Goal: Communication & Community: Share content

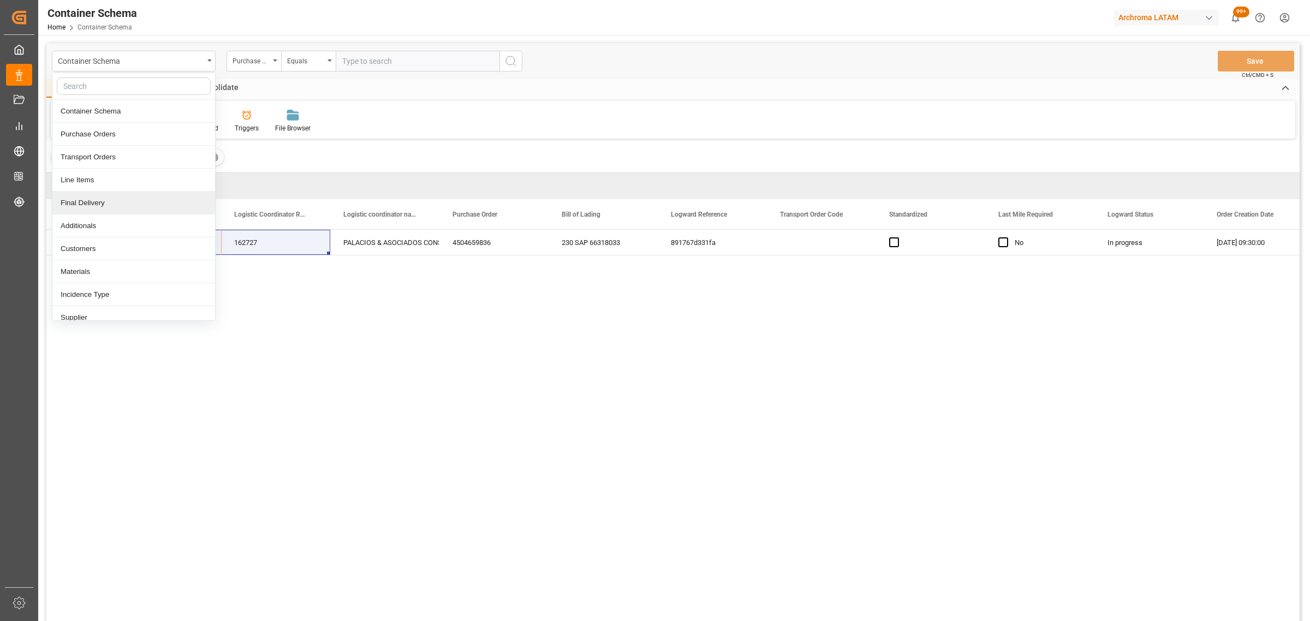
click at [100, 198] on div "Final Delivery" at bounding box center [133, 203] width 163 height 23
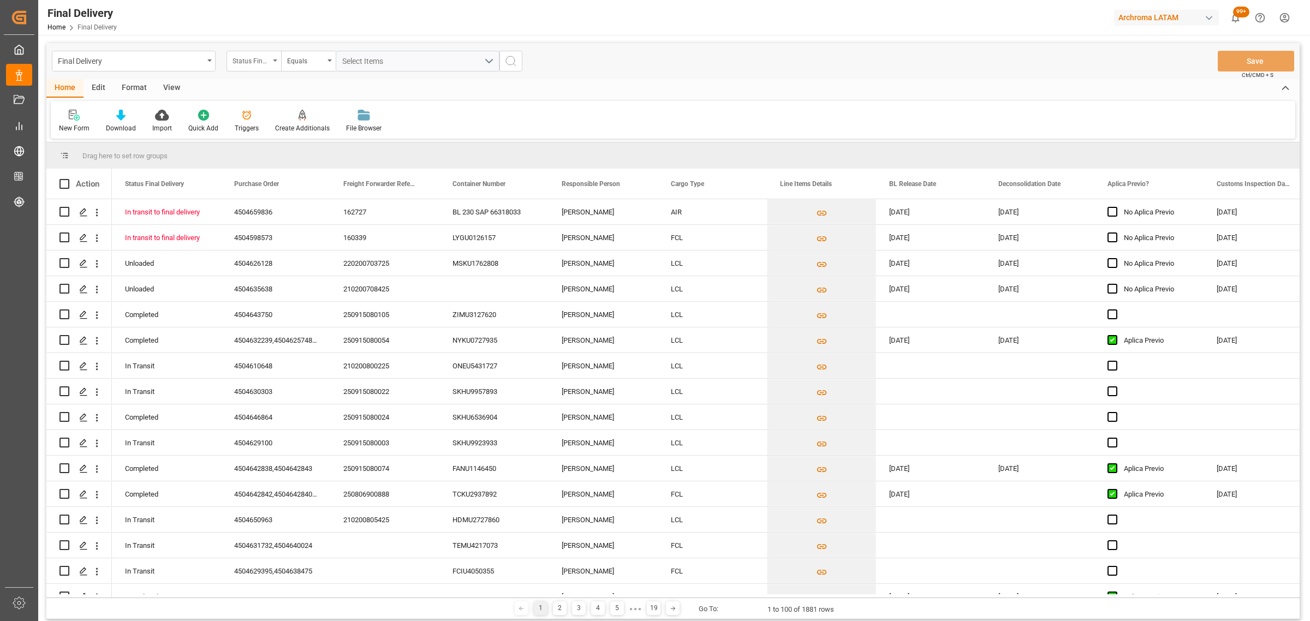
click at [262, 53] on div "Status Final Delivery" at bounding box center [250, 59] width 37 height 13
click at [274, 131] on div "Purchase Order" at bounding box center [308, 134] width 163 height 23
click at [289, 68] on div "Equals" at bounding box center [308, 61] width 55 height 21
click at [342, 126] on div "Fuzzy search" at bounding box center [363, 134] width 163 height 23
click at [375, 60] on input "text" at bounding box center [418, 61] width 164 height 21
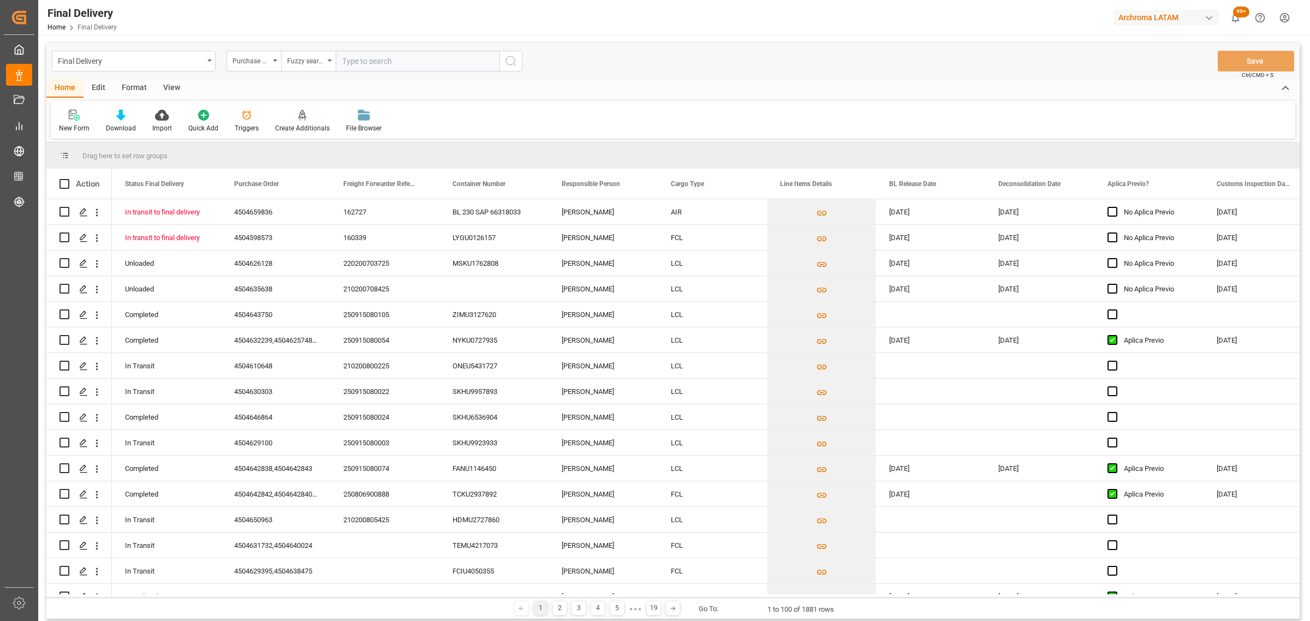
paste input "4504600388"
type input "4504600388"
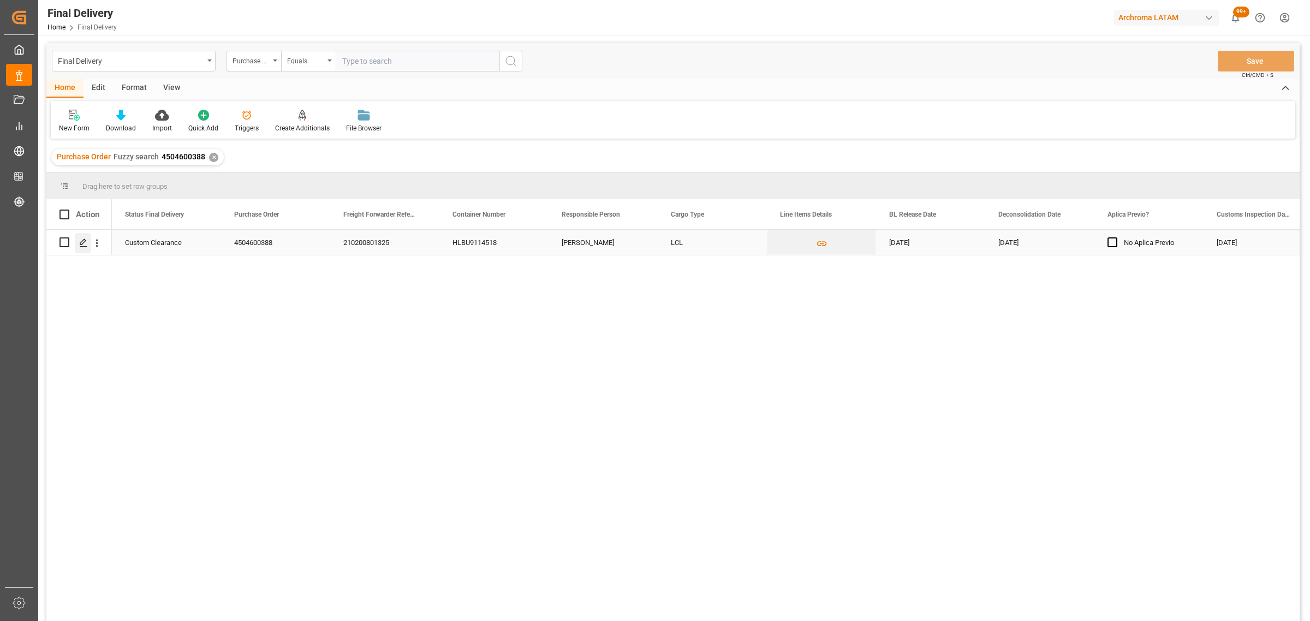
click at [83, 247] on div "Press SPACE to select this row." at bounding box center [83, 243] width 16 height 20
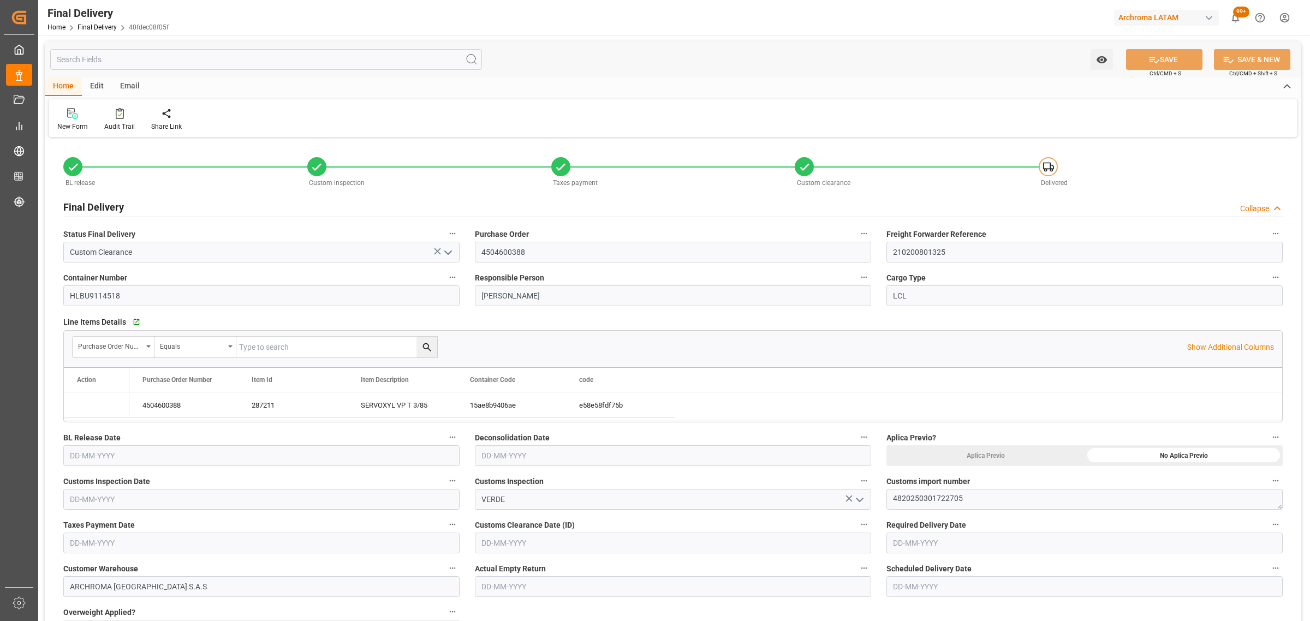
type input "3"
type input "[DATE]"
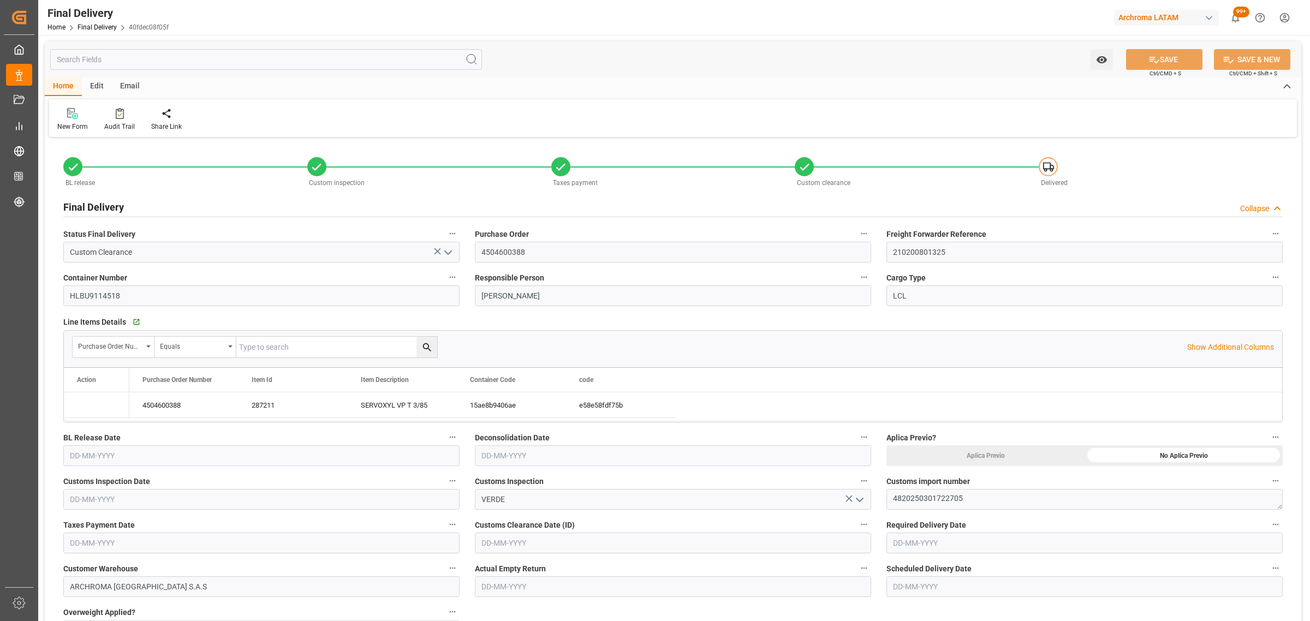
type input "[DATE]"
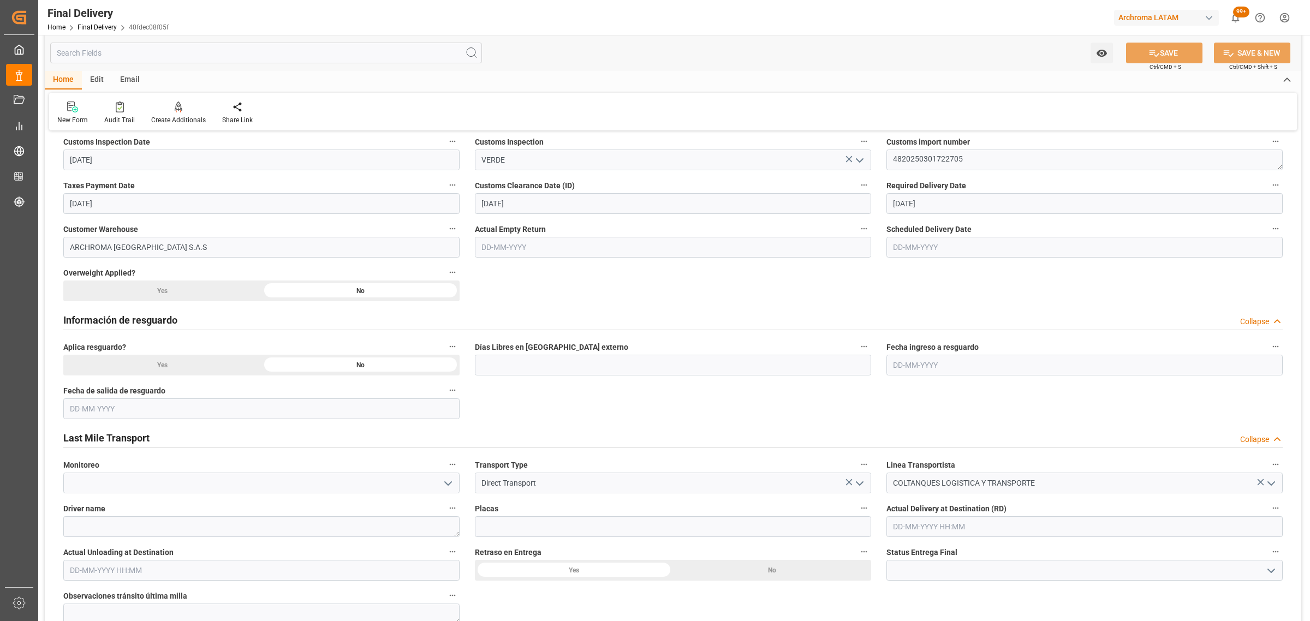
scroll to position [341, 0]
click at [524, 525] on input at bounding box center [673, 525] width 396 height 21
click at [253, 524] on textarea at bounding box center [261, 525] width 396 height 21
paste textarea "[PERSON_NAME]"
type textarea "[PERSON_NAME]"
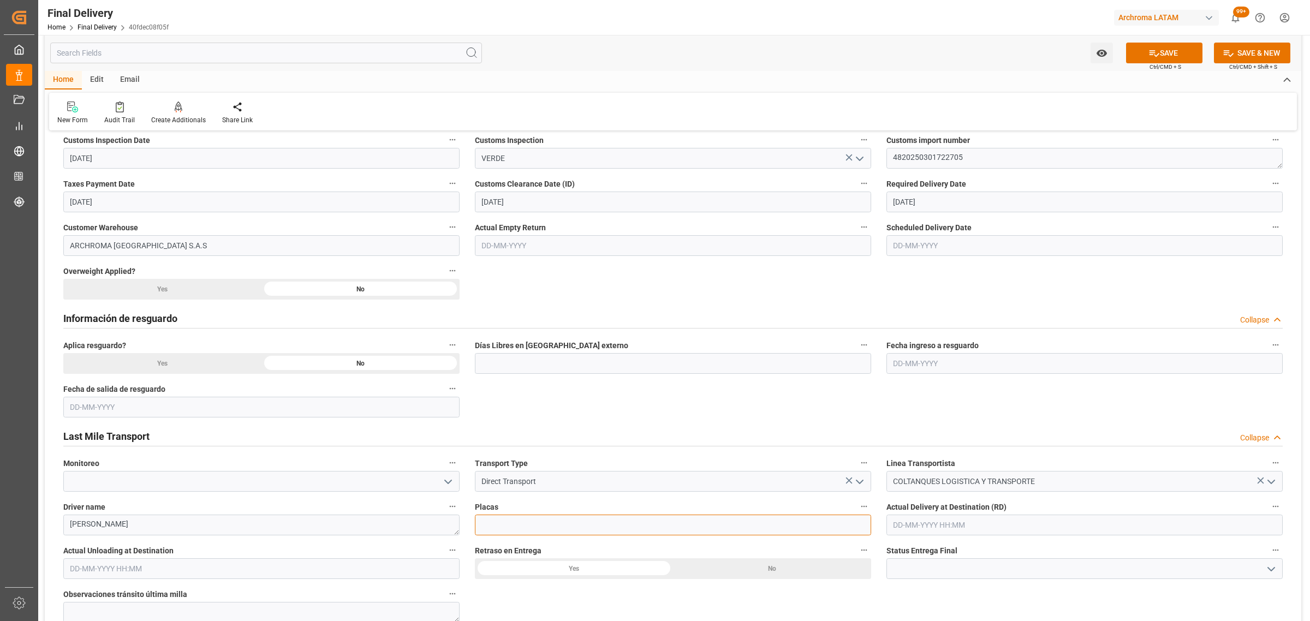
click at [532, 528] on input at bounding box center [673, 525] width 396 height 21
paste input "LCO435"
type input "LCO435"
click at [1266, 574] on icon "open menu" at bounding box center [1270, 569] width 13 height 13
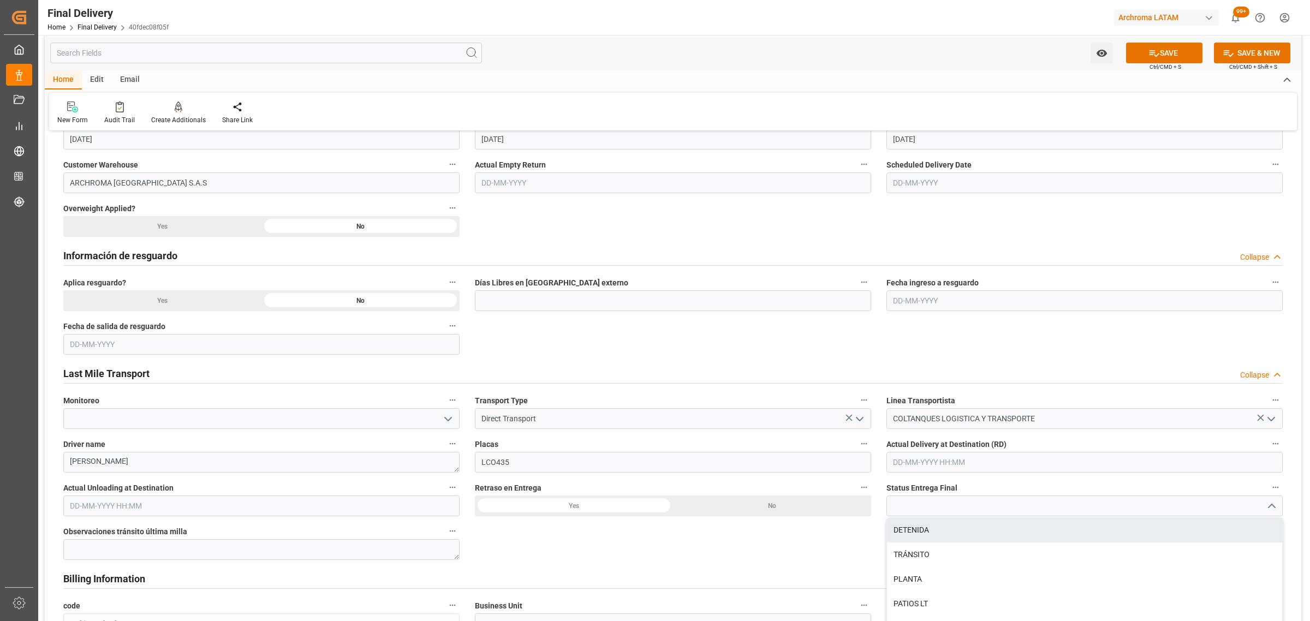
scroll to position [546, 0]
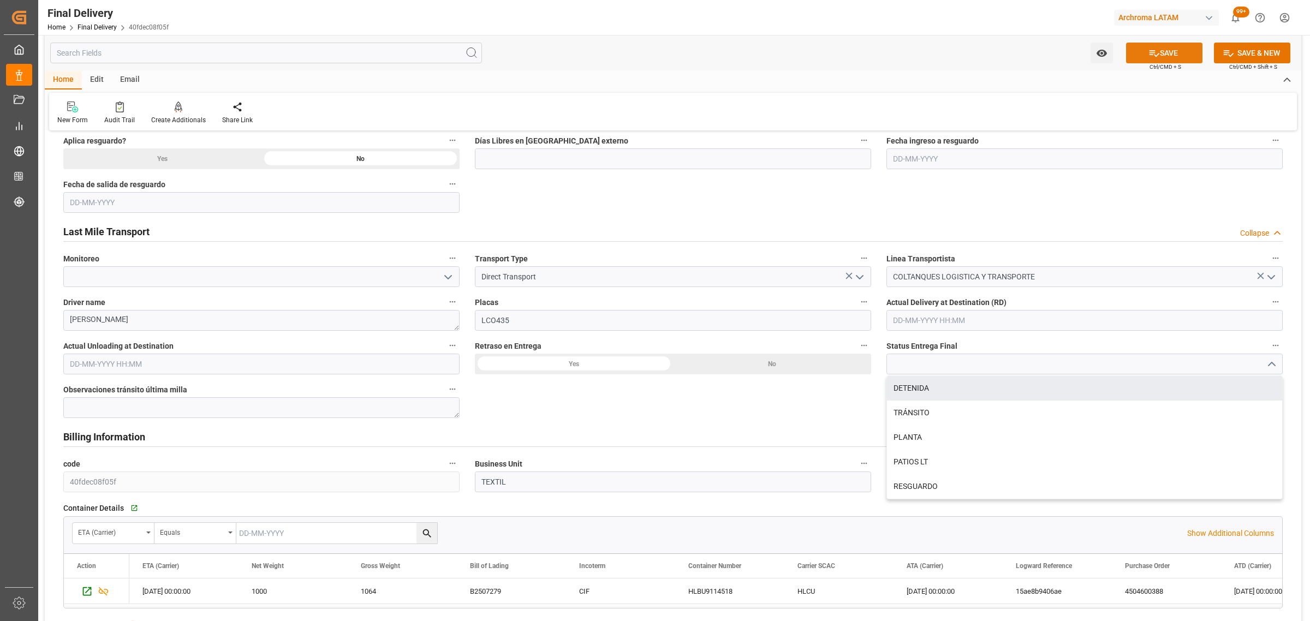
click at [1161, 47] on button "SAVE" at bounding box center [1164, 53] width 76 height 21
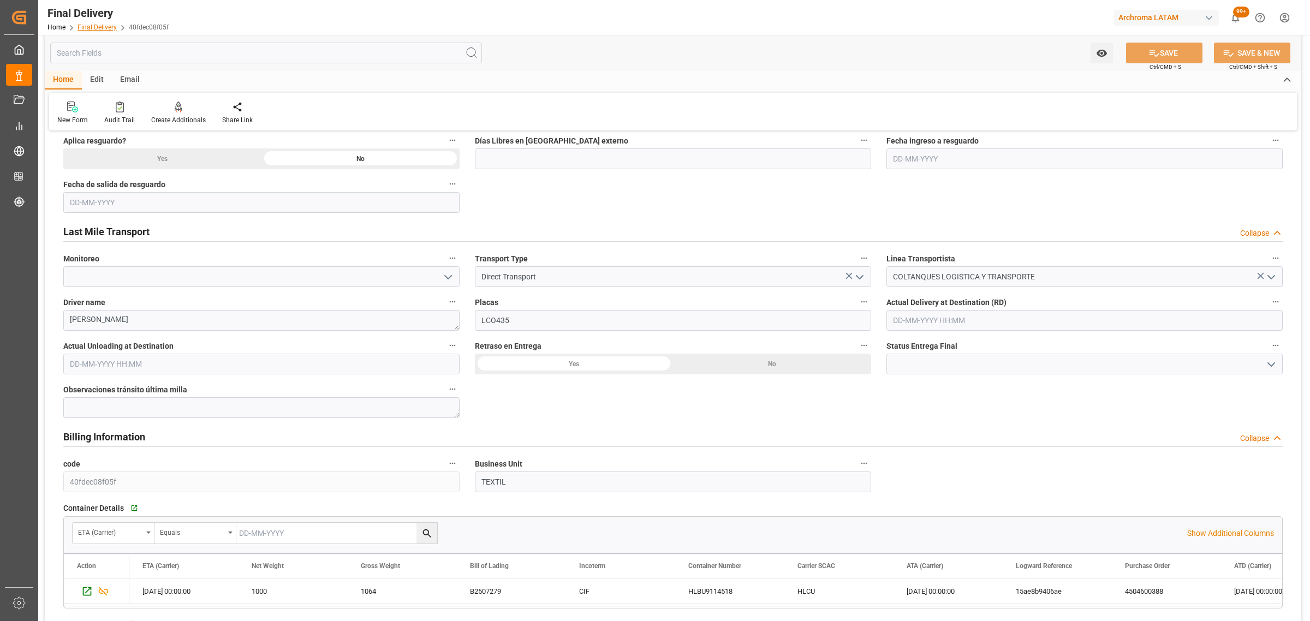
click at [93, 23] on link "Final Delivery" at bounding box center [96, 27] width 39 height 8
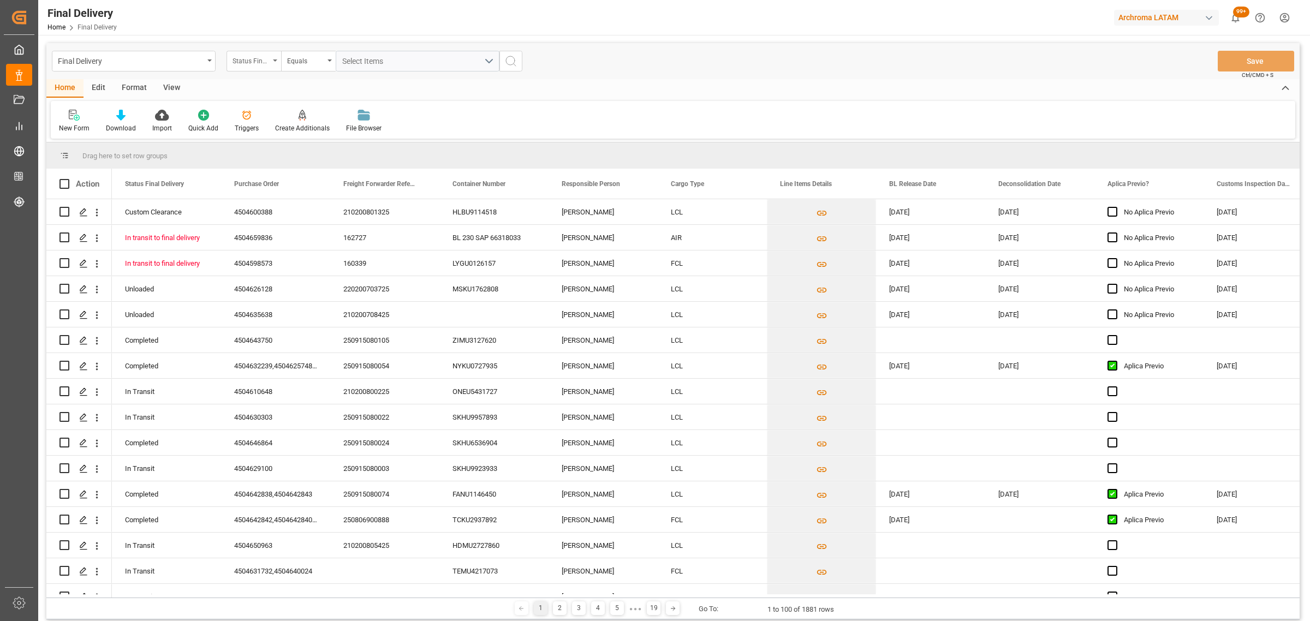
click at [268, 63] on div "Status Final Delivery" at bounding box center [250, 59] width 37 height 13
click at [267, 129] on div "Purchase Order" at bounding box center [308, 134] width 163 height 23
click at [291, 49] on div "Final Delivery Purchase Order Equals Save Ctrl/CMD + S" at bounding box center [672, 61] width 1253 height 36
click at [296, 58] on div "Equals" at bounding box center [305, 59] width 37 height 13
click at [317, 132] on div "Fuzzy search" at bounding box center [363, 134] width 163 height 23
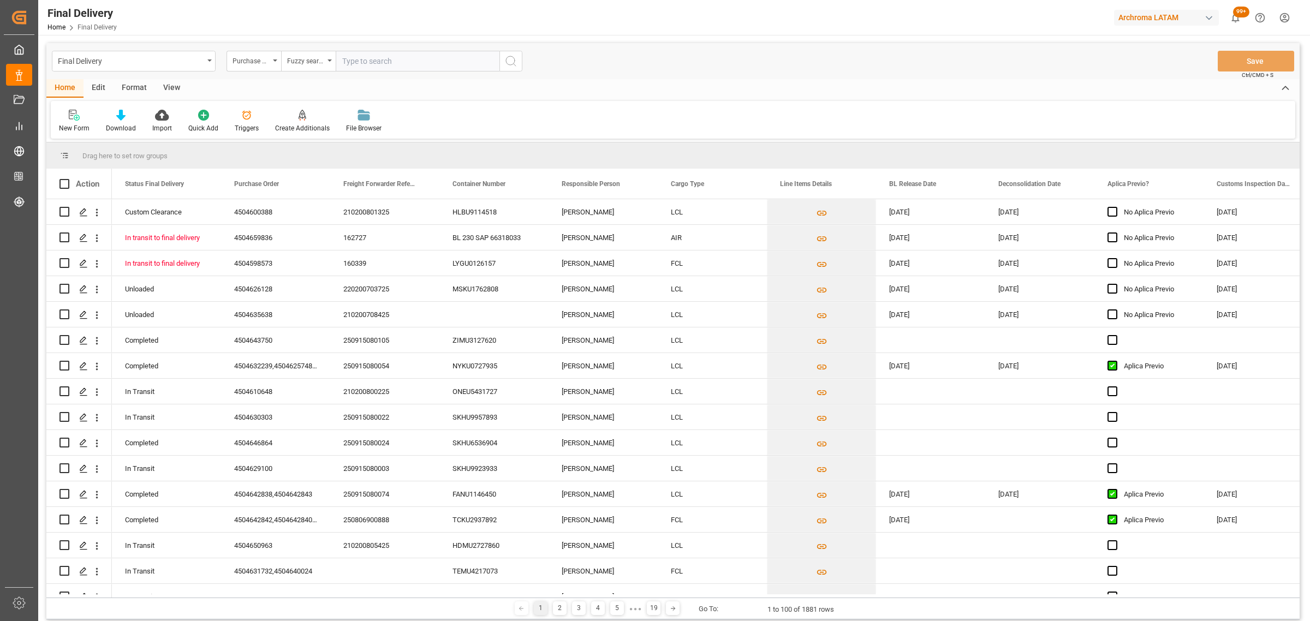
click at [356, 67] on input "text" at bounding box center [418, 61] width 164 height 21
paste input "4504640831"
type input "4504640831"
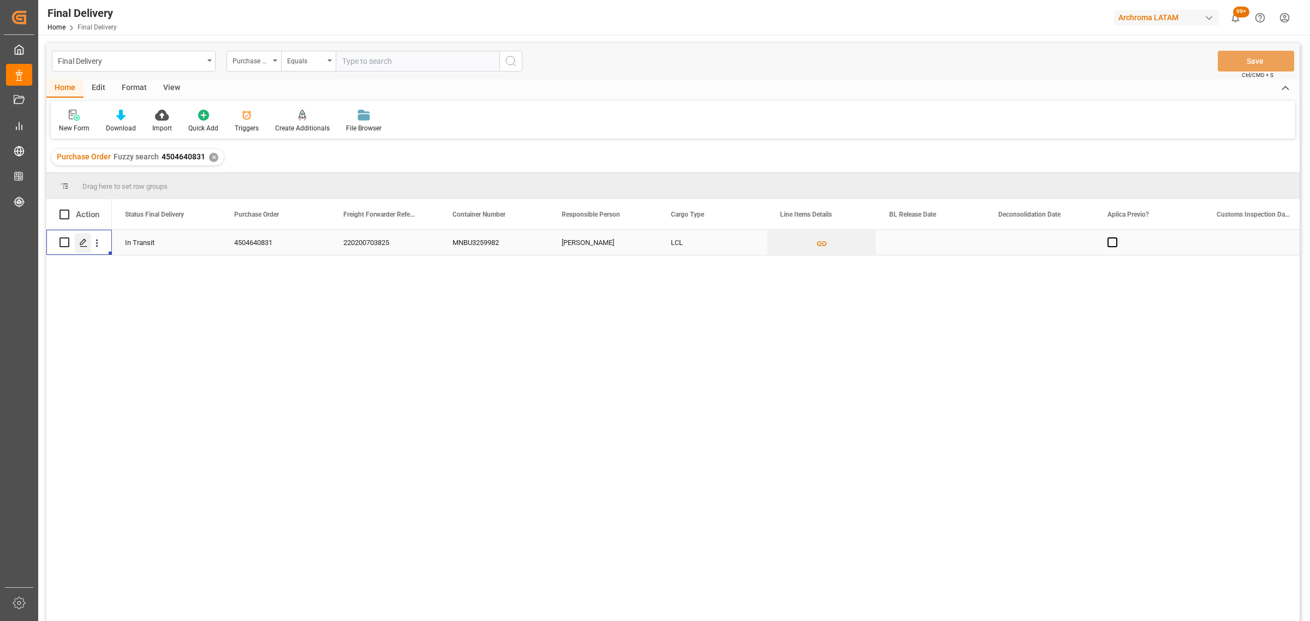
click at [81, 241] on icon "Press SPACE to select this row." at bounding box center [83, 242] width 9 height 9
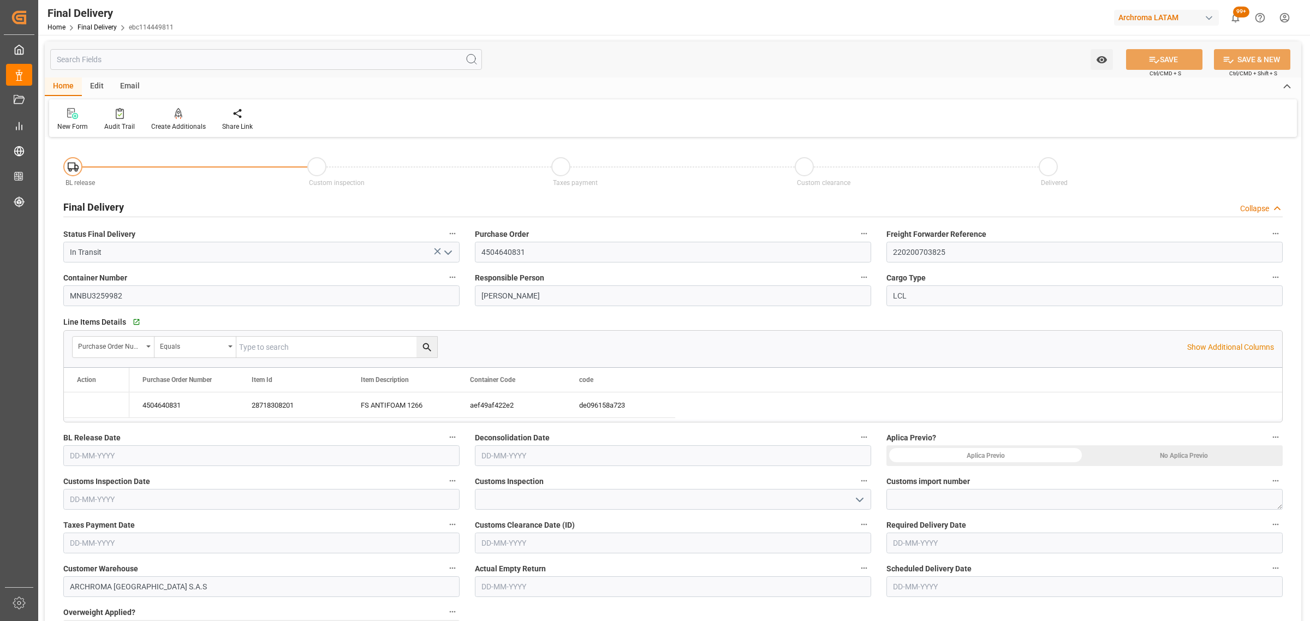
type input "[DATE]"
click at [83, 457] on input "text" at bounding box center [261, 455] width 396 height 21
drag, startPoint x: 74, startPoint y: 334, endPoint x: 85, endPoint y: 336, distance: 10.6
click at [74, 334] on div "1" at bounding box center [78, 337] width 14 height 13
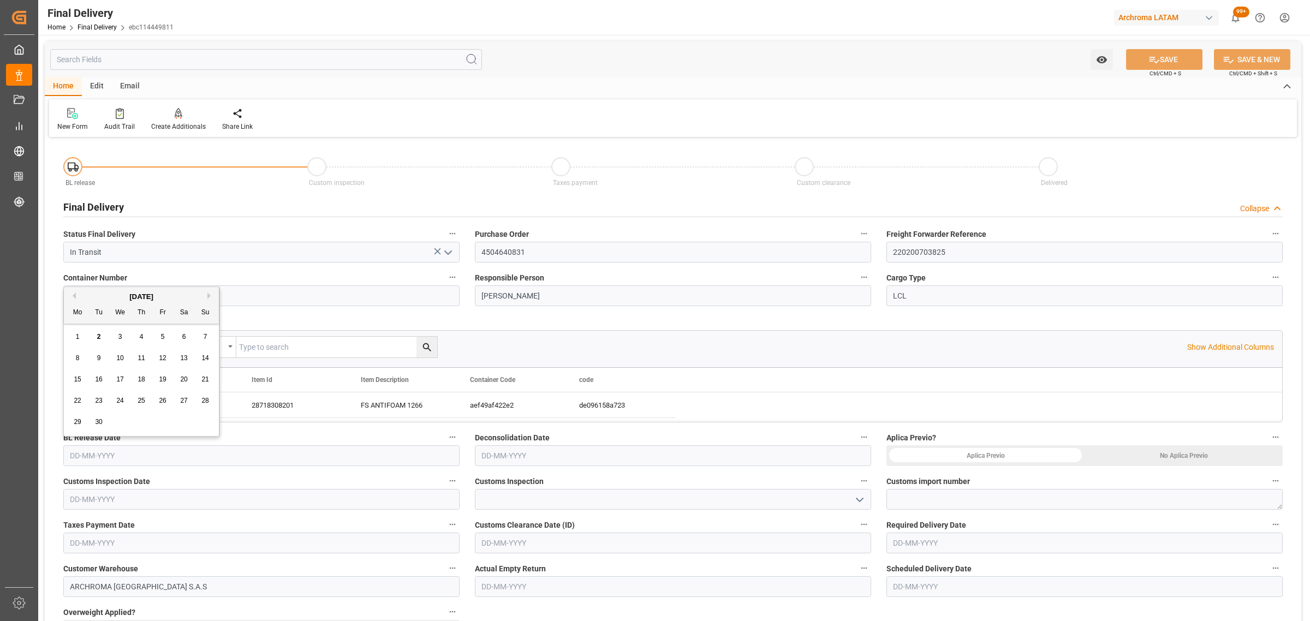
type input "[DATE]"
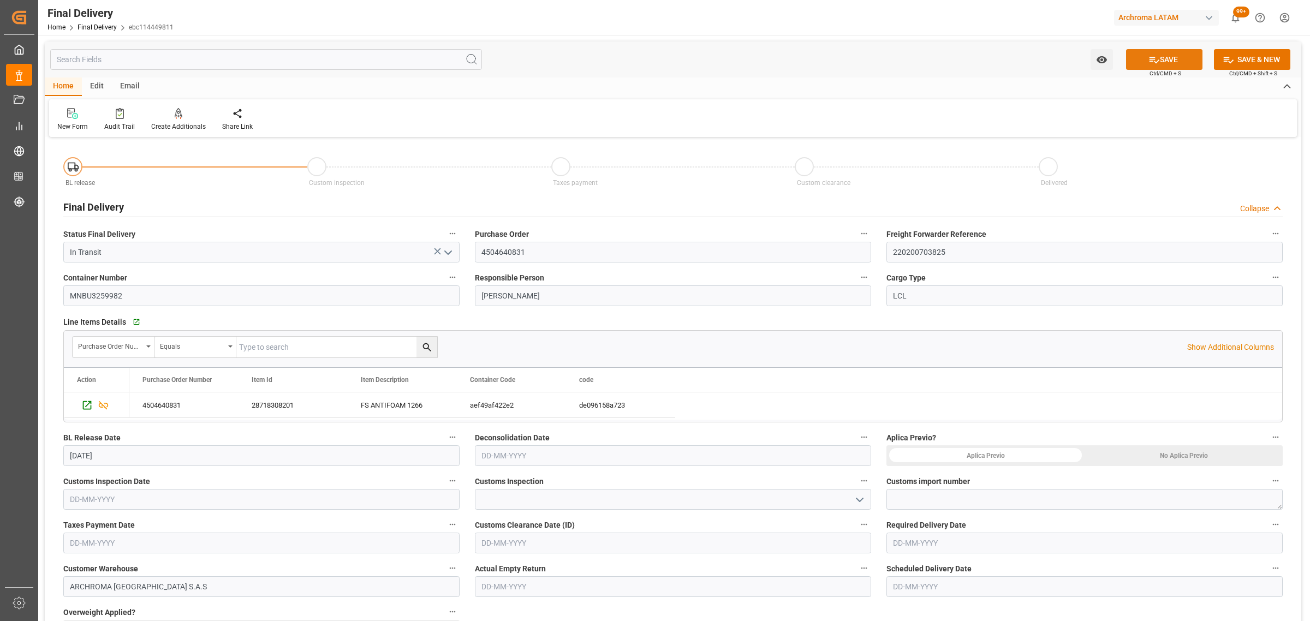
click at [1174, 56] on button "SAVE" at bounding box center [1164, 59] width 76 height 21
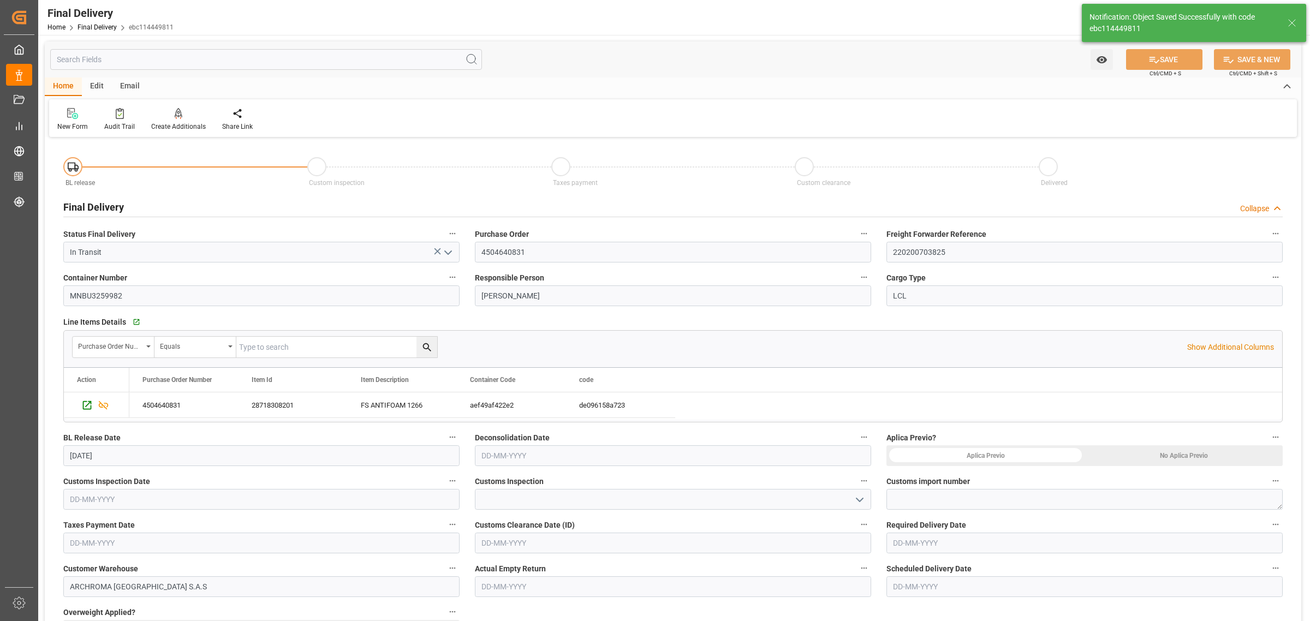
type textarea "1"
type input "BL Release"
type input "5"
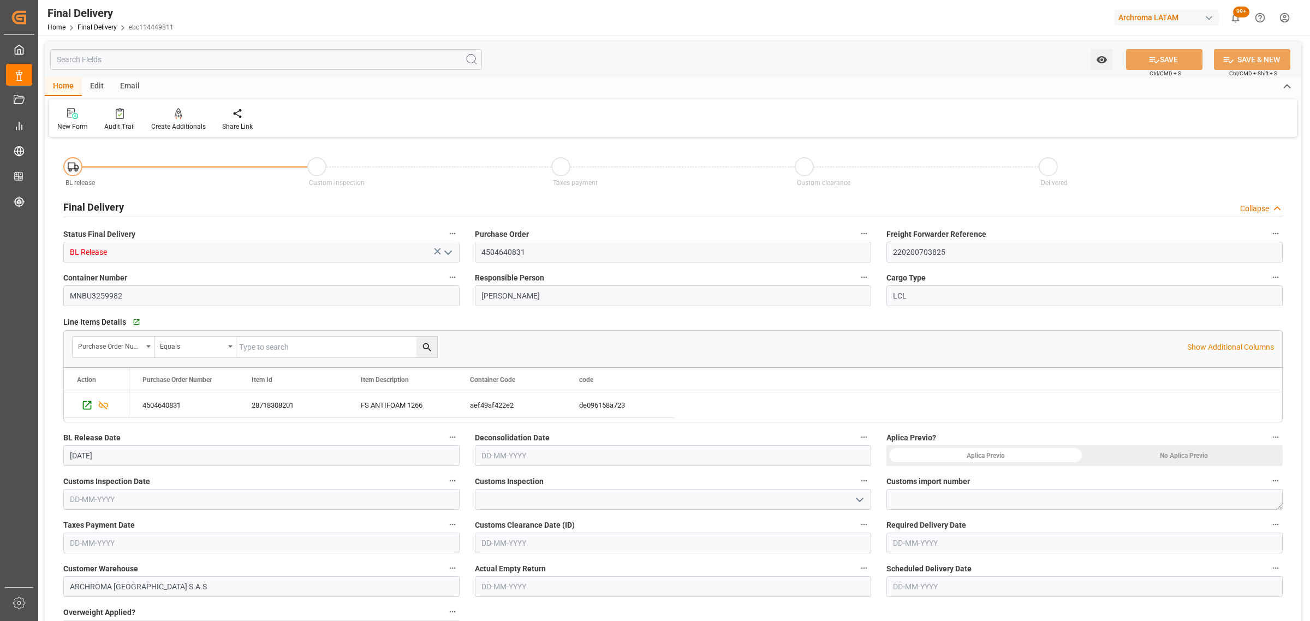
click at [977, 538] on input "text" at bounding box center [1084, 543] width 396 height 21
click at [895, 429] on div "1" at bounding box center [901, 424] width 14 height 13
click at [900, 539] on input "[DATE]" at bounding box center [1084, 543] width 396 height 21
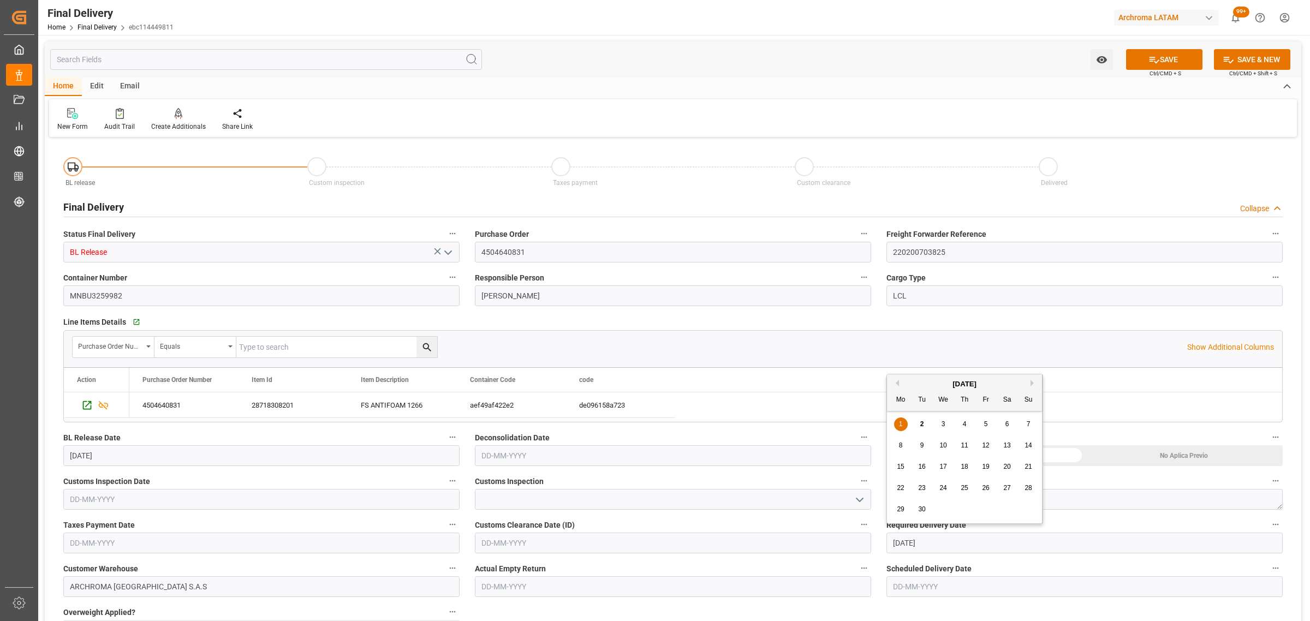
click at [966, 446] on span "11" at bounding box center [963, 445] width 7 height 8
type input "[DATE]"
click at [1152, 57] on icon at bounding box center [1153, 59] width 11 height 11
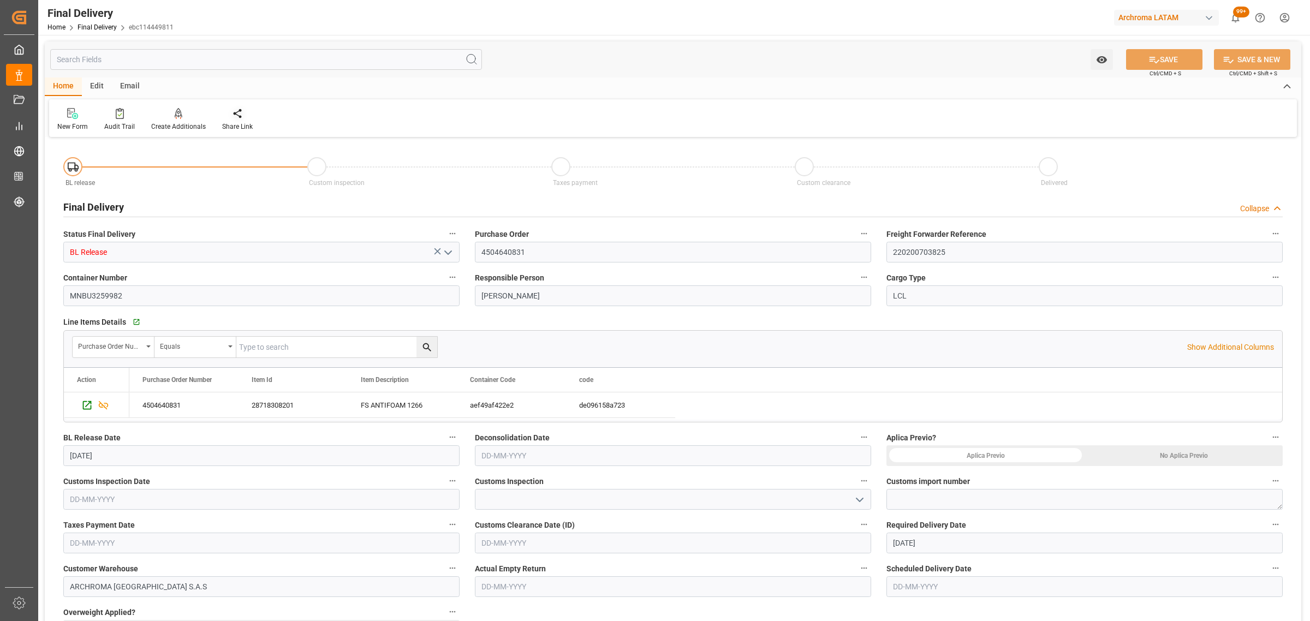
click at [252, 120] on div "Share Link" at bounding box center [237, 119] width 47 height 24
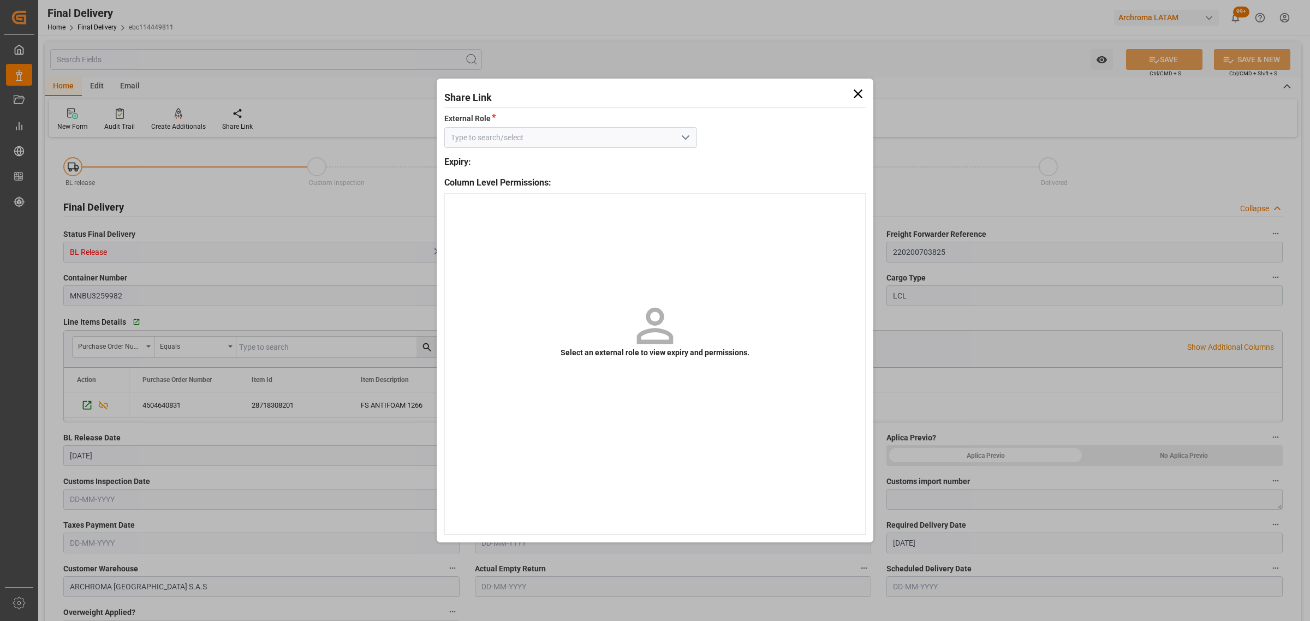
click at [686, 139] on polyline "open menu" at bounding box center [685, 137] width 7 height 3
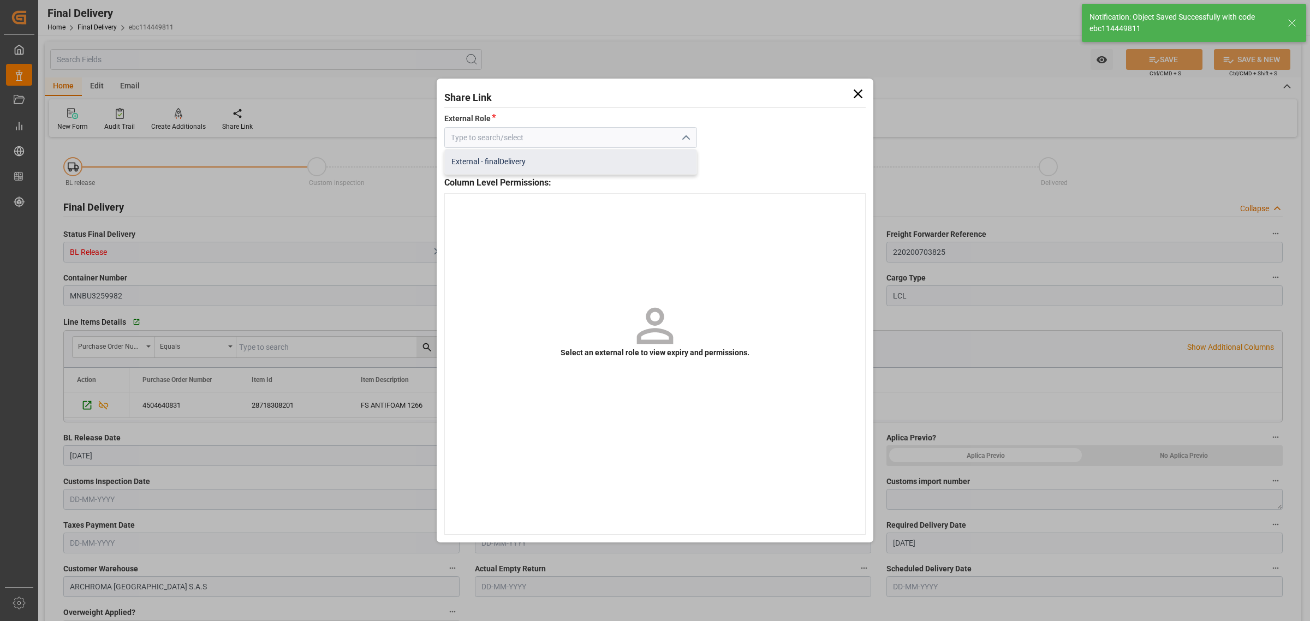
click at [635, 159] on div "External - finalDelivery" at bounding box center [571, 162] width 252 height 25
type input "External - finalDelivery"
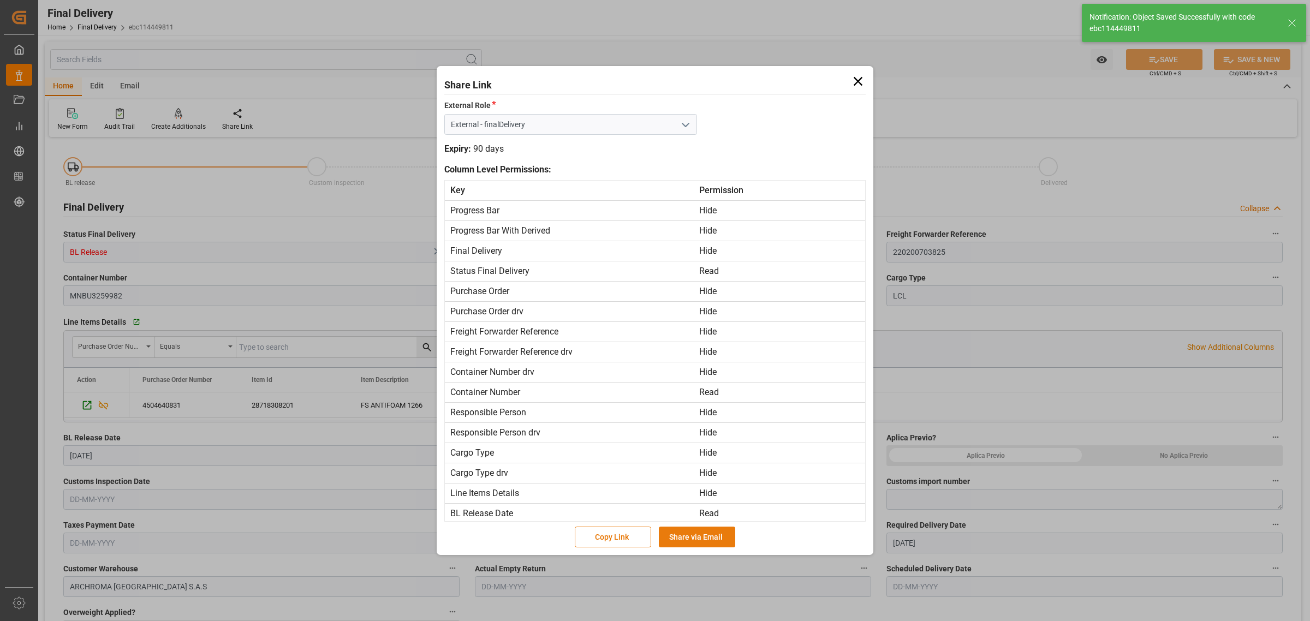
click at [695, 528] on button "Share via Email" at bounding box center [697, 537] width 76 height 21
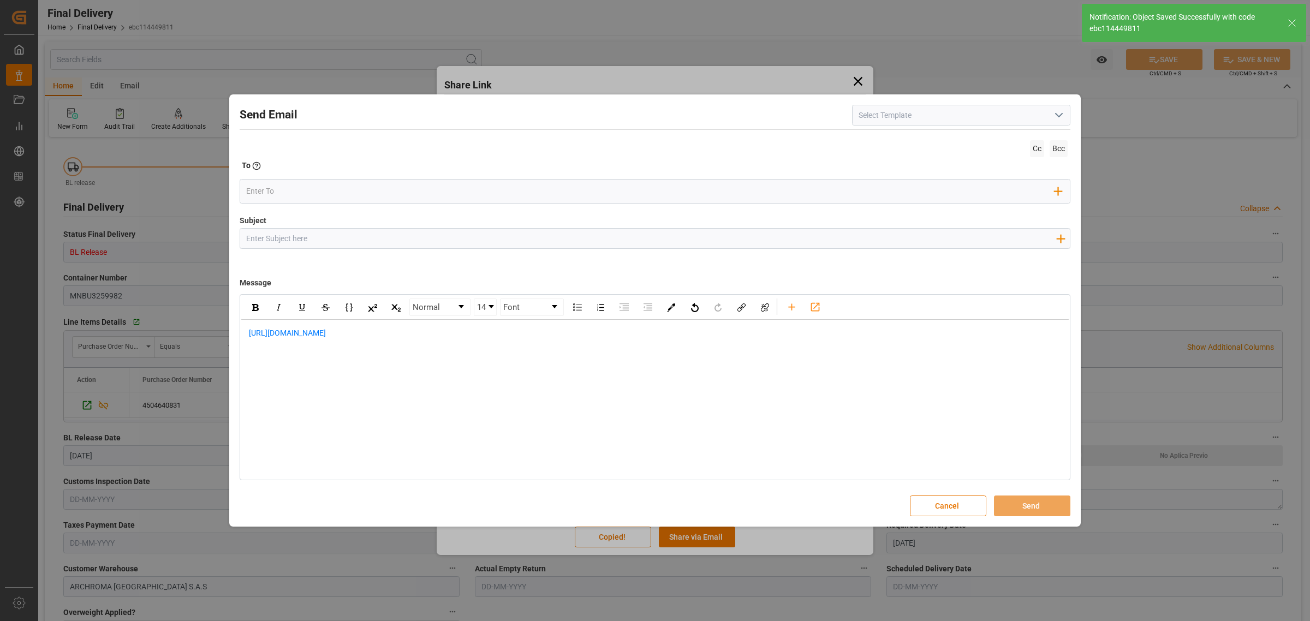
click at [307, 240] on input "Subject" at bounding box center [650, 238] width 821 height 19
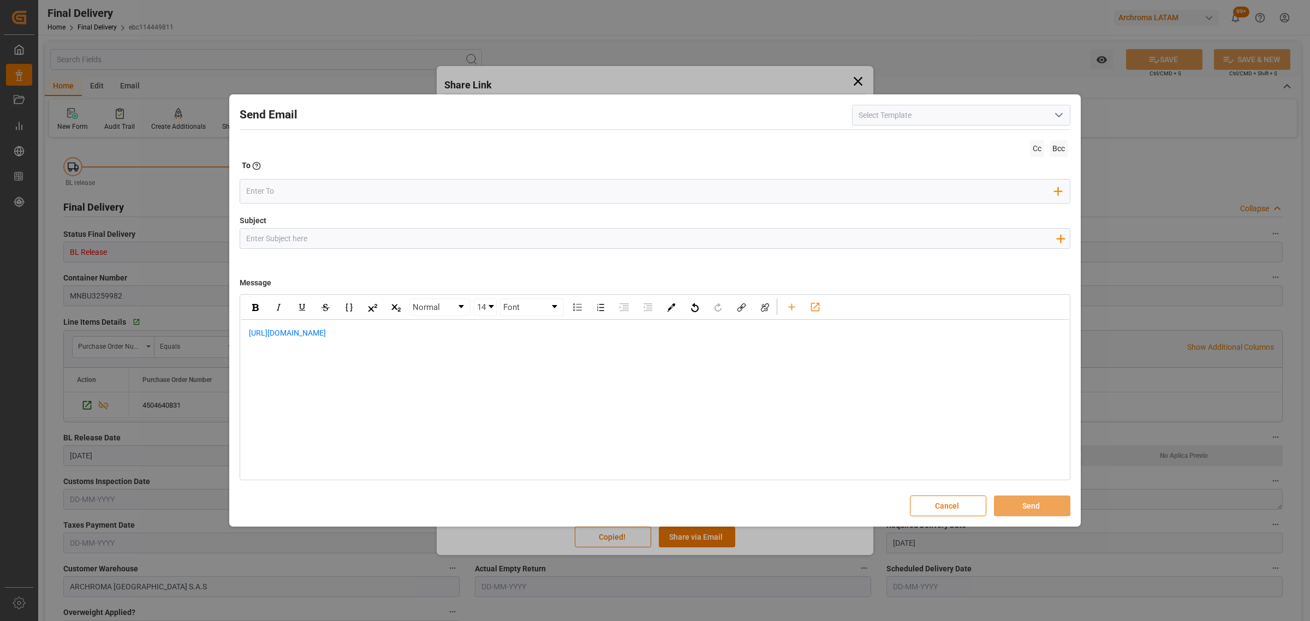
paste input "PO 4504640831 //TE//LOGWARD STATUS//WOR-BIZ INDUSTRIAL PRODUCT СO., LIMITED//AR…"
type input "PO 4504640831 //TE//LOGWARD STATUS//WOR-BIZ INDUSTRIAL PRODUCT СO., LIMITED//AR…"
click at [246, 336] on div "[URL][DOMAIN_NAME]" at bounding box center [655, 339] width 828 height 38
click at [318, 333] on div "rdw-editor" at bounding box center [655, 332] width 813 height 11
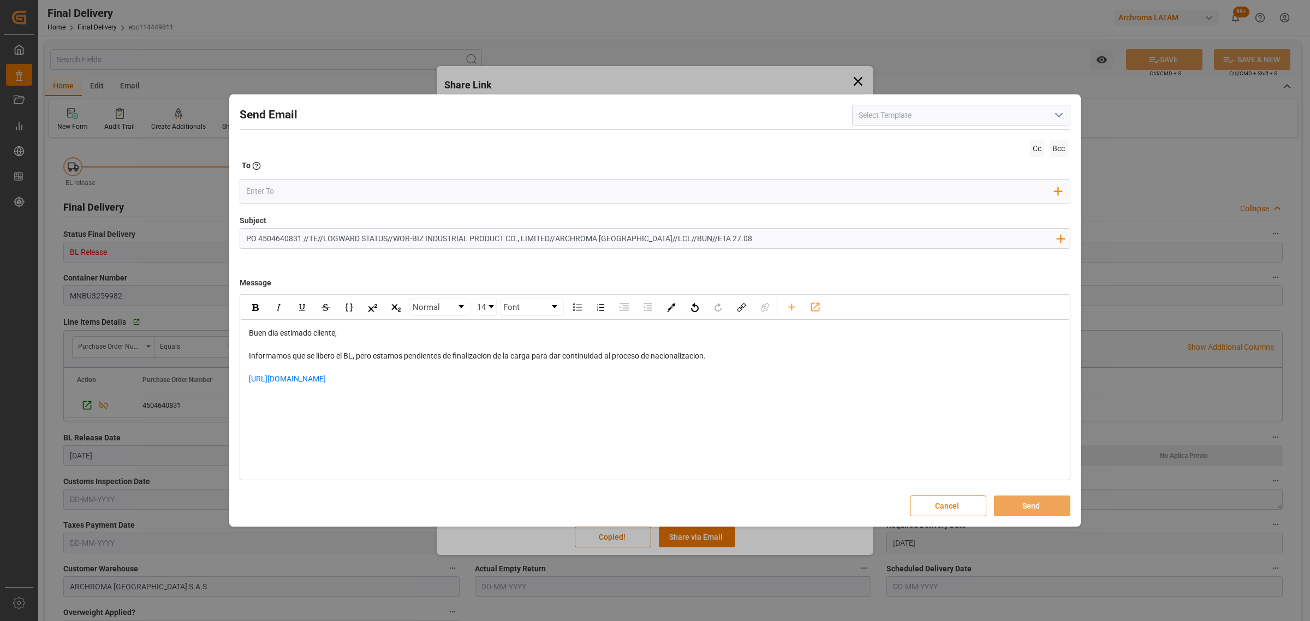
click at [432, 382] on div "[URL][DOMAIN_NAME]" at bounding box center [655, 384] width 813 height 23
click at [265, 387] on div "rdw-editor" at bounding box center [655, 390] width 813 height 11
click at [476, 375] on div "[URL][DOMAIN_NAME]" at bounding box center [655, 378] width 813 height 11
click at [300, 187] on input "email" at bounding box center [650, 191] width 809 height 16
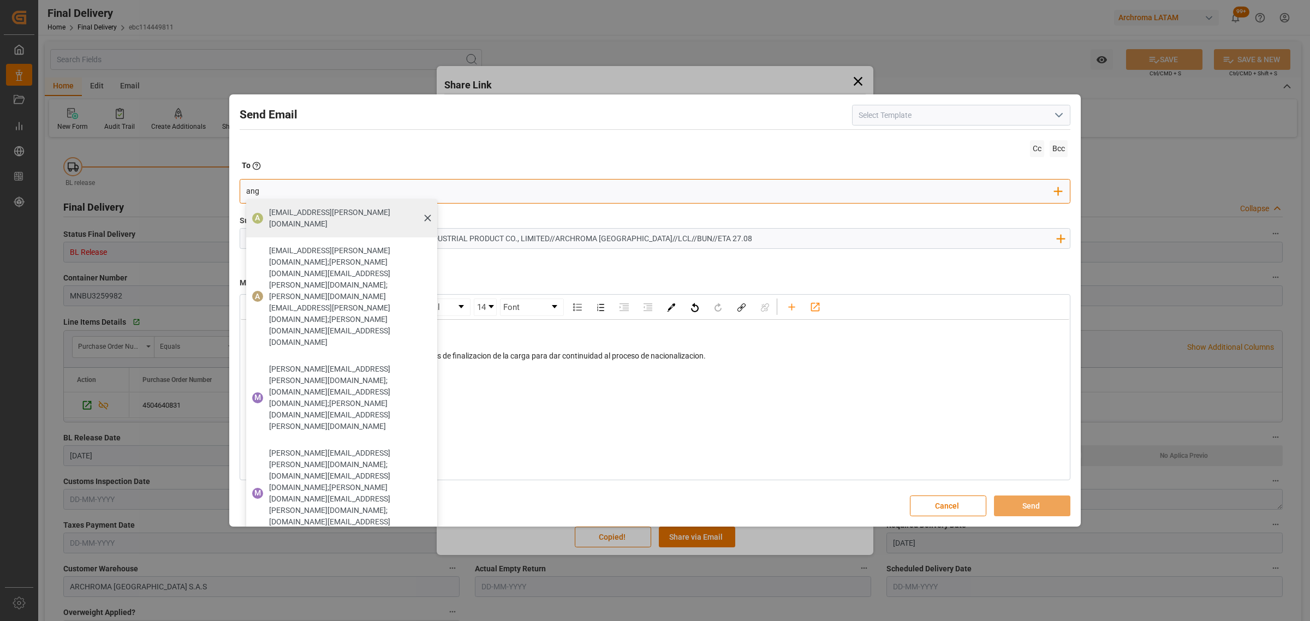
type input "ang"
click at [292, 213] on span "[EMAIL_ADDRESS][PERSON_NAME][DOMAIN_NAME]" at bounding box center [349, 218] width 160 height 23
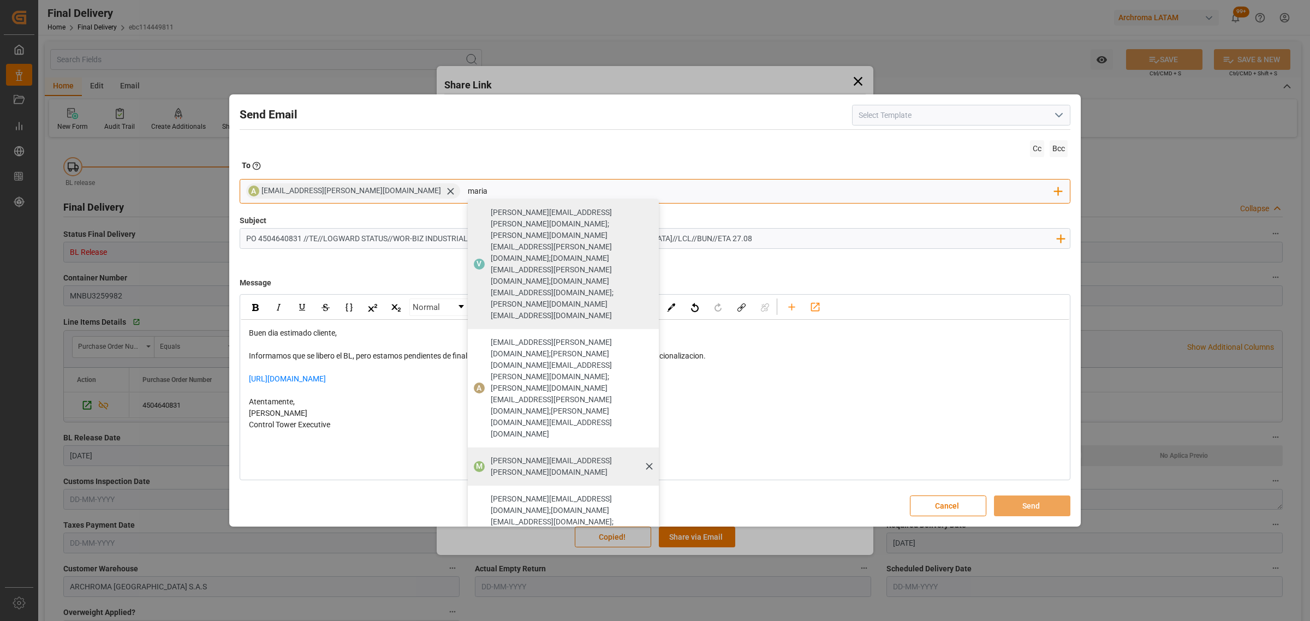
type input "maria"
click at [491, 455] on span "[PERSON_NAME][EMAIL_ADDRESS][PERSON_NAME][DOMAIN_NAME]" at bounding box center [571, 466] width 160 height 23
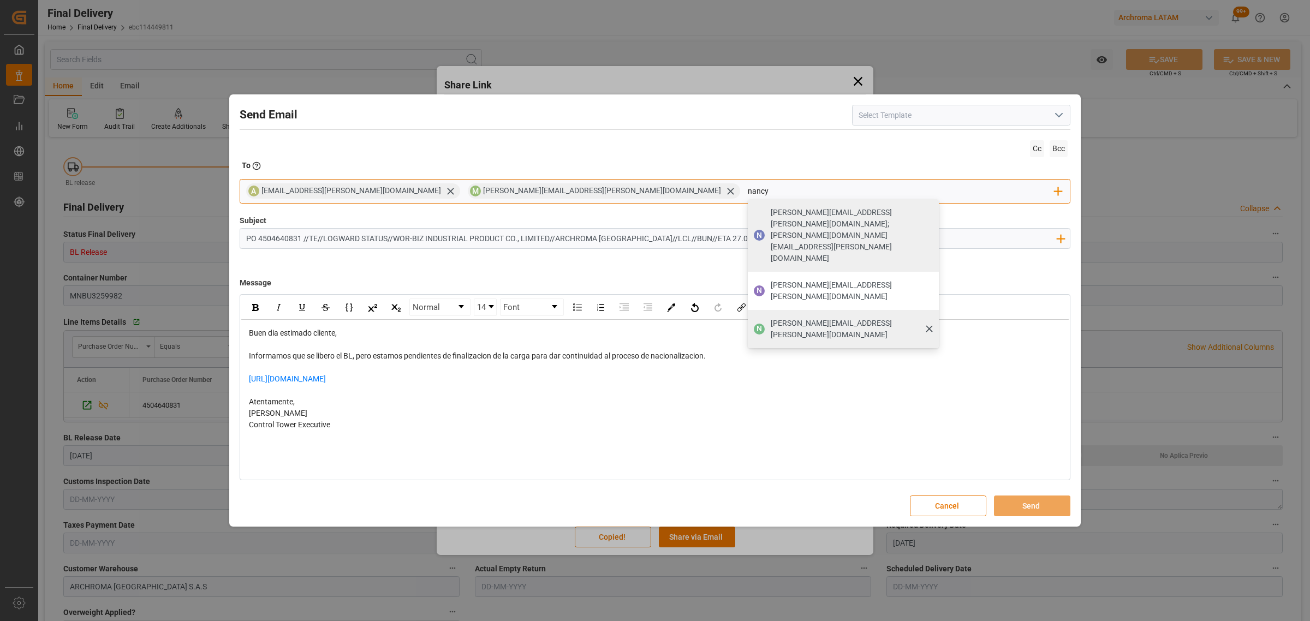
type input "nancy"
click at [771, 318] on span "[PERSON_NAME][EMAIL_ADDRESS][PERSON_NAME][DOMAIN_NAME]" at bounding box center [851, 329] width 160 height 23
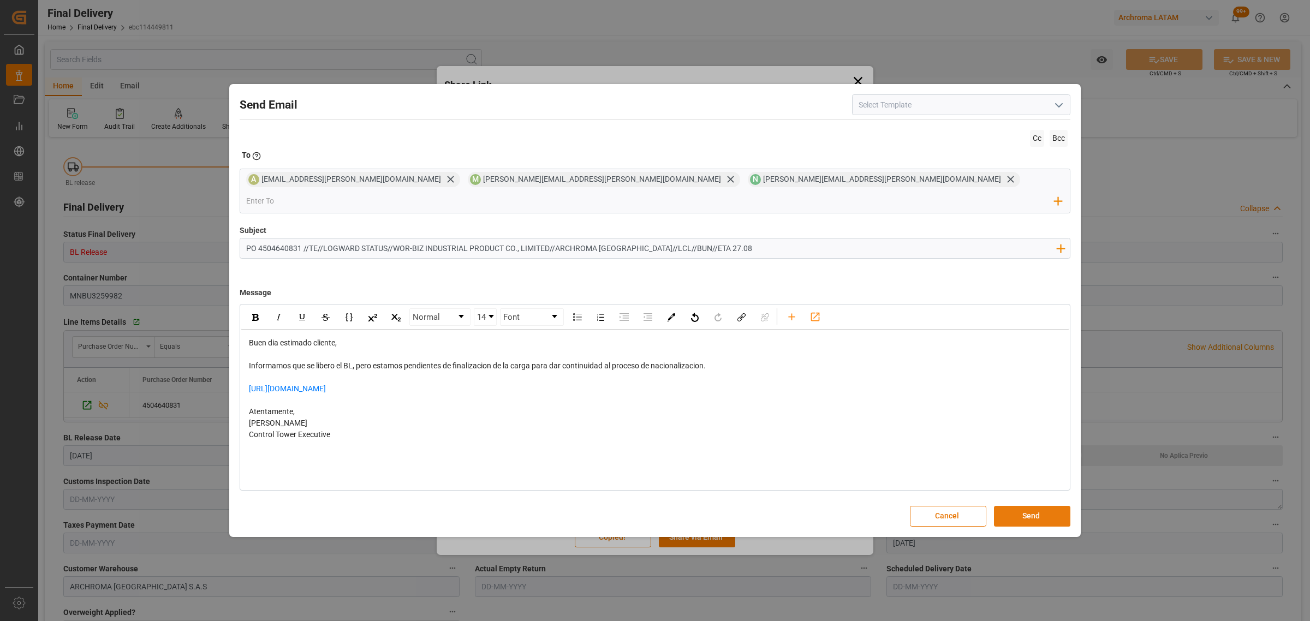
click at [1000, 506] on button "Send" at bounding box center [1032, 516] width 76 height 21
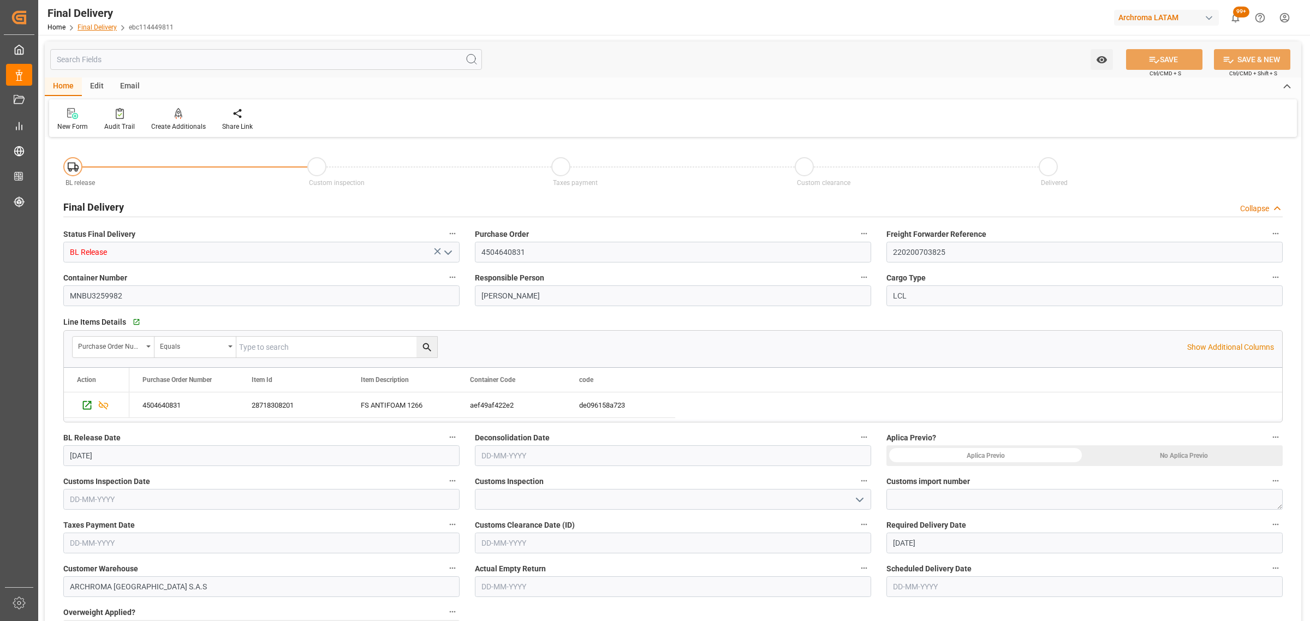
click at [103, 23] on link "Final Delivery" at bounding box center [96, 27] width 39 height 8
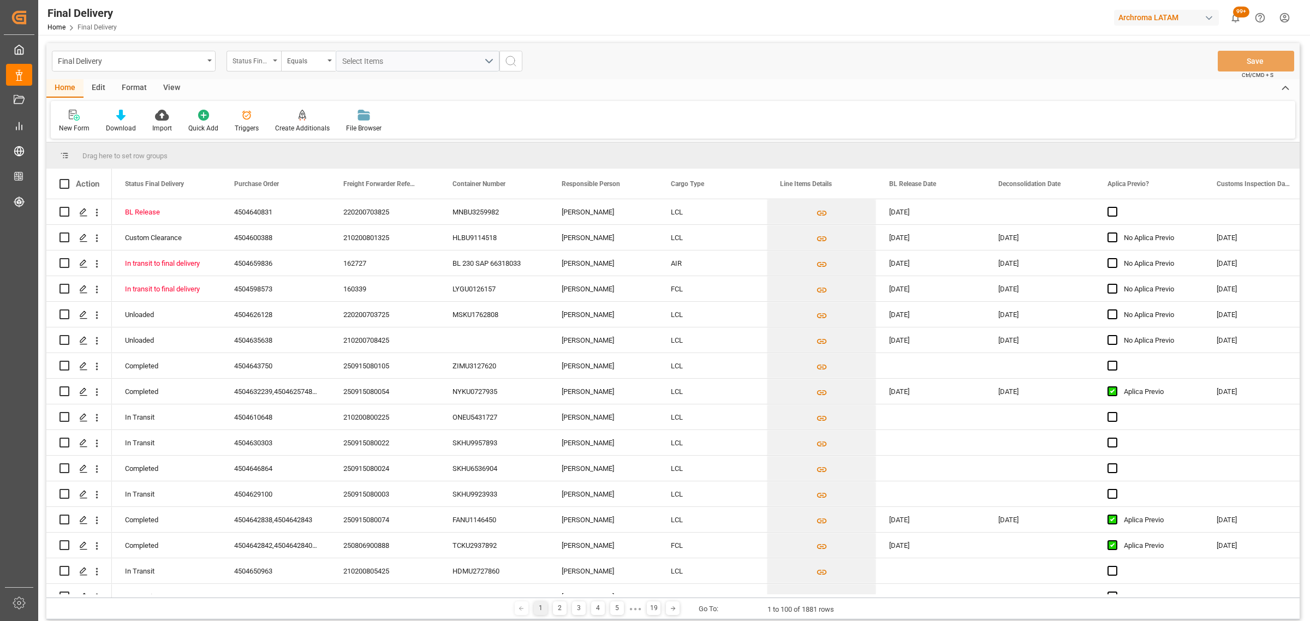
click at [258, 61] on div "Status Final Delivery" at bounding box center [250, 59] width 37 height 13
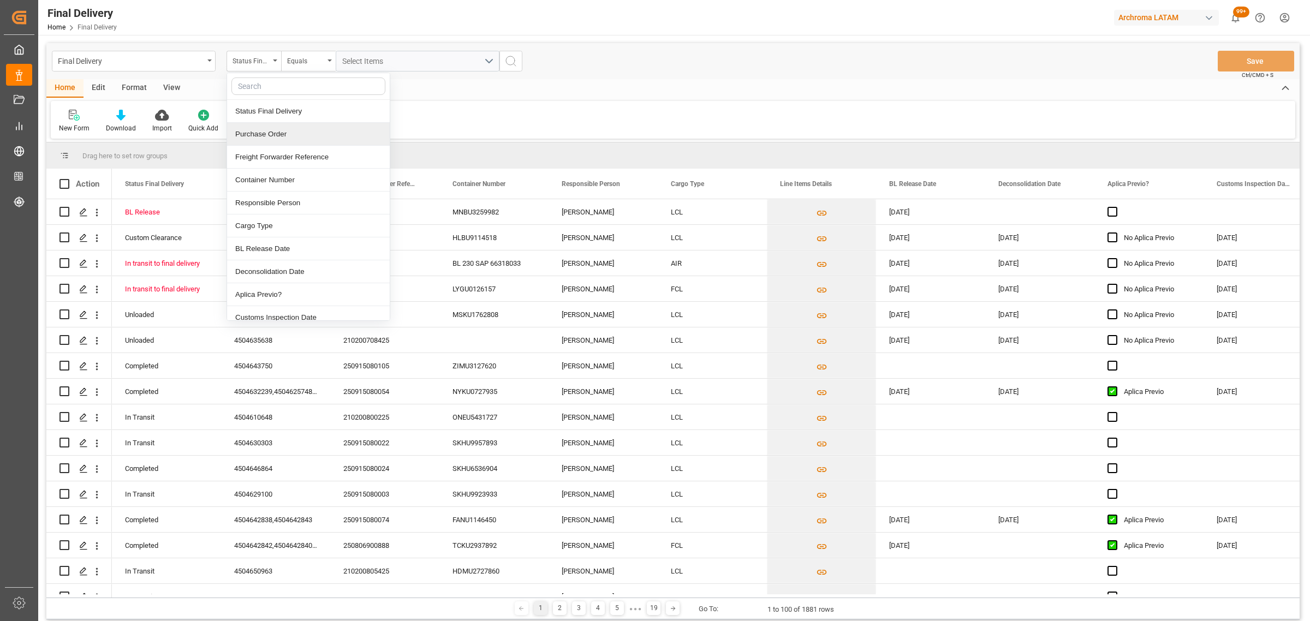
click at [273, 129] on div "Purchase Order" at bounding box center [308, 134] width 163 height 23
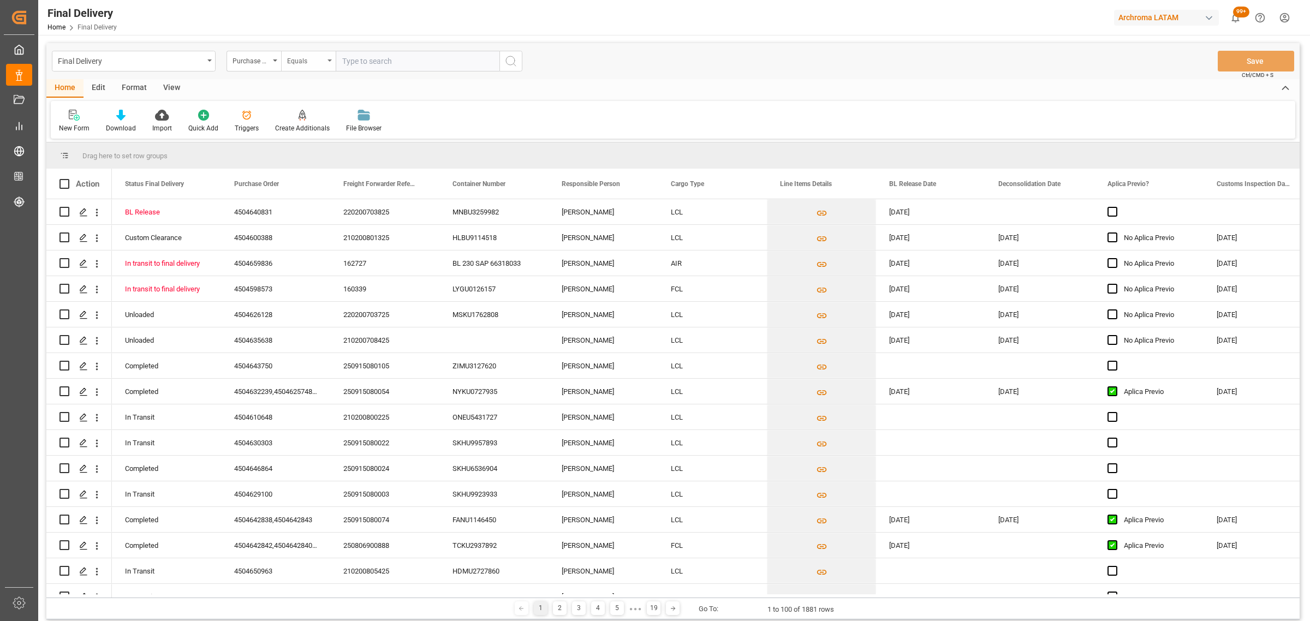
click at [291, 58] on div "Equals" at bounding box center [305, 59] width 37 height 13
click at [306, 135] on div "Fuzzy search" at bounding box center [363, 134] width 163 height 23
click at [241, 49] on div "Final Delivery Purchase Order Fuzzy search Save Ctrl/CMD + S" at bounding box center [672, 61] width 1253 height 36
click at [241, 55] on div "Purchase Order" at bounding box center [250, 59] width 37 height 13
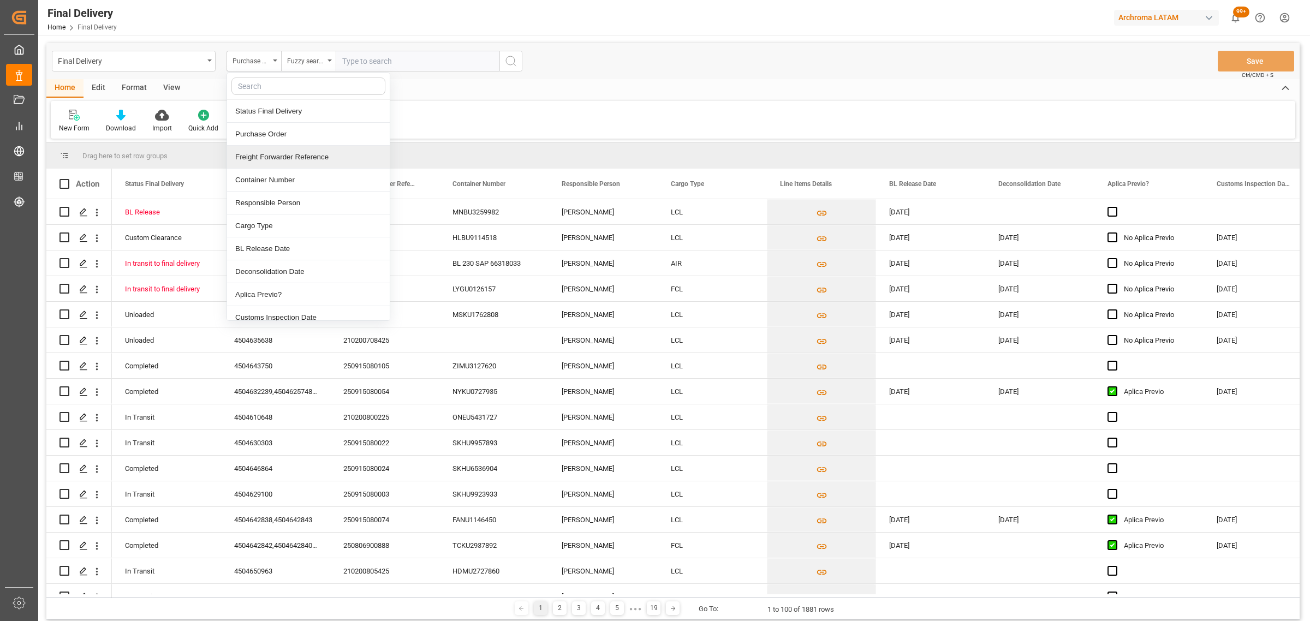
click at [282, 154] on div "Freight Forwarder Reference" at bounding box center [308, 157] width 163 height 23
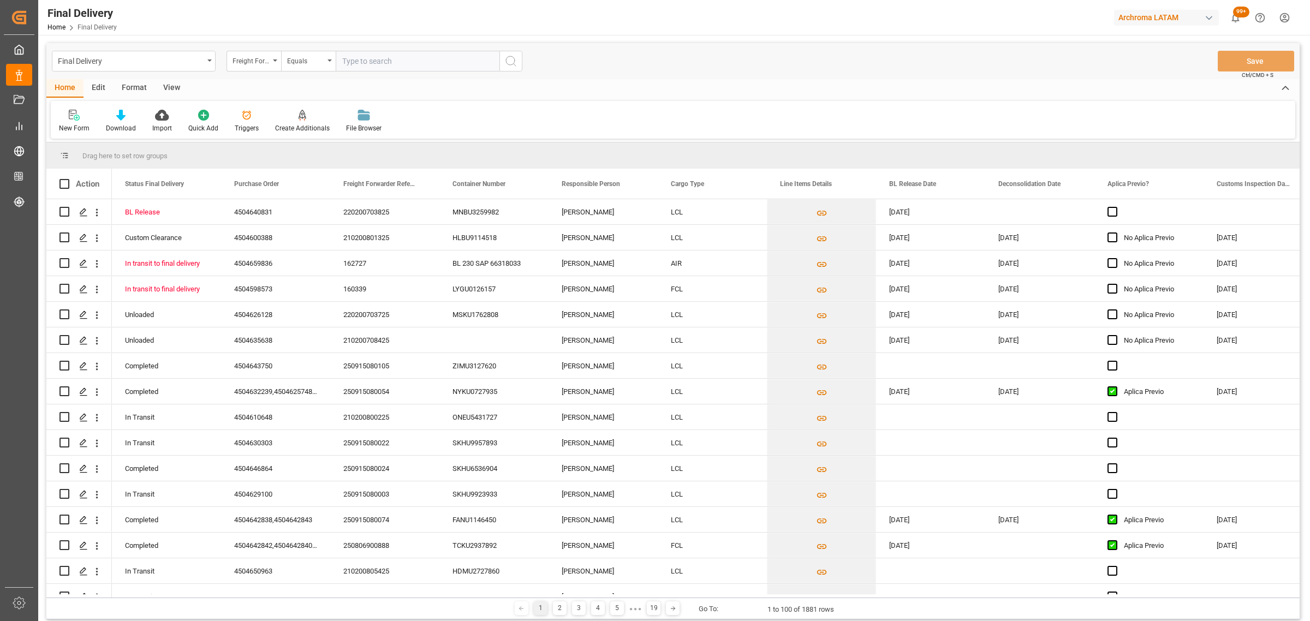
click at [292, 50] on div "Final Delivery Freight Forwarder Reference Equals Save Ctrl/CMD + S" at bounding box center [672, 61] width 1253 height 36
click at [304, 65] on div "Equals" at bounding box center [305, 59] width 37 height 13
click at [312, 132] on div "Fuzzy search" at bounding box center [363, 134] width 163 height 23
click at [351, 64] on input "text" at bounding box center [418, 61] width 164 height 21
paste input "210200708325"
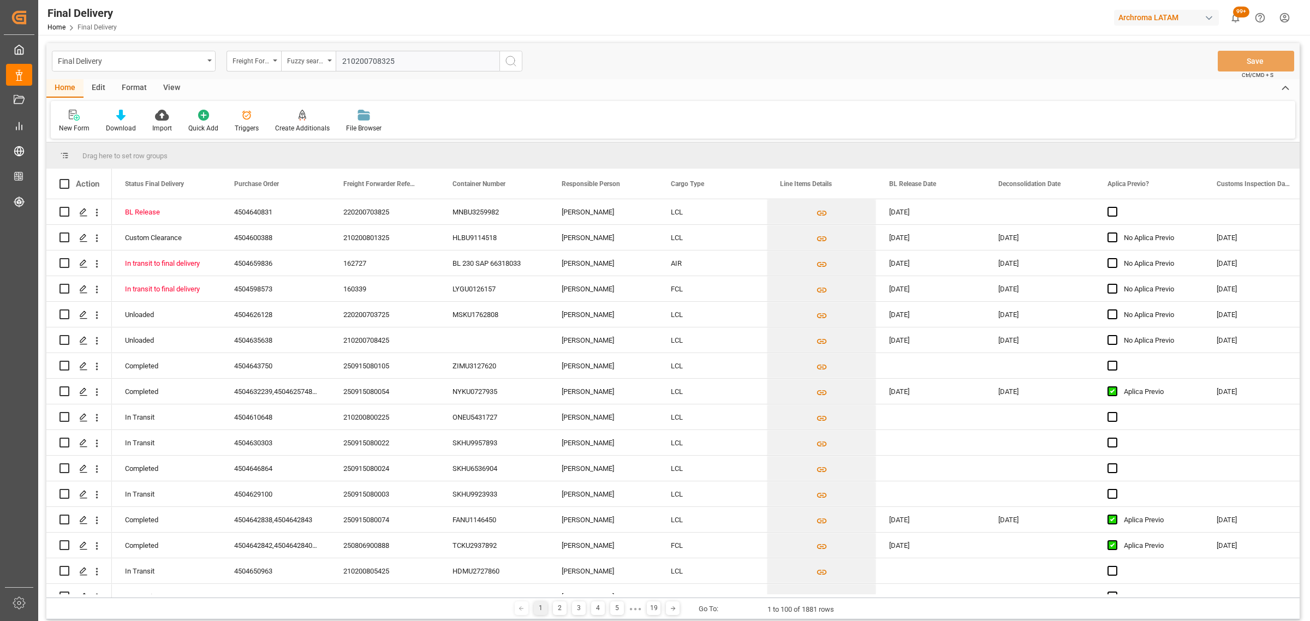
type input "210200708325"
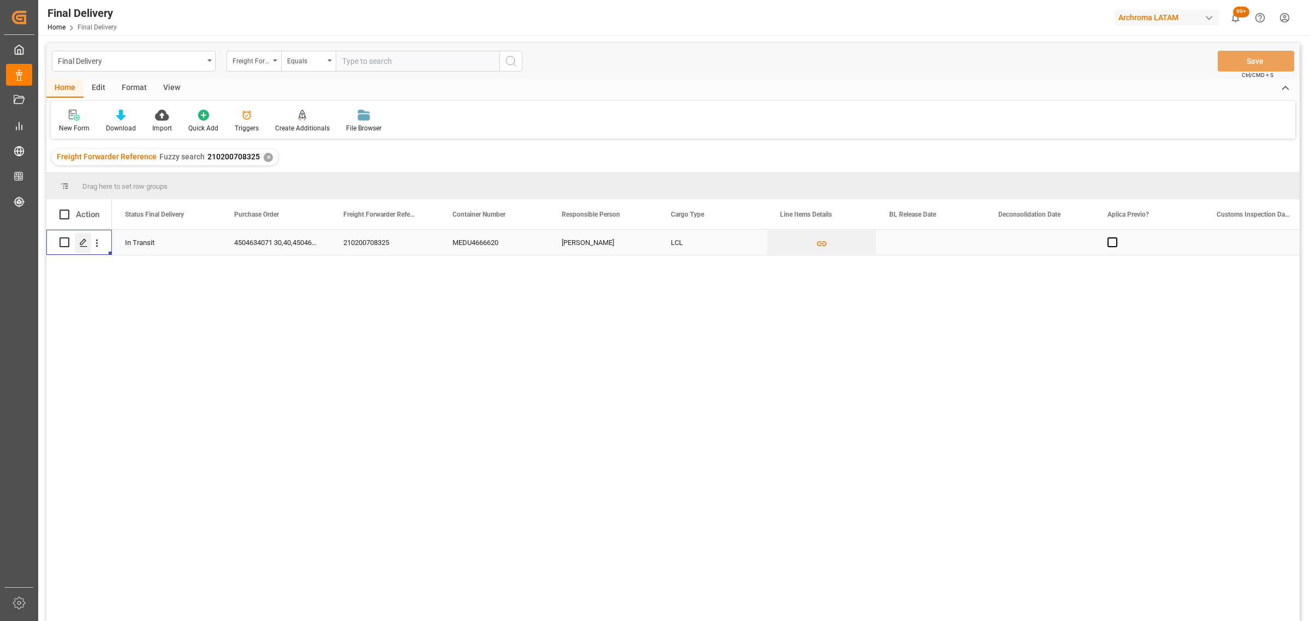
click at [82, 246] on line "Press SPACE to select this row." at bounding box center [83, 246] width 7 height 0
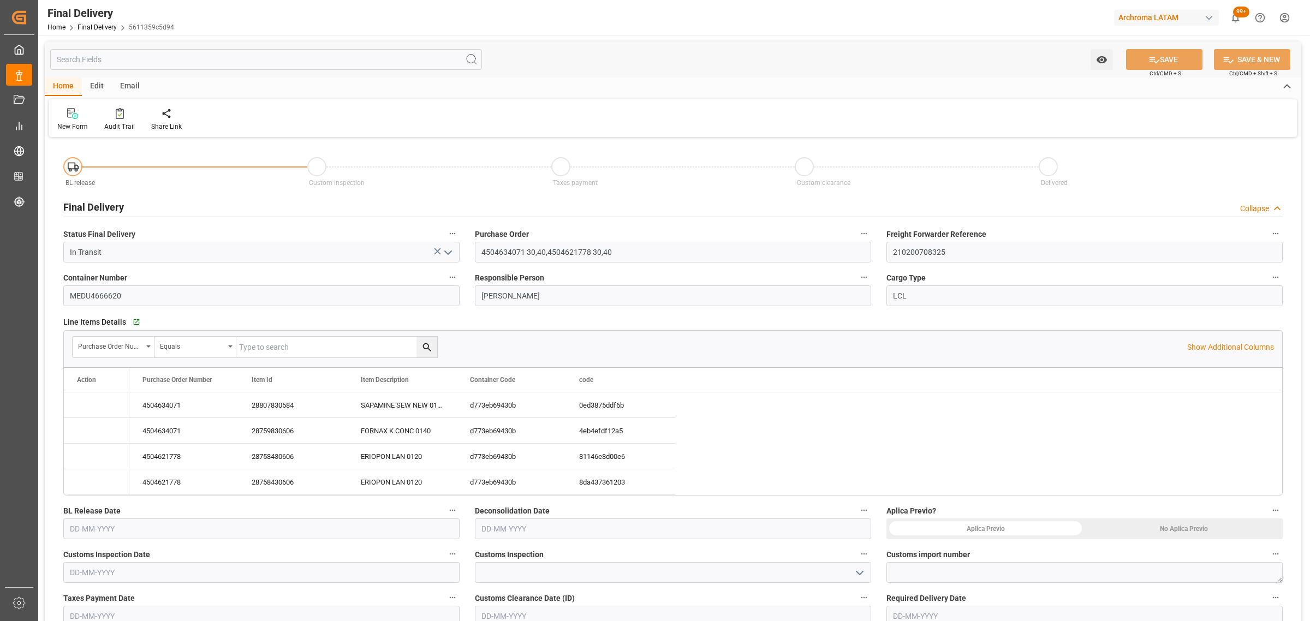
type input "[DATE]"
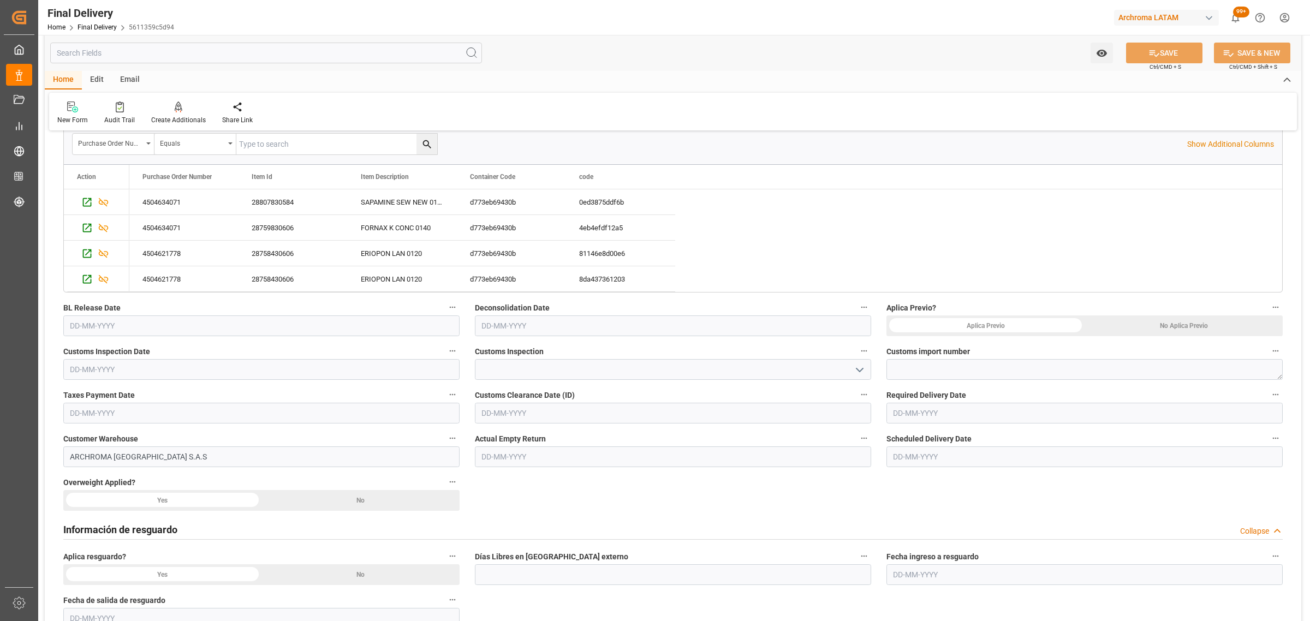
scroll to position [205, 0]
click at [525, 322] on input "text" at bounding box center [673, 324] width 396 height 21
click at [510, 389] on span "2" at bounding box center [511, 390] width 4 height 8
type input "[DATE]"
click at [1216, 312] on label "Aplica Previo?" at bounding box center [1084, 305] width 396 height 15
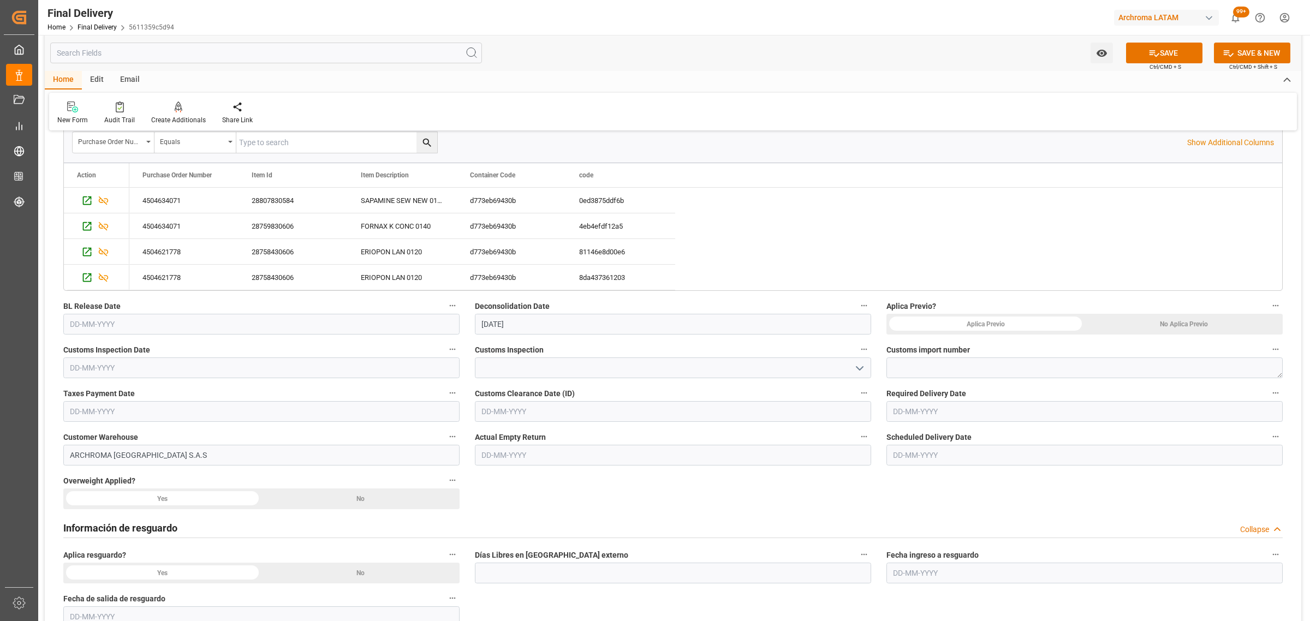
click at [1268, 312] on button "Aplica Previo?" at bounding box center [1275, 305] width 14 height 14
click at [1209, 320] on div at bounding box center [655, 310] width 1310 height 621
click at [1190, 330] on div "No Aplica Previo" at bounding box center [1183, 324] width 198 height 21
click at [232, 318] on input "text" at bounding box center [261, 324] width 396 height 21
click at [96, 397] on div "1 2 3 4 5 6 7" at bounding box center [141, 390] width 149 height 21
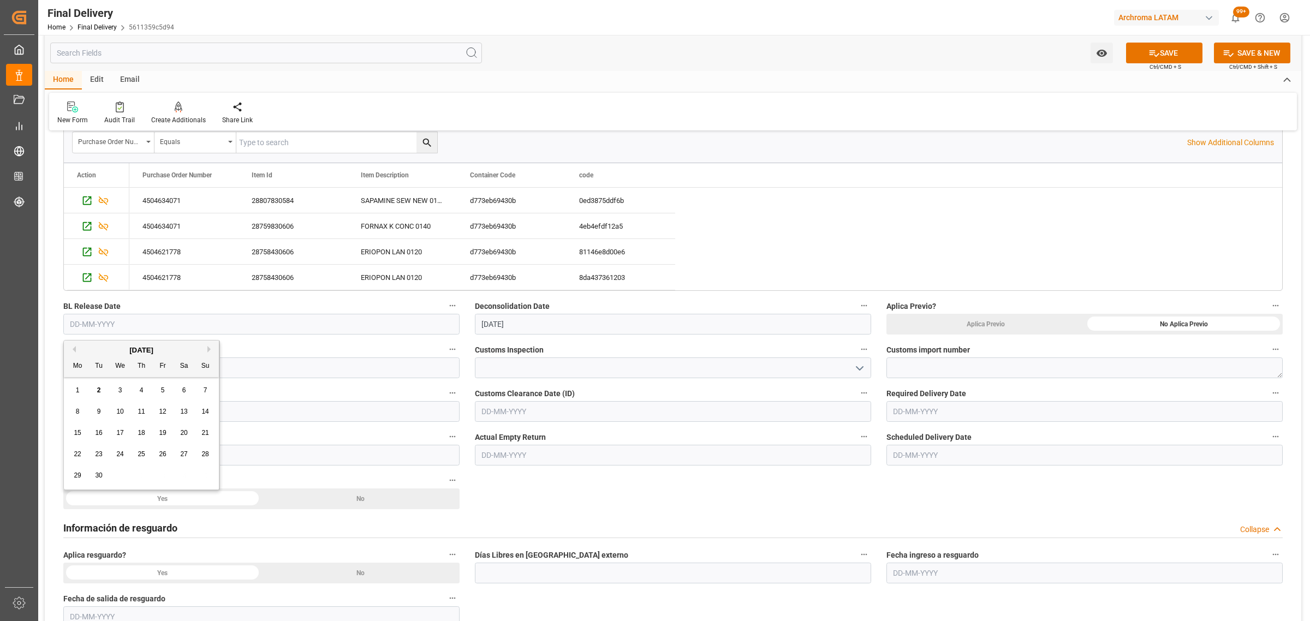
click at [99, 392] on span "2" at bounding box center [99, 390] width 4 height 8
type input "[DATE]"
click at [1193, 56] on button "SAVE" at bounding box center [1164, 53] width 76 height 21
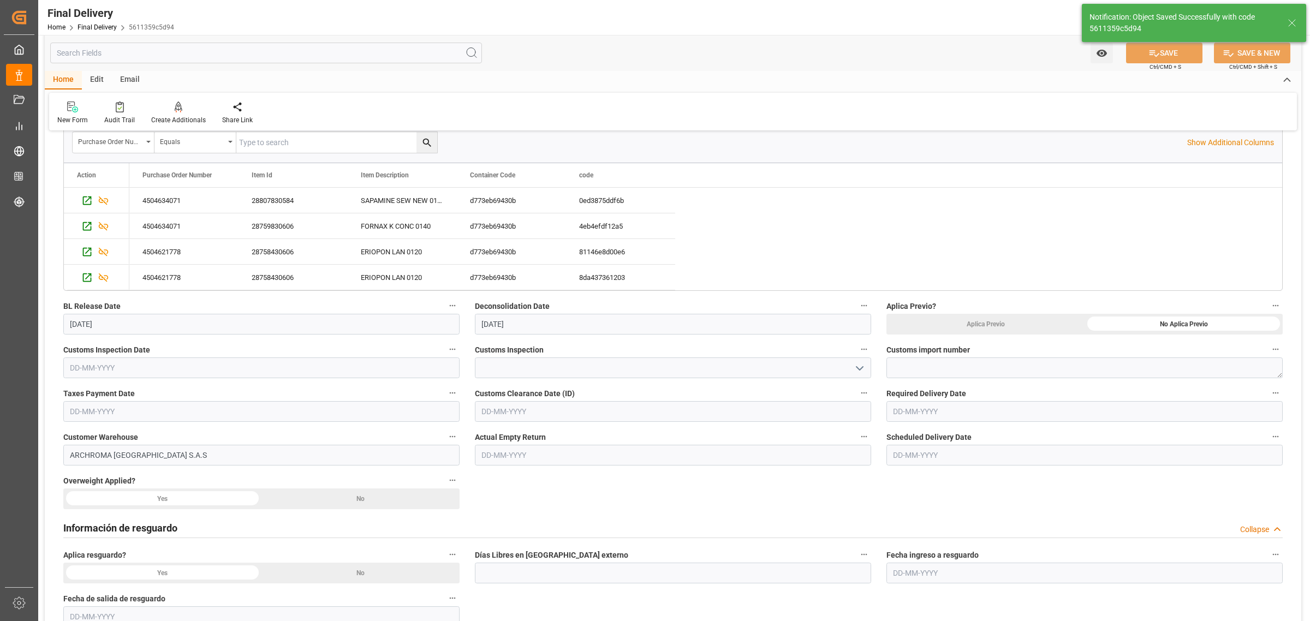
type textarea "1"
type input "BL Release"
type input "4"
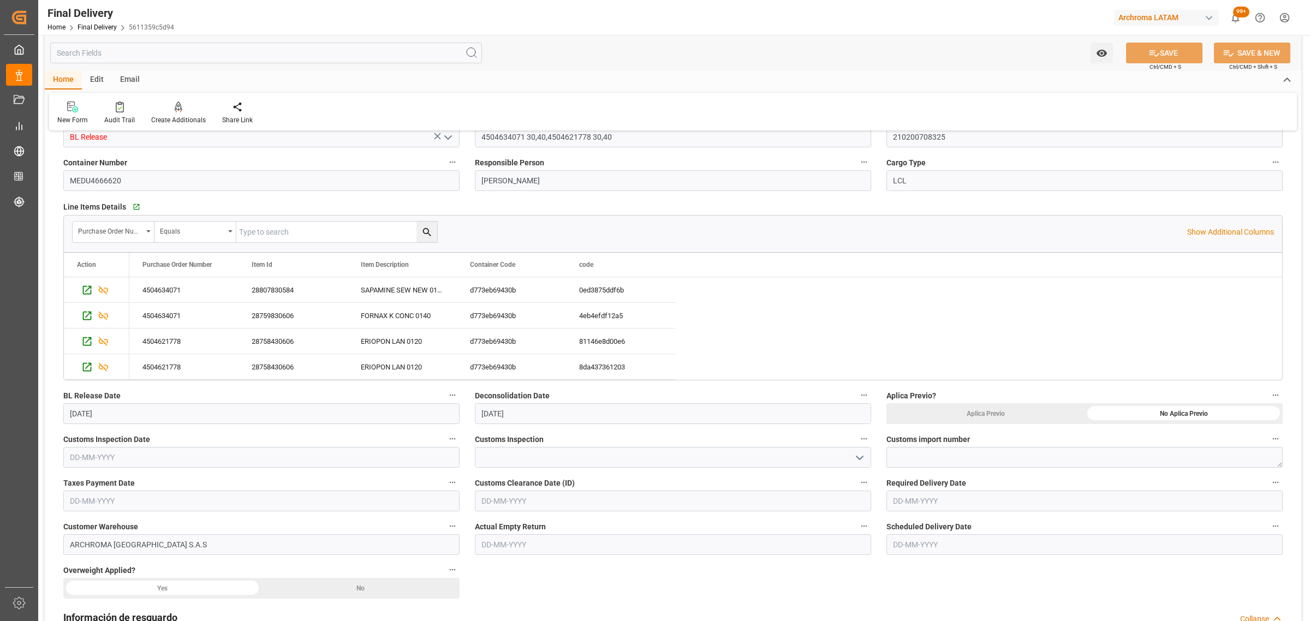
scroll to position [136, 0]
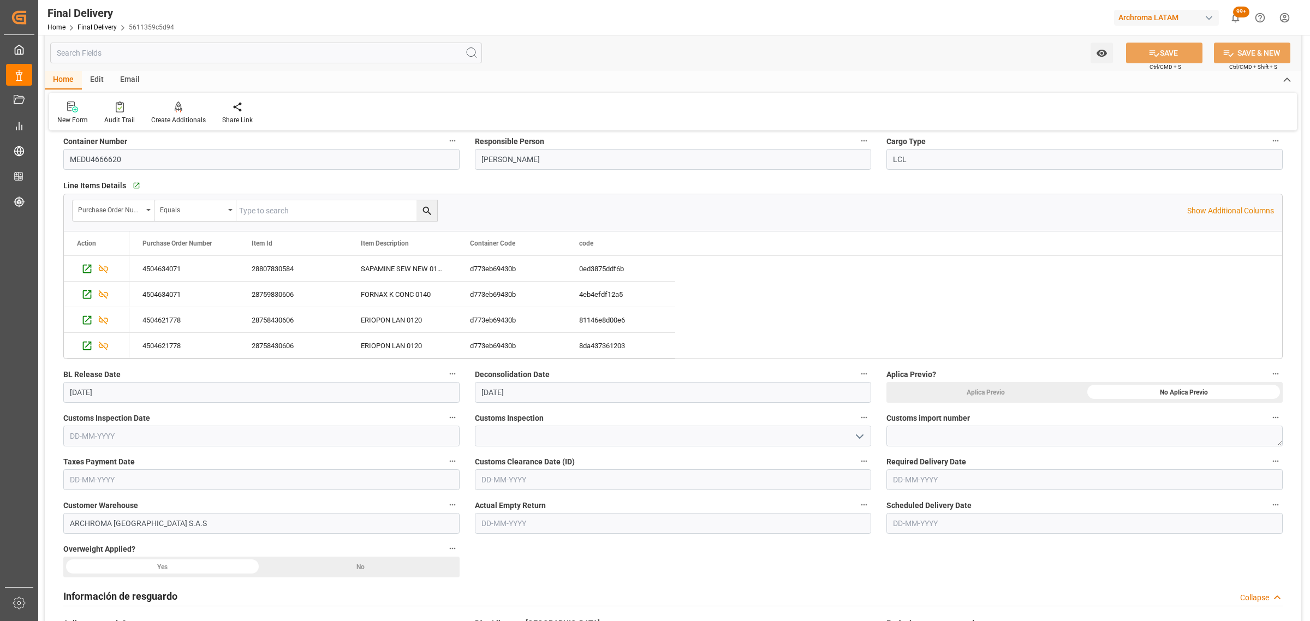
click at [925, 479] on input "text" at bounding box center [1084, 479] width 396 height 21
click at [888, 372] on div "[DATE] Mo Tu We Th Fr Sa Su 1 2 3 4 5 6 7 8 9 10 11 12 13 14 15 16 17 18 19 20 …" at bounding box center [965, 385] width 156 height 149
click at [992, 385] on div "12" at bounding box center [986, 382] width 14 height 13
type input "[DATE]"
click at [1157, 52] on button "SAVE" at bounding box center [1164, 53] width 76 height 21
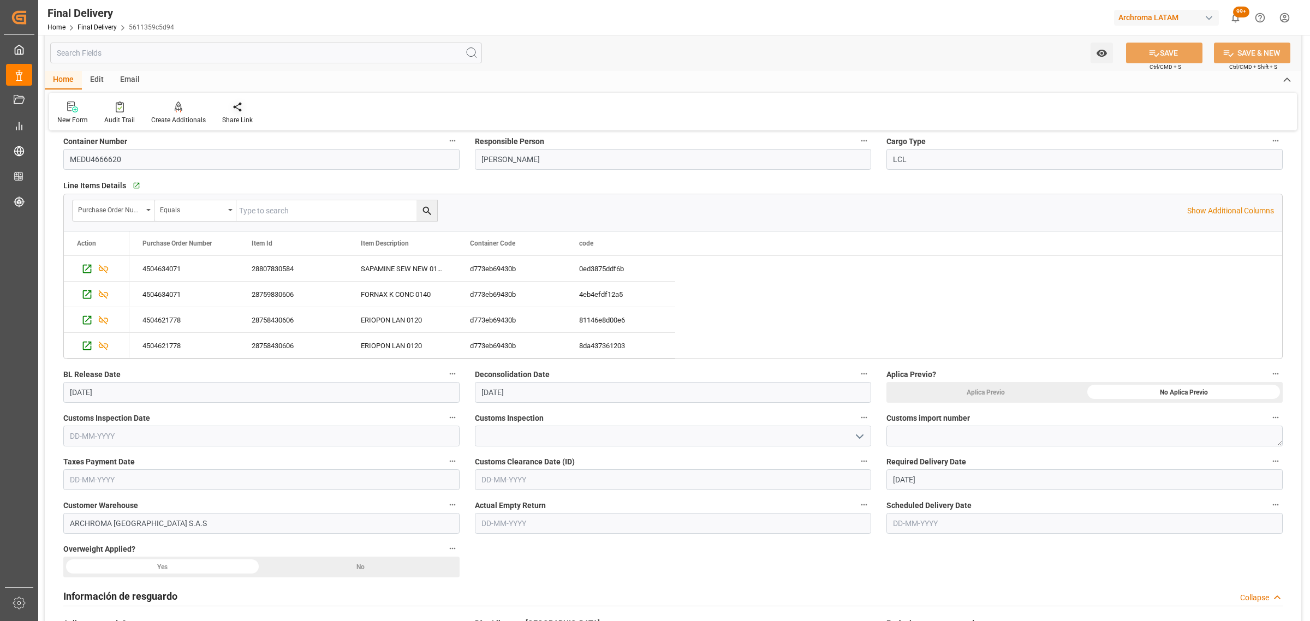
click at [240, 108] on div at bounding box center [237, 106] width 31 height 11
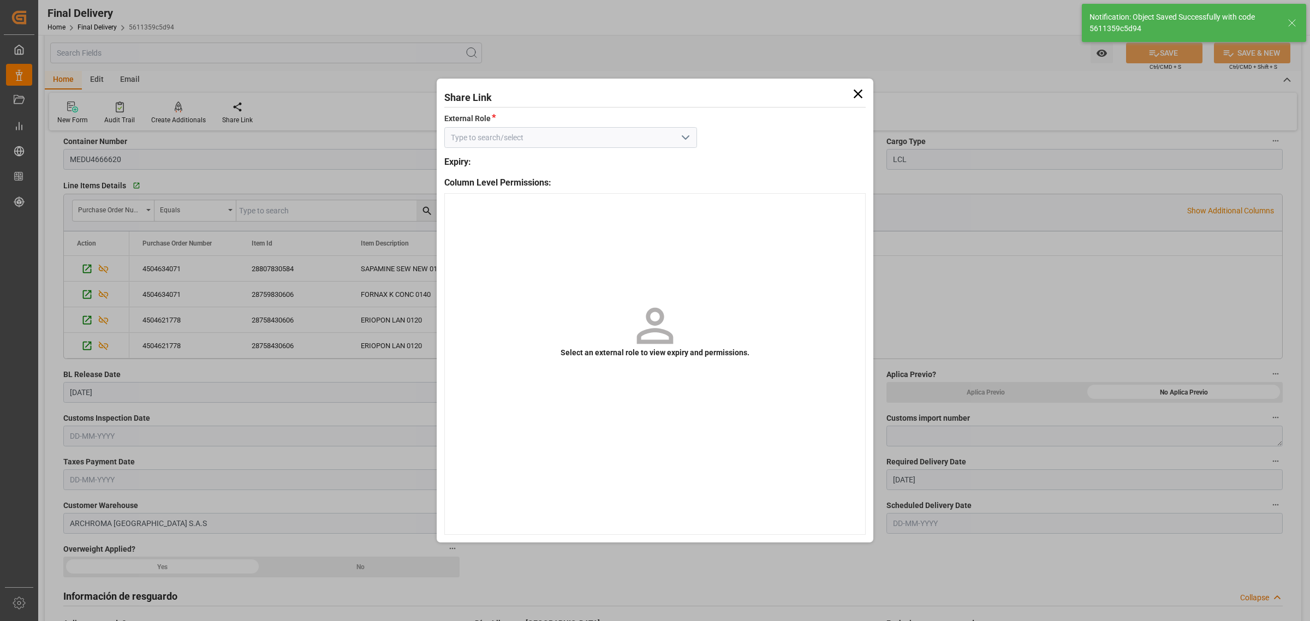
click at [691, 141] on icon "open menu" at bounding box center [685, 137] width 13 height 13
click at [611, 167] on div "External - finalDelivery" at bounding box center [571, 162] width 252 height 25
type input "External - finalDelivery"
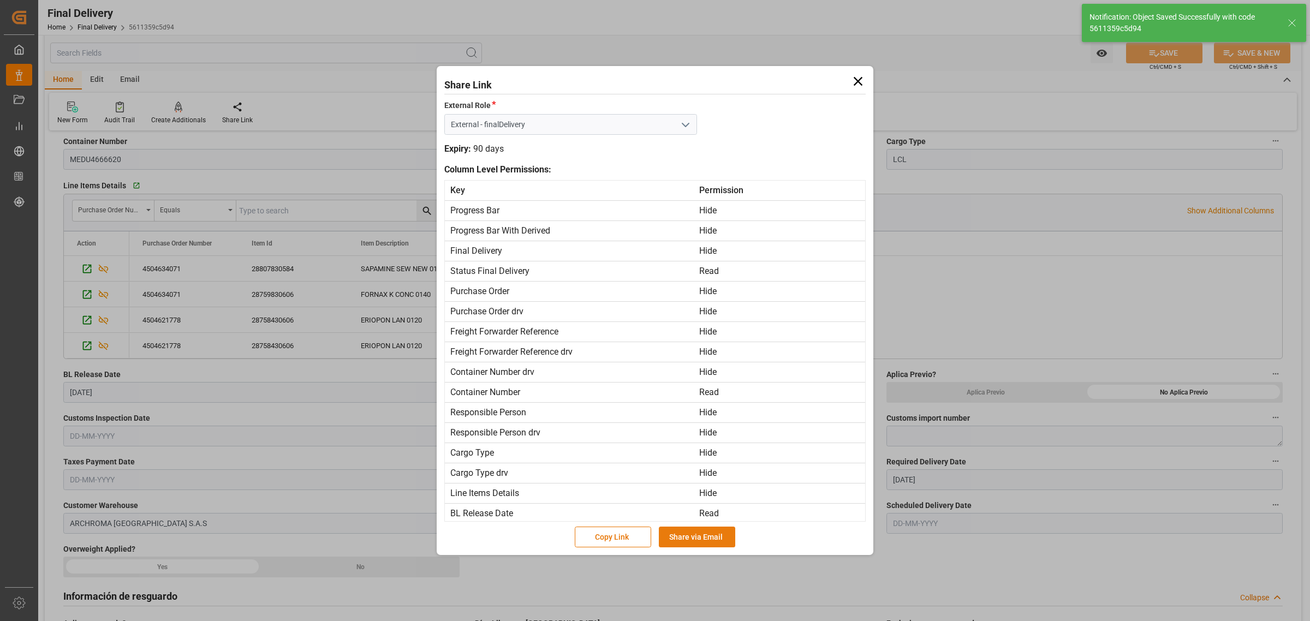
click at [697, 534] on button "Share via Email" at bounding box center [697, 537] width 76 height 21
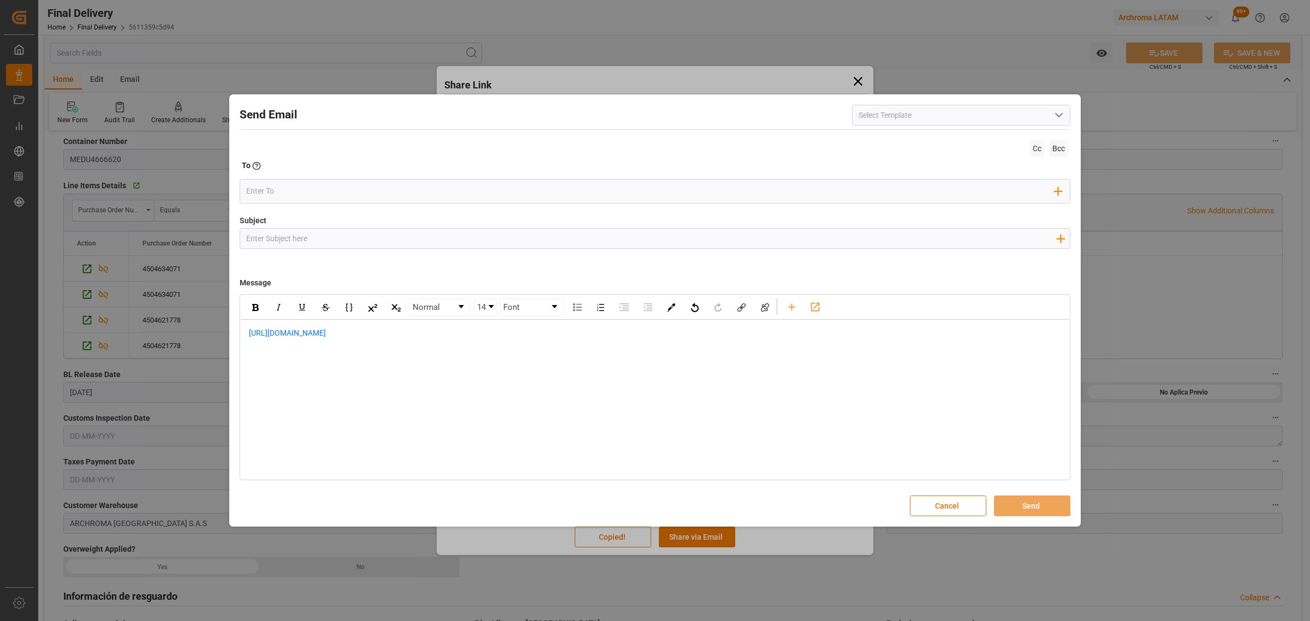
drag, startPoint x: 336, startPoint y: 236, endPoint x: 333, endPoint y: 229, distance: 7.3
click at [336, 236] on input "Subject" at bounding box center [650, 238] width 821 height 19
click at [438, 236] on input "Subject" at bounding box center [650, 238] width 821 height 19
paste input "PO 4504634071 30,40,4504621778 30,40// TE//VARIACION ETA/ARCHROMA ([GEOGRAPHIC_…"
click at [461, 237] on input "PO 4504634071 30,40,4504621778 30,40// TE//VARIACION ETA/ARCHROMA ([GEOGRAPHIC_…" at bounding box center [650, 238] width 821 height 19
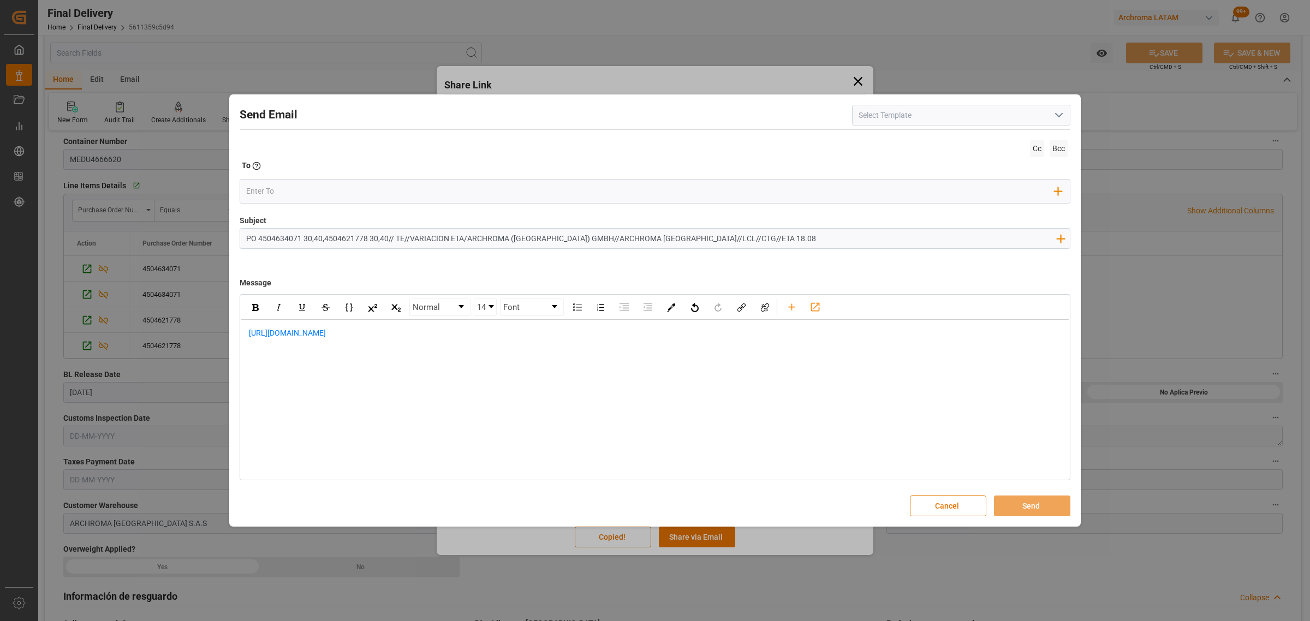
drag, startPoint x: 453, startPoint y: 241, endPoint x: 409, endPoint y: 240, distance: 44.2
click at [409, 240] on input "PO 4504634071 30,40,4504621778 30,40// TE//VARIACION ETA/ARCHROMA ([GEOGRAPHIC_…" at bounding box center [650, 238] width 821 height 19
click at [244, 335] on div "[URL][DOMAIN_NAME]" at bounding box center [655, 339] width 828 height 38
click at [254, 325] on div "[URL][DOMAIN_NAME]" at bounding box center [655, 350] width 828 height 61
drag, startPoint x: 472, startPoint y: 236, endPoint x: 410, endPoint y: 240, distance: 62.3
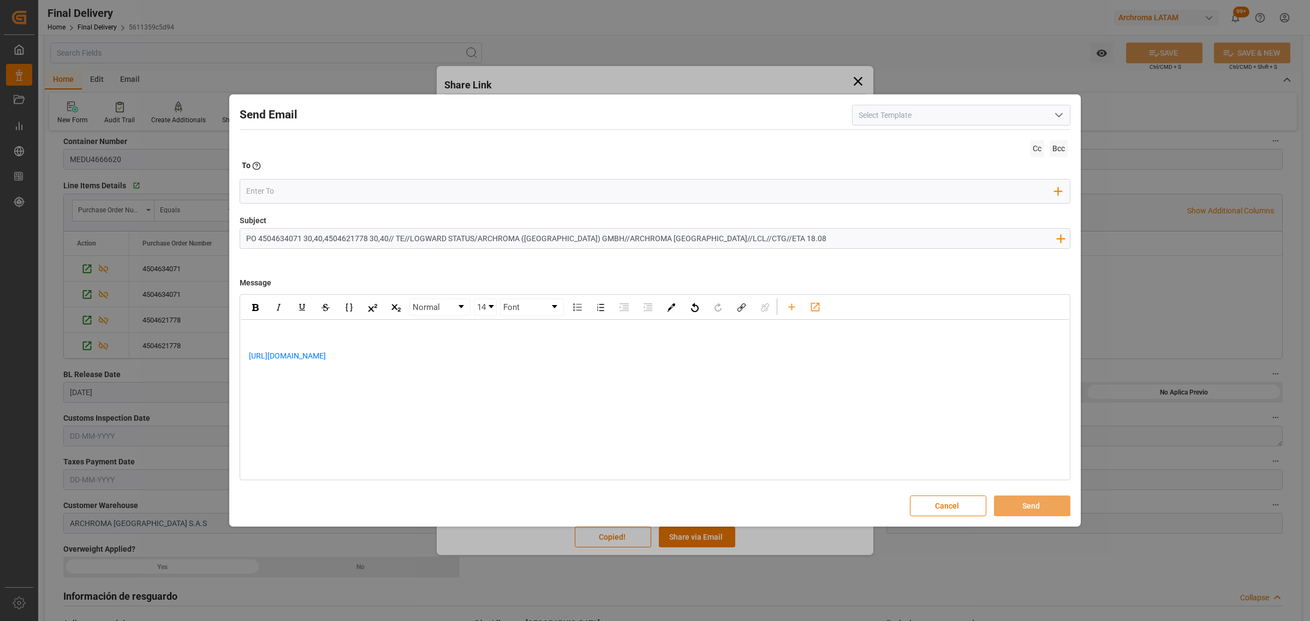
click at [410, 240] on input "PO 4504634071 30,40,4504621778 30,40// TE//LOGWARD STATUS/ARCHROMA ([GEOGRAPHIC…" at bounding box center [650, 238] width 821 height 19
type input "PO 4504634071 30,40,4504621778 30,40// TE//PTE PAGO ROPS/ARCHROMA ([GEOGRAPHIC_…"
click at [289, 326] on div "[URL][DOMAIN_NAME]" at bounding box center [655, 350] width 828 height 61
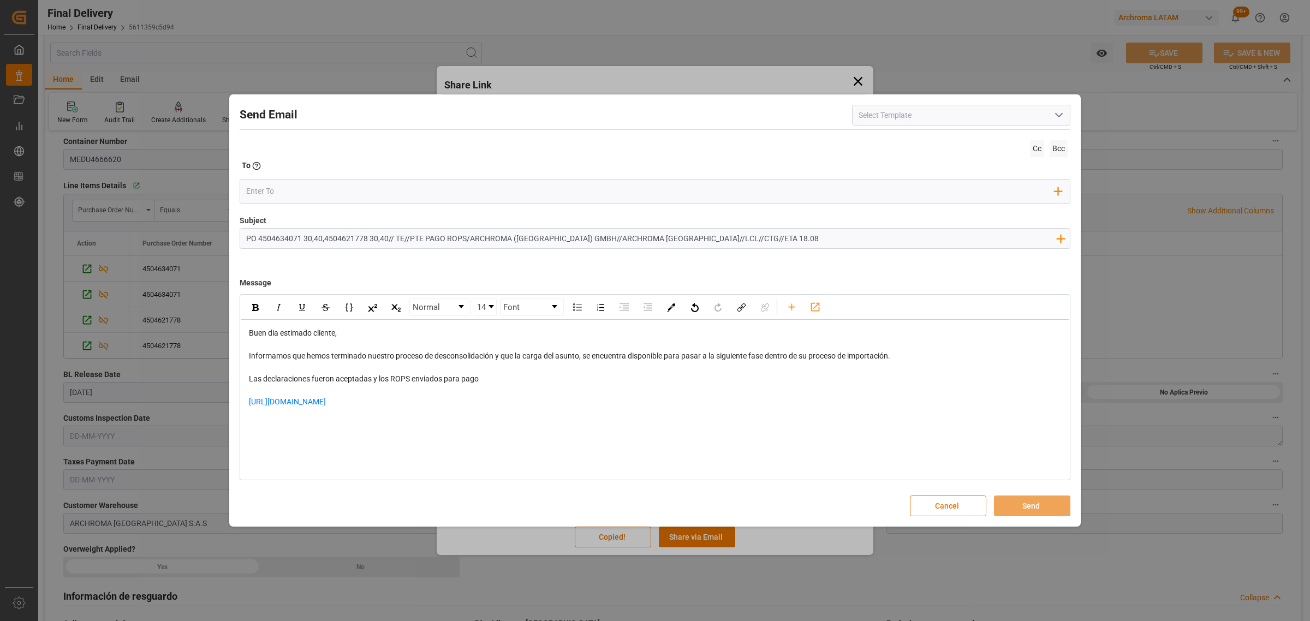
click at [417, 407] on div "[URL][DOMAIN_NAME]" at bounding box center [655, 407] width 813 height 23
click at [254, 421] on div "rdw-editor" at bounding box center [655, 430] width 813 height 23
click at [273, 186] on input "email" at bounding box center [650, 191] width 809 height 16
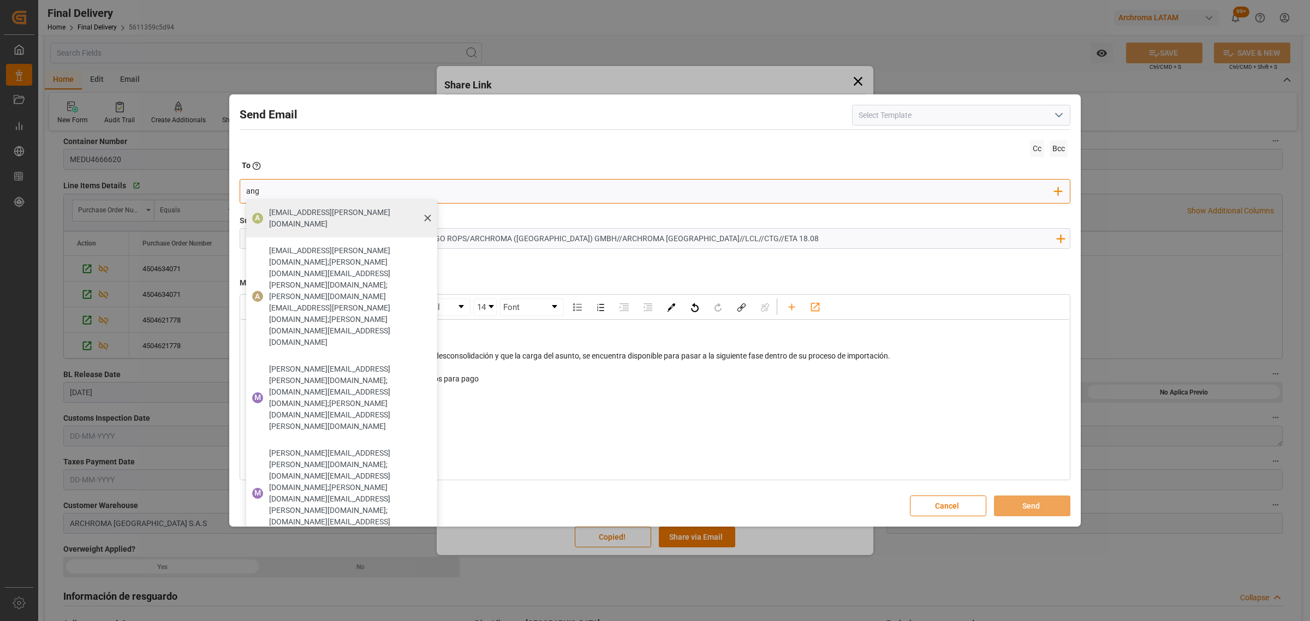
type input "ang"
click at [273, 216] on span "[EMAIL_ADDRESS][PERSON_NAME][DOMAIN_NAME]" at bounding box center [349, 218] width 160 height 23
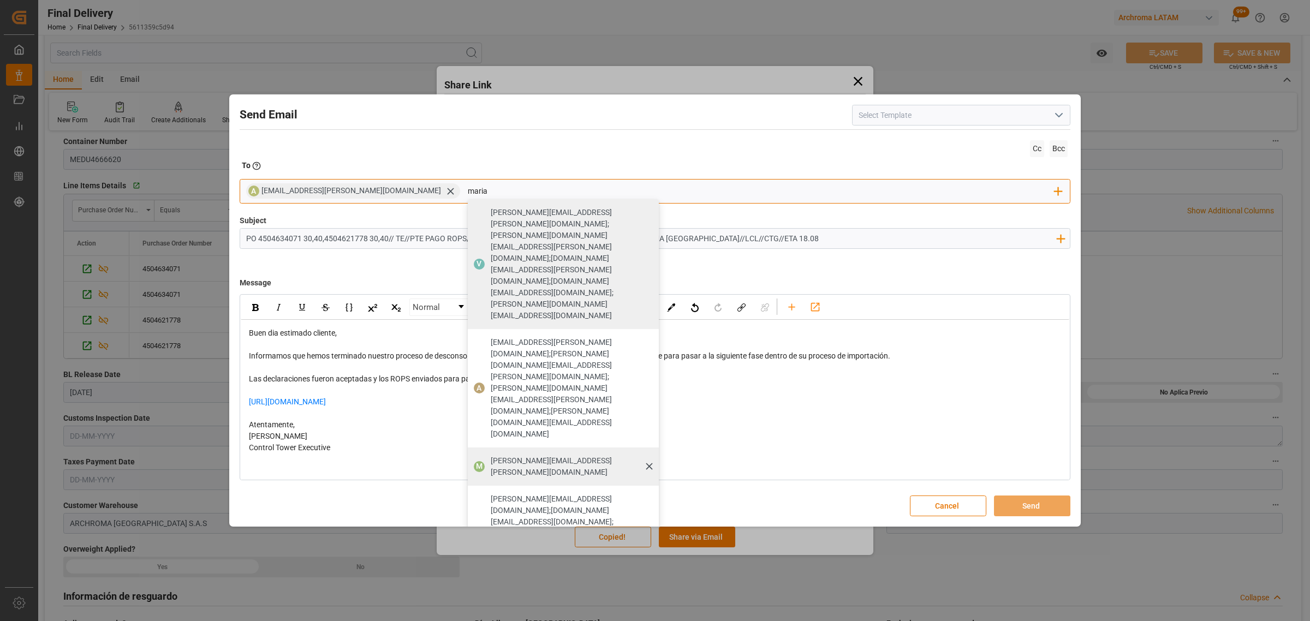
type input "maria"
click at [494, 455] on span "[PERSON_NAME][EMAIL_ADDRESS][PERSON_NAME][DOMAIN_NAME]" at bounding box center [571, 466] width 160 height 23
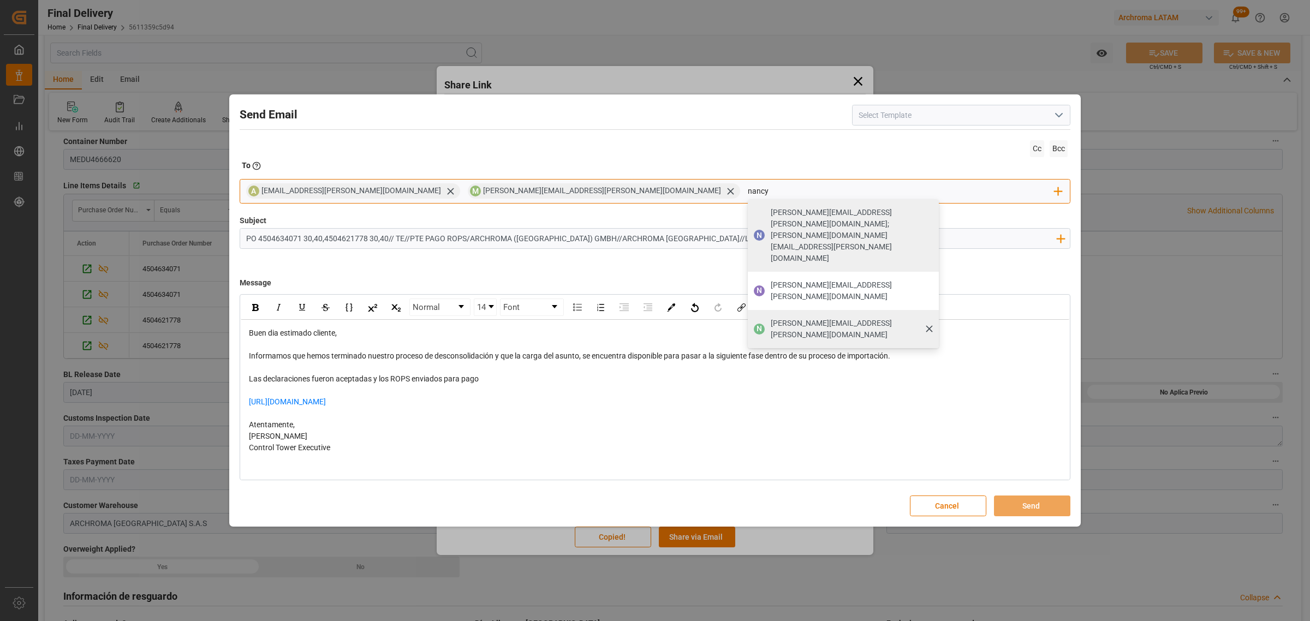
type input "nancy"
click at [771, 318] on span "[PERSON_NAME][EMAIL_ADDRESS][PERSON_NAME][DOMAIN_NAME]" at bounding box center [851, 329] width 160 height 23
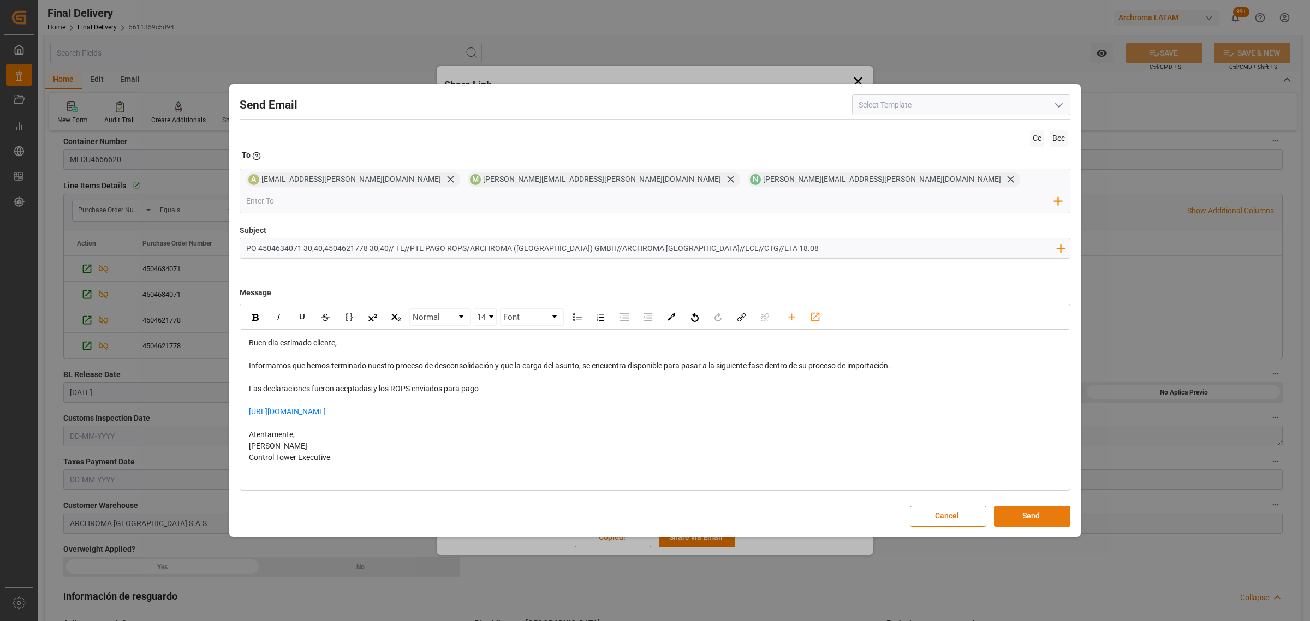
click at [1038, 506] on button "Send" at bounding box center [1032, 516] width 76 height 21
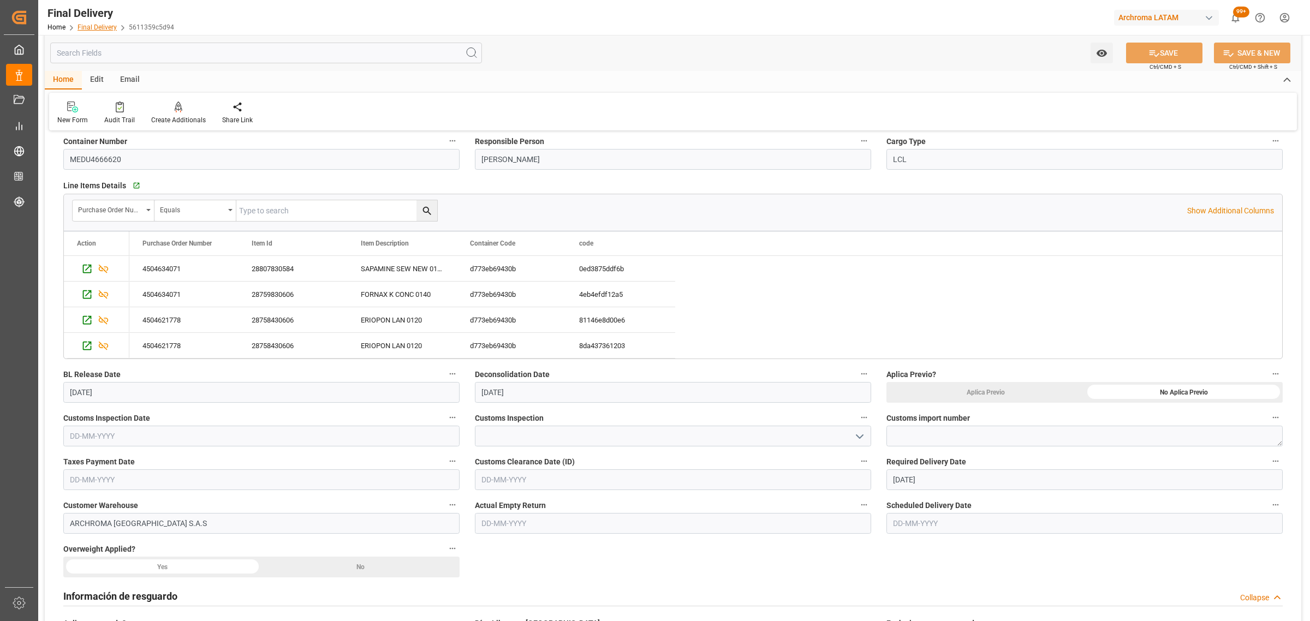
click at [93, 26] on link "Final Delivery" at bounding box center [96, 27] width 39 height 8
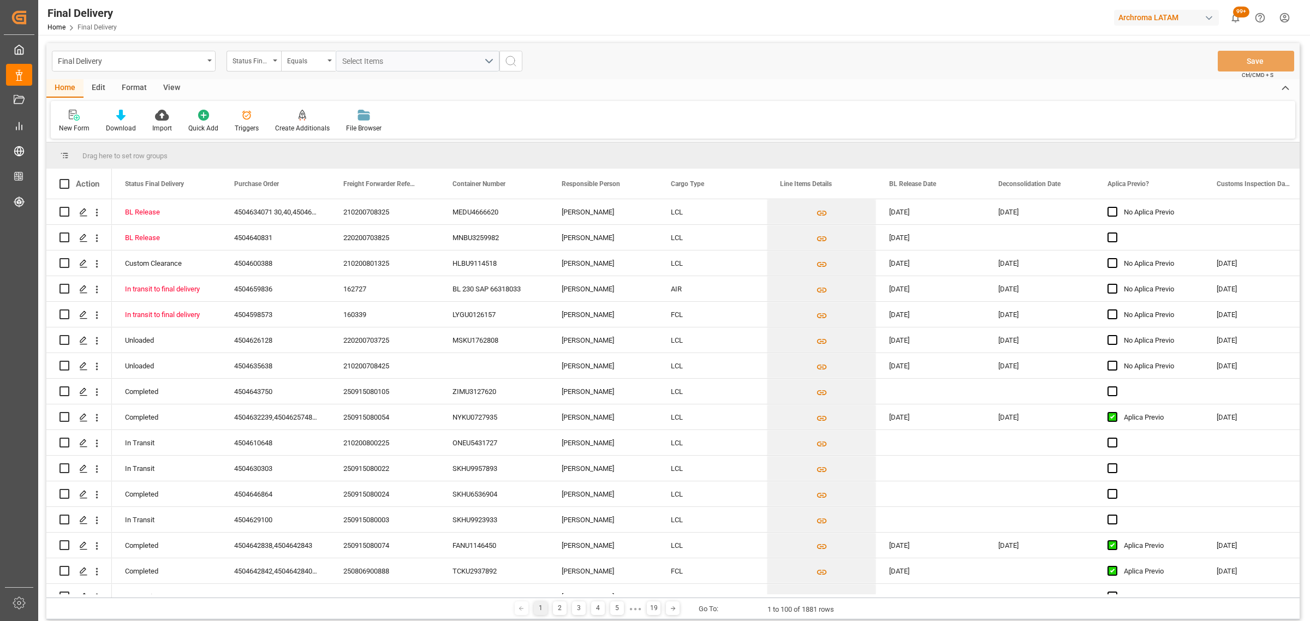
click at [238, 72] on div "Final Delivery Status Final Delivery Equals Select Items Save Ctrl/CMD + S" at bounding box center [672, 61] width 1253 height 36
click at [254, 61] on div "Status Final Delivery" at bounding box center [250, 59] width 37 height 13
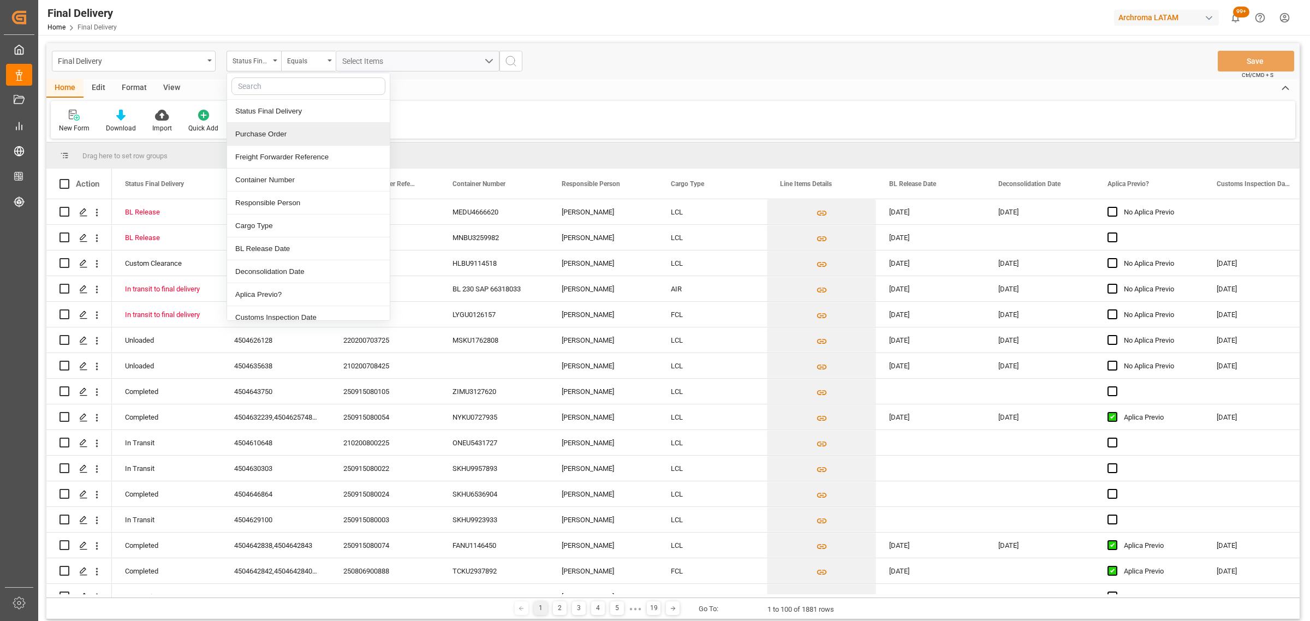
click at [273, 131] on div "Purchase Order" at bounding box center [308, 134] width 163 height 23
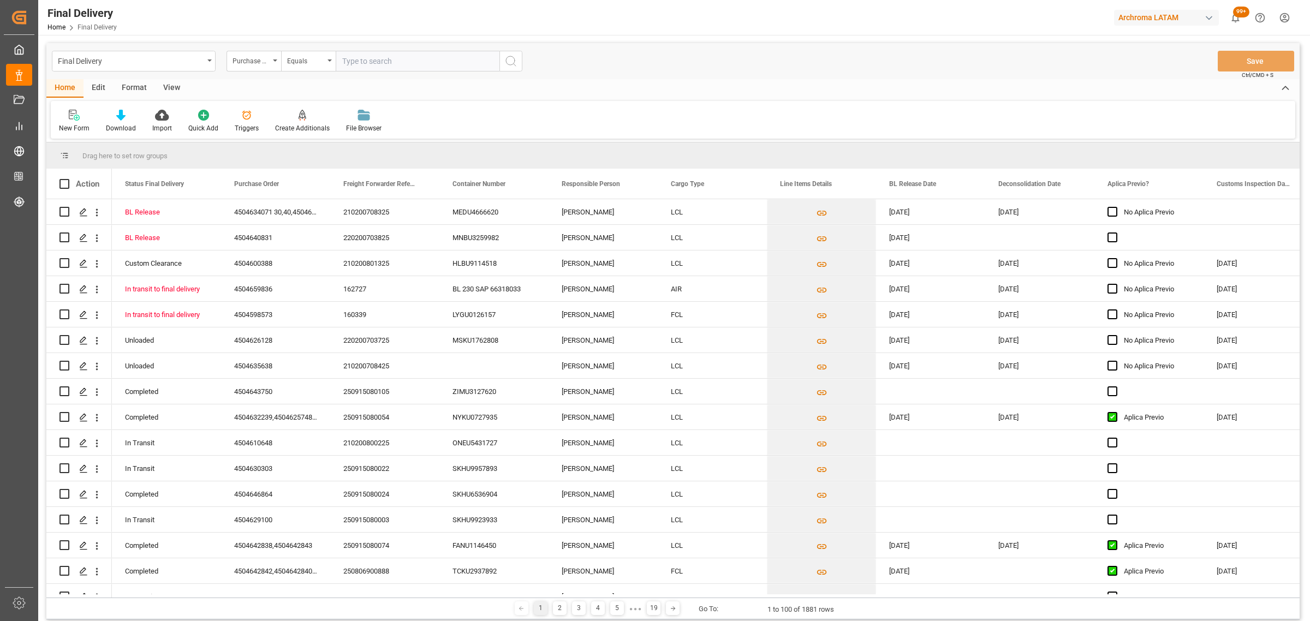
drag, startPoint x: 295, startPoint y: 80, endPoint x: 296, endPoint y: 74, distance: 6.2
click at [296, 76] on div "Final Delivery Purchase Order Equals Save Ctrl/CMD + S Home Edit Format View Ne…" at bounding box center [672, 331] width 1253 height 576
click at [303, 56] on div "Equals" at bounding box center [305, 59] width 37 height 13
click at [321, 136] on div "Fuzzy search" at bounding box center [363, 134] width 163 height 23
click at [362, 64] on input "text" at bounding box center [418, 61] width 164 height 21
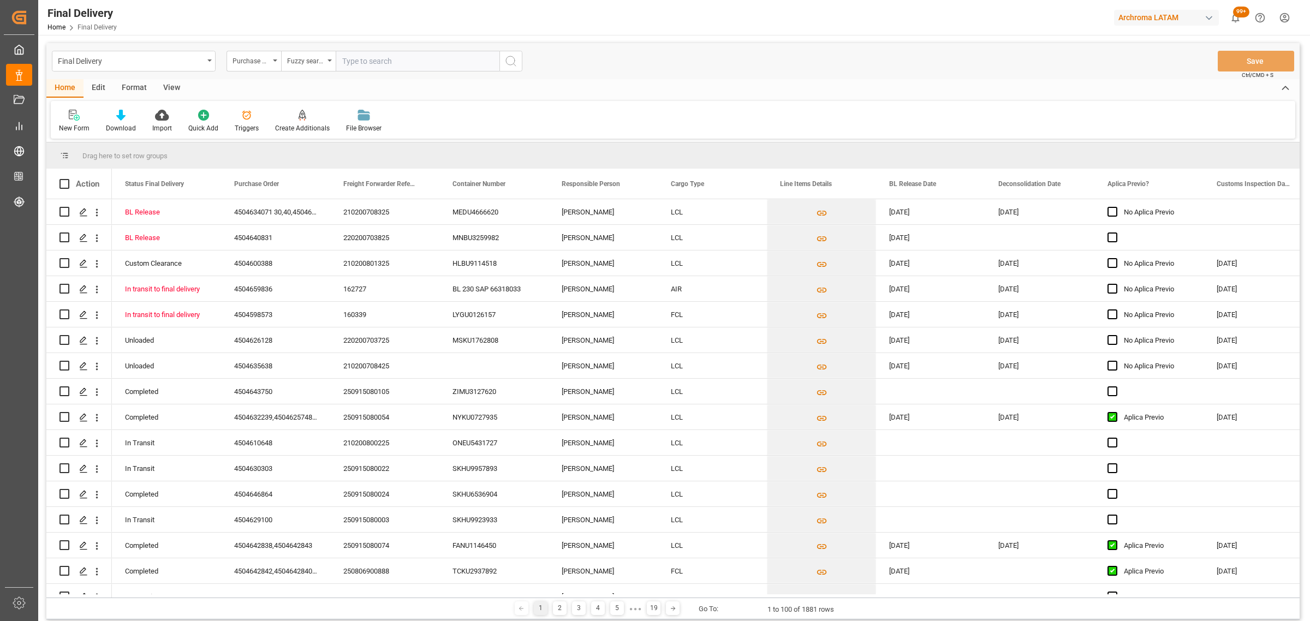
paste input "4504610648"
type input "4504610648"
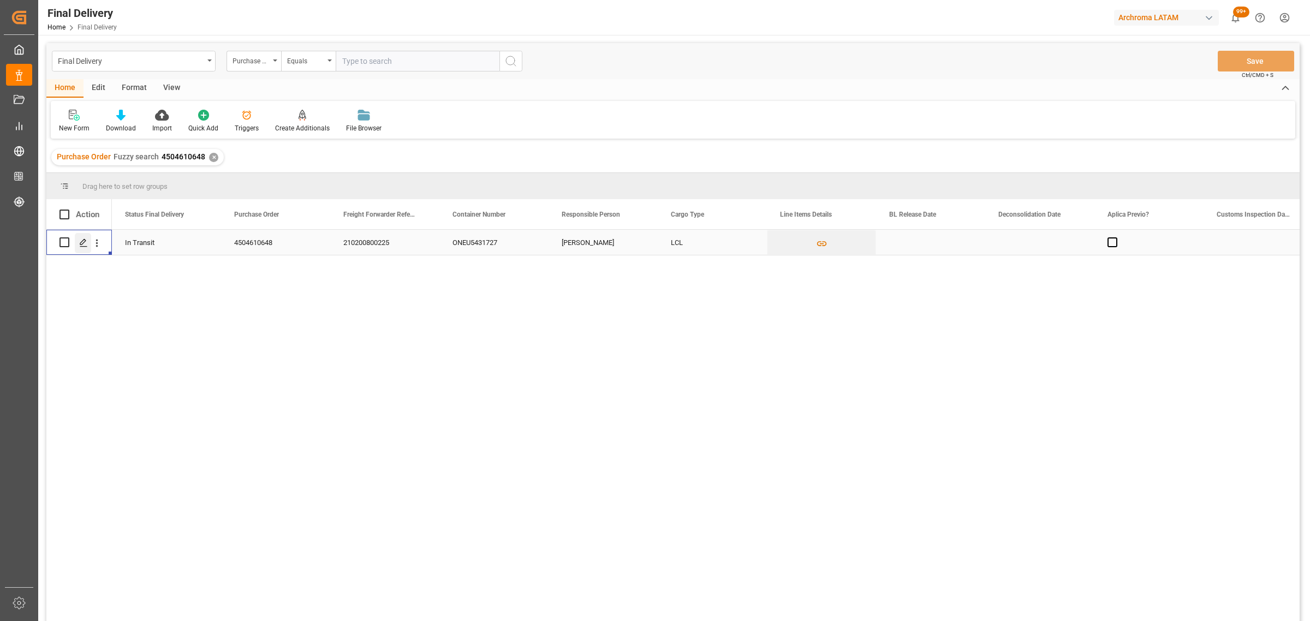
click at [81, 244] on polygon "Press SPACE to select this row." at bounding box center [82, 241] width 5 height 5
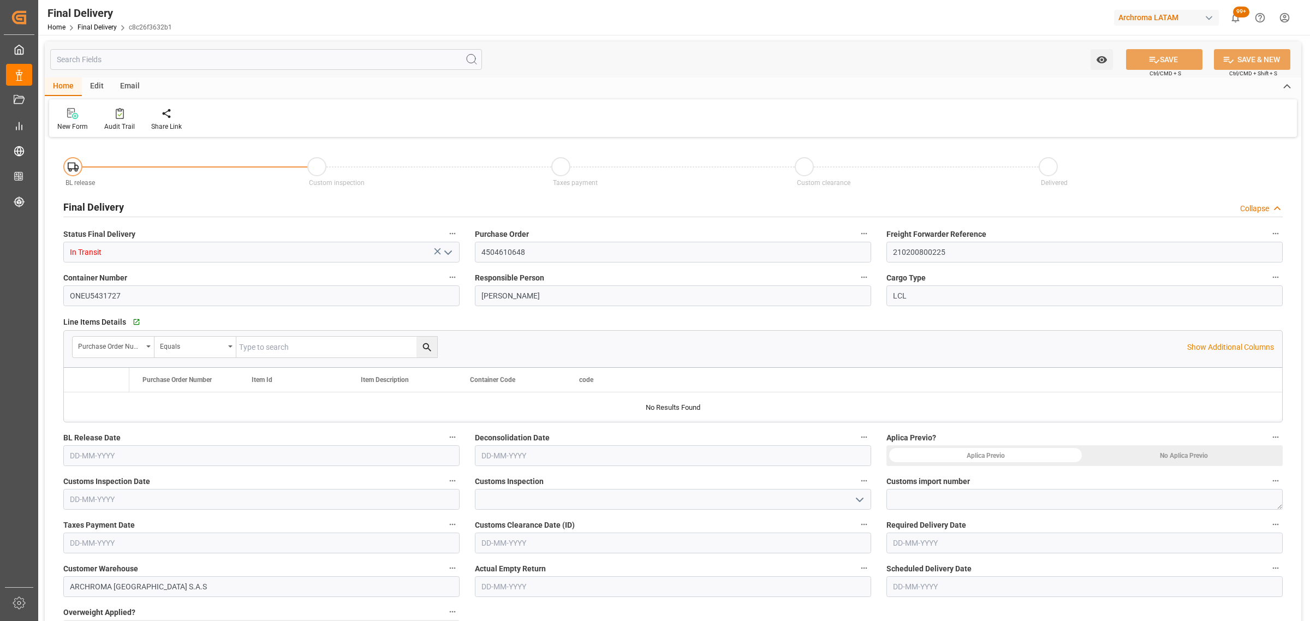
type input "[DATE]"
click at [550, 453] on input "text" at bounding box center [673, 455] width 396 height 21
click at [505, 342] on div "2" at bounding box center [511, 337] width 14 height 13
type input "[DATE]"
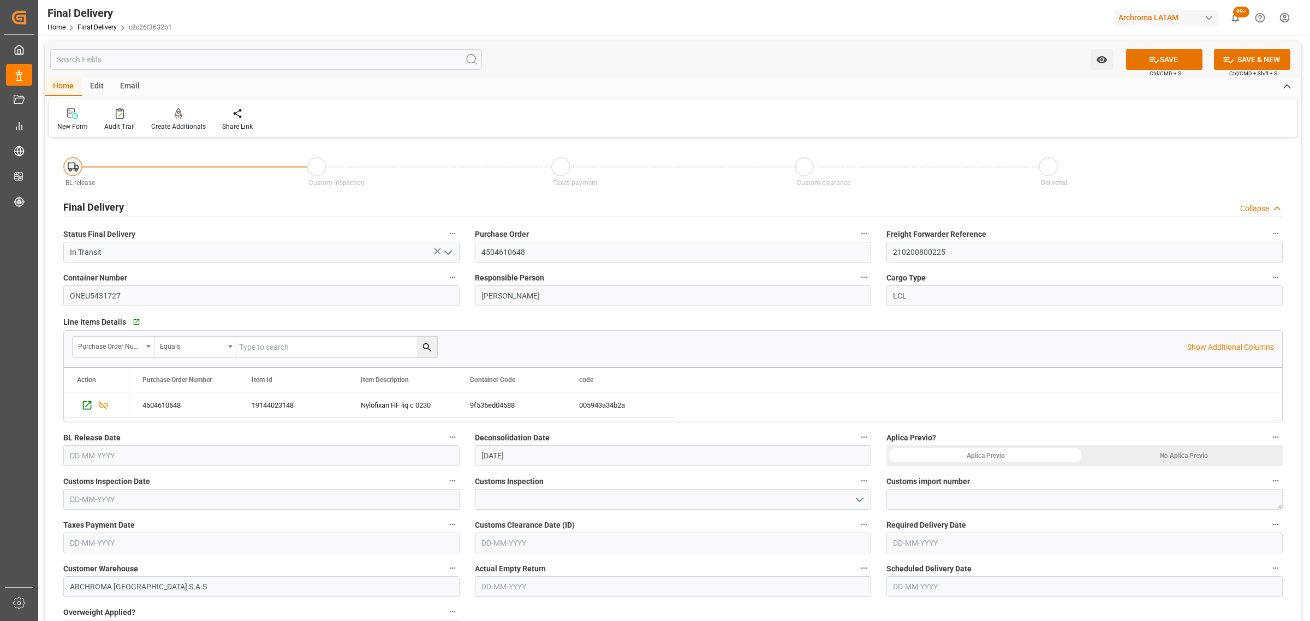
click at [236, 456] on input "text" at bounding box center [261, 455] width 396 height 21
click at [97, 339] on span "2" at bounding box center [99, 337] width 4 height 8
type input "[DATE]"
click at [918, 548] on input "text" at bounding box center [1084, 543] width 396 height 21
click at [897, 470] on span "15" at bounding box center [900, 467] width 7 height 8
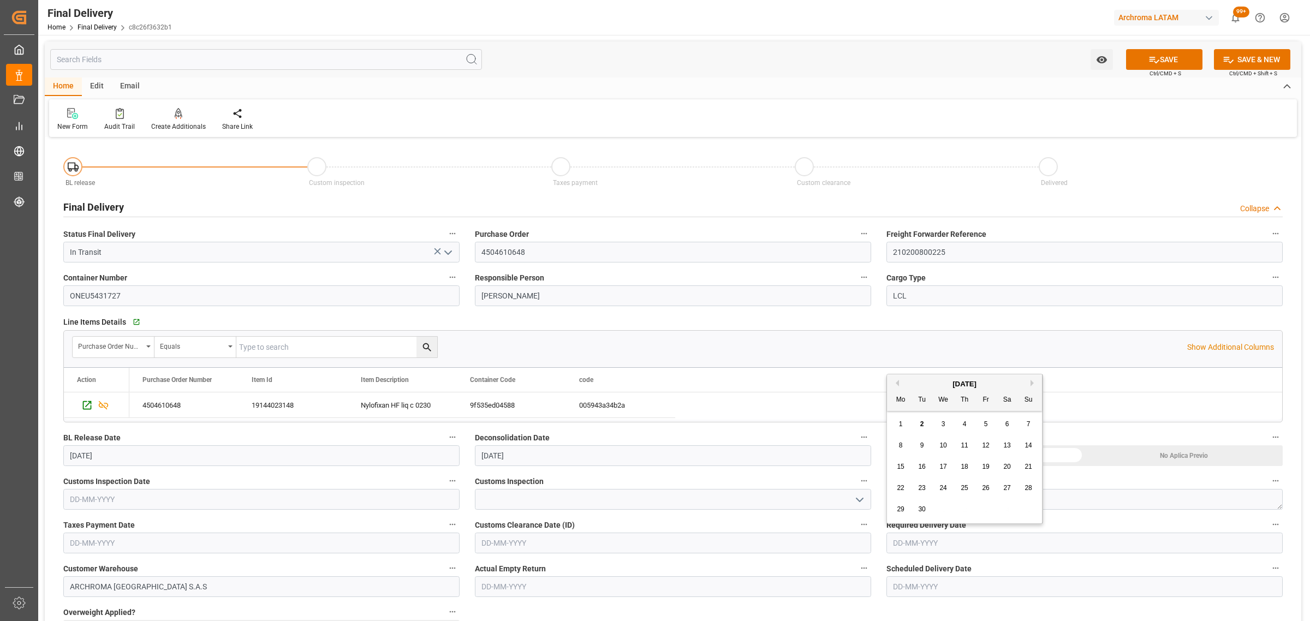
type input "[DATE]"
click at [1149, 57] on icon at bounding box center [1154, 60] width 10 height 7
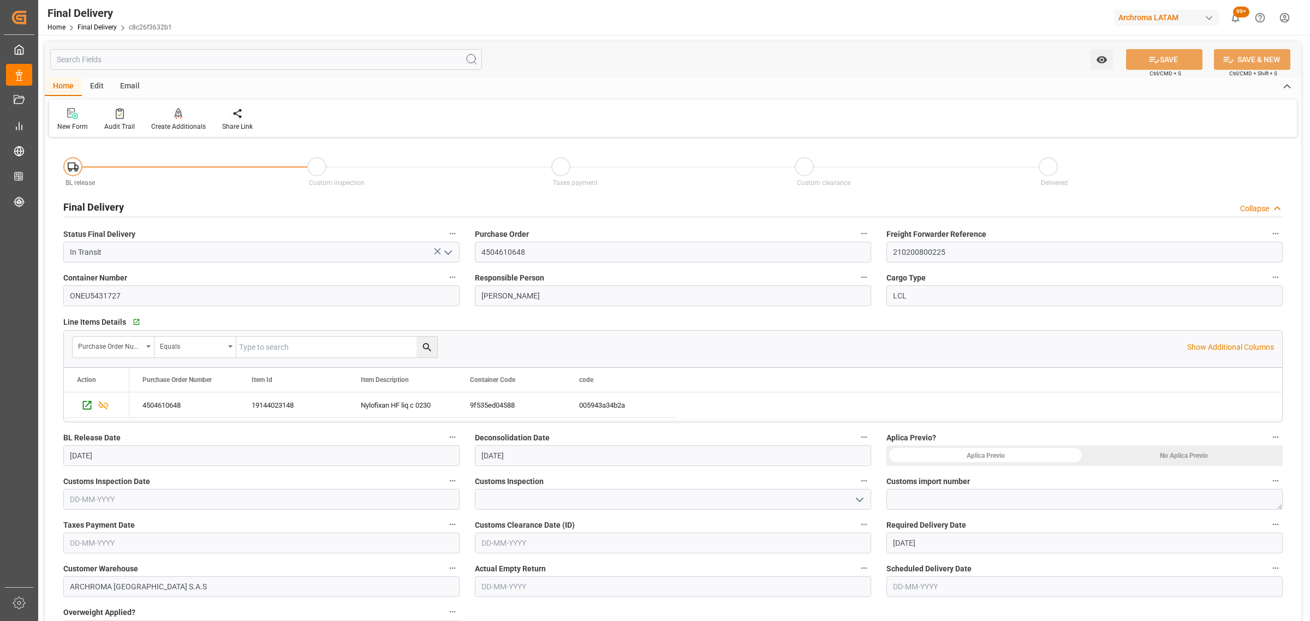
click at [234, 118] on icon at bounding box center [237, 113] width 11 height 11
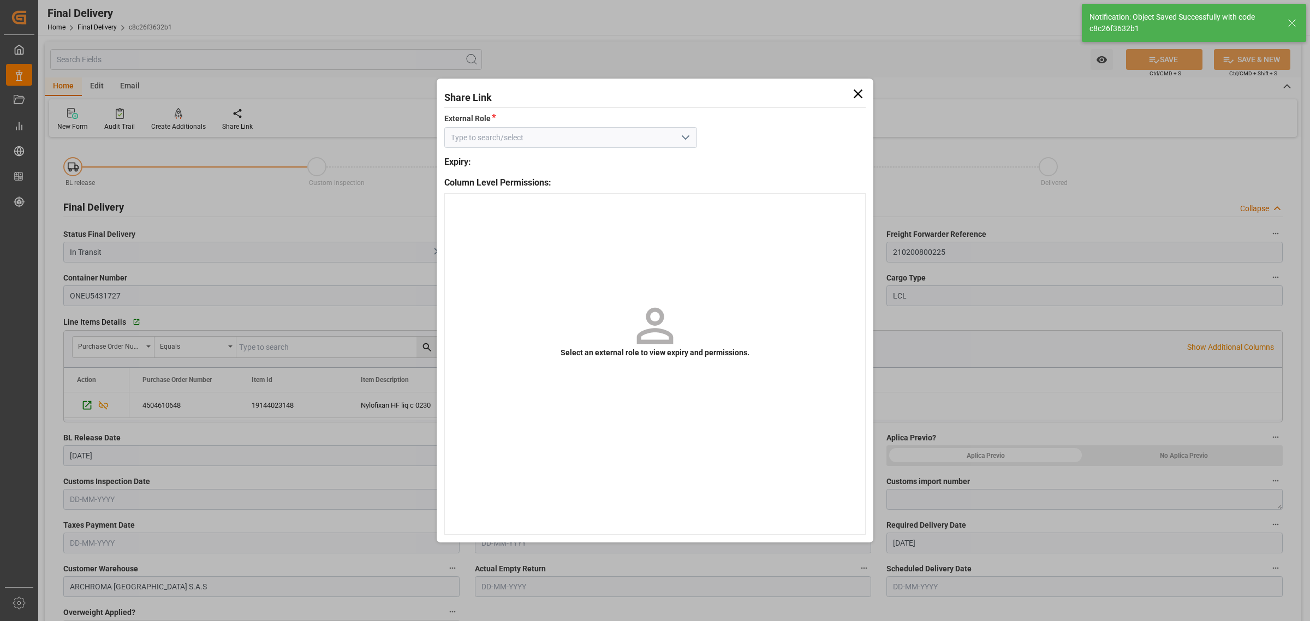
type textarea "1"
type input "BL Release"
type input "3"
click at [688, 137] on polyline "open menu" at bounding box center [685, 137] width 7 height 3
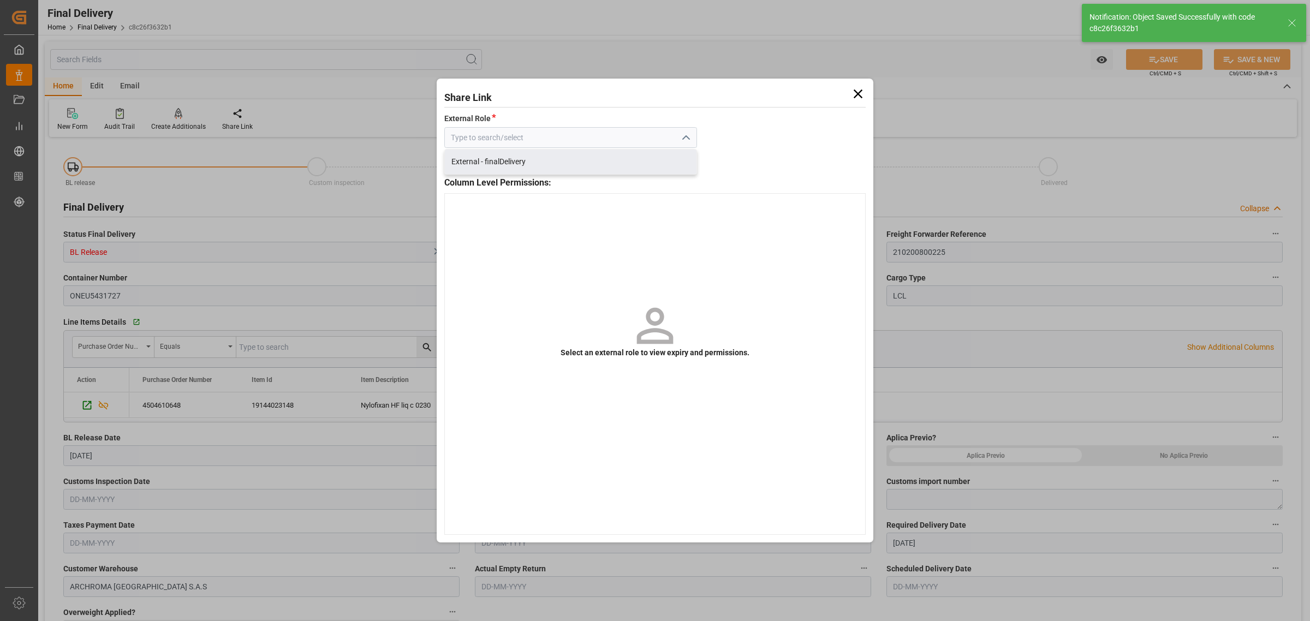
click at [665, 159] on div "External - finalDelivery" at bounding box center [571, 162] width 252 height 25
type input "External - finalDelivery"
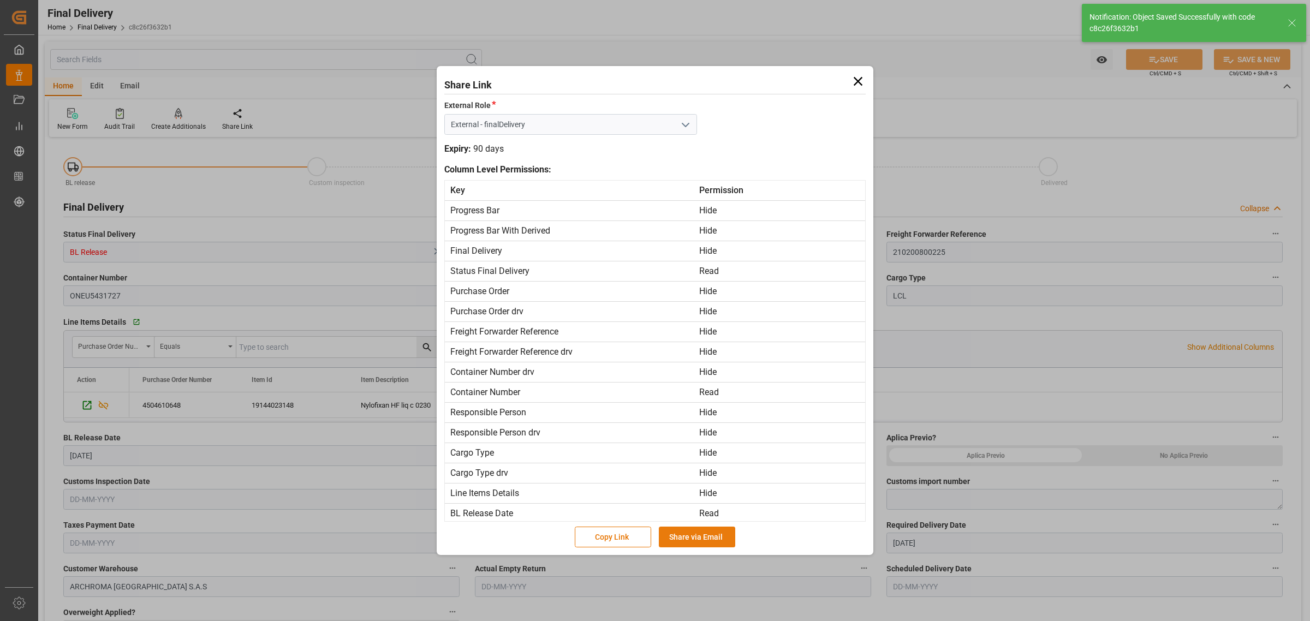
click at [697, 534] on button "Share via Email" at bounding box center [697, 537] width 76 height 21
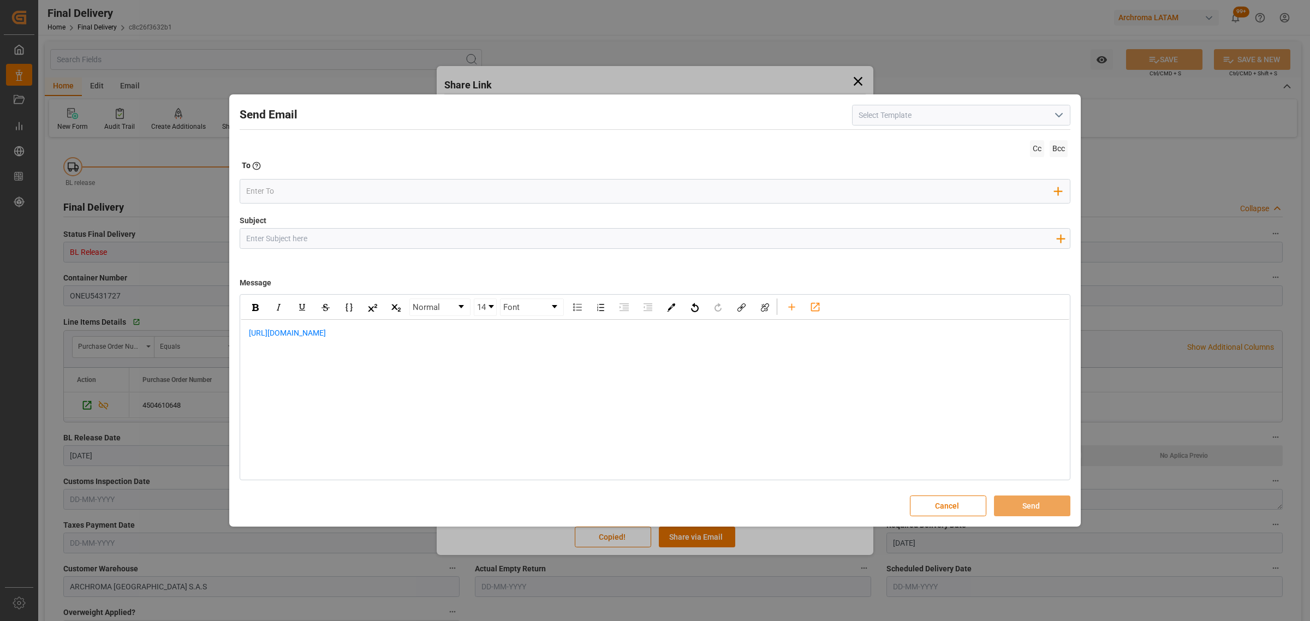
click at [369, 241] on input "Subject" at bounding box center [650, 238] width 821 height 19
paste input "PO 4504610648// TE//VARIACION ETA//SPICE INDUSTRIA QUIMICA//ARCHROMA [GEOGRAPHI…"
click at [378, 242] on input "PO 4504610648// TE//VARIACION ETA//SPICE INDUSTRIA QUIMICA//ARCHROMA [GEOGRAPHI…" at bounding box center [650, 238] width 821 height 19
click at [378, 233] on input "PO 4504610648// TE//VARIACION ETA//SPICE INDUSTRIA QUIMICA//ARCHROMA [GEOGRAPHI…" at bounding box center [650, 238] width 821 height 19
drag, startPoint x: 380, startPoint y: 239, endPoint x: 323, endPoint y: 241, distance: 57.3
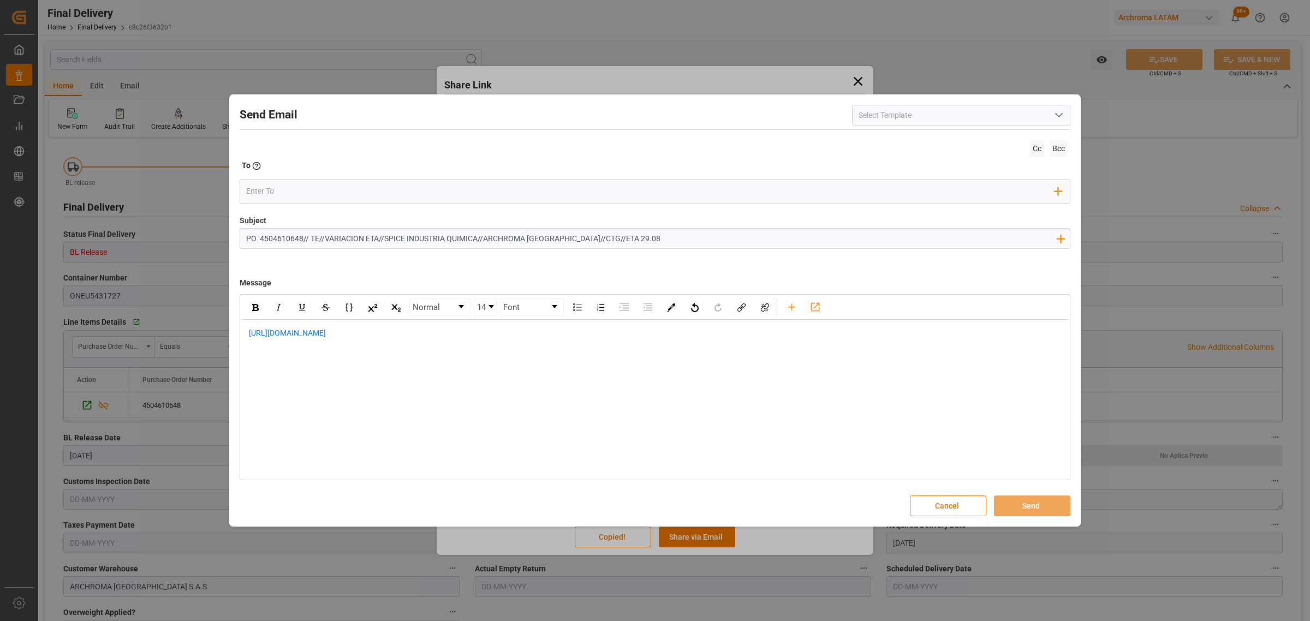
click at [323, 241] on input "PO 4504610648// TE//VARIACION ETA//SPICE INDUSTRIA QUIMICA//ARCHROMA [GEOGRAPHI…" at bounding box center [650, 238] width 821 height 19
type input "PO 4504610648// TE//LOGWARD STATUS/SPICE INDUSTRIA QUIMICA//ARCHROMA [GEOGRAPHI…"
click at [247, 334] on div "[URL][DOMAIN_NAME]" at bounding box center [655, 339] width 828 height 38
click at [265, 331] on div "rdw-editor" at bounding box center [655, 332] width 813 height 11
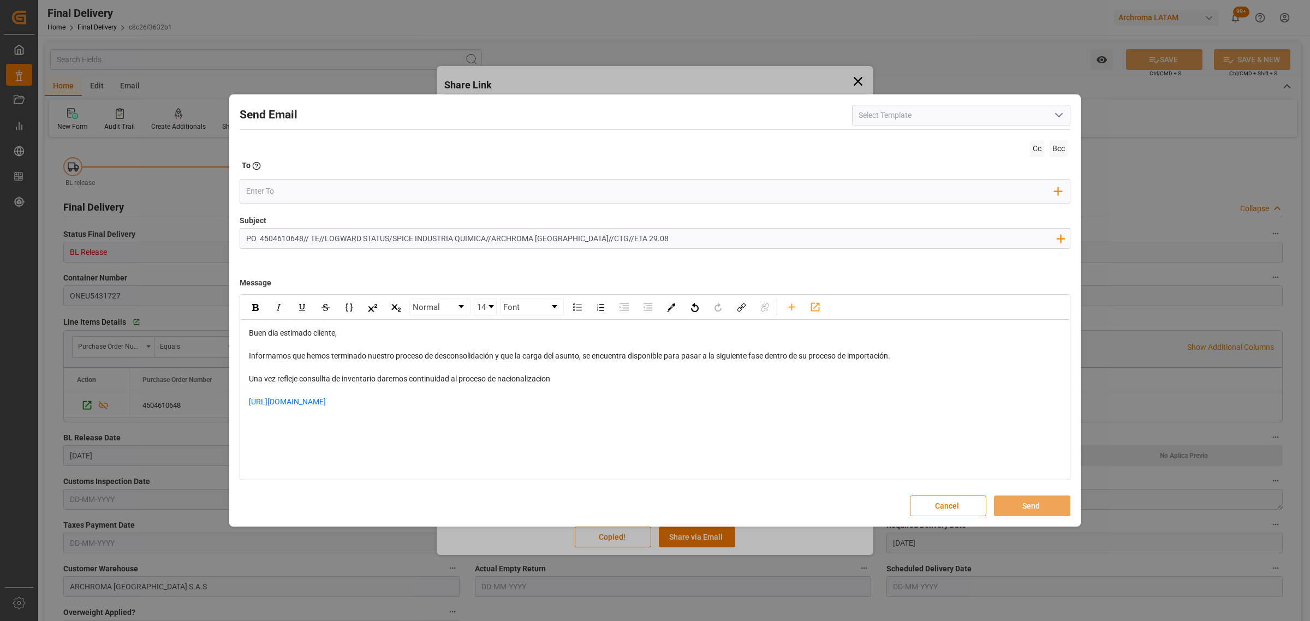
click at [456, 410] on div "[URL][DOMAIN_NAME]" at bounding box center [655, 407] width 813 height 23
click at [456, 403] on div "[URL][DOMAIN_NAME]" at bounding box center [655, 407] width 813 height 23
click at [356, 415] on div "rdw-editor" at bounding box center [655, 413] width 813 height 11
drag, startPoint x: 387, startPoint y: 235, endPoint x: 325, endPoint y: 237, distance: 62.2
click at [325, 237] on input "PO 4504610648// TE//LOGWARD STATUS/SPICE INDUSTRIA QUIMICA//ARCHROMA [GEOGRAPHI…" at bounding box center [650, 238] width 821 height 19
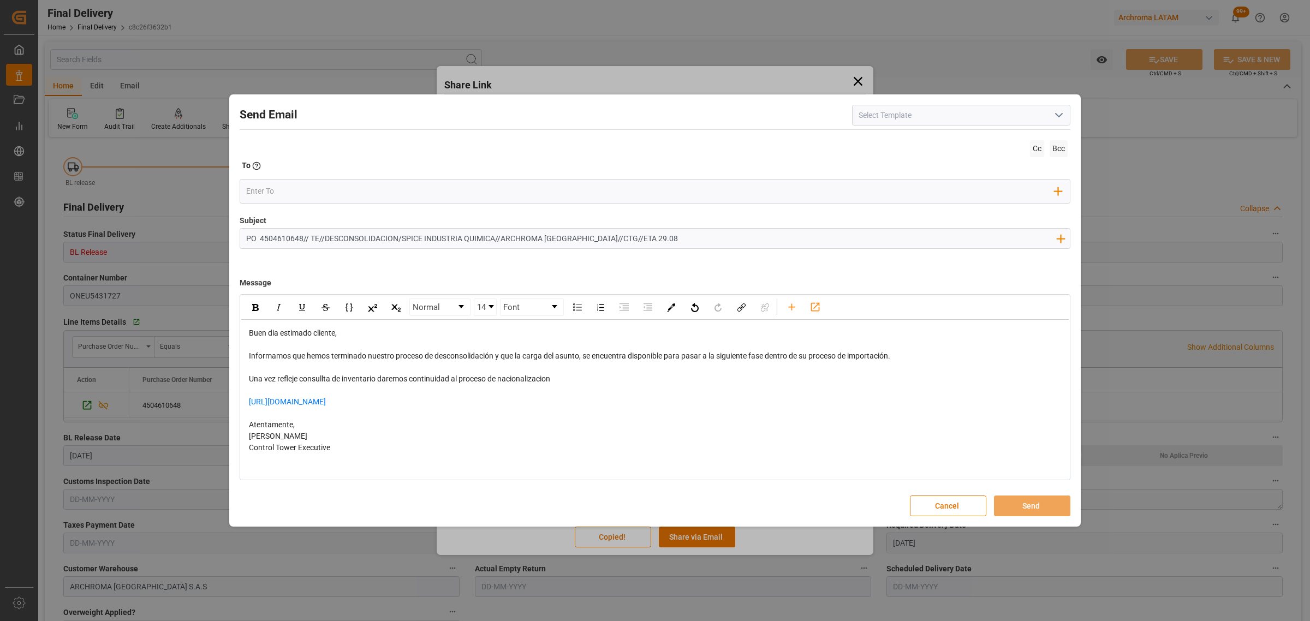
type input "PO 4504610648// TE//DESCONSOLIDACION/SPICE INDUSTRIA QUIMICA//ARCHROMA [GEOGRAP…"
click at [359, 184] on input "email" at bounding box center [650, 191] width 809 height 16
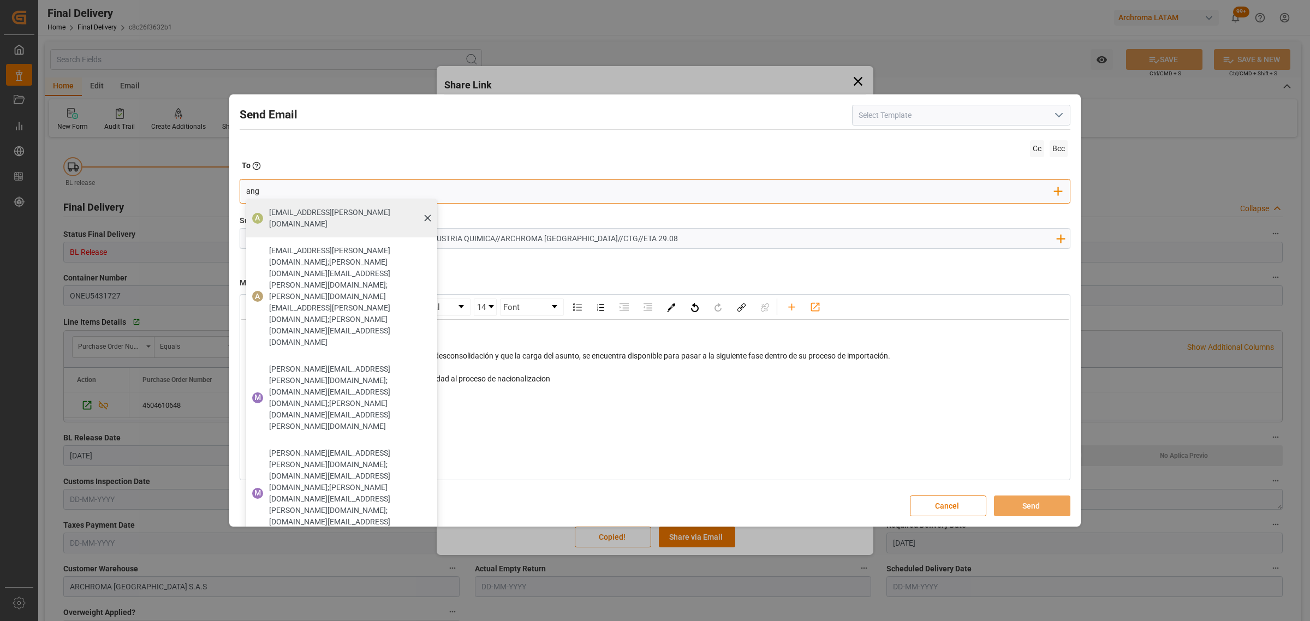
type input "ang"
click at [276, 216] on span "[EMAIL_ADDRESS][PERSON_NAME][DOMAIN_NAME]" at bounding box center [349, 218] width 160 height 23
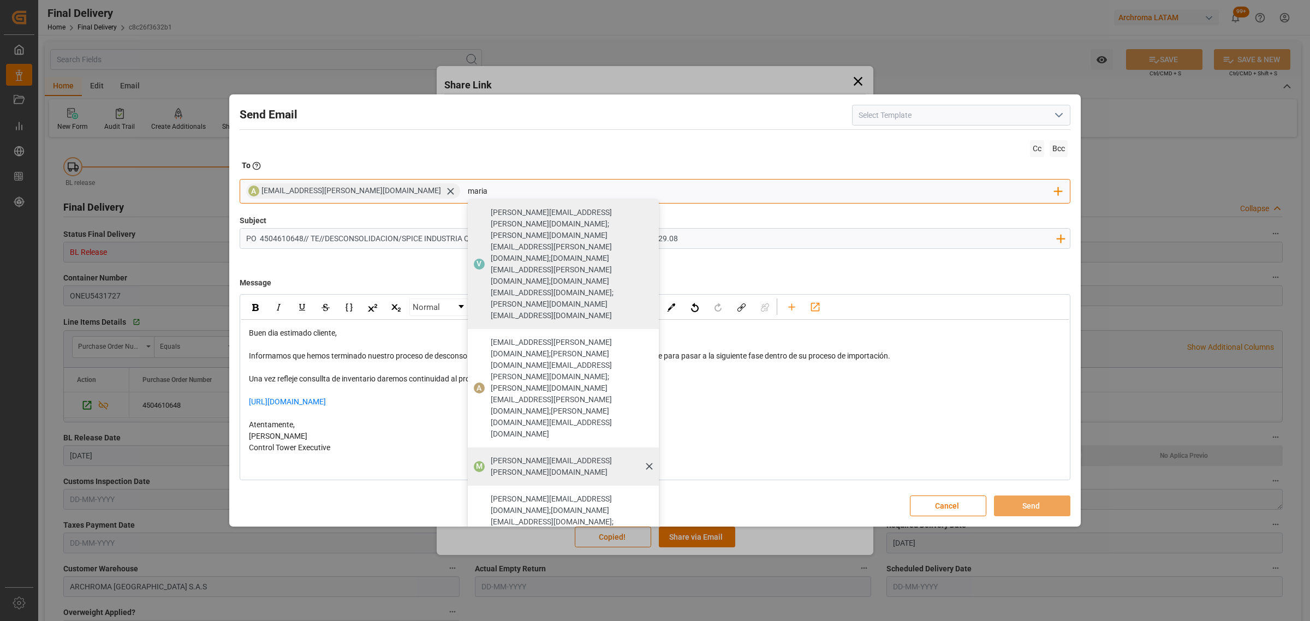
type input "maria"
click at [491, 455] on span "[PERSON_NAME][EMAIL_ADDRESS][PERSON_NAME][DOMAIN_NAME]" at bounding box center [571, 466] width 160 height 23
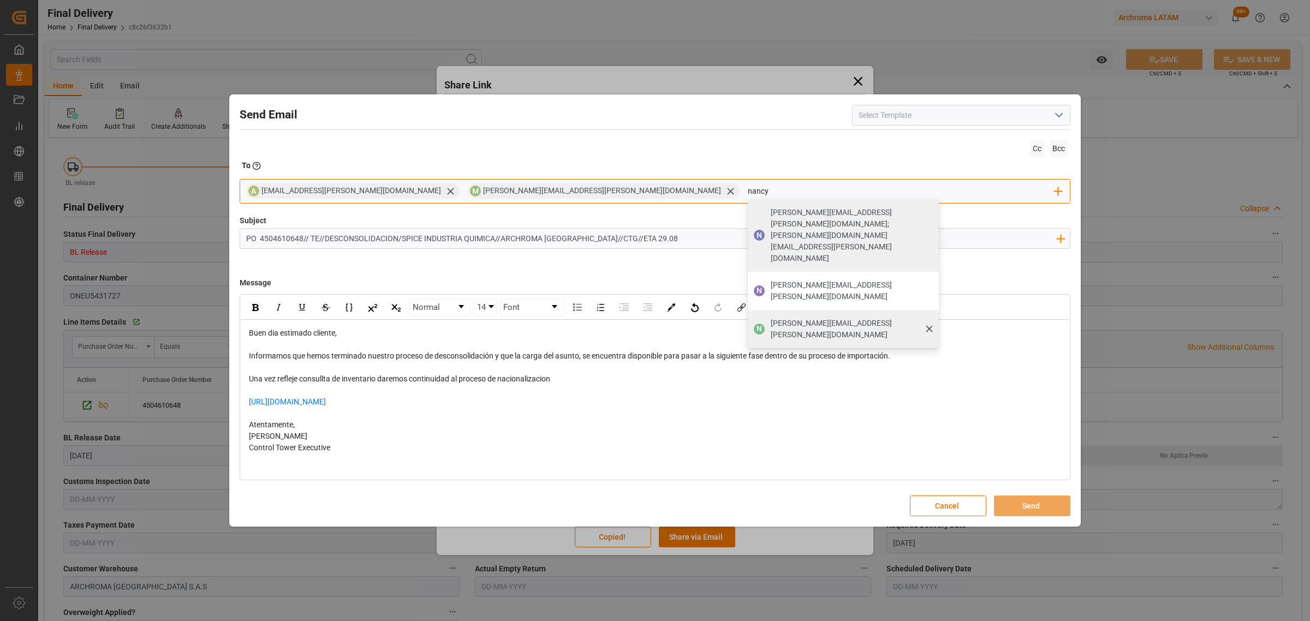
type input "nancy"
click at [771, 318] on span "[PERSON_NAME][EMAIL_ADDRESS][PERSON_NAME][DOMAIN_NAME]" at bounding box center [851, 329] width 160 height 23
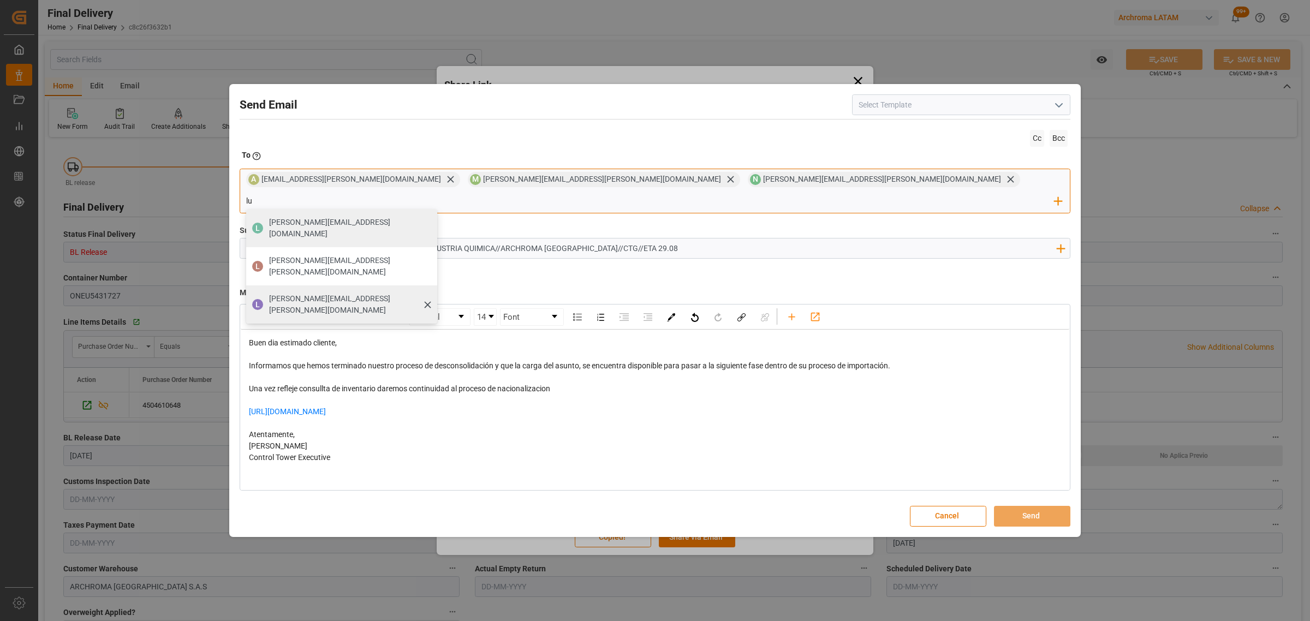
type input "lu"
click at [429, 293] on span "[PERSON_NAME][EMAIL_ADDRESS][PERSON_NAME][DOMAIN_NAME]" at bounding box center [349, 304] width 160 height 23
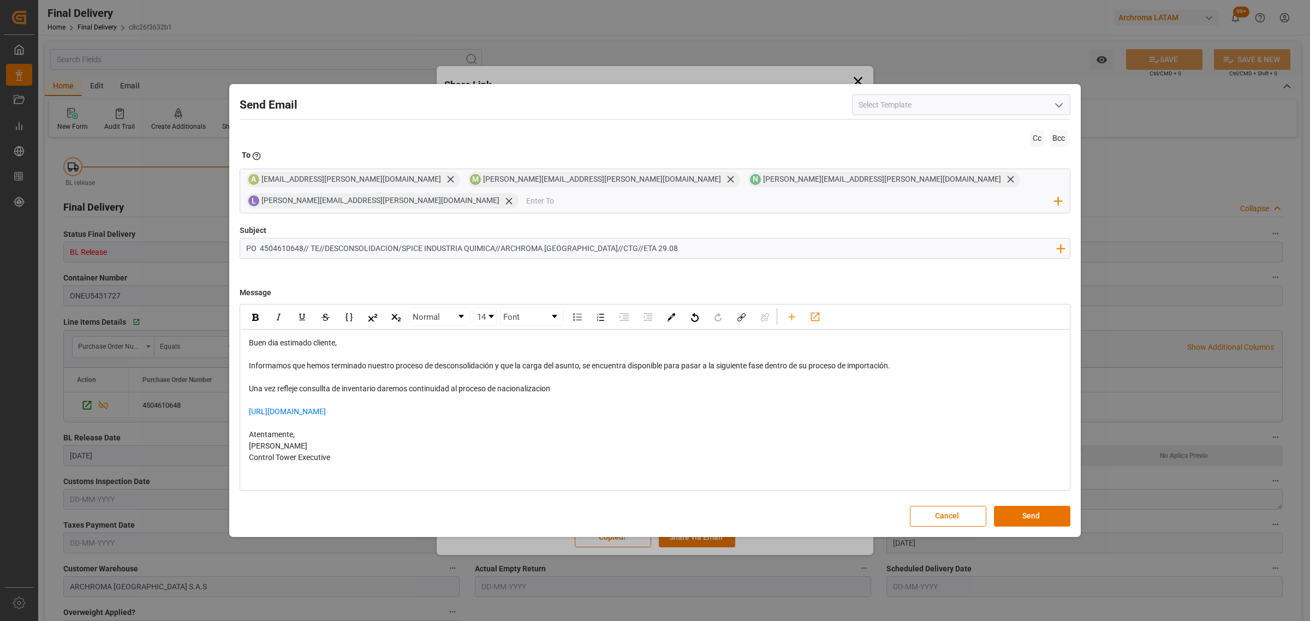
click at [575, 383] on div "Una vez refleje consullta de inventario daremos continuidad al proceso de nacio…" at bounding box center [655, 388] width 813 height 11
drag, startPoint x: 1046, startPoint y: 508, endPoint x: 388, endPoint y: 19, distance: 819.4
click at [1045, 507] on button "Send" at bounding box center [1032, 516] width 76 height 21
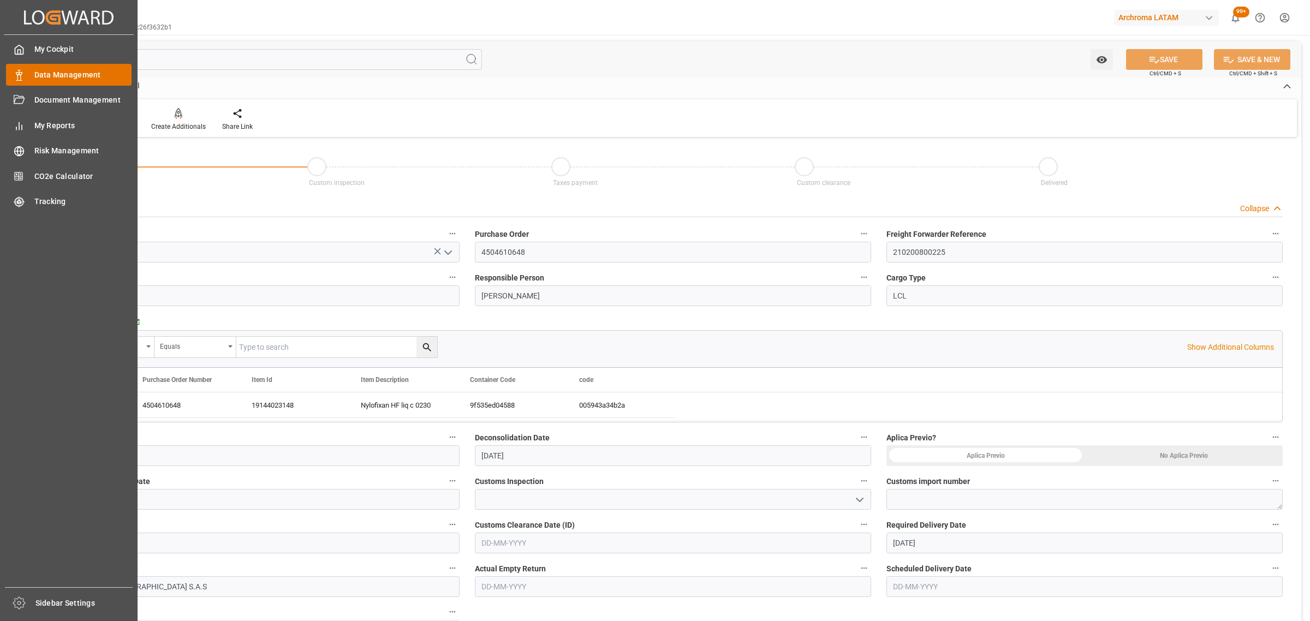
click at [53, 68] on div "Data Management Data Management" at bounding box center [69, 74] width 126 height 21
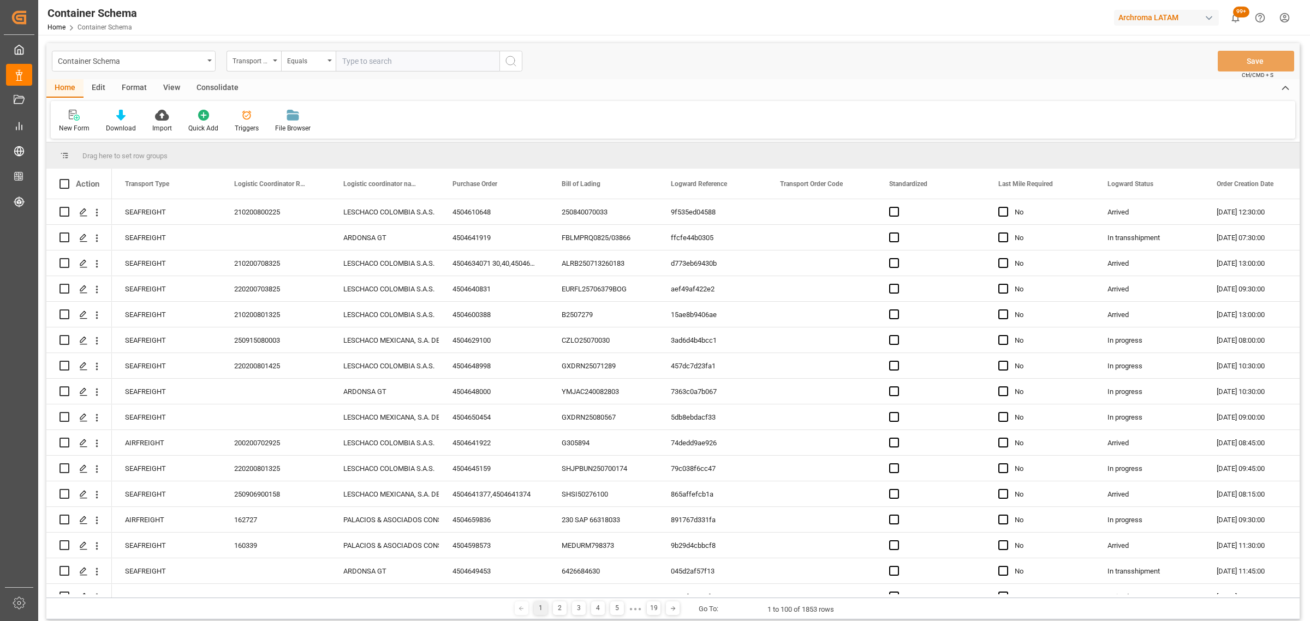
click at [265, 61] on div "Transport Type" at bounding box center [250, 59] width 37 height 13
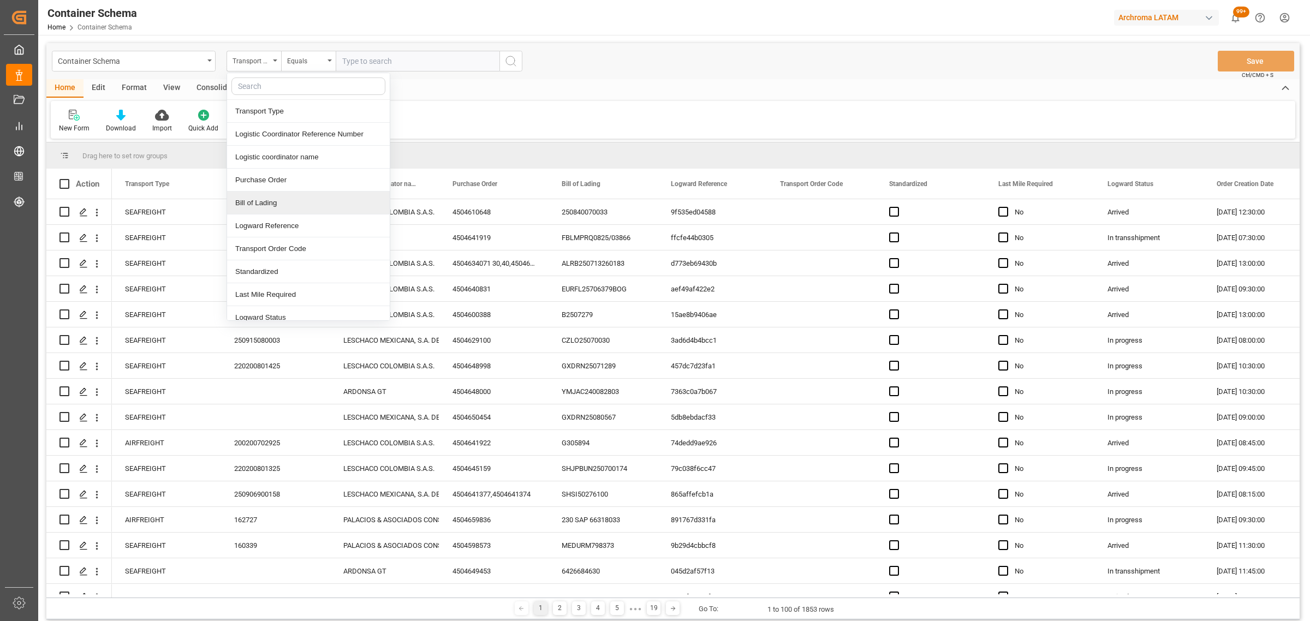
click at [272, 200] on div "Bill of Lading" at bounding box center [308, 203] width 163 height 23
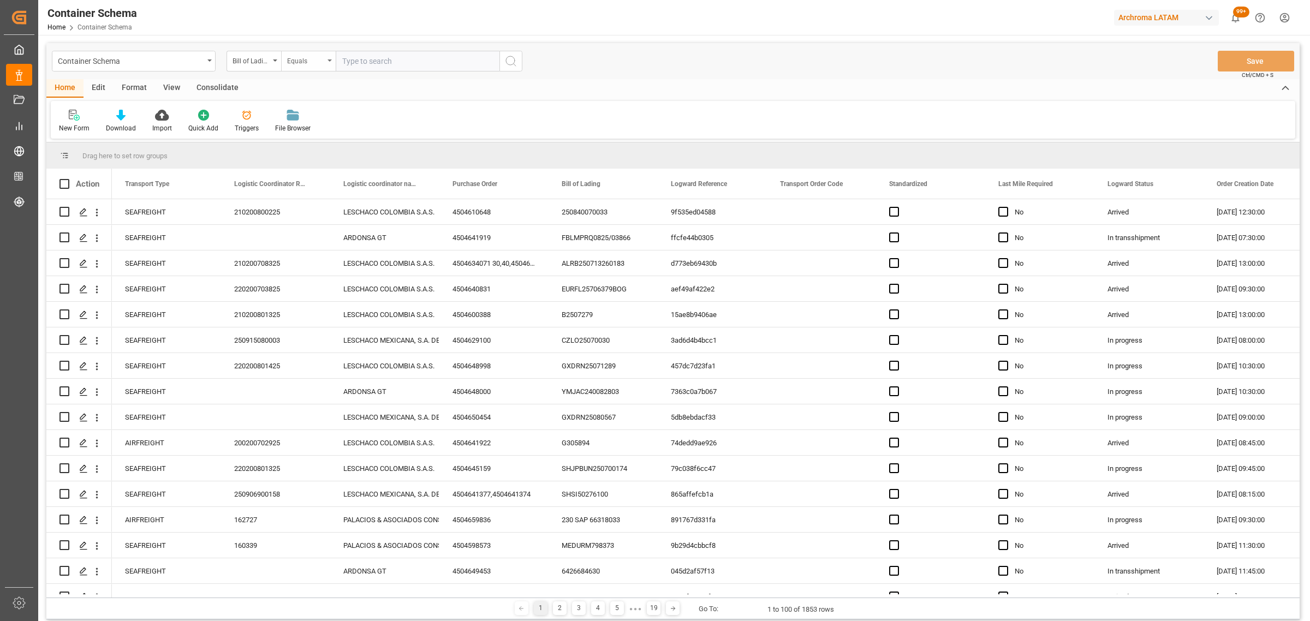
click at [312, 58] on div "Equals" at bounding box center [305, 59] width 37 height 13
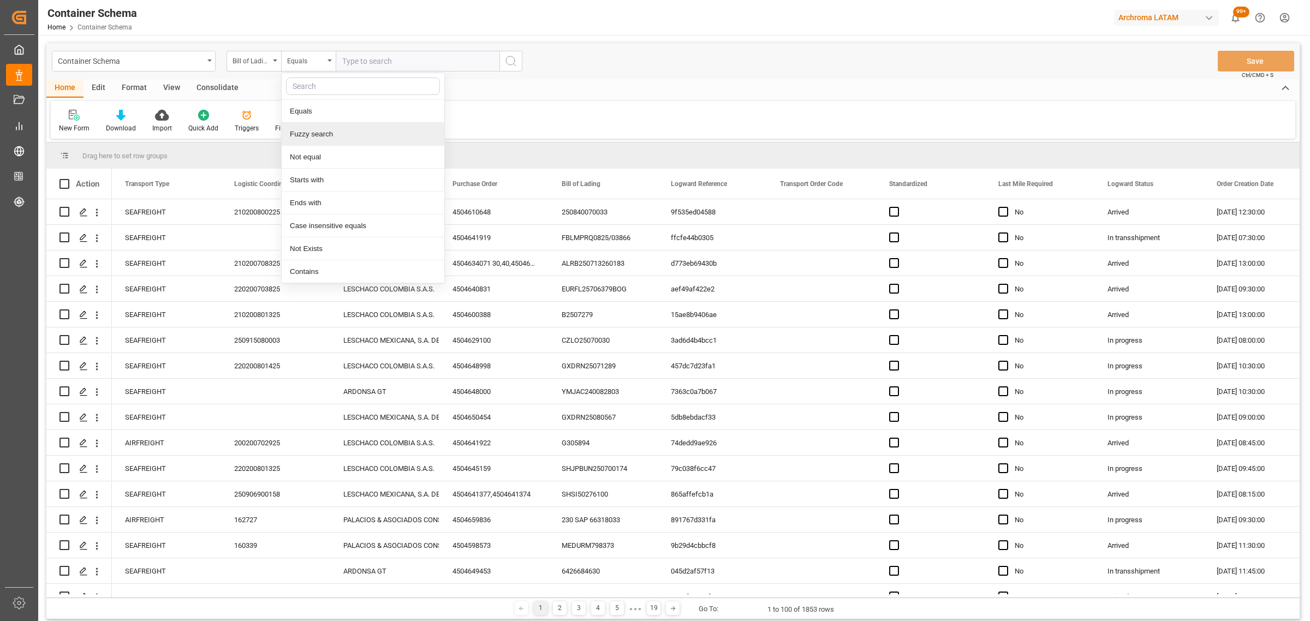
click at [340, 132] on div "Fuzzy search" at bounding box center [363, 134] width 163 height 23
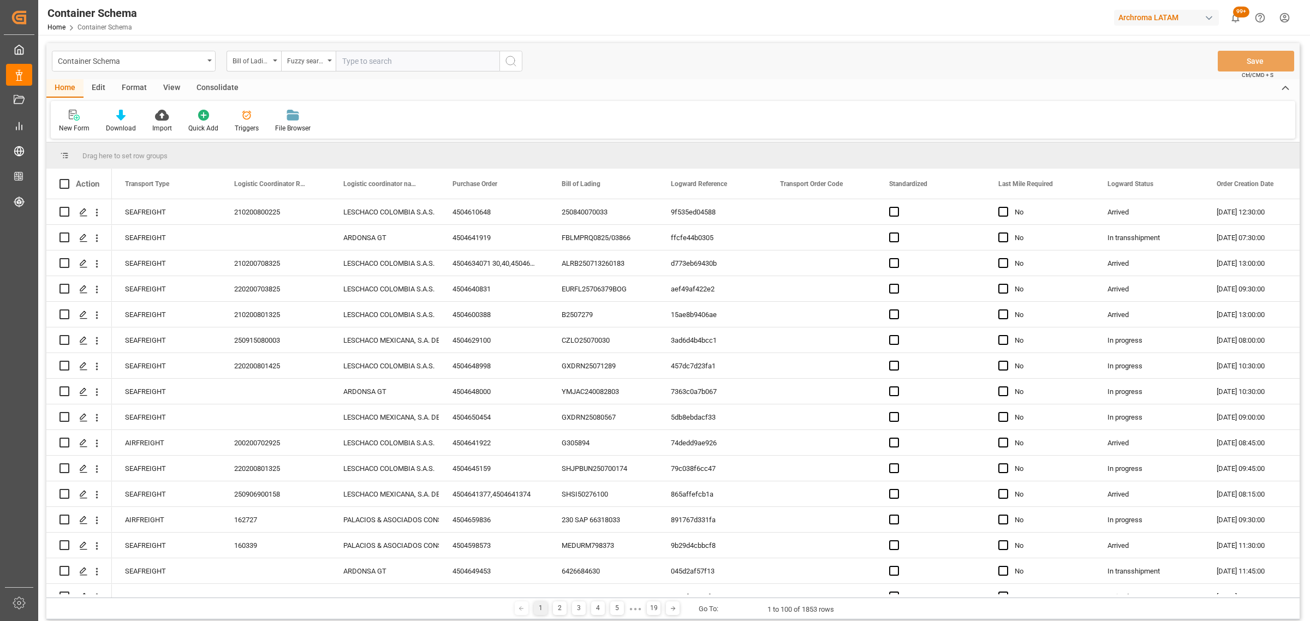
click at [357, 67] on input "text" at bounding box center [418, 61] width 164 height 21
paste input "6310066792"
type input "6310066792"
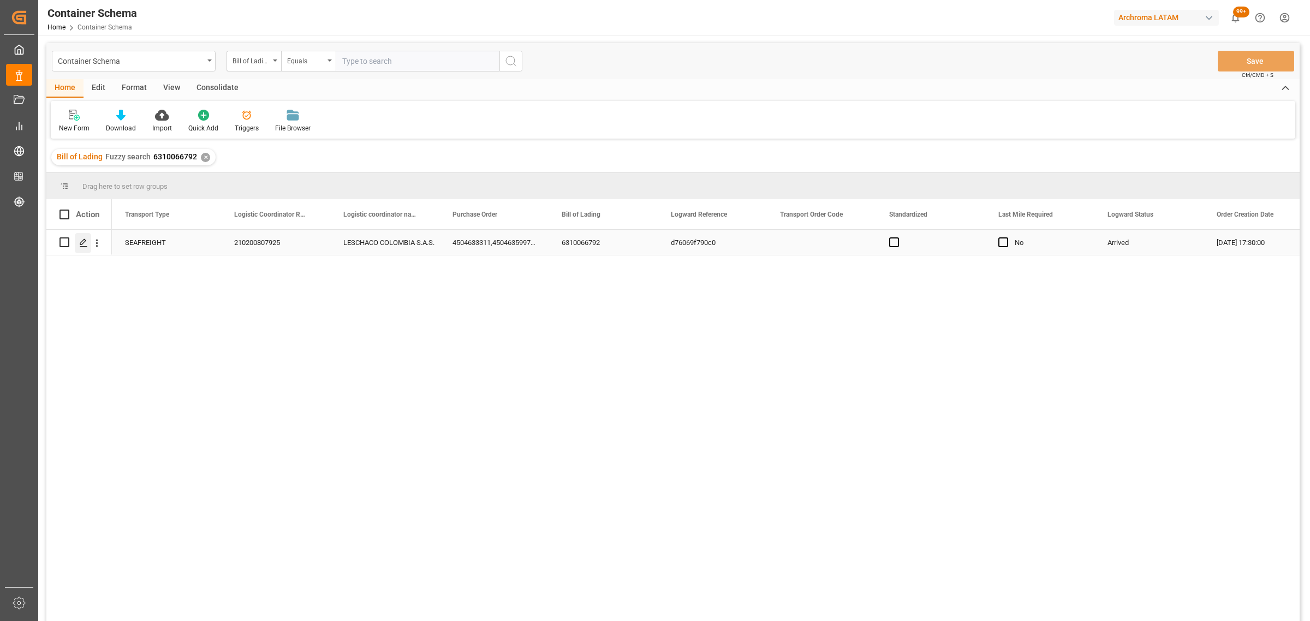
click at [90, 244] on div "Press SPACE to select this row." at bounding box center [83, 243] width 16 height 20
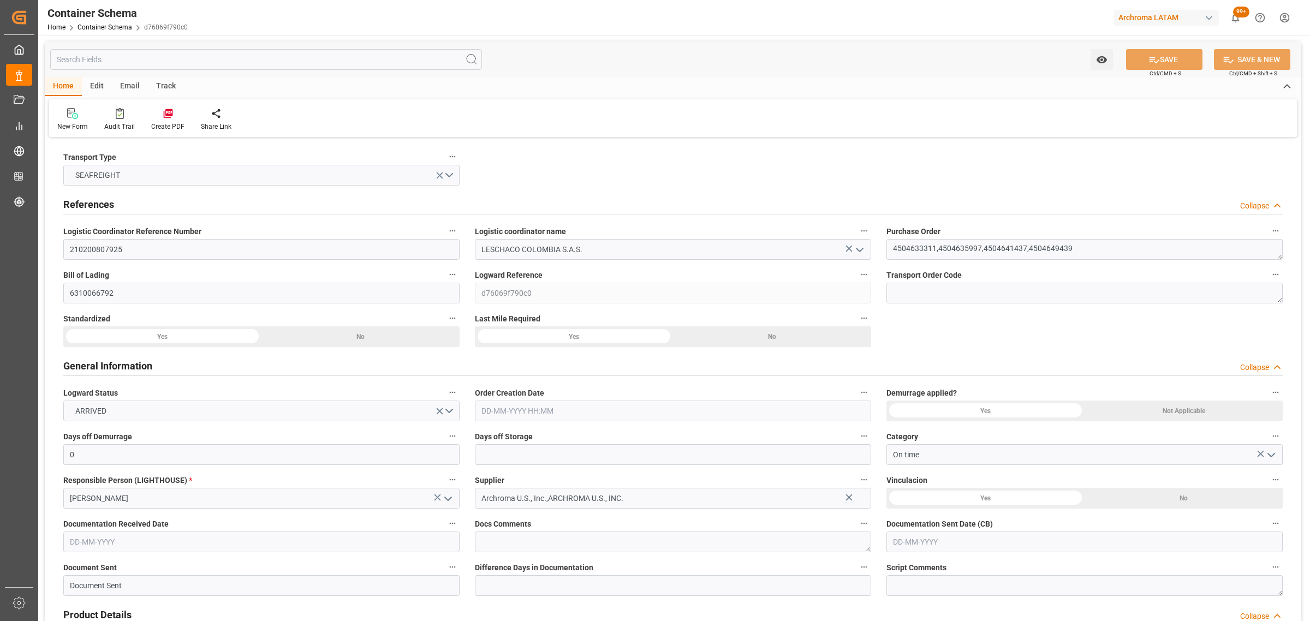
type input "0"
type input "4"
type input "17"
type input "16100"
type input "17086.4"
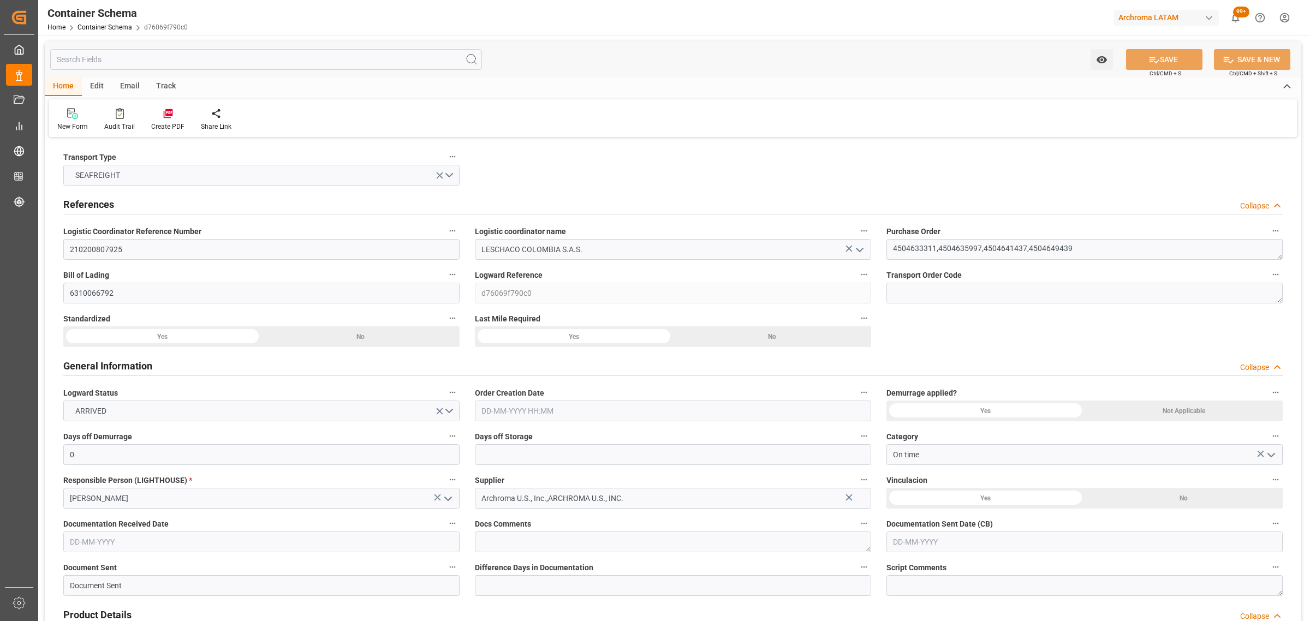
type input "Hapag [PERSON_NAME]"
type input "Hapag [PERSON_NAME] Aktiengesellschaft"
type input "USCHS"
type input "COCTG"
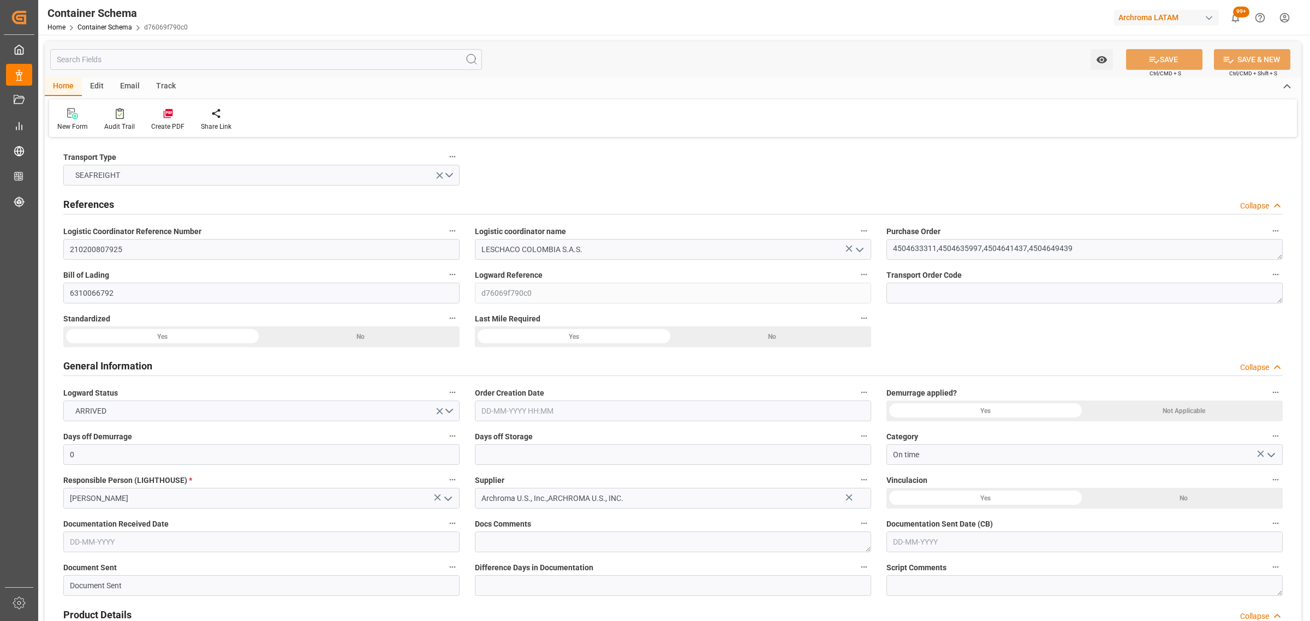
type input "9439498"
type input "[DATE] 17:30"
type input "[DATE]"
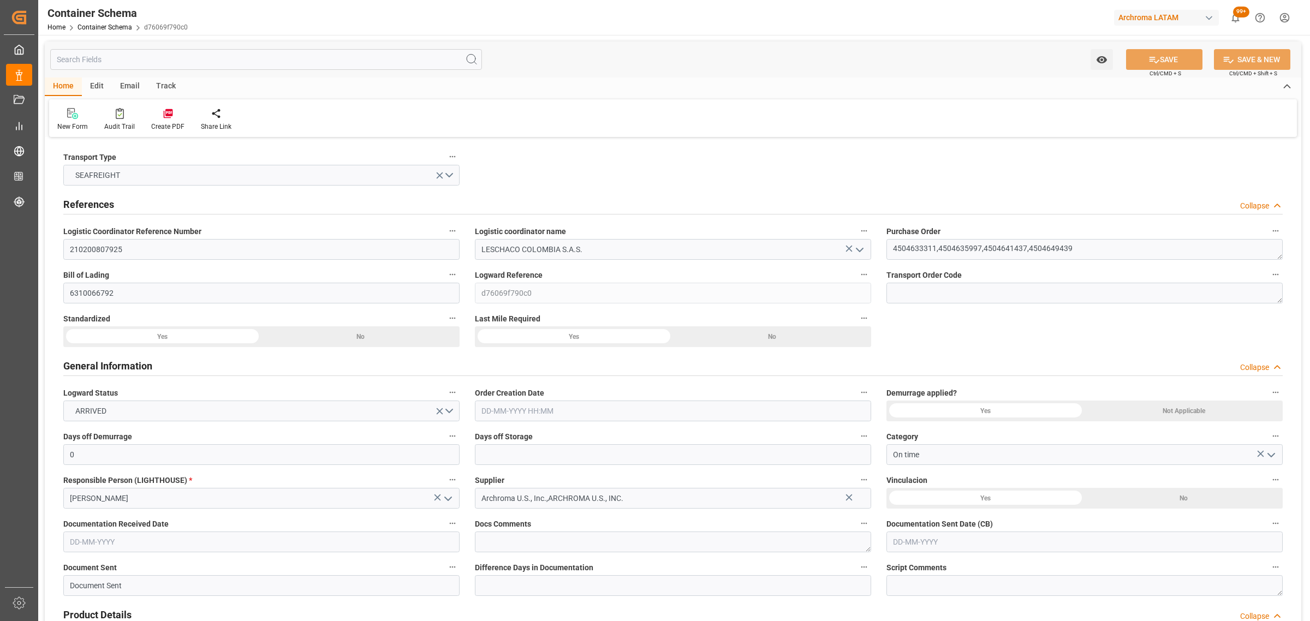
type input "[DATE]"
type input "[DATE] 00:00"
type input "[DATE] 09:00"
type input "[DATE] 00:00"
type input "[DATE] 14:00"
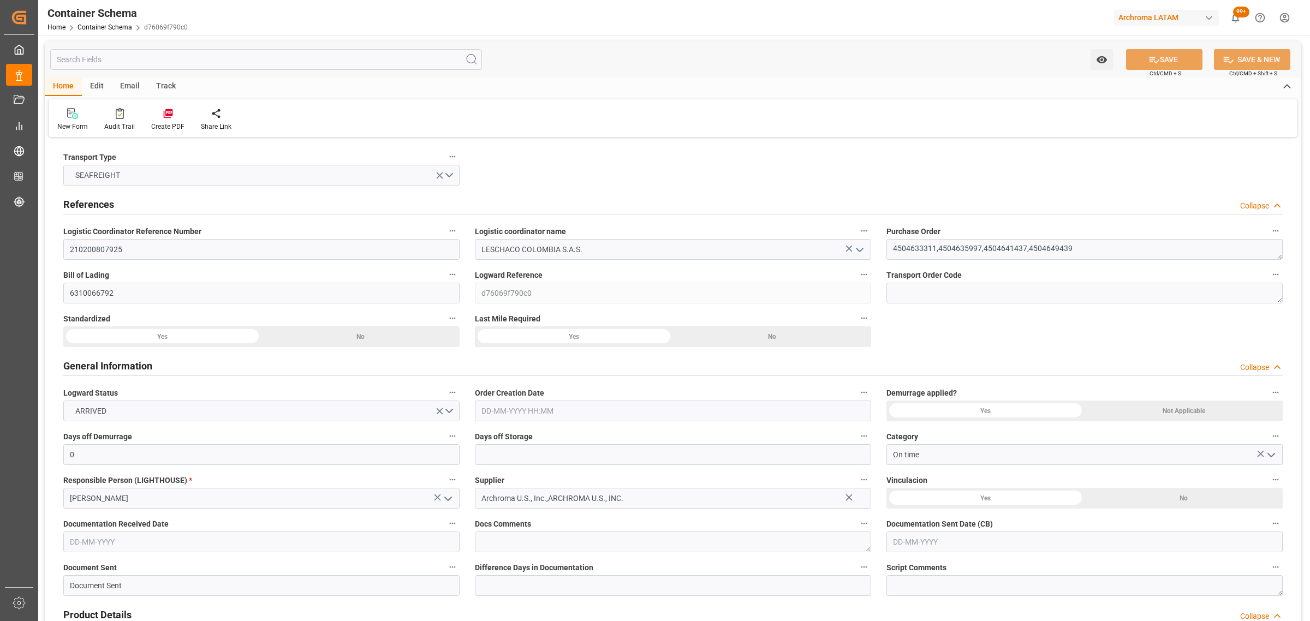
type input "[DATE] 14:00"
type input "[DATE] 00:00"
click at [503, 449] on input "text" at bounding box center [673, 454] width 396 height 21
type input "3"
click at [1172, 62] on button "SAVE" at bounding box center [1164, 59] width 76 height 21
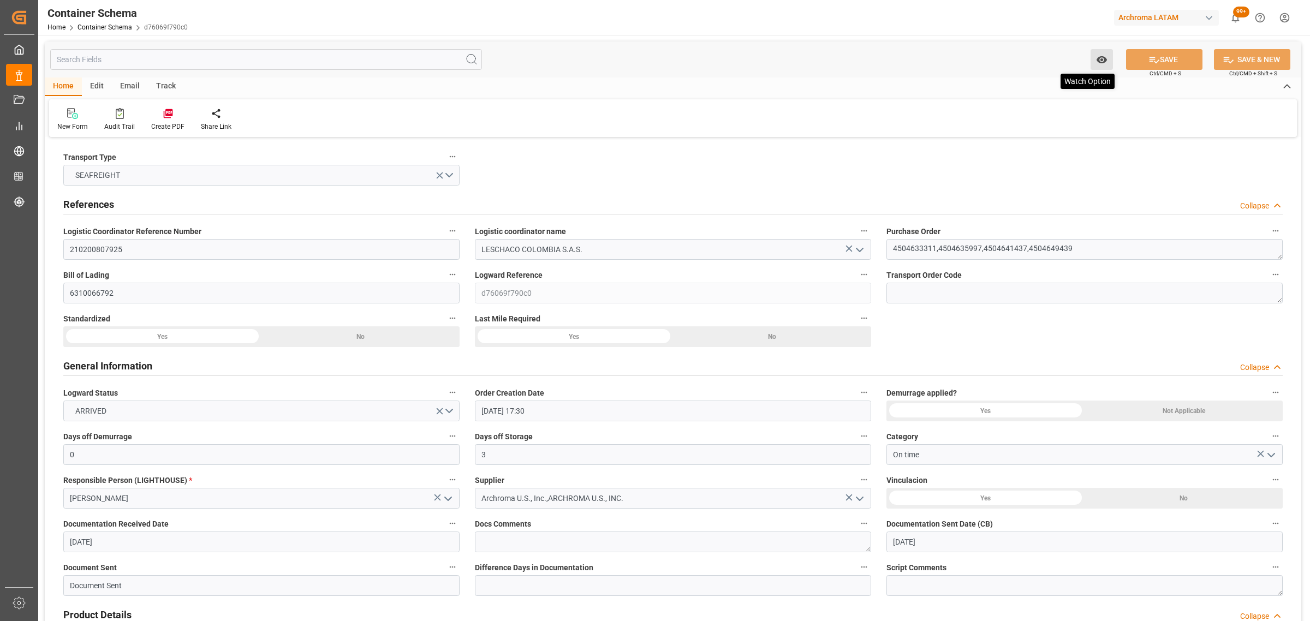
click at [1097, 59] on icon "open menu" at bounding box center [1101, 59] width 10 height 7
click at [1031, 80] on span "Start Watching" at bounding box center [1055, 83] width 99 height 11
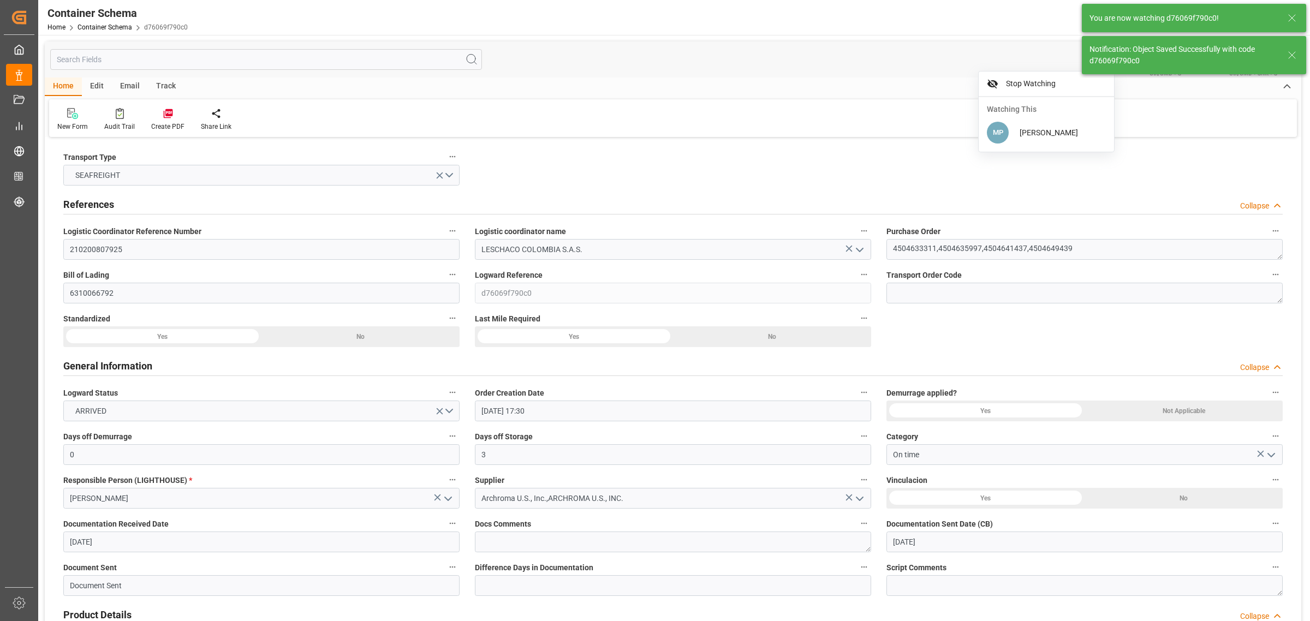
click at [162, 86] on div "Track" at bounding box center [166, 86] width 36 height 19
click at [130, 85] on div "Email" at bounding box center [130, 86] width 36 height 19
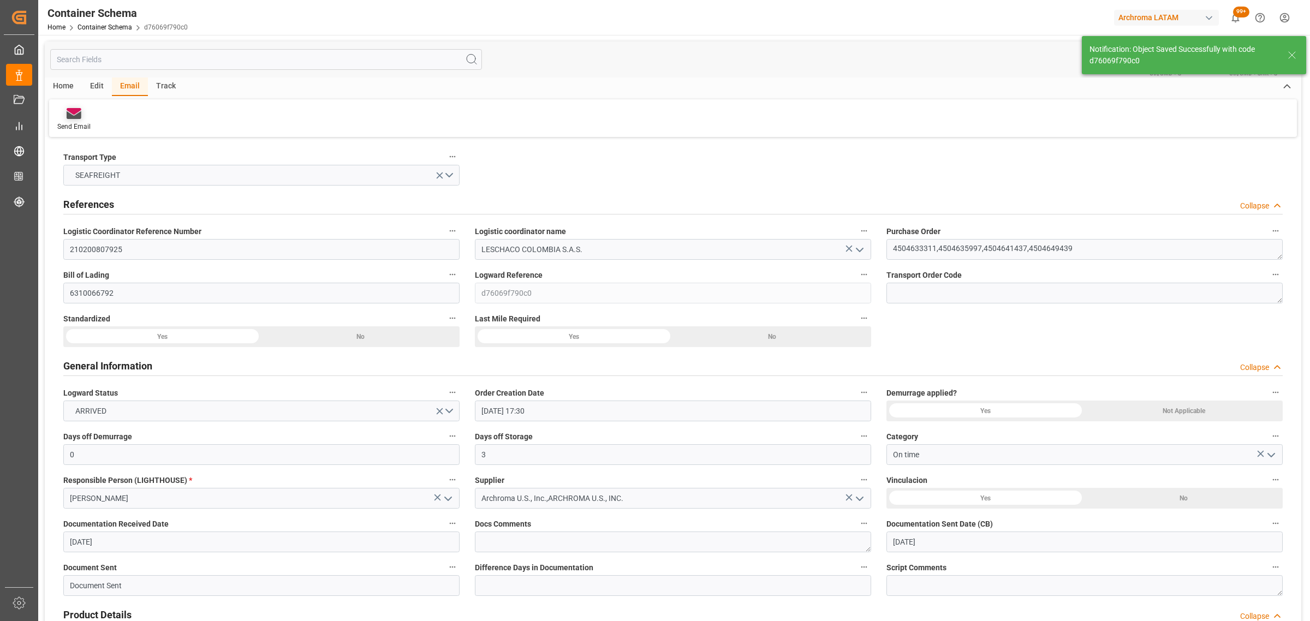
click at [80, 110] on icon at bounding box center [74, 111] width 15 height 7
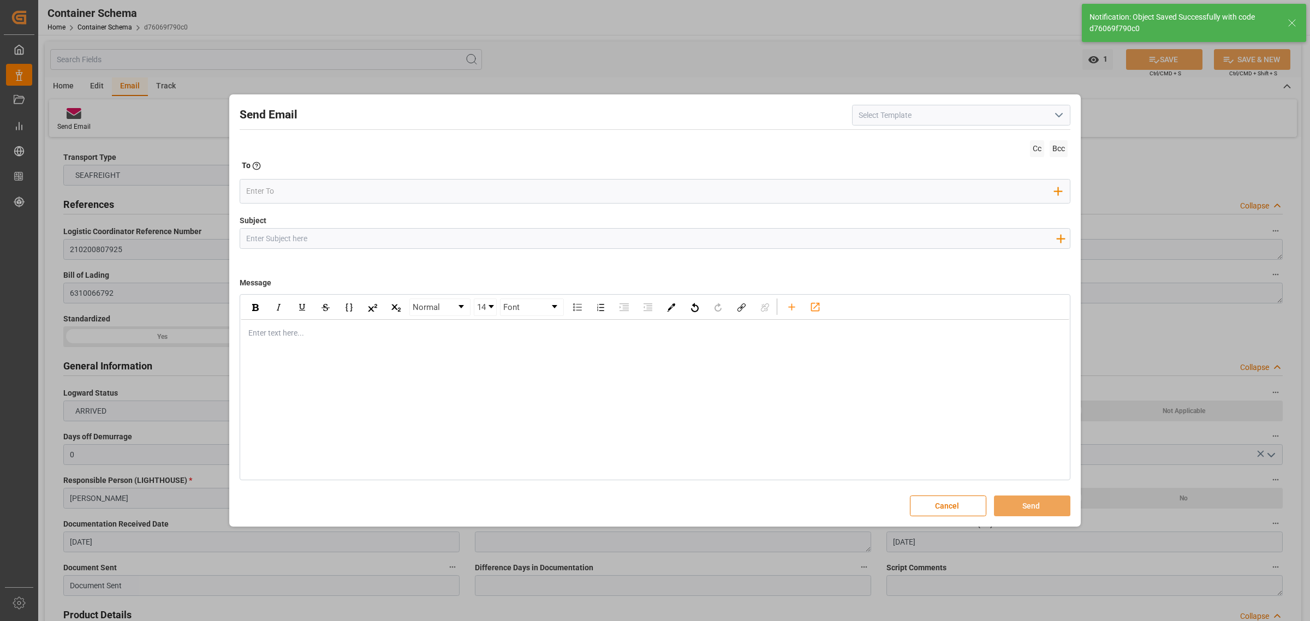
click at [1063, 115] on icon "open menu" at bounding box center [1058, 115] width 13 height 13
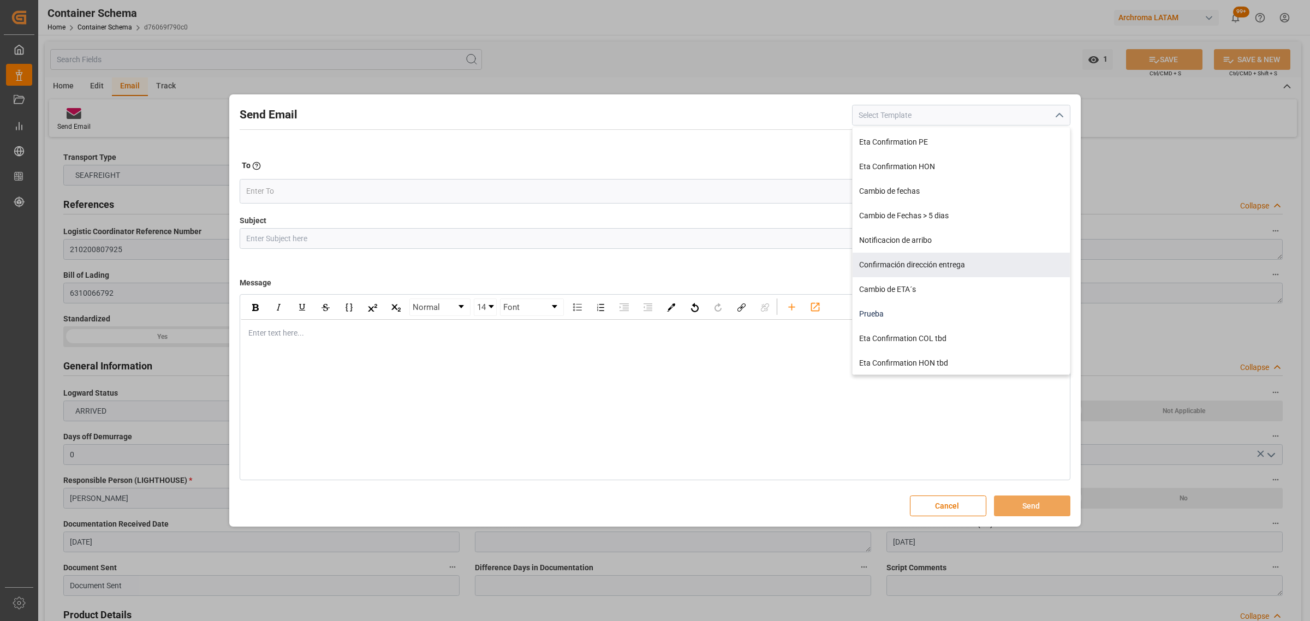
scroll to position [219, 0]
click at [934, 239] on div "Notificacion de arribo" at bounding box center [960, 240] width 217 height 25
type input "Notificacion de arribo"
type input "Aviso de llegada || PO {{orderReference}} | BL {{bookingNumber}} || CONTENEDOR …"
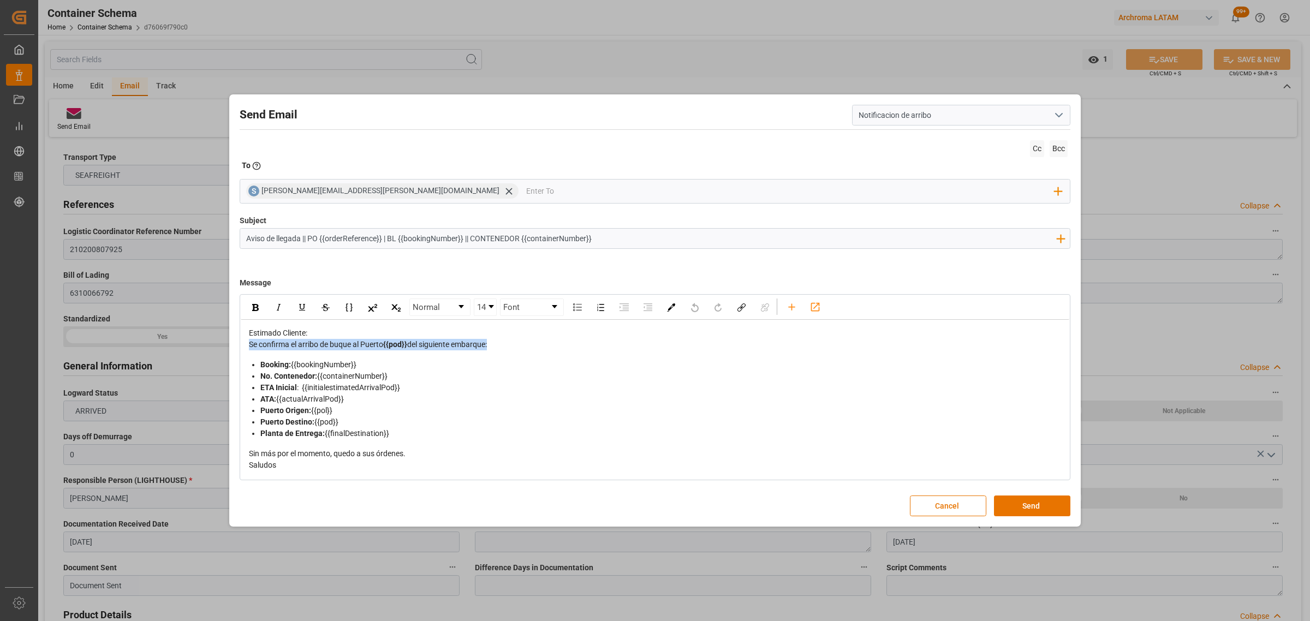
drag, startPoint x: 429, startPoint y: 350, endPoint x: 239, endPoint y: 349, distance: 189.9
click at [240, 349] on div "Normal 14 Font Estimado Cliente: Se confirma el arribo de buque al Puerto {{pod…" at bounding box center [655, 387] width 831 height 186
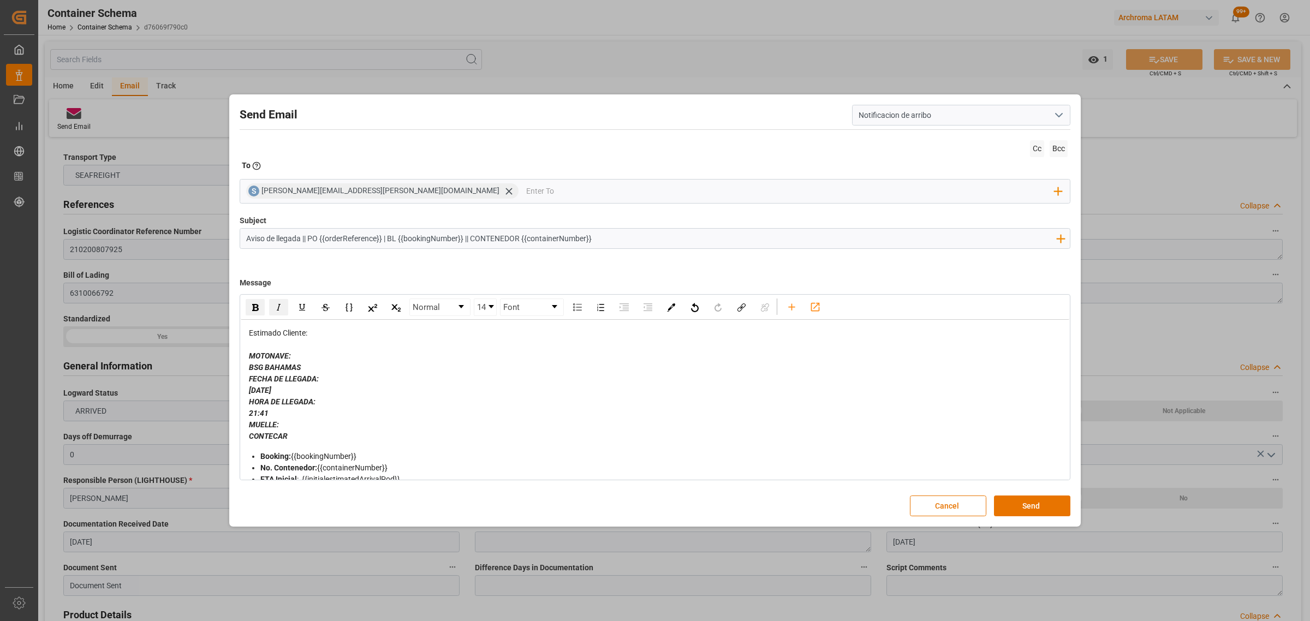
click at [249, 365] on span "BSG BAHAMAS" at bounding box center [275, 367] width 52 height 9
click at [251, 378] on span "[DATE]" at bounding box center [260, 378] width 22 height 9
click at [251, 391] on span "21:41" at bounding box center [259, 390] width 20 height 9
click at [250, 403] on span "CONTECAR" at bounding box center [268, 401] width 39 height 9
click at [318, 345] on div "rdw-editor" at bounding box center [655, 344] width 813 height 11
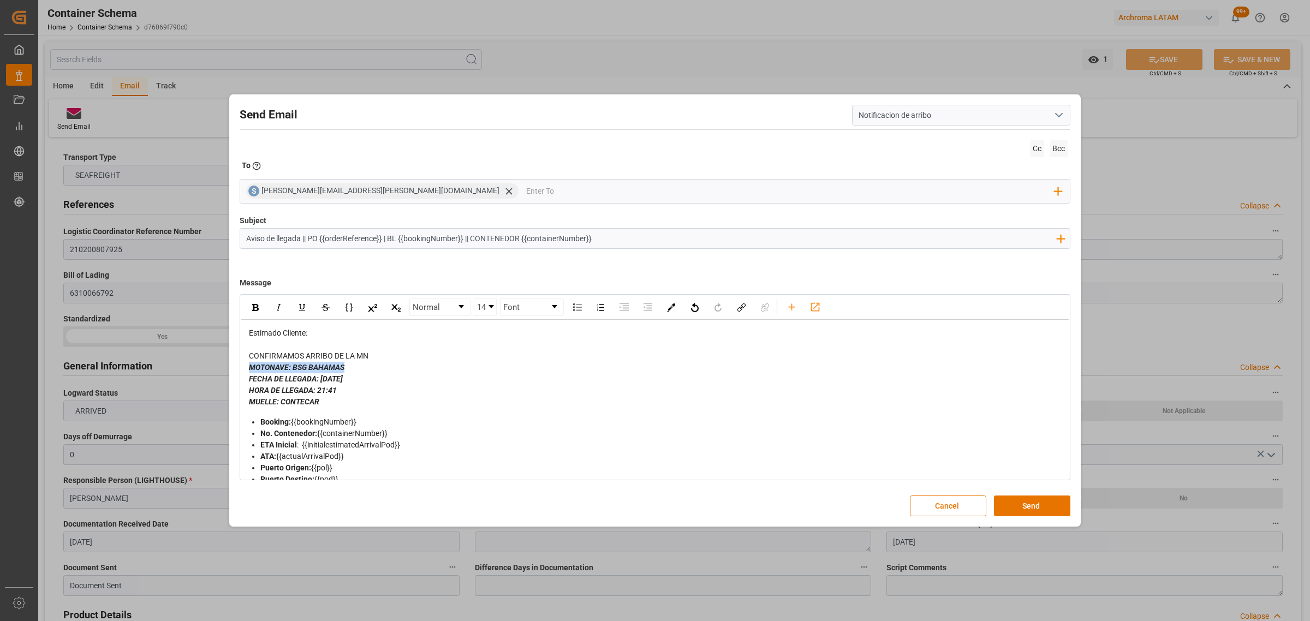
drag, startPoint x: 352, startPoint y: 368, endPoint x: 247, endPoint y: 368, distance: 104.8
click at [247, 368] on div "Estimado Cliente: CONFIRMAMOS ARRIBO DE LA MN MOTONAVE: BSG BAHAMAS FECHA DE LL…" at bounding box center [655, 428] width 828 height 216
drag, startPoint x: 320, startPoint y: 380, endPoint x: 242, endPoint y: 380, distance: 78.6
click at [242, 380] on div "Estimado Cliente: CONFIRMAMOS ARRIBO DE LA MN MOTONAVE: BSG BAHAMAS FECHA DE LL…" at bounding box center [655, 428] width 828 height 216
drag, startPoint x: 290, startPoint y: 379, endPoint x: 226, endPoint y: 367, distance: 65.0
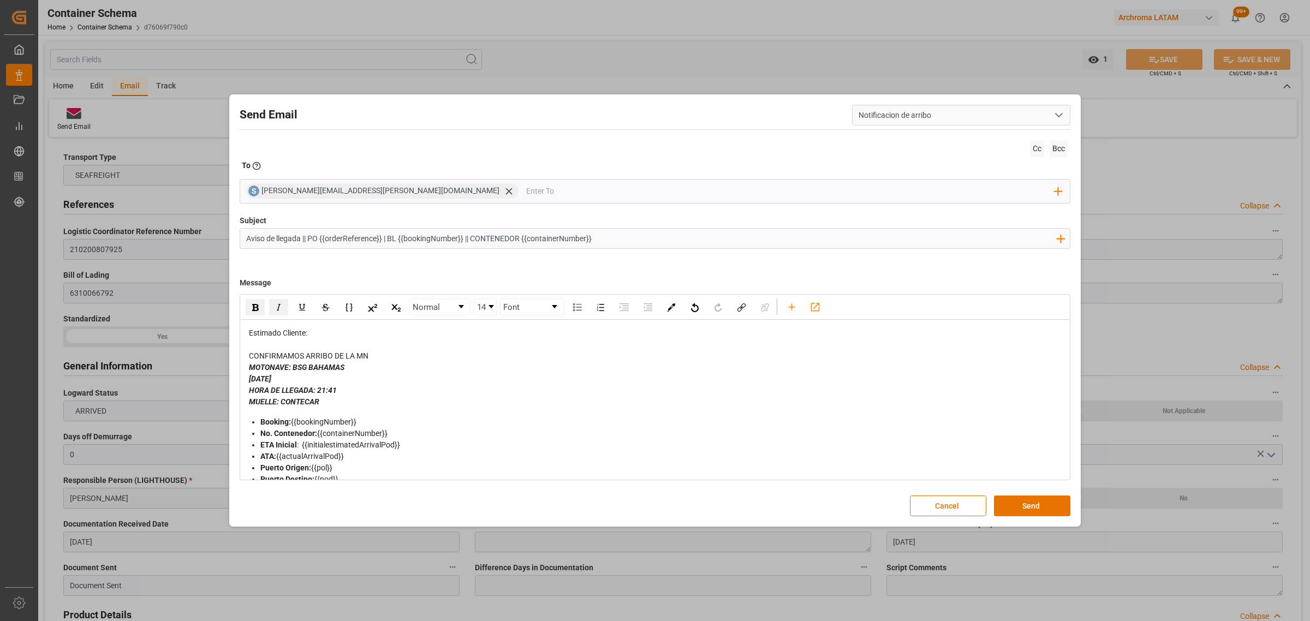
click at [226, 367] on div "Send Email Notificacion de arribo Cc Bcc To Enter the TO Email address S [PERSO…" at bounding box center [655, 310] width 1310 height 621
click at [386, 359] on div "CONFIRMAMOS ARRIBO DE LA MN" at bounding box center [655, 355] width 813 height 11
click at [383, 353] on div "CONFIRMAMOS ARRIBO DE LA MN" at bounding box center [655, 355] width 813 height 11
click at [250, 370] on span "[DATE]" at bounding box center [260, 367] width 22 height 9
drag, startPoint x: 536, startPoint y: 359, endPoint x: 372, endPoint y: 355, distance: 164.8
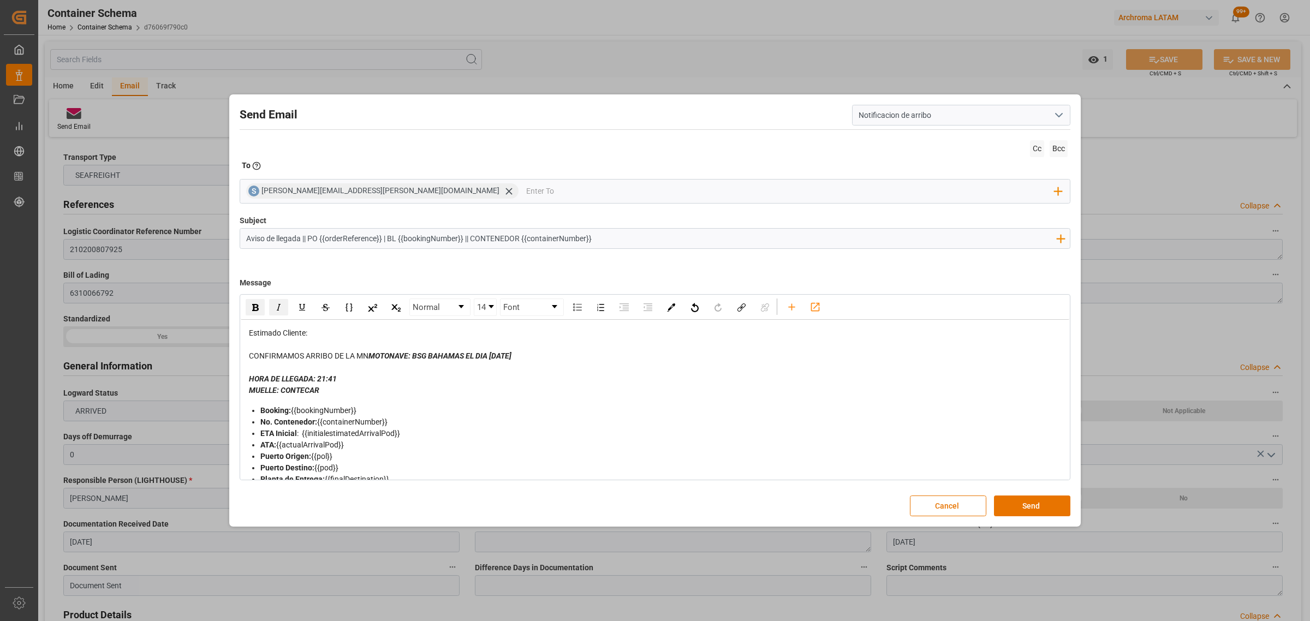
click at [372, 355] on div "CONFIRMAMOS ARRIBO DE LA MN MOTONAVE: BSG BAHAMAS EL DIA [DATE]" at bounding box center [655, 355] width 813 height 11
click at [281, 309] on img "rdw-inline-control" at bounding box center [278, 307] width 9 height 9
click at [542, 394] on div "MUELLE: CONTECAR" at bounding box center [655, 390] width 813 height 11
click at [415, 356] on span "MOTONAVE: BSG BAHAMAS EL DIA [DATE]" at bounding box center [441, 355] width 147 height 9
click at [416, 357] on span "MOTONAVE: BSG BAHAMAS EL DIA [DATE]" at bounding box center [441, 355] width 147 height 9
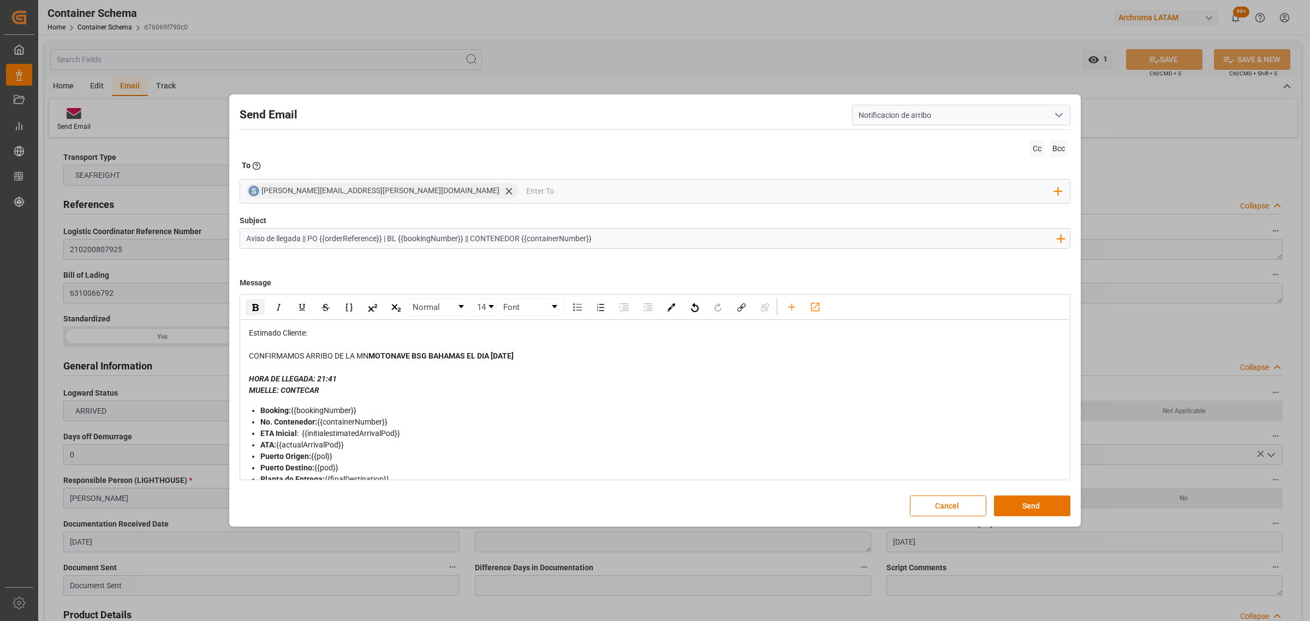
drag, startPoint x: 539, startPoint y: 359, endPoint x: 374, endPoint y: 357, distance: 165.3
click at [374, 357] on div "CONFIRMAMOS ARRIBO DE LA MN MOTONAVE BSG BAHAMAS EL DIA [DATE]" at bounding box center [655, 355] width 813 height 11
click at [252, 308] on img "rdw-inline-control" at bounding box center [255, 307] width 7 height 7
click at [408, 372] on div "rdw-editor" at bounding box center [655, 367] width 813 height 11
drag, startPoint x: 531, startPoint y: 356, endPoint x: 456, endPoint y: 356, distance: 74.8
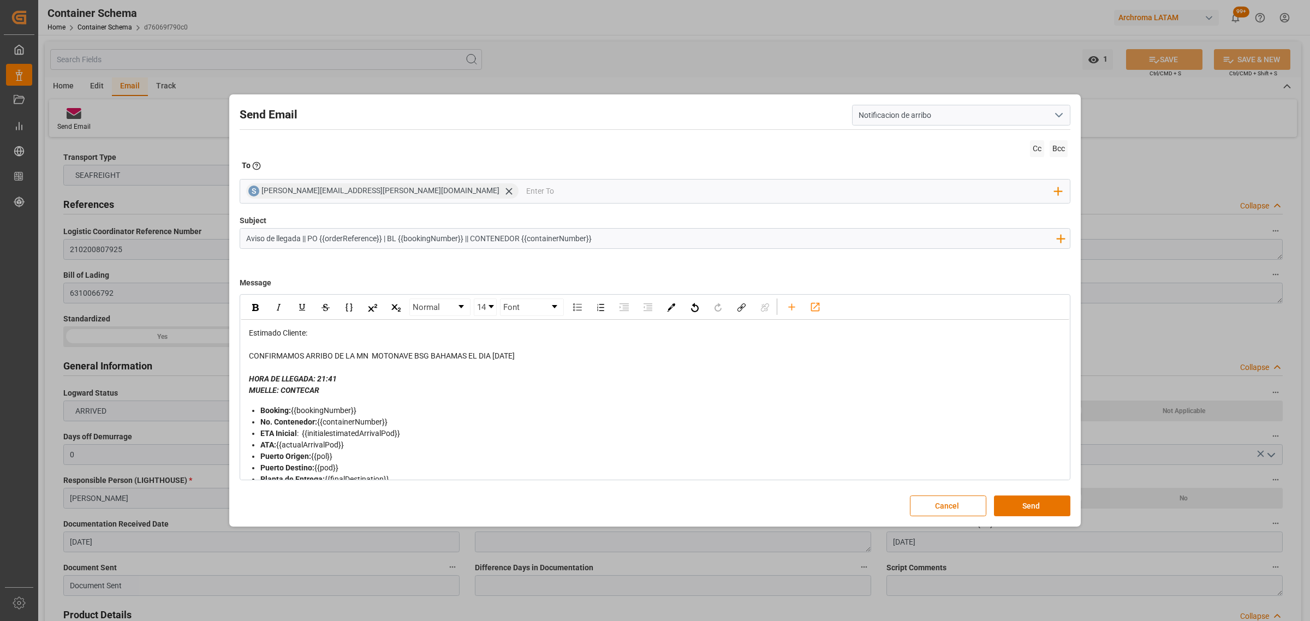
click at [491, 361] on div "CONFIRMAMOS ARRIBO DE LA MN MOTONAVE BSG BAHAMAS EL DIA [DATE]" at bounding box center [655, 355] width 813 height 11
click at [249, 308] on div "rdw-inline-control" at bounding box center [255, 307] width 19 height 16
click at [505, 194] on icon at bounding box center [508, 191] width 7 height 7
click at [326, 192] on input "email" at bounding box center [650, 191] width 809 height 16
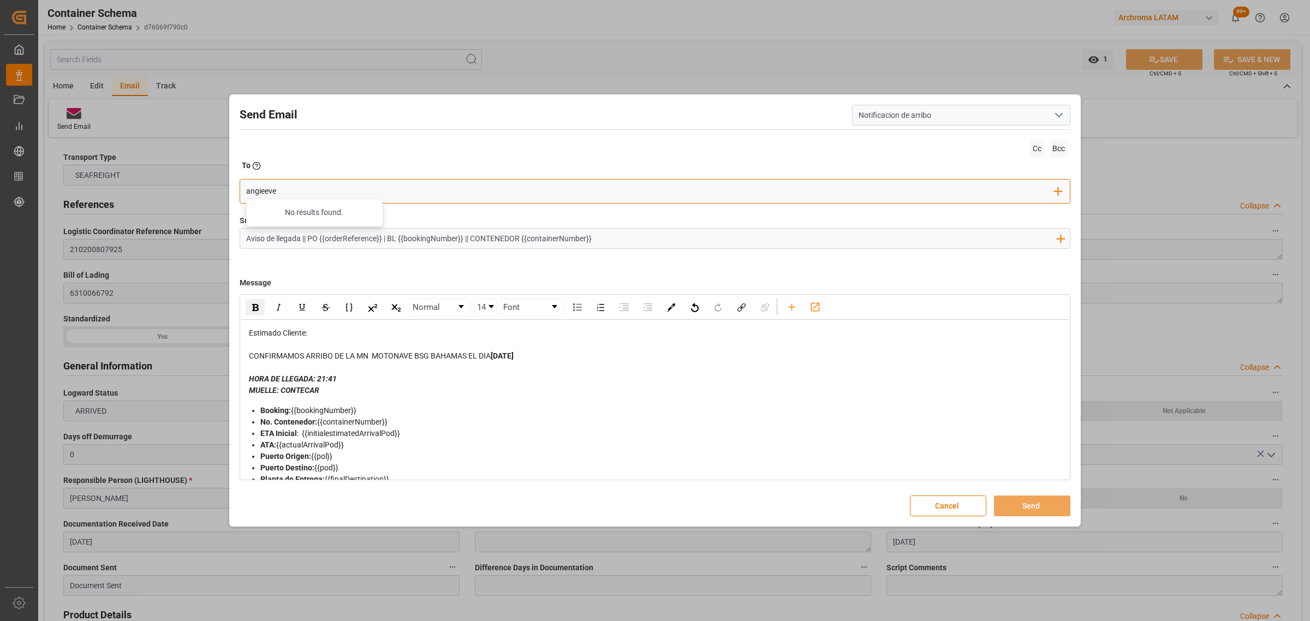
click at [371, 192] on input "angieeve" at bounding box center [650, 191] width 809 height 16
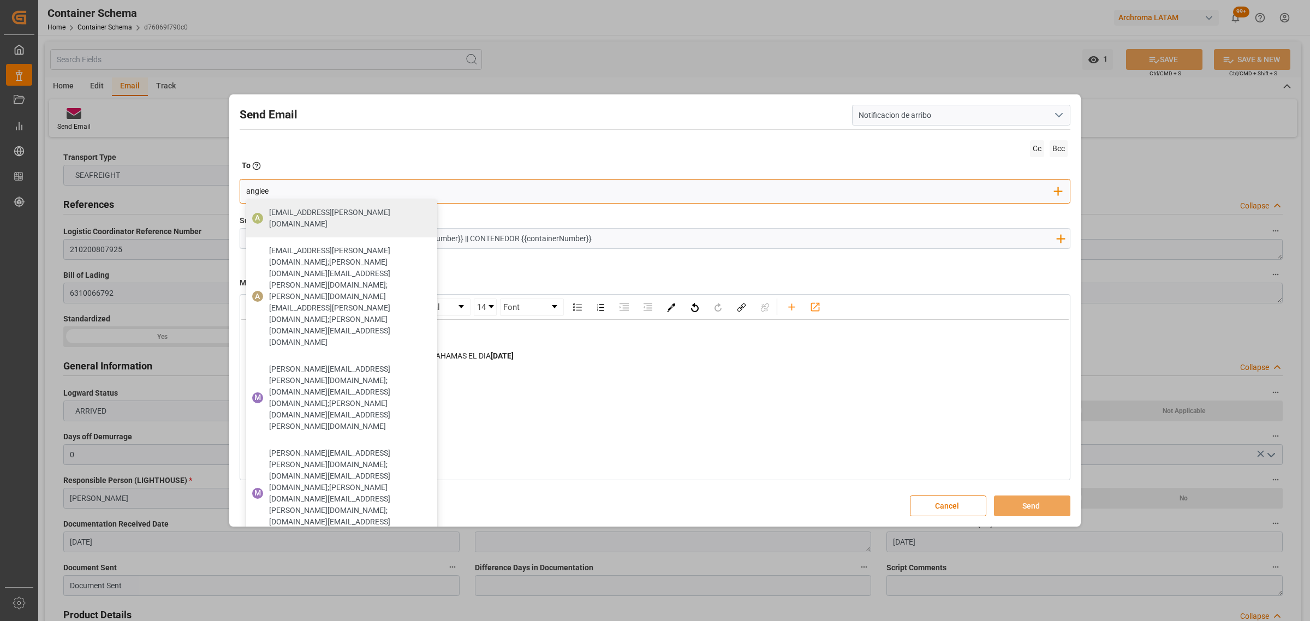
type input "[PERSON_NAME]"
drag, startPoint x: 285, startPoint y: 216, endPoint x: 303, endPoint y: 211, distance: 18.0
click at [286, 216] on span "[EMAIL_ADDRESS][PERSON_NAME][DOMAIN_NAME]" at bounding box center [349, 218] width 160 height 23
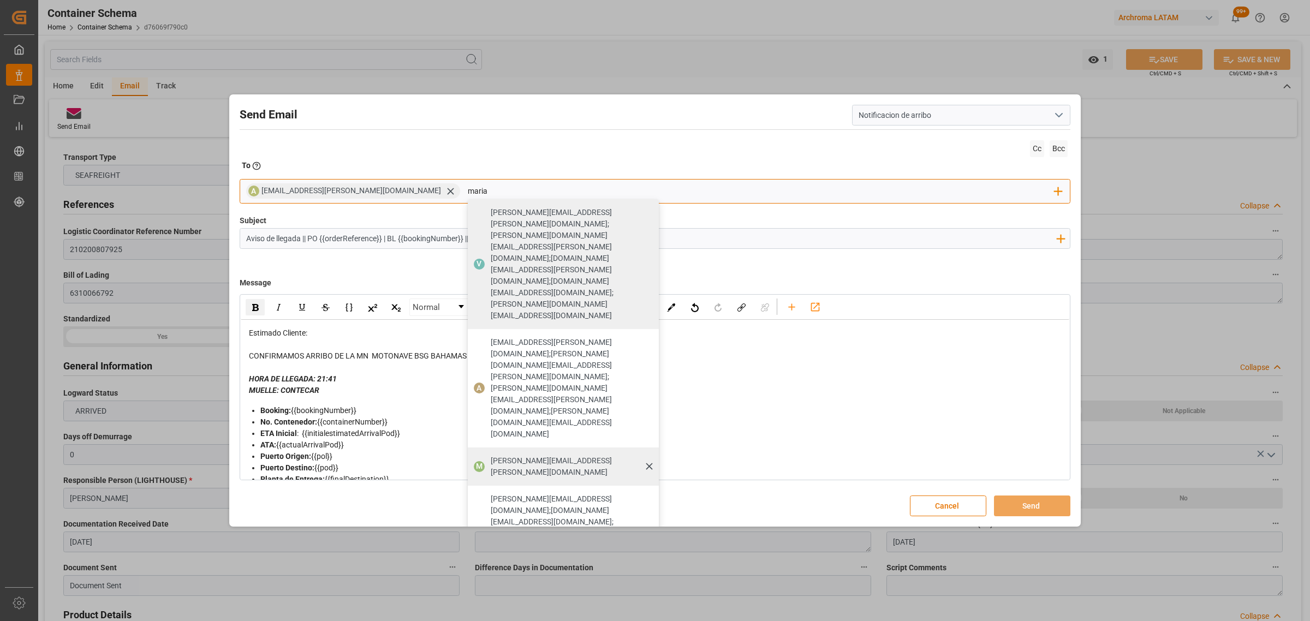
type input "maria"
click at [491, 455] on span "[PERSON_NAME][EMAIL_ADDRESS][PERSON_NAME][DOMAIN_NAME]" at bounding box center [571, 466] width 160 height 23
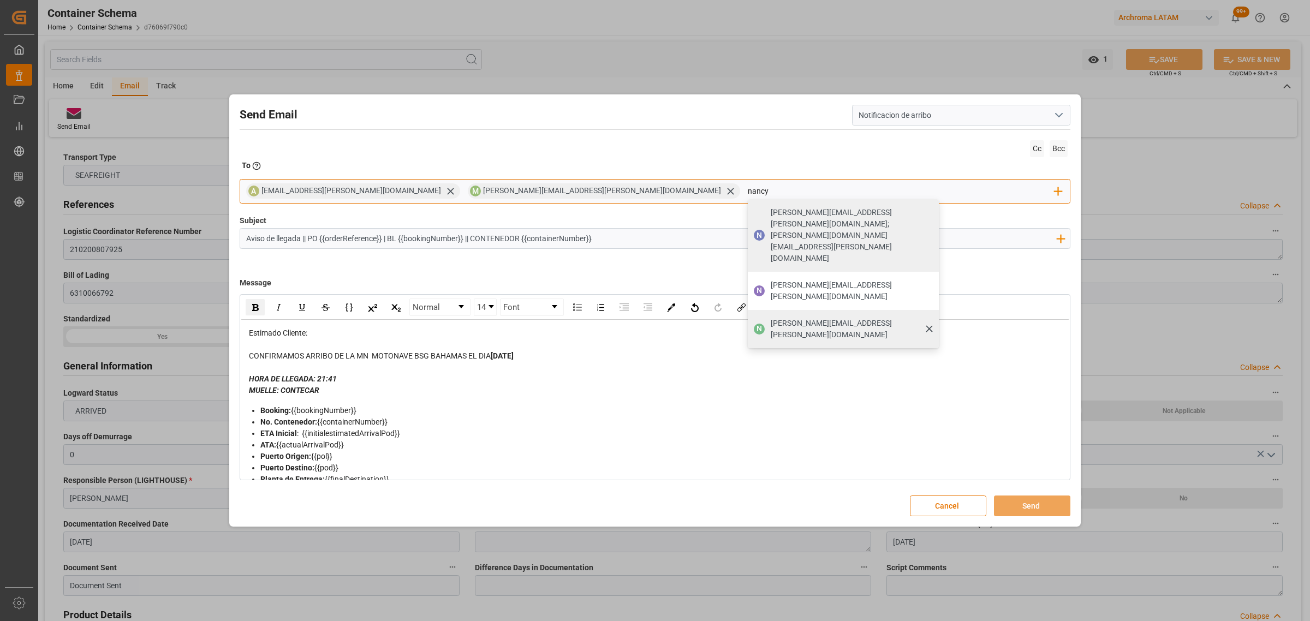
type input "nancy"
click at [771, 318] on span "[PERSON_NAME][EMAIL_ADDRESS][PERSON_NAME][DOMAIN_NAME]" at bounding box center [851, 329] width 160 height 23
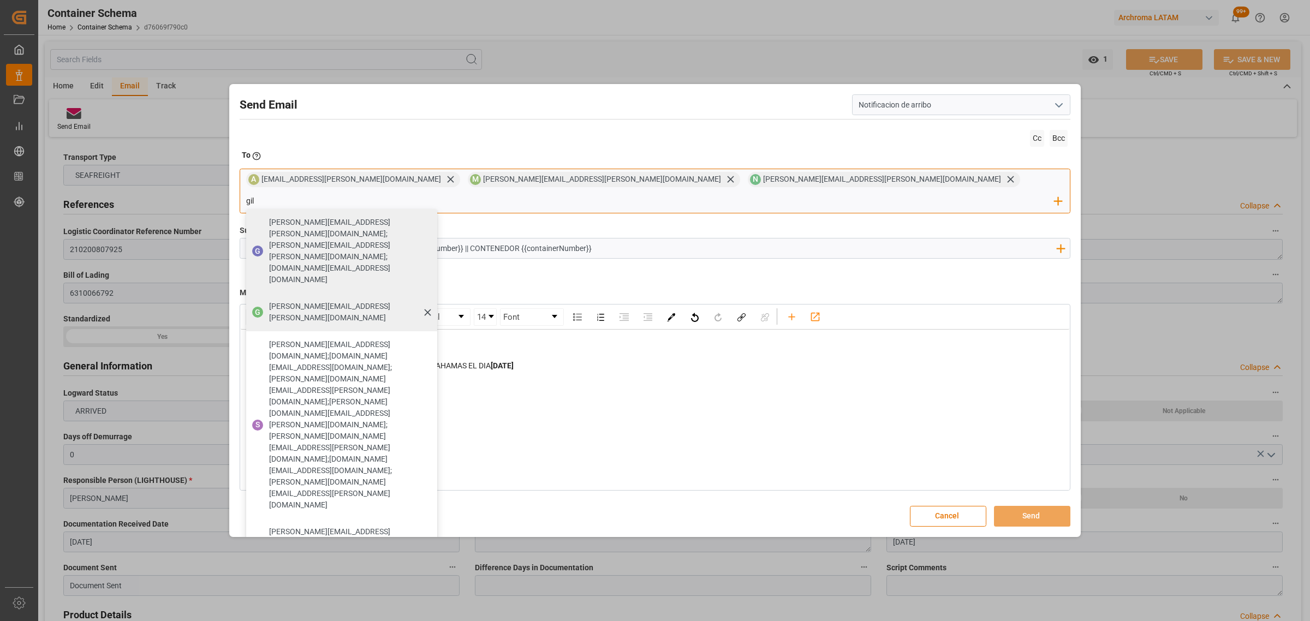
type input "gil"
click at [429, 301] on span "[PERSON_NAME][EMAIL_ADDRESS][PERSON_NAME][DOMAIN_NAME]" at bounding box center [349, 312] width 160 height 23
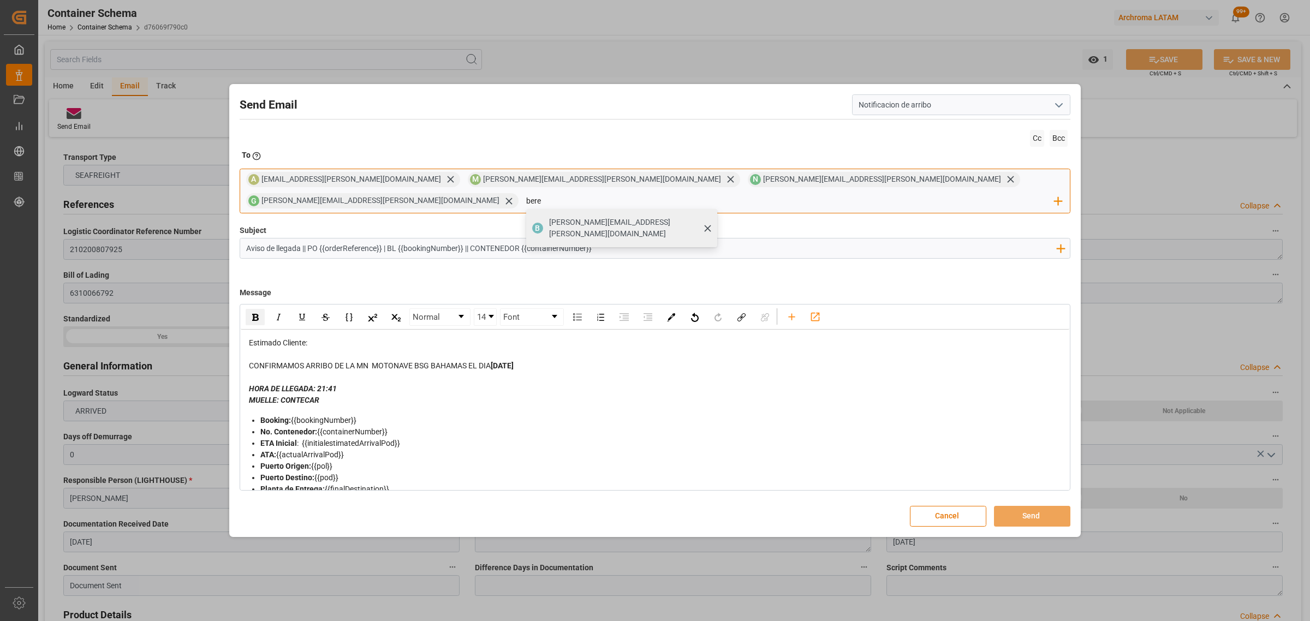
type input "bere"
click at [709, 218] on span "[PERSON_NAME][EMAIL_ADDRESS][PERSON_NAME][DOMAIN_NAME]" at bounding box center [629, 228] width 160 height 23
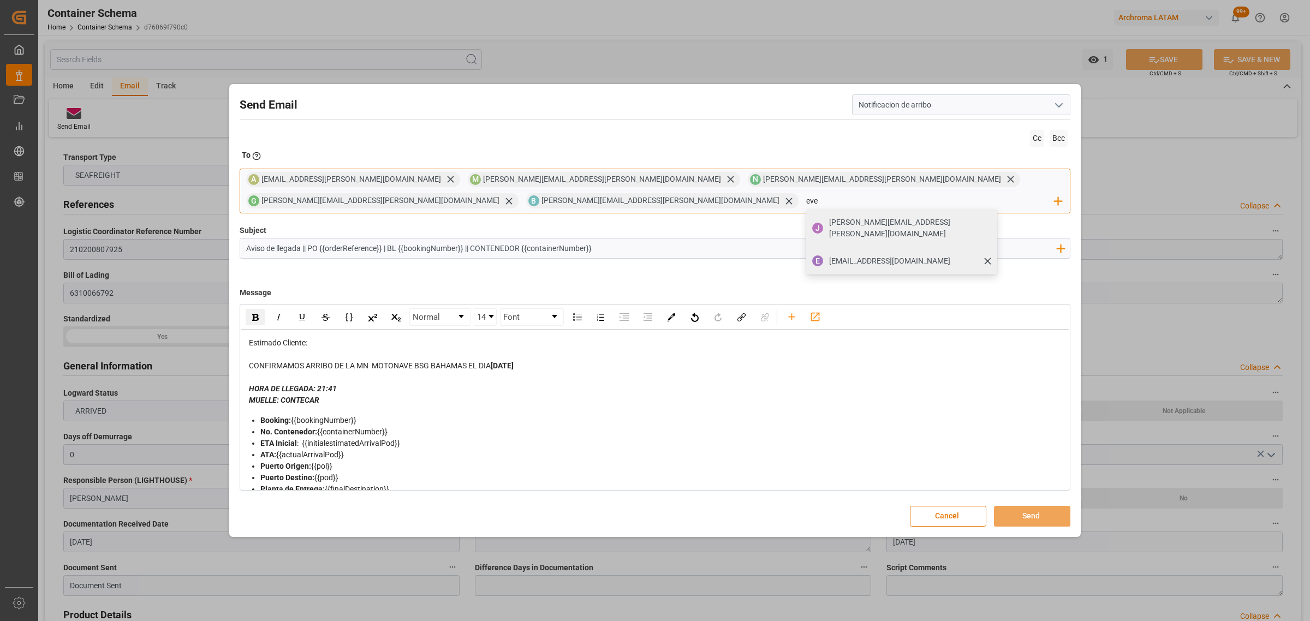
type input "eve"
click at [829, 255] on span "[EMAIL_ADDRESS][DOMAIN_NAME]" at bounding box center [889, 260] width 121 height 11
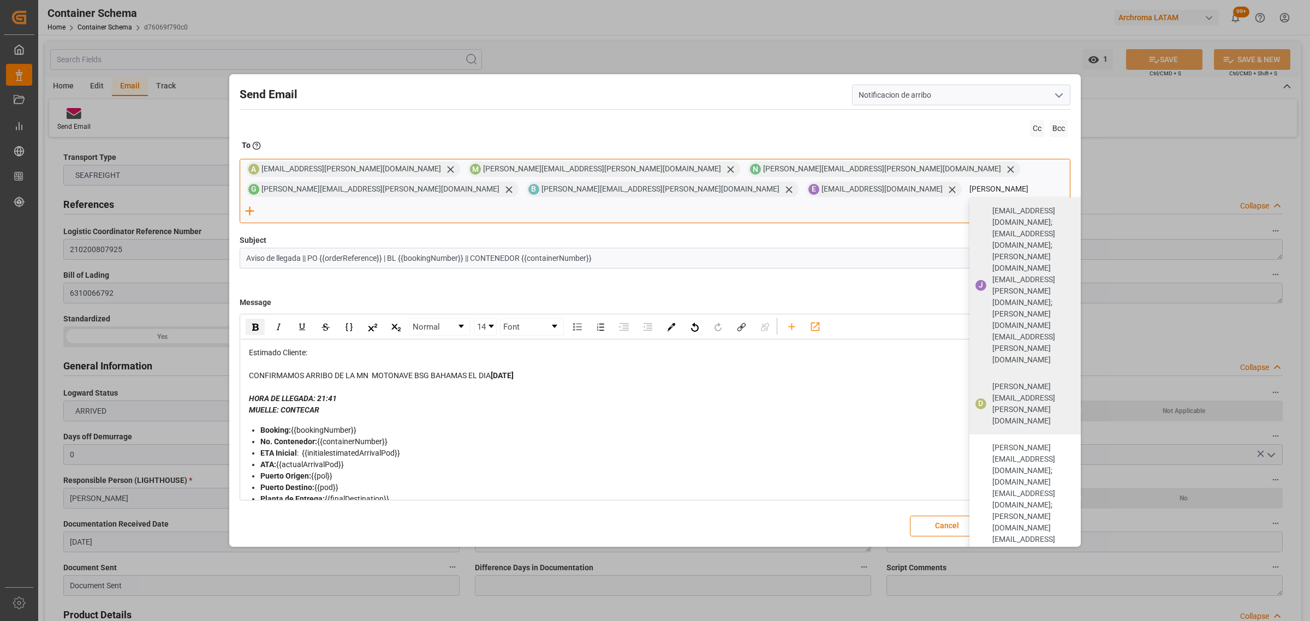
type input "[PERSON_NAME]"
click at [992, 381] on span "[PERSON_NAME][EMAIL_ADDRESS][PERSON_NAME][DOMAIN_NAME]" at bounding box center [1045, 404] width 106 height 46
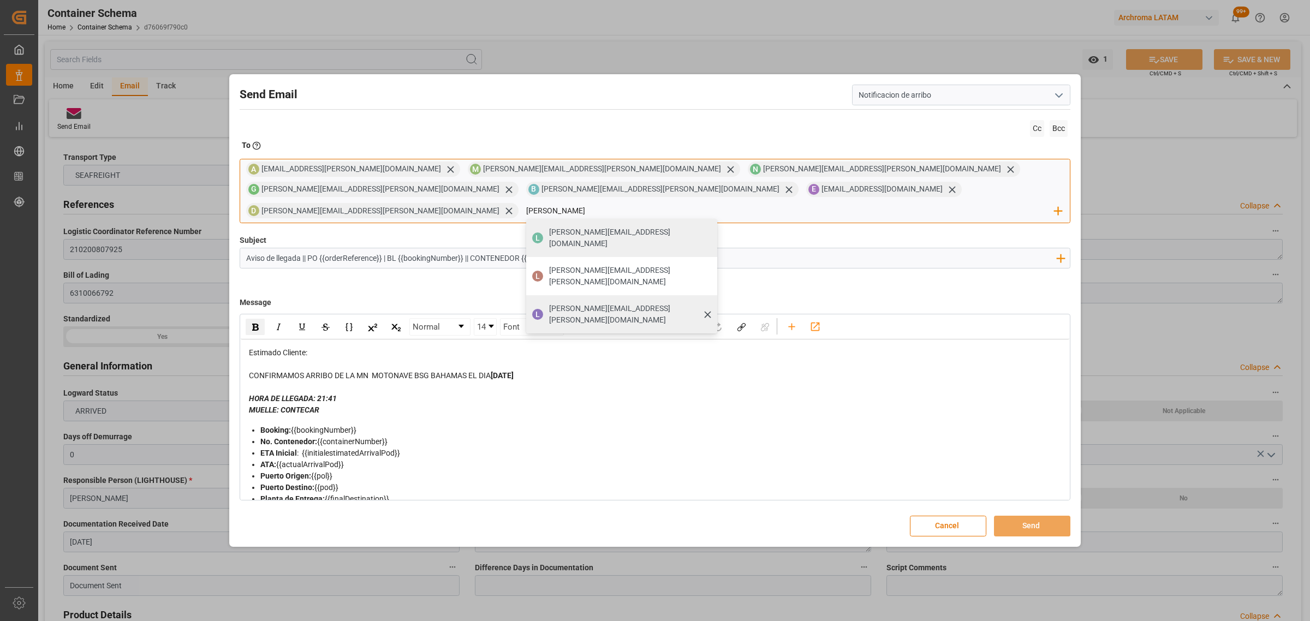
type input "[PERSON_NAME]"
click at [574, 303] on span "[PERSON_NAME][EMAIL_ADDRESS][PERSON_NAME][DOMAIN_NAME]" at bounding box center [629, 314] width 160 height 23
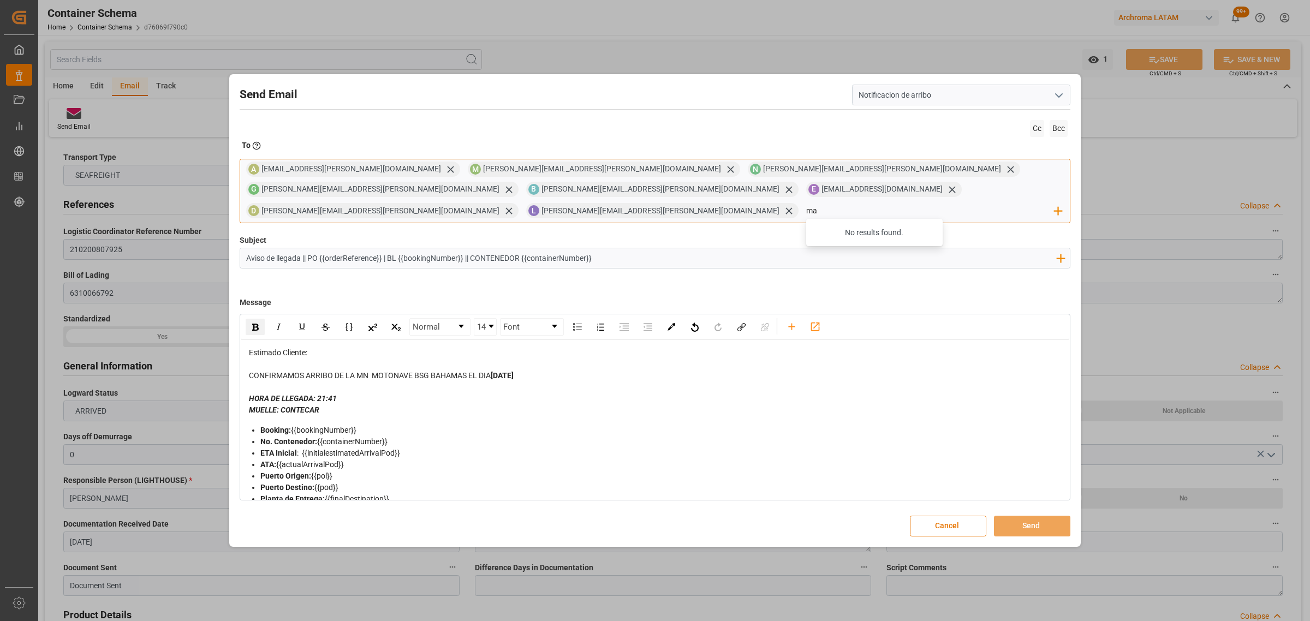
type input "m"
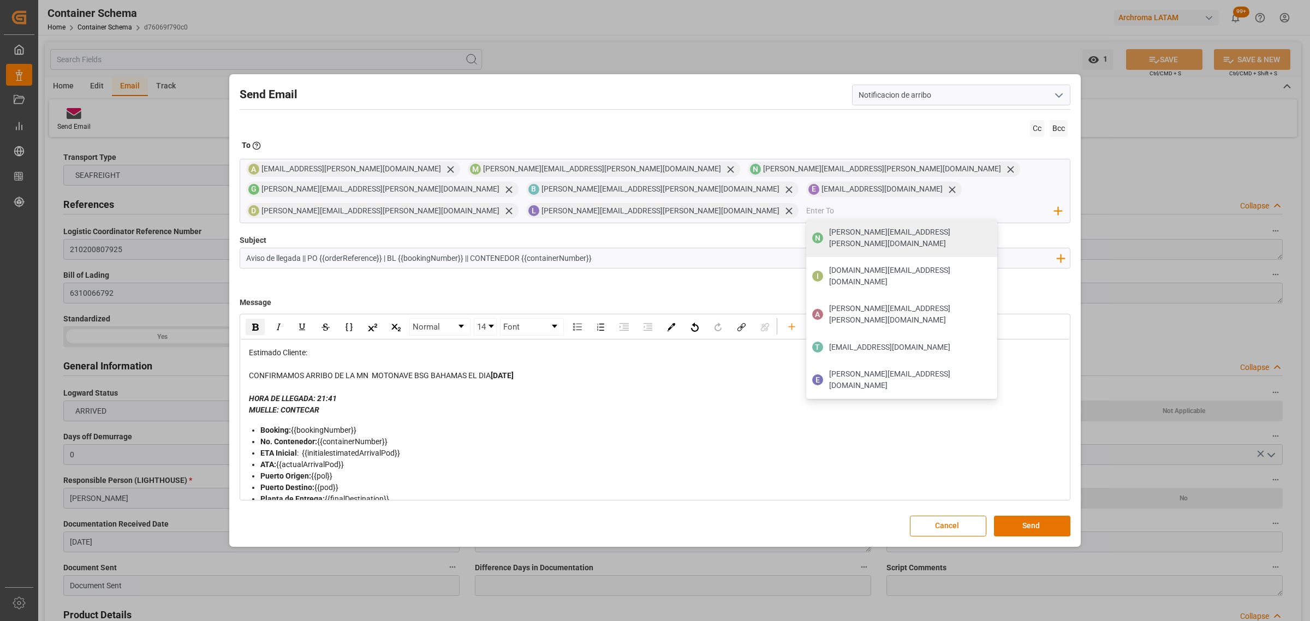
click at [565, 381] on div "rdw-editor" at bounding box center [655, 386] width 813 height 11
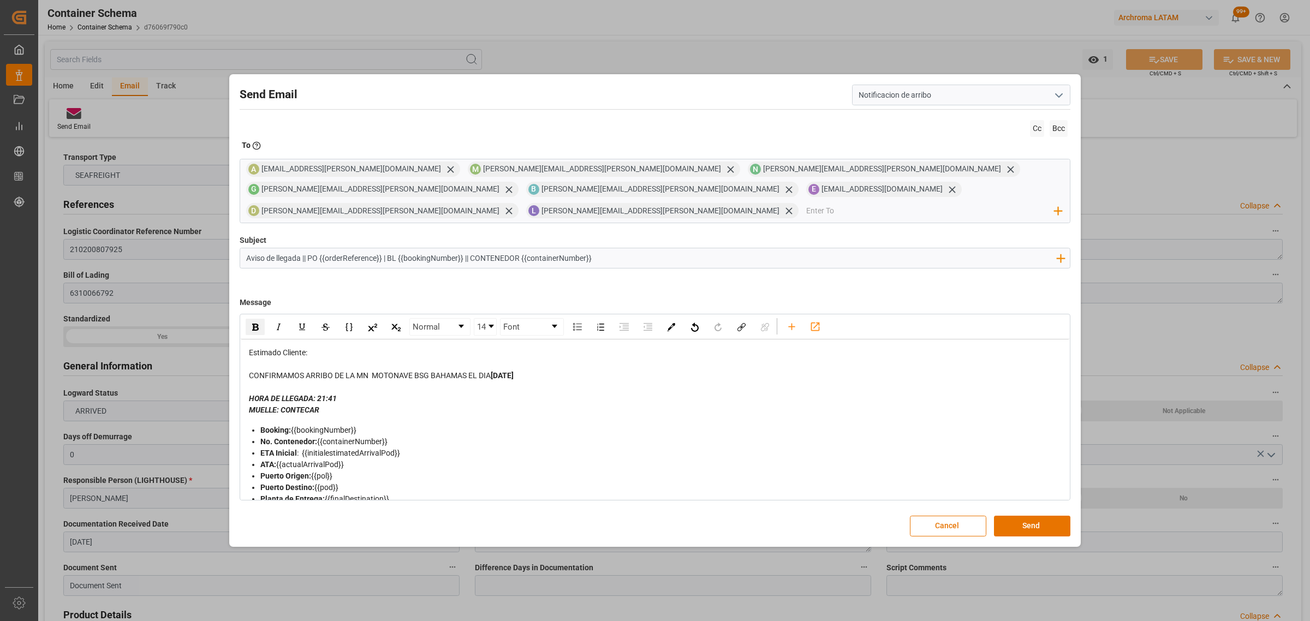
drag, startPoint x: 607, startPoint y: 247, endPoint x: 128, endPoint y: 244, distance: 478.6
click at [128, 244] on div "Send Email Notificacion de arribo Cc Bcc To Enter the TO Email address A [EMAIL…" at bounding box center [655, 310] width 1310 height 621
paste input "PO 4504635997, 4504649439, 4504641437, 4504633311 // TE, PT // LOGWARD STATUS /…"
drag, startPoint x: 544, startPoint y: 246, endPoint x: 478, endPoint y: 247, distance: 65.5
click at [478, 248] on input "PO 4504635997, 4504649439, 4504641437, 4504633311 // TE, PT // LOGWARD STATUS /…" at bounding box center [650, 257] width 821 height 19
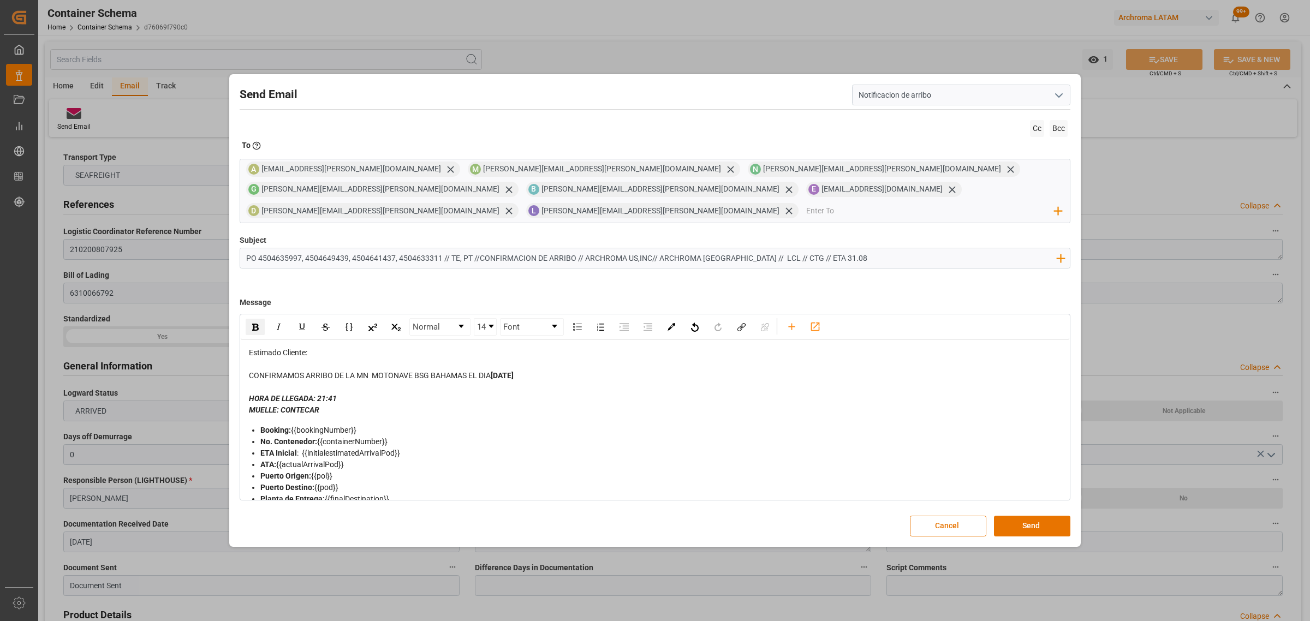
scroll to position [45, 0]
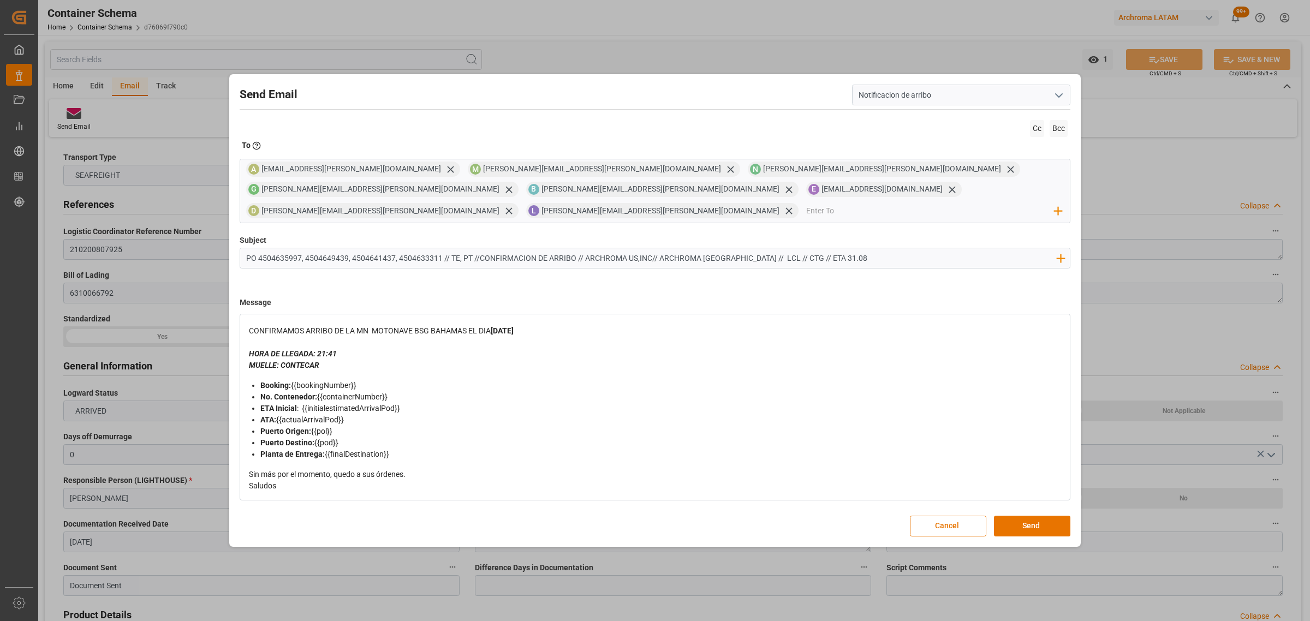
type input "PO 4504635997, 4504649439, 4504641437, 4504633311 // TE, PT //CONFIRMACION DE A…"
drag, startPoint x: 421, startPoint y: 464, endPoint x: 237, endPoint y: 464, distance: 183.3
click at [237, 464] on div "Send Email Notificacion de arribo Cc Bcc To Enter the TO Email address A [EMAIL…" at bounding box center [655, 310] width 846 height 467
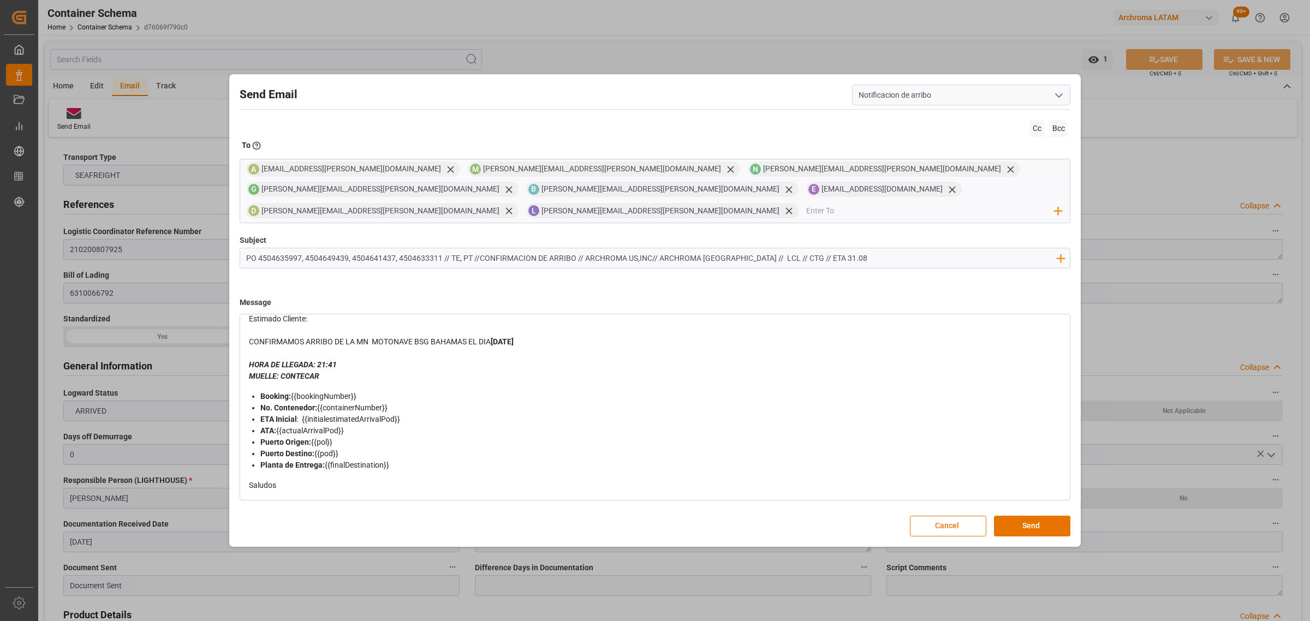
scroll to position [34, 0]
click at [505, 448] on div "Puerto Destino: {{pod}}" at bounding box center [660, 453] width 801 height 11
click at [391, 461] on span "{{finalDestination}}Pendiente que refleje consulta de inventarios y liberacion …" at bounding box center [462, 465] width 275 height 9
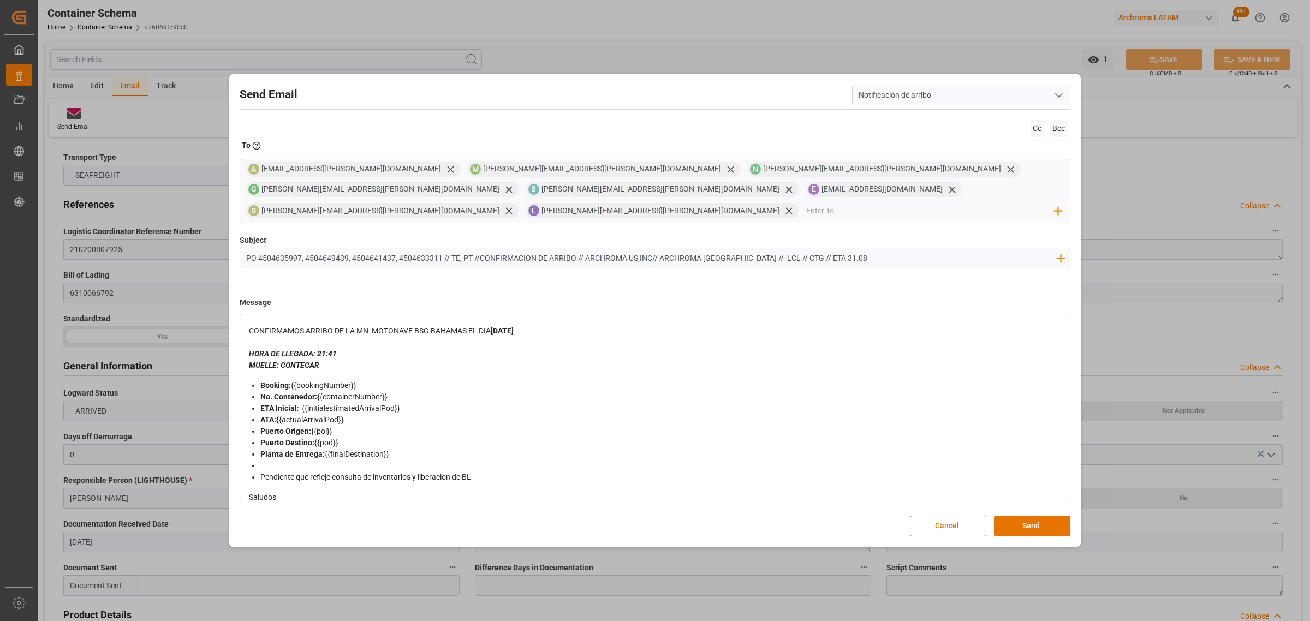
click at [290, 460] on div "rdw-editor" at bounding box center [660, 465] width 801 height 11
click at [1012, 516] on button "Send" at bounding box center [1032, 526] width 76 height 21
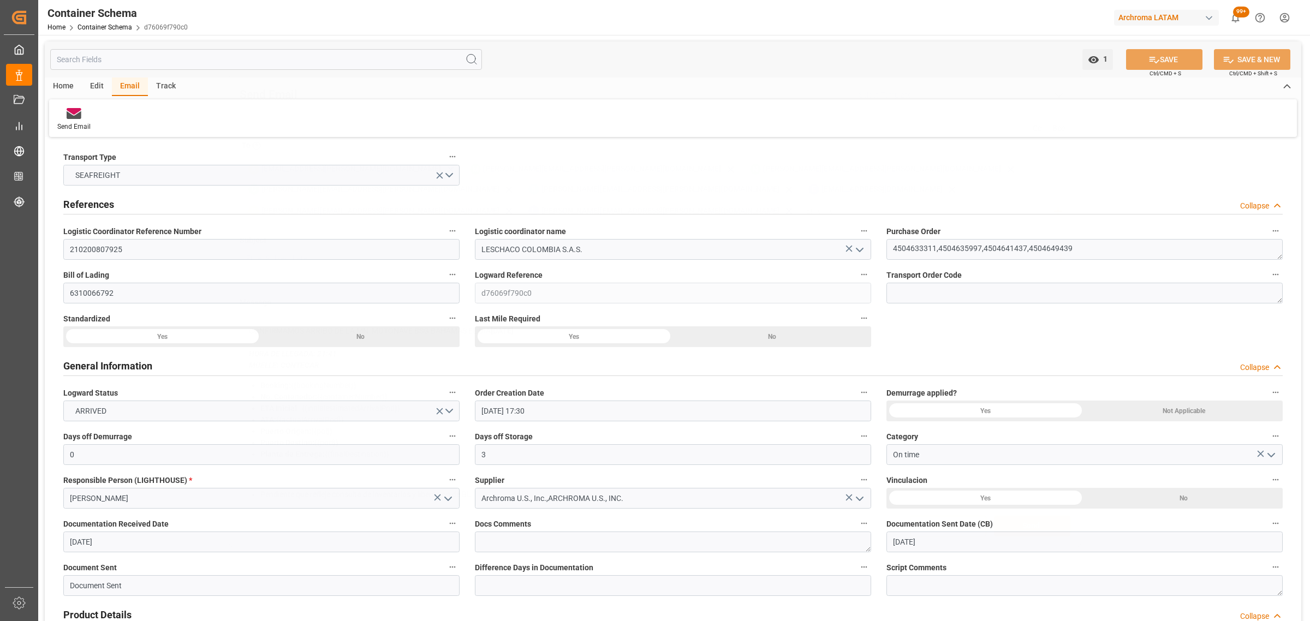
scroll to position [0, 0]
drag, startPoint x: 93, startPoint y: 456, endPoint x: 61, endPoint y: 455, distance: 32.2
click at [61, 455] on div "Days off Demurrage 0" at bounding box center [261, 447] width 411 height 44
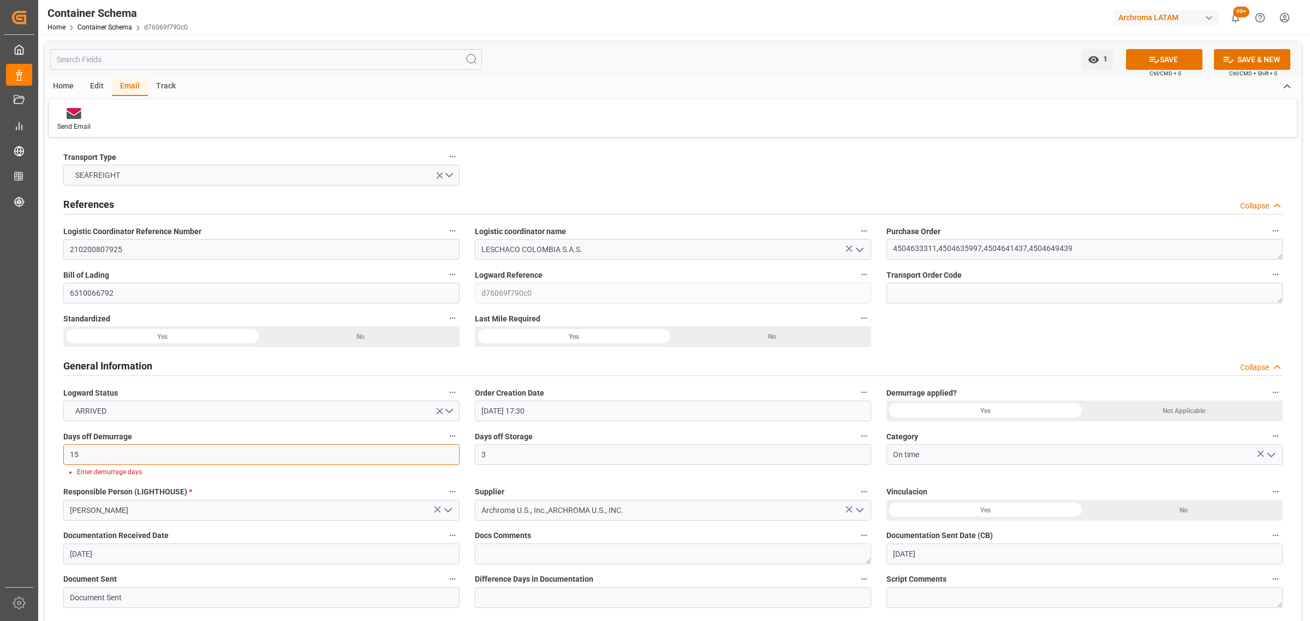
type input "15"
click at [261, 347] on div "Yes" at bounding box center [162, 336] width 198 height 21
click at [1170, 59] on button "SAVE" at bounding box center [1164, 59] width 76 height 21
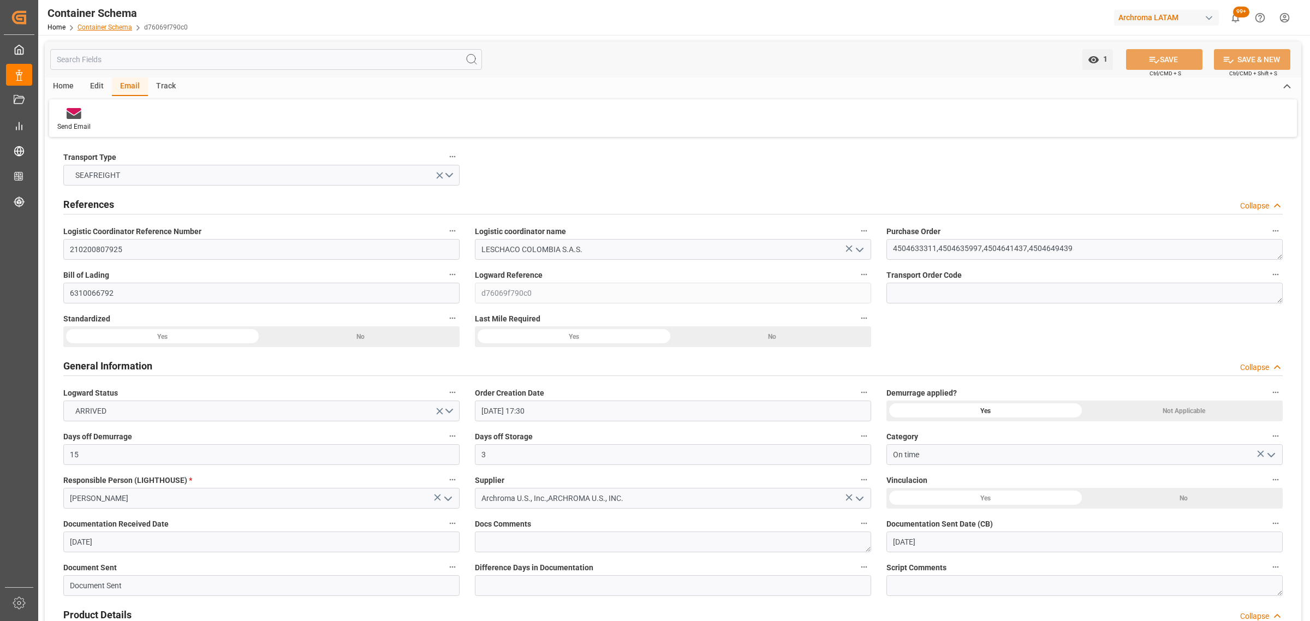
click at [112, 25] on link "Container Schema" at bounding box center [104, 27] width 55 height 8
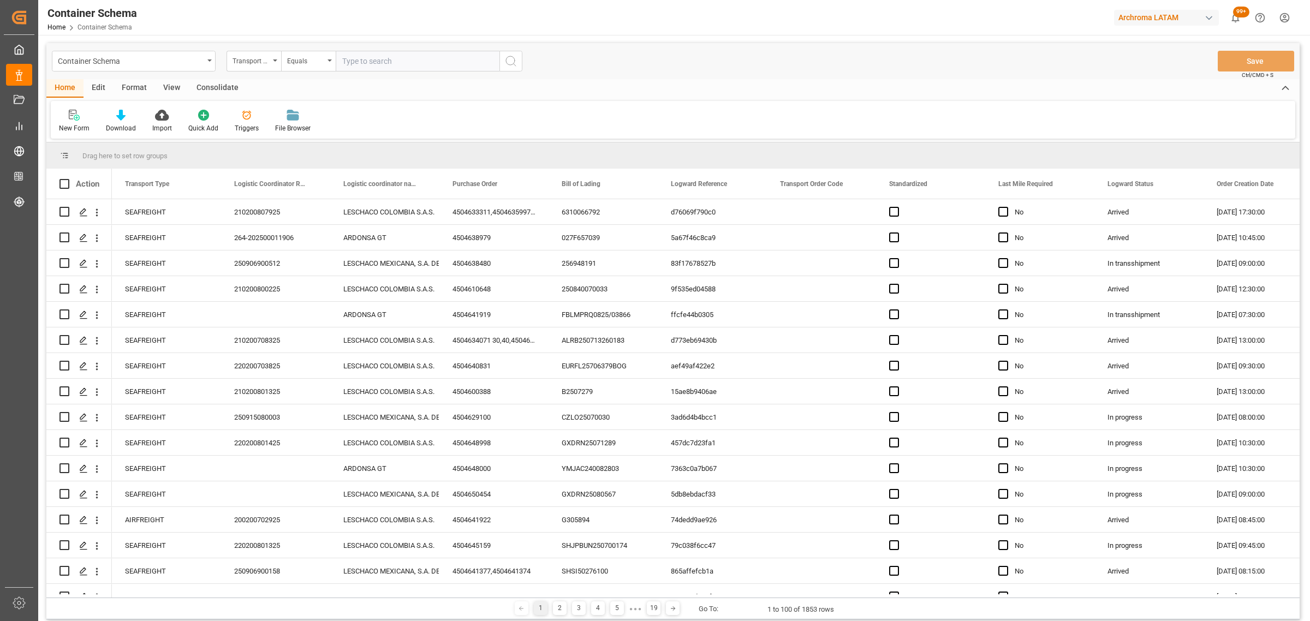
click at [269, 63] on div "Transport Type" at bounding box center [250, 59] width 37 height 13
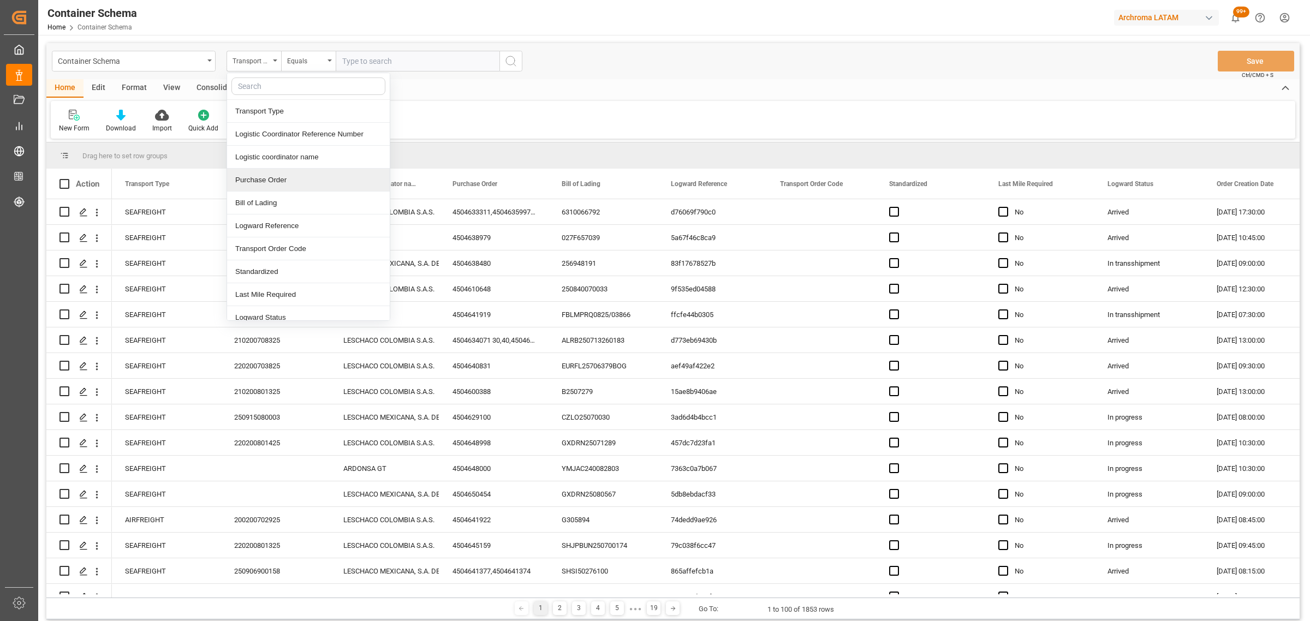
click at [269, 176] on div "Purchase Order" at bounding box center [308, 180] width 163 height 23
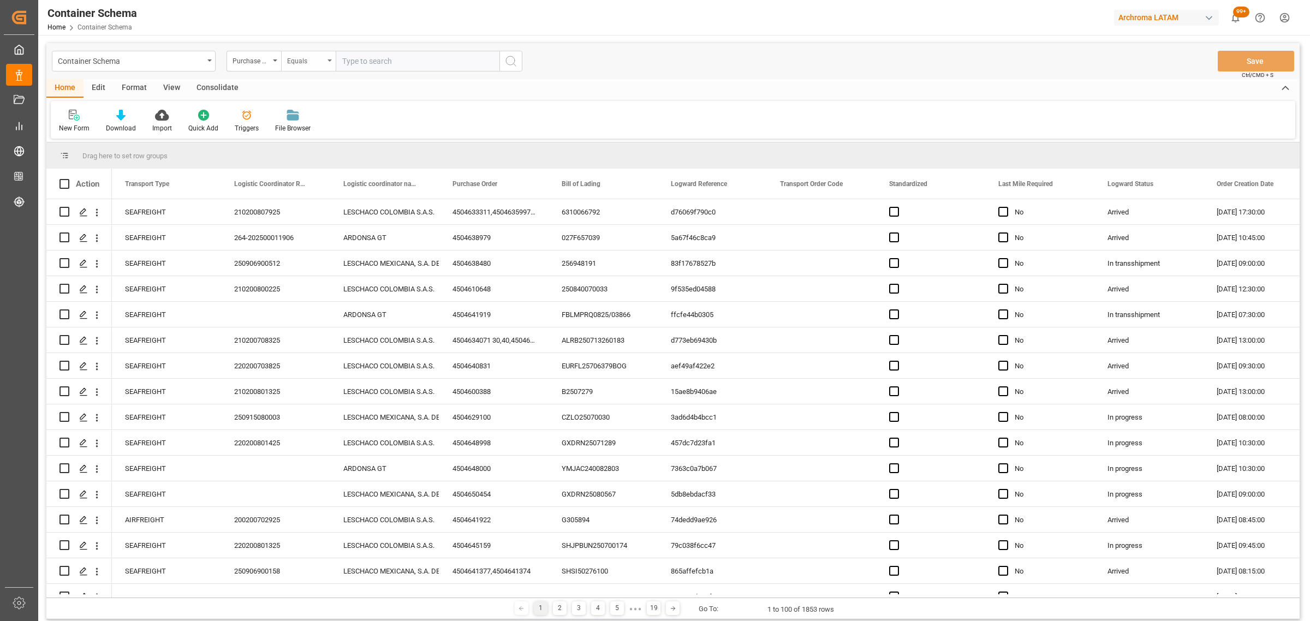
click at [292, 59] on div "Equals" at bounding box center [305, 59] width 37 height 13
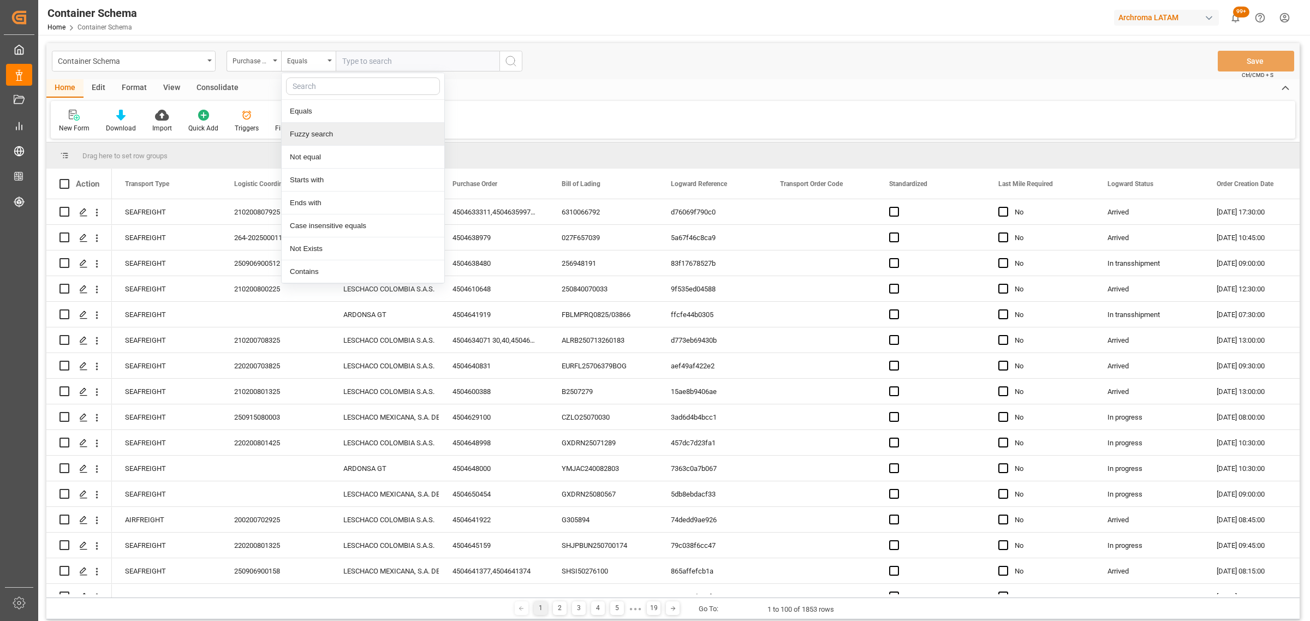
click at [309, 129] on div "Fuzzy search" at bounding box center [363, 134] width 163 height 23
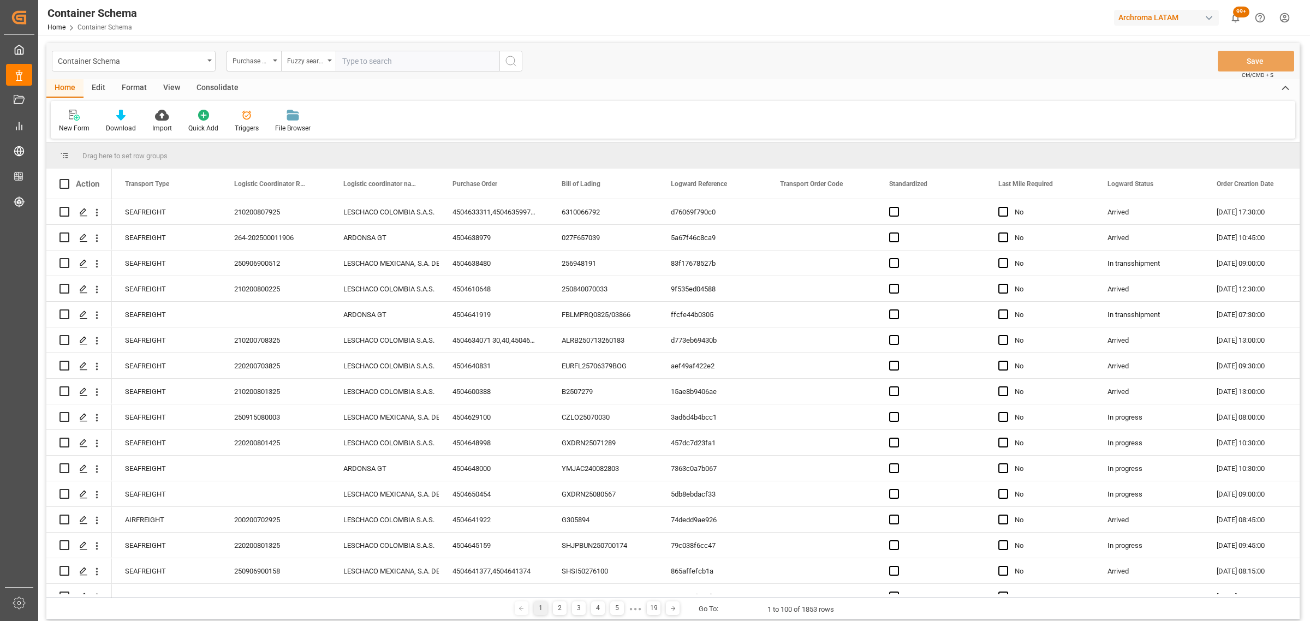
click at [354, 64] on input "text" at bounding box center [418, 61] width 164 height 21
paste input "4504600994"
type input "4504600994"
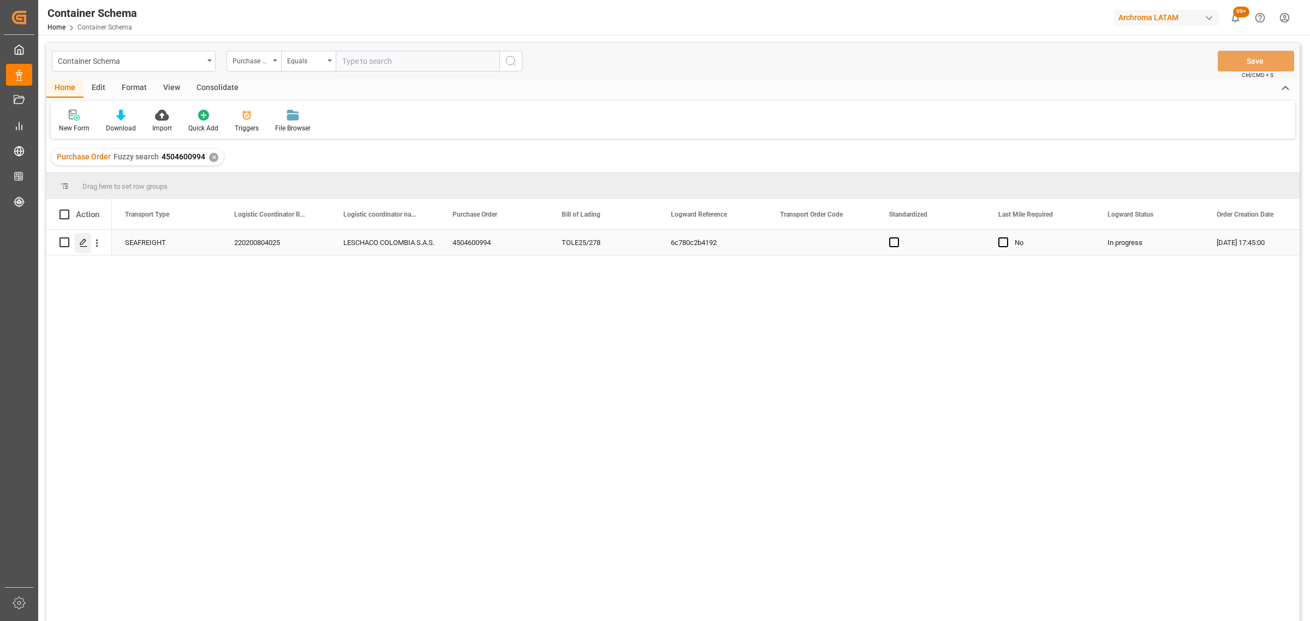
click at [88, 241] on div "Press SPACE to select this row." at bounding box center [83, 243] width 16 height 20
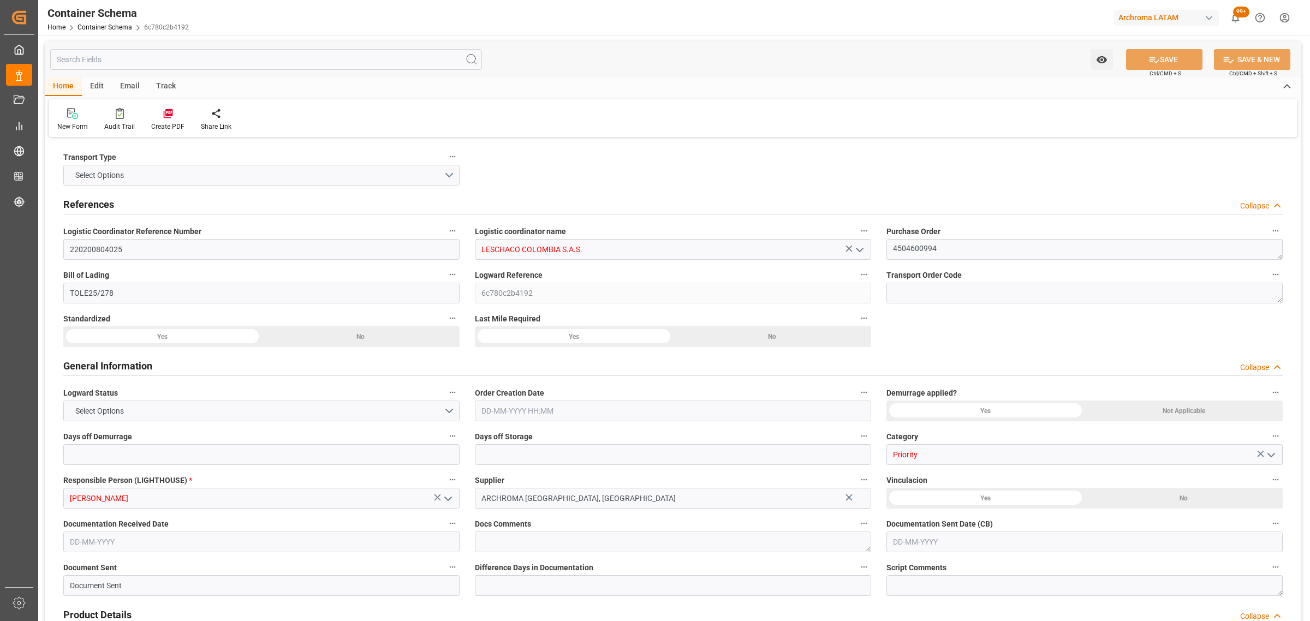
type input "0"
type input "3"
type input "1"
type input "4"
type input "3000"
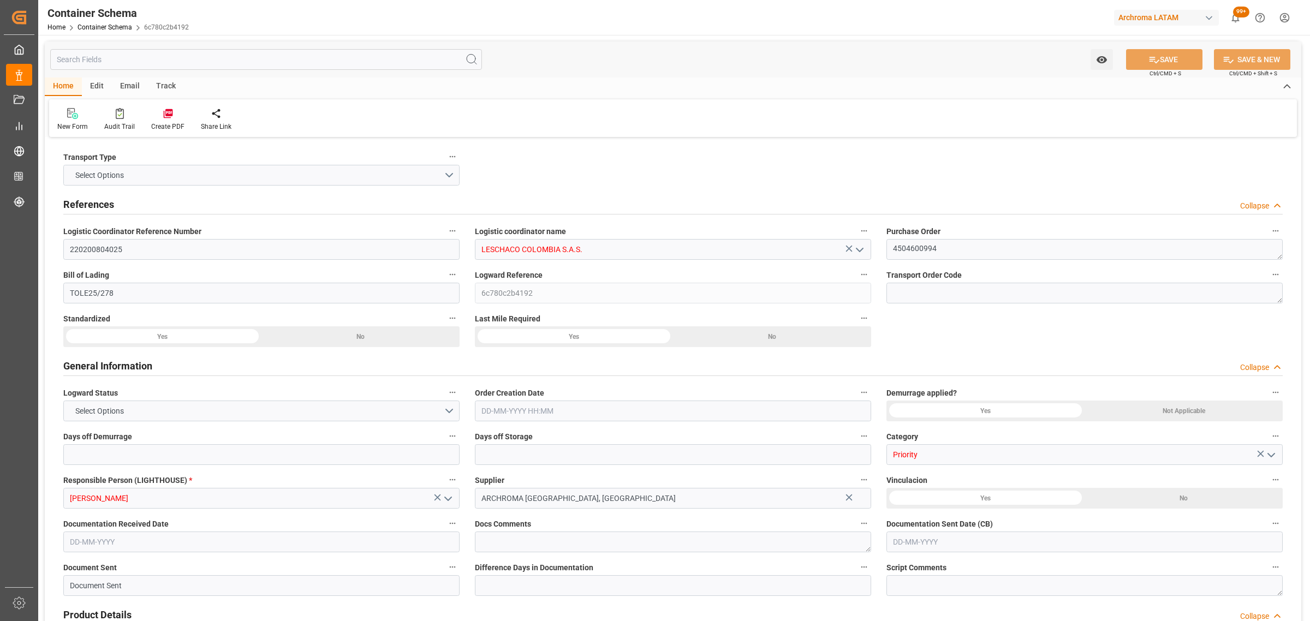
type input "3170"
type input "ONE"
type input "Ocean Network Express"
type input "PECLL"
type input "COBUN"
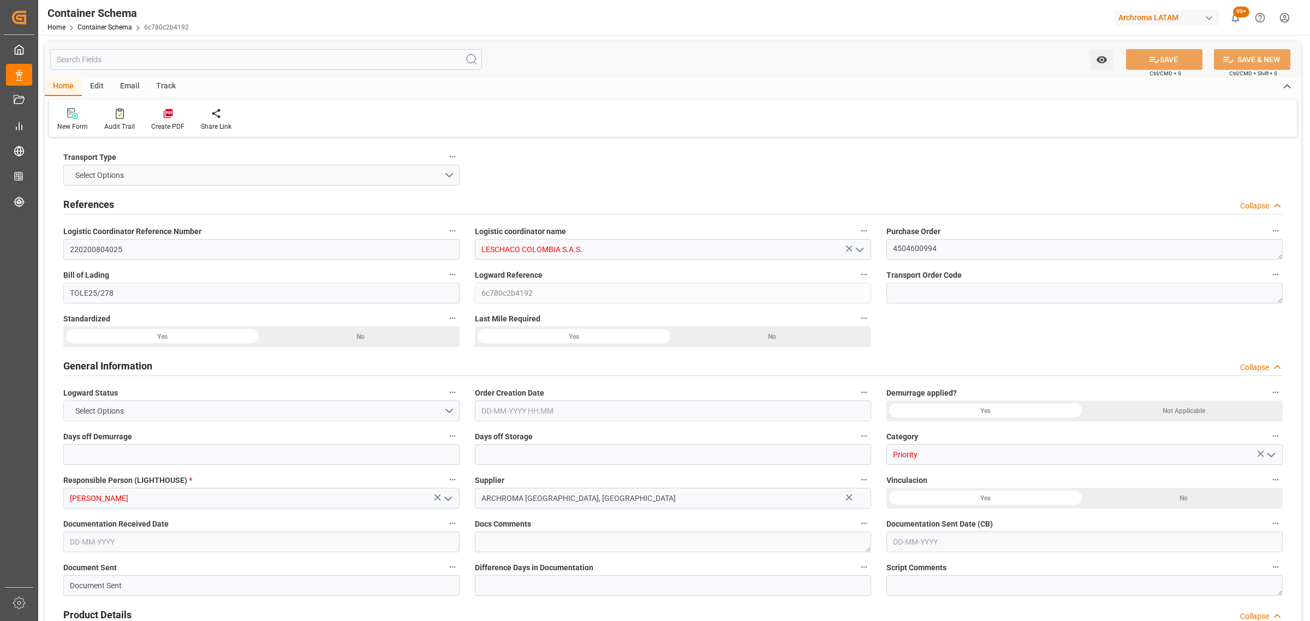
type input "COBUN"
type input "9779771"
type input "[DATE] 17:45"
type input "[DATE]"
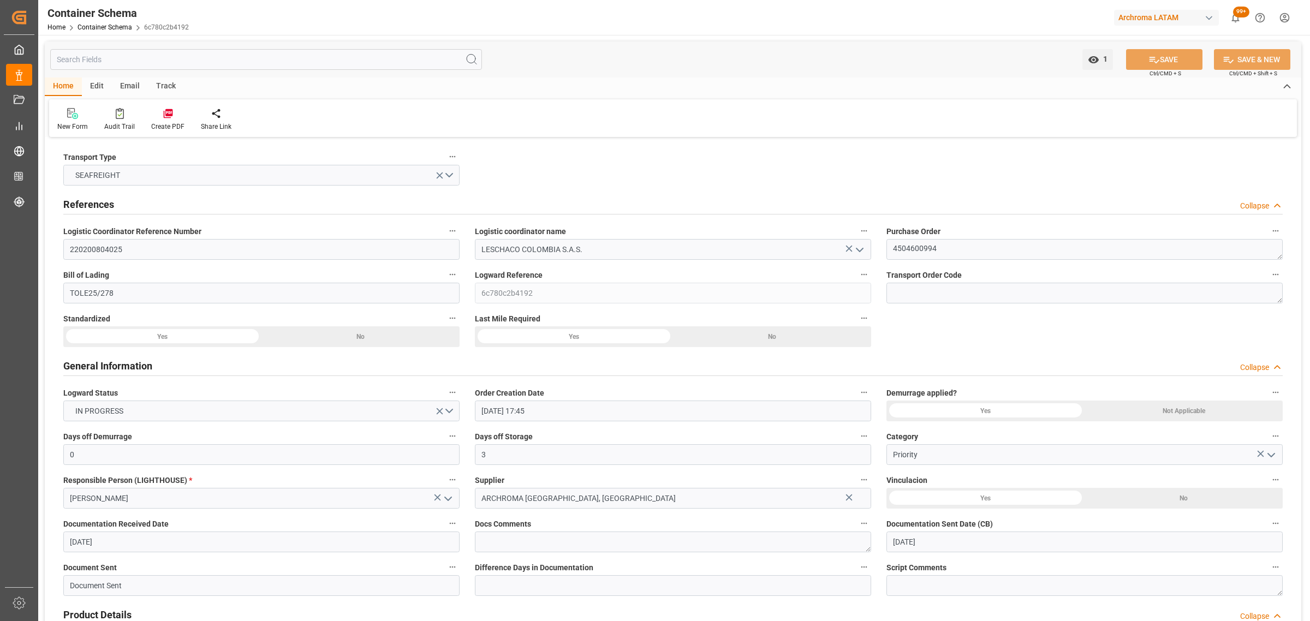
type input "[DATE]"
type input "[DATE] 00:00"
type input "[DATE] 15:00"
type input "[DATE] 00:00"
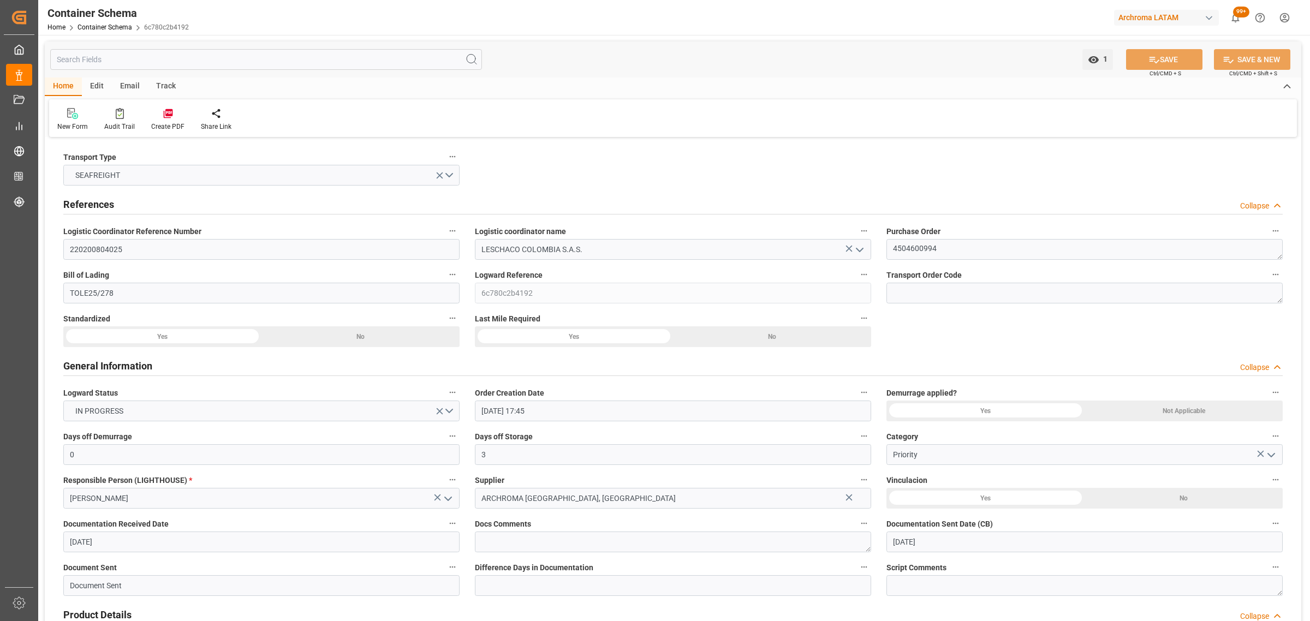
type input "[DATE] 14:00"
click at [169, 81] on div "Track" at bounding box center [166, 86] width 36 height 19
click at [68, 120] on div "Tracking" at bounding box center [70, 119] width 42 height 24
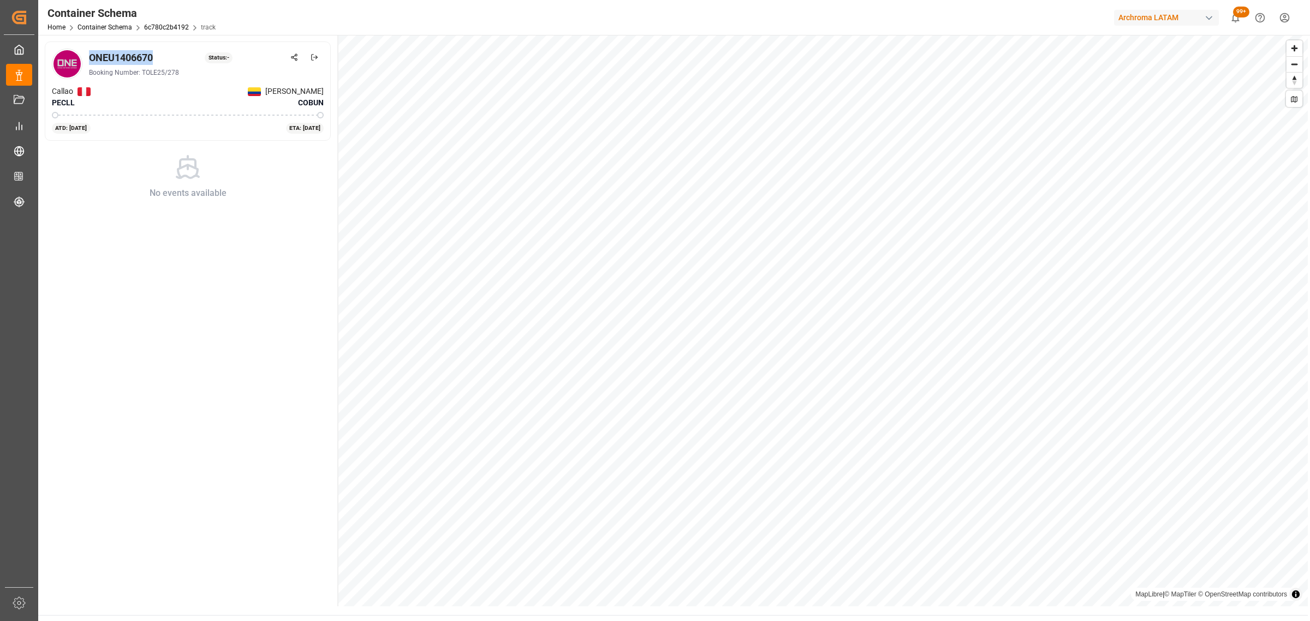
drag, startPoint x: 157, startPoint y: 57, endPoint x: 86, endPoint y: 56, distance: 70.9
click at [86, 56] on div "ONEU1406670 Status: - Booking Number: TOLE25/278" at bounding box center [188, 64] width 272 height 31
click at [292, 59] on icon at bounding box center [294, 57] width 8 height 8
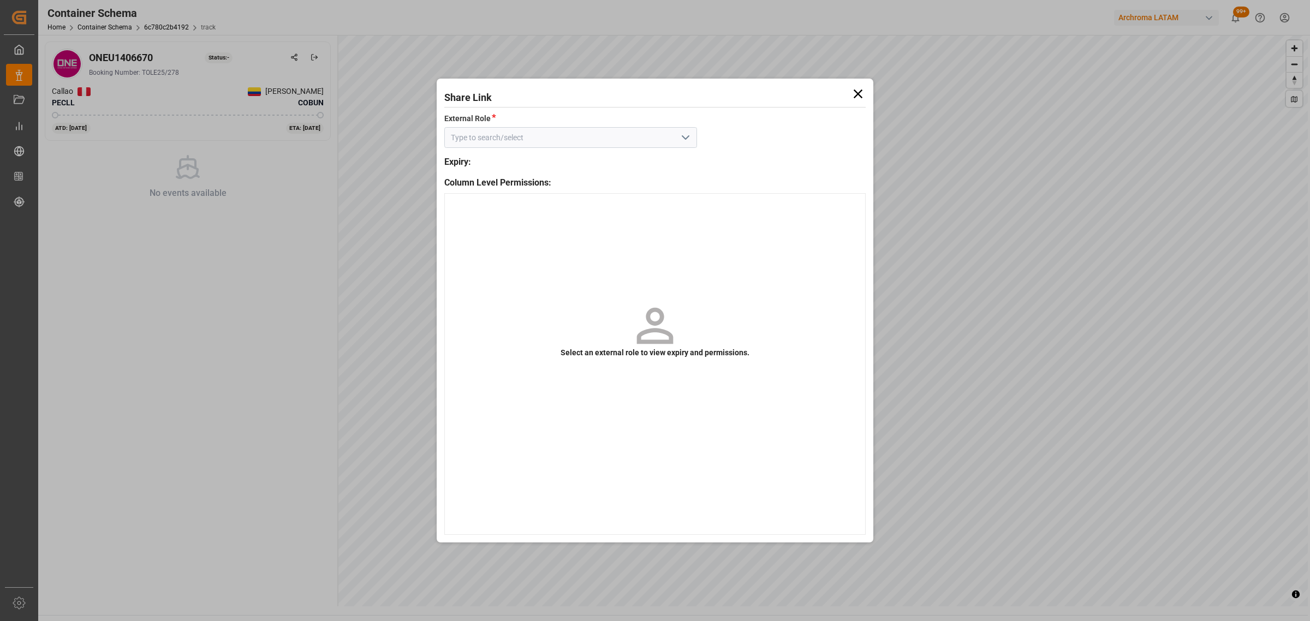
click at [686, 134] on icon "open menu" at bounding box center [685, 137] width 13 height 13
click at [620, 156] on div "Customer - container" at bounding box center [571, 162] width 252 height 25
type input "Customer - container"
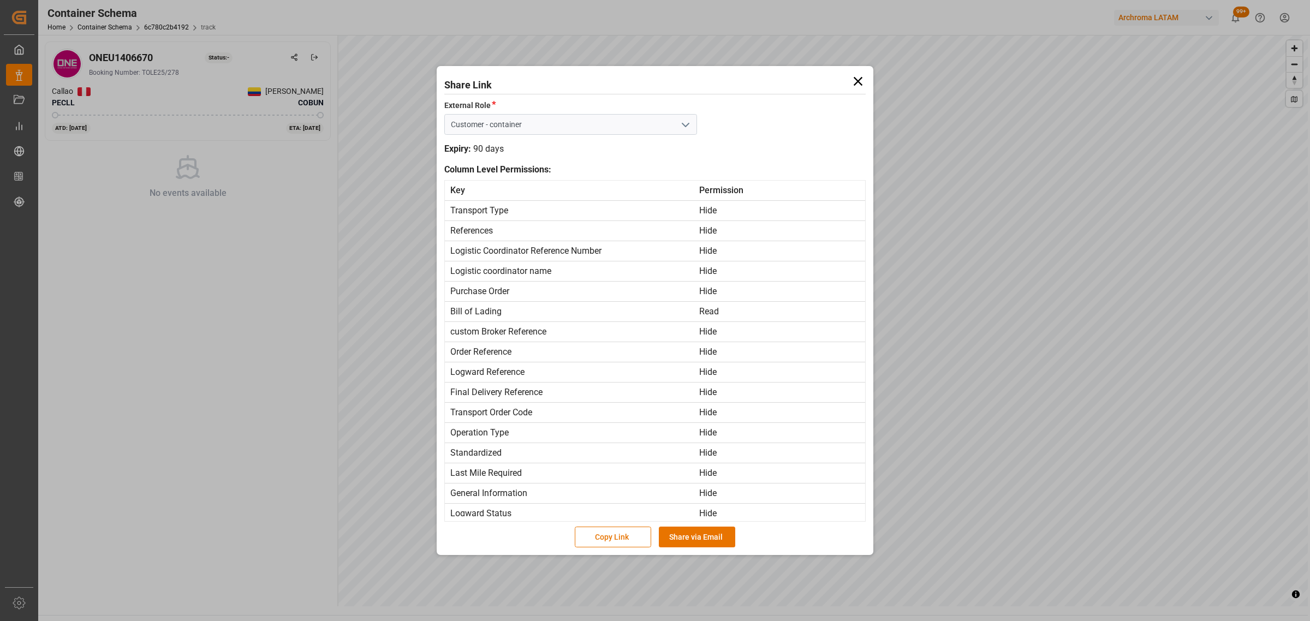
click at [861, 74] on icon at bounding box center [857, 81] width 15 height 15
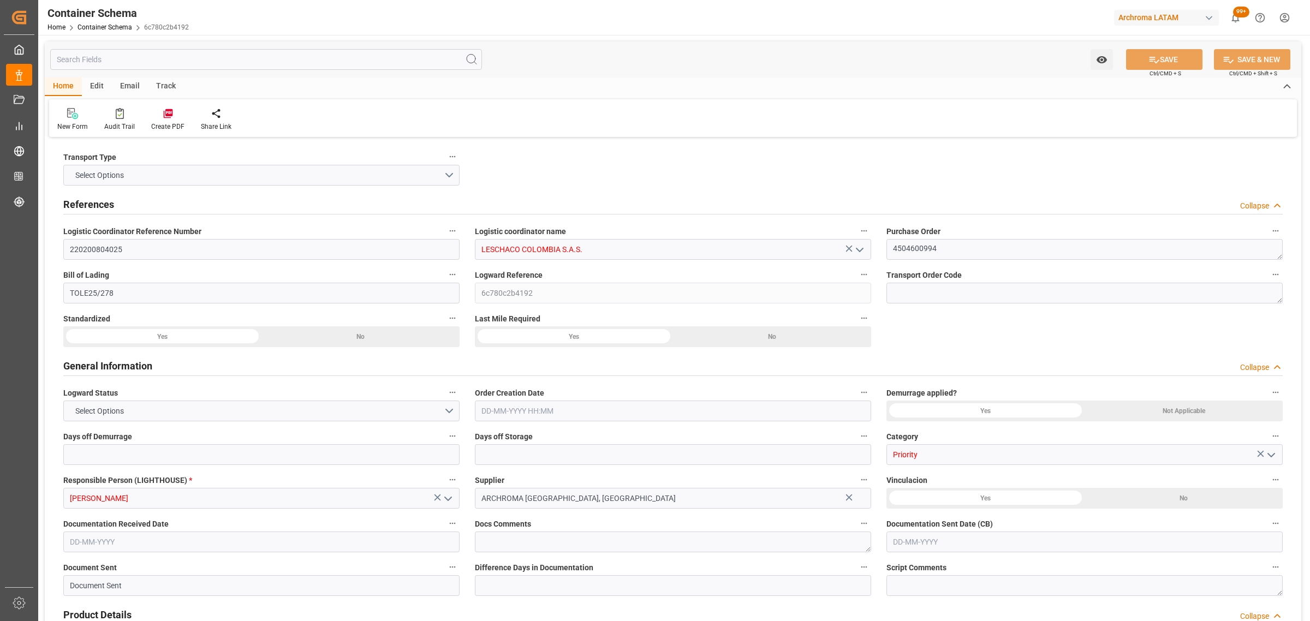
type input "0"
type input "3"
type input "1"
type input "4"
type input "3000"
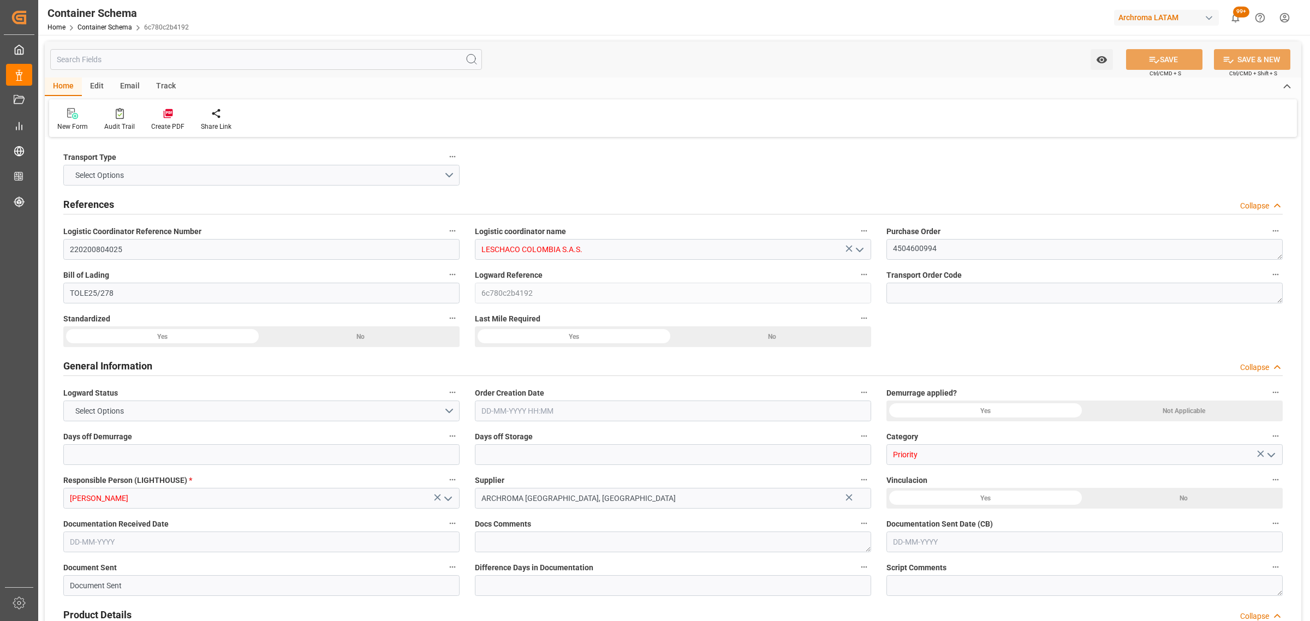
type input "3170"
type input "ONE"
type input "Ocean Network Express"
type input "PECLL"
type input "COBUN"
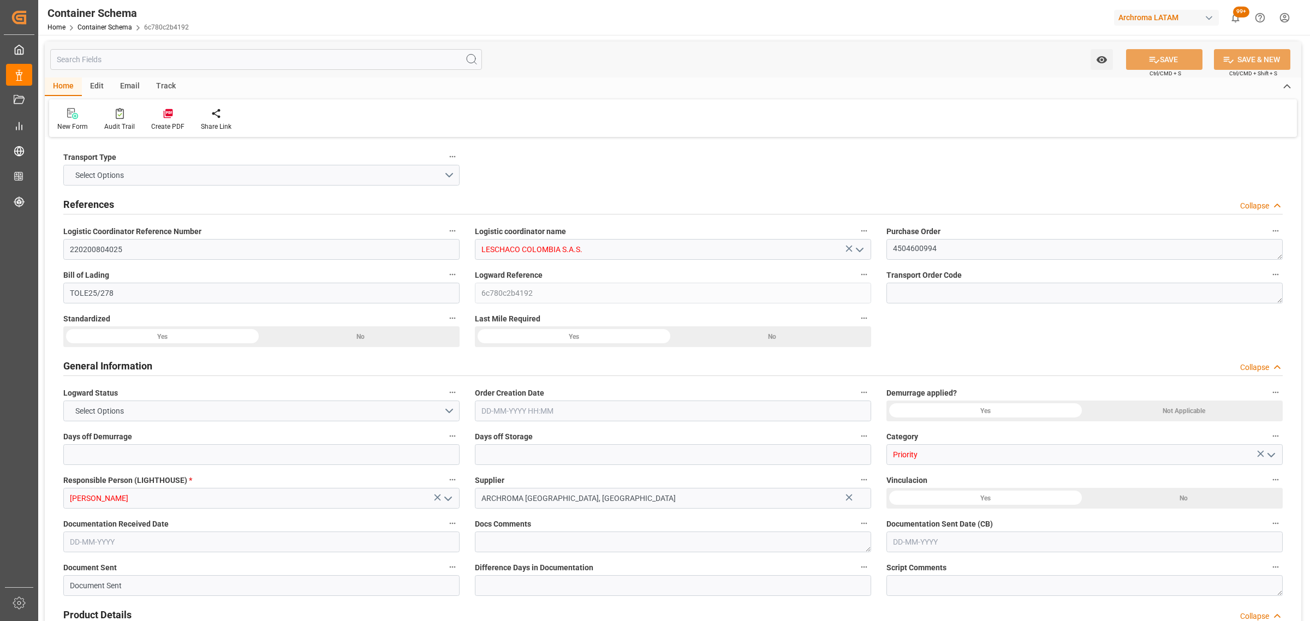
type input "COBUN"
type input "9779771"
type input "[DATE] 17:45"
type input "[DATE]"
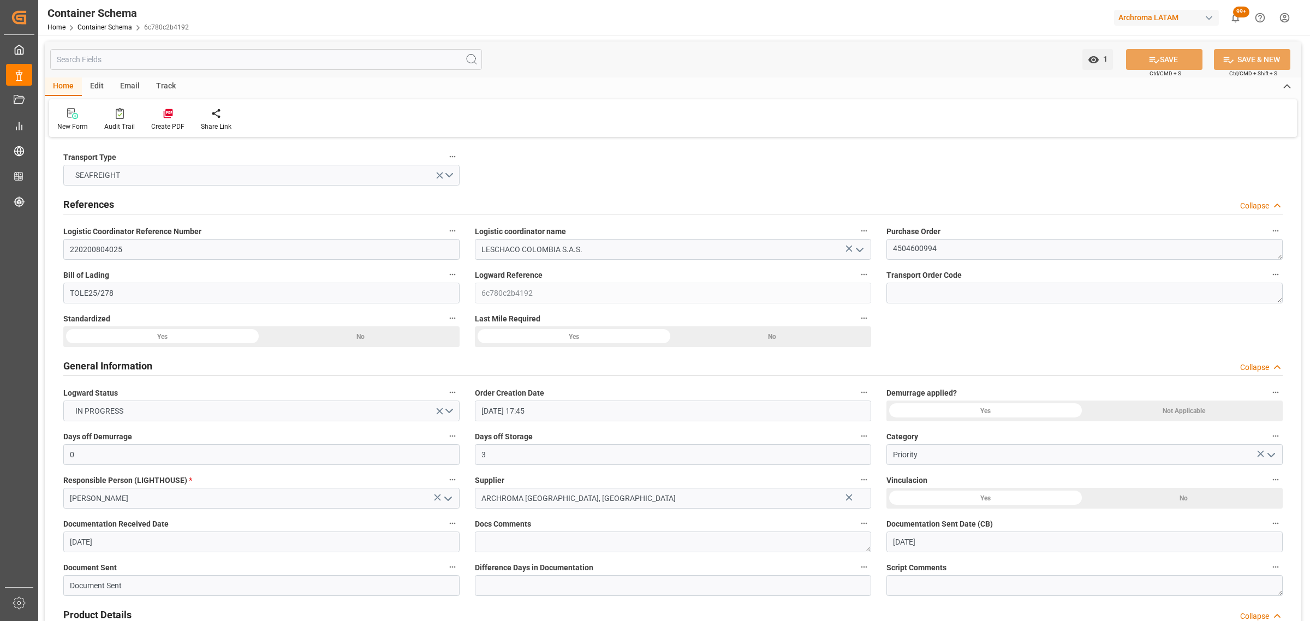
type input "[DATE]"
type input "[DATE] 00:00"
type input "[DATE] 15:00"
type input "[DATE] 00:00"
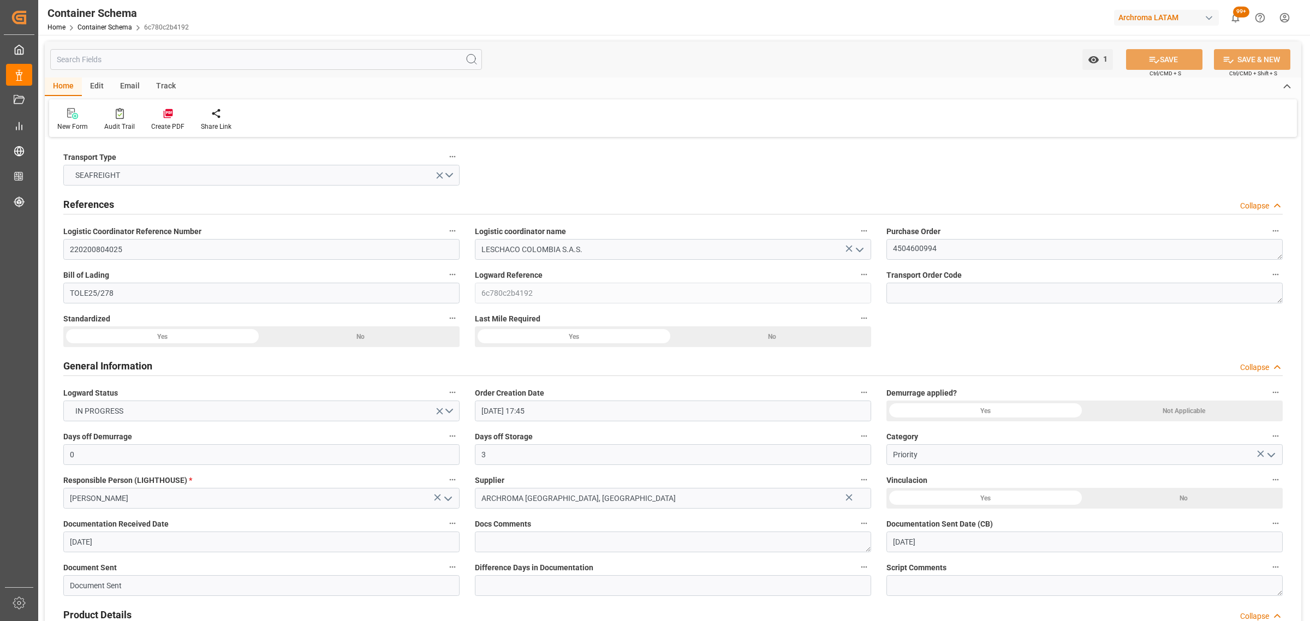
type input "[DATE] 14:00"
click at [130, 88] on div "Email" at bounding box center [130, 86] width 36 height 19
click at [75, 119] on div "Send Email" at bounding box center [74, 119] width 50 height 24
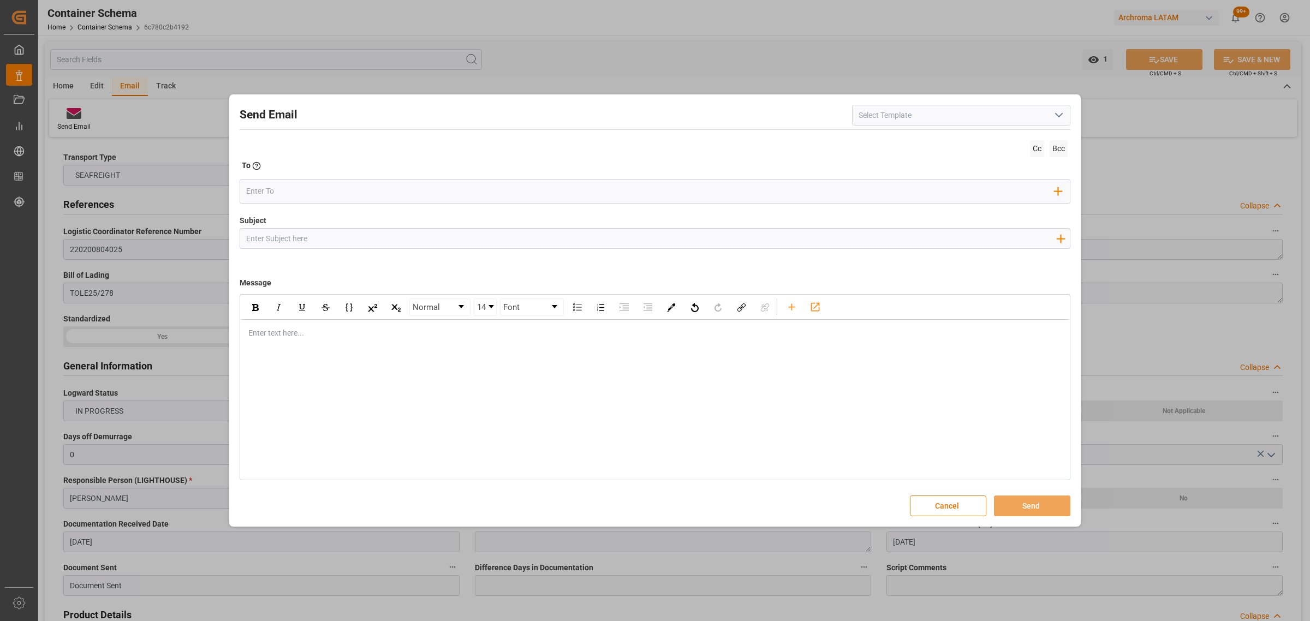
click at [387, 231] on input "Subject" at bounding box center [650, 238] width 821 height 19
paste input "PO 4504600994// TE//ARCHROMA [GEOGRAPHIC_DATA]//ARCHROMA [GEOGRAPHIC_DATA]//LCL…"
type input "PO 4504600994// TE//ARCHROMA [GEOGRAPHIC_DATA]//ARCHROMA [GEOGRAPHIC_DATA]//LCL…"
click at [332, 340] on div "Enter text here..." at bounding box center [655, 333] width 828 height 27
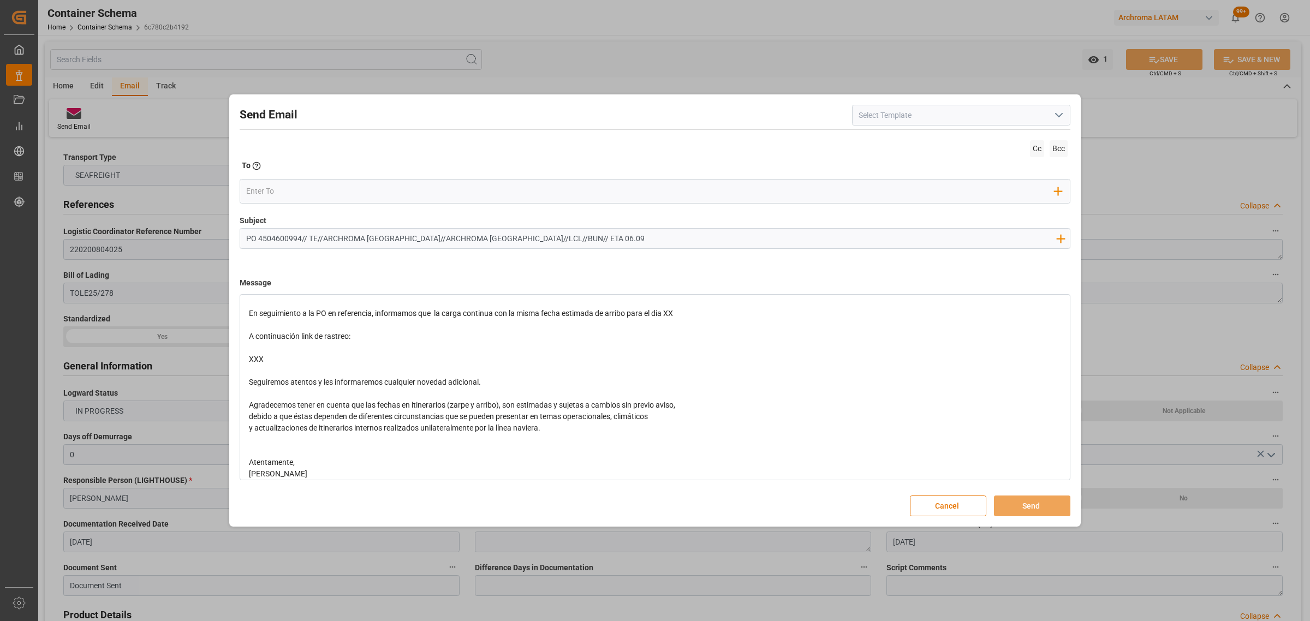
scroll to position [63, 0]
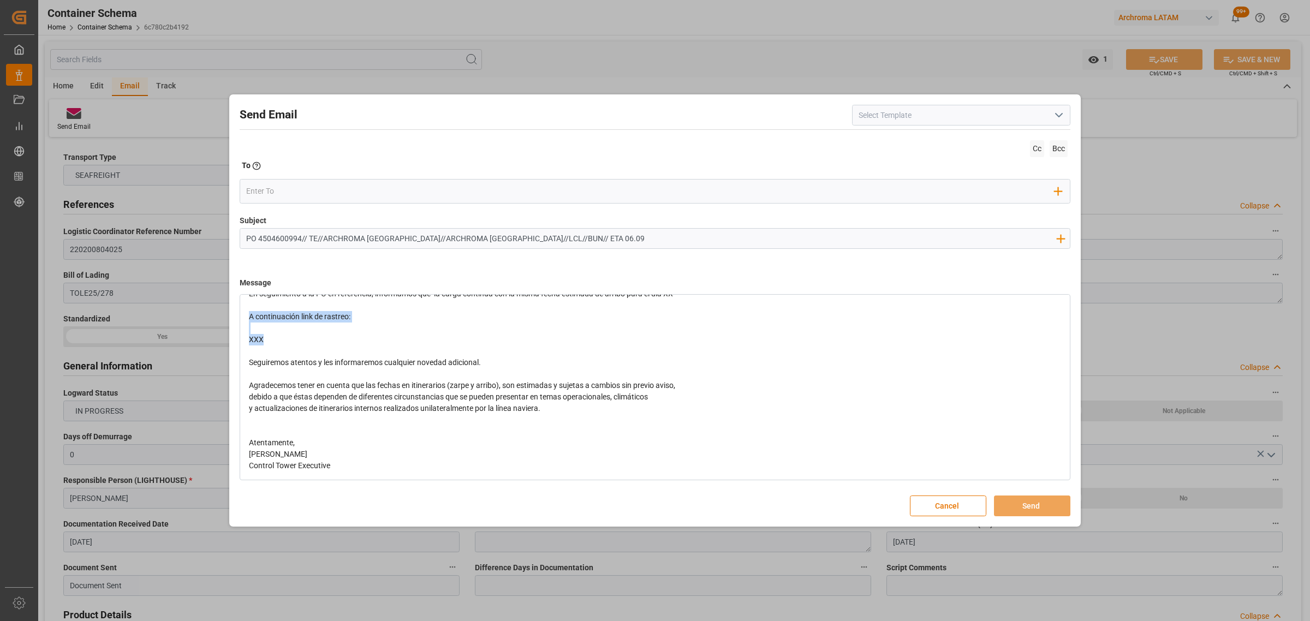
drag, startPoint x: 276, startPoint y: 345, endPoint x: 218, endPoint y: 313, distance: 66.0
click at [218, 313] on div "Send Email Cc Bcc To Enter the TO Email address Add Field to To Subject PO 4504…" at bounding box center [655, 310] width 1310 height 621
drag, startPoint x: 686, startPoint y: 340, endPoint x: 668, endPoint y: 339, distance: 17.5
click at [668, 339] on div "En seguimiento a la PO en referencia, informamos que la carga continua con la m…" at bounding box center [655, 339] width 813 height 11
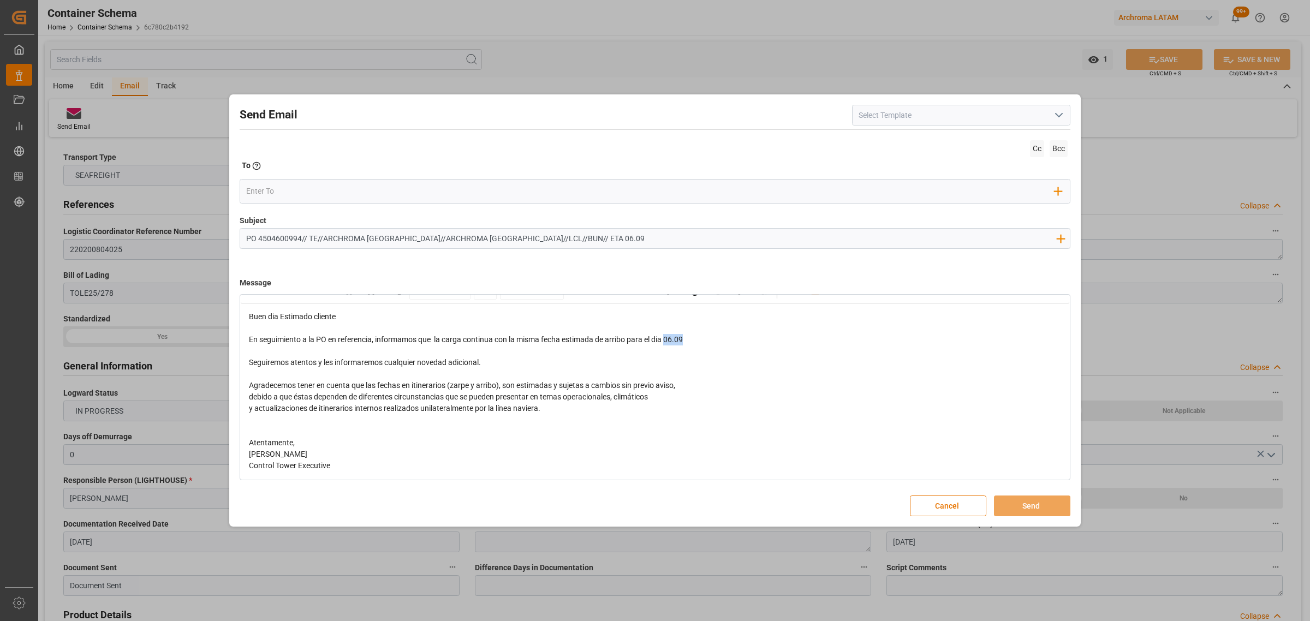
drag, startPoint x: 695, startPoint y: 339, endPoint x: 668, endPoint y: 341, distance: 26.3
click at [668, 341] on div "En seguimiento a la PO en referencia, informamos que la carga continua con la m…" at bounding box center [655, 339] width 813 height 11
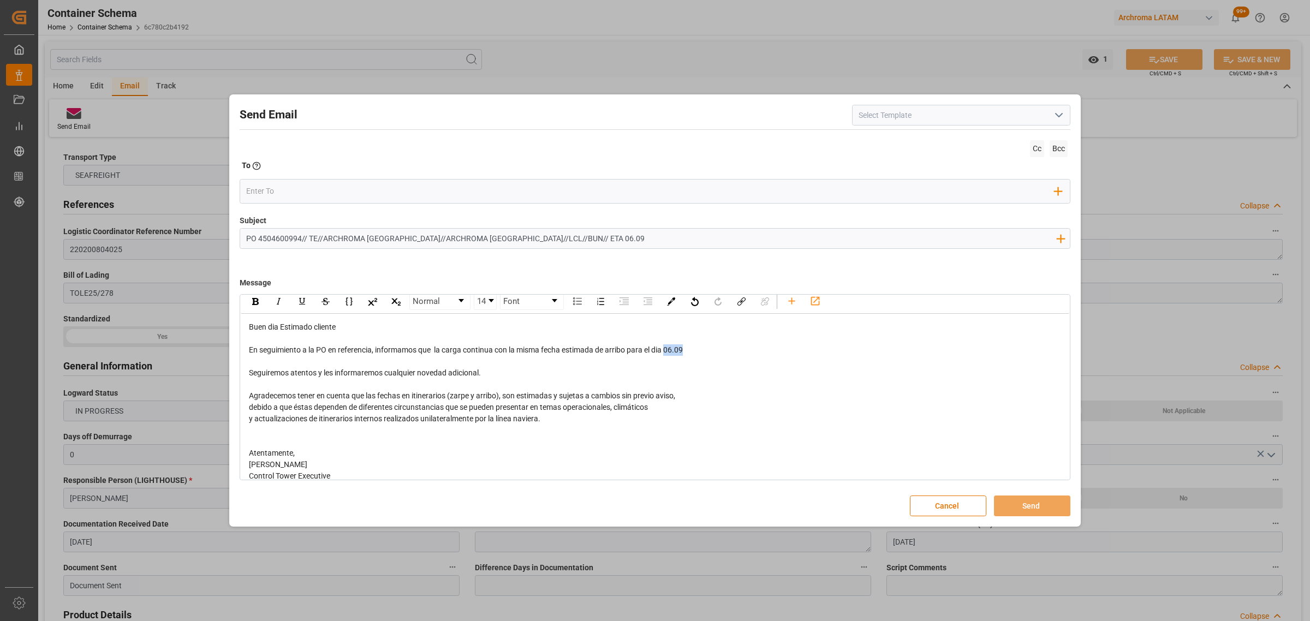
scroll to position [0, 0]
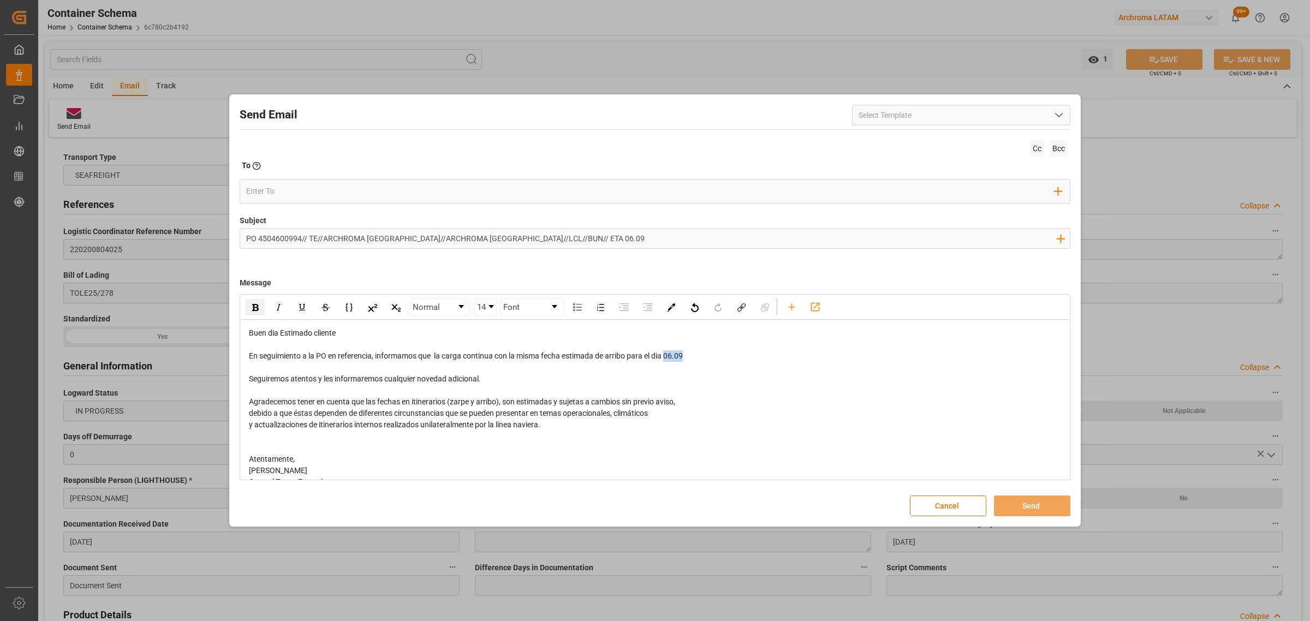
click at [249, 308] on div "rdw-inline-control" at bounding box center [255, 307] width 19 height 16
drag, startPoint x: 525, startPoint y: 378, endPoint x: 241, endPoint y: 377, distance: 284.3
click at [241, 377] on div "Buen dia Estimado cliente En seguimiento a la PO en referencia, informamos que …" at bounding box center [655, 408] width 828 height 176
drag, startPoint x: 499, startPoint y: 377, endPoint x: 243, endPoint y: 378, distance: 255.9
click at [243, 378] on div "Buen dia Estimado cliente En seguimiento a la PO en referencia, informamos que …" at bounding box center [655, 408] width 828 height 176
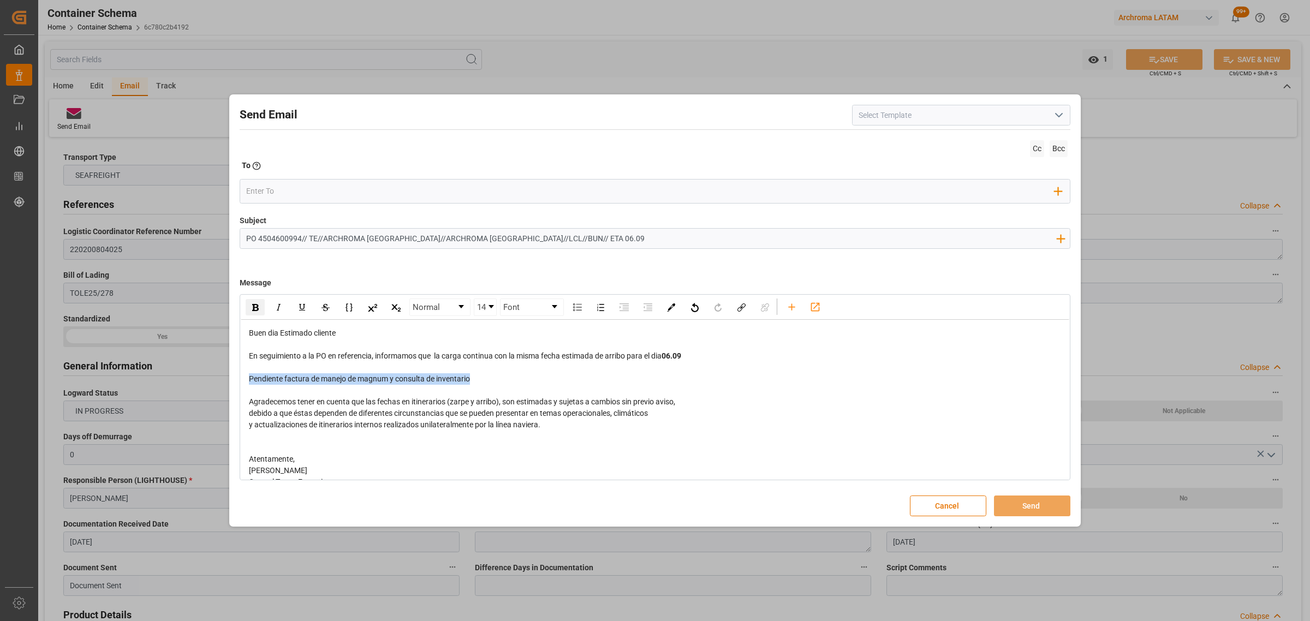
click at [252, 309] on img "rdw-inline-control" at bounding box center [255, 307] width 7 height 7
click at [249, 184] on input "email" at bounding box center [650, 191] width 809 height 16
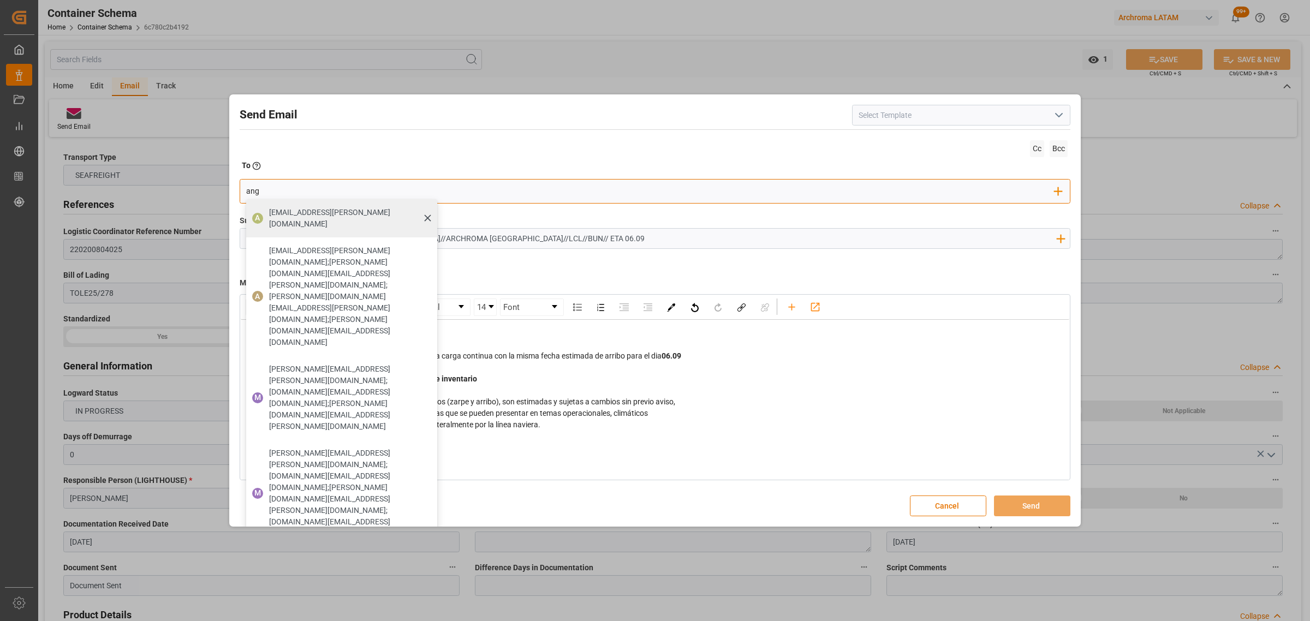
type input "ang"
click at [295, 213] on span "[EMAIL_ADDRESS][PERSON_NAME][DOMAIN_NAME]" at bounding box center [349, 218] width 160 height 23
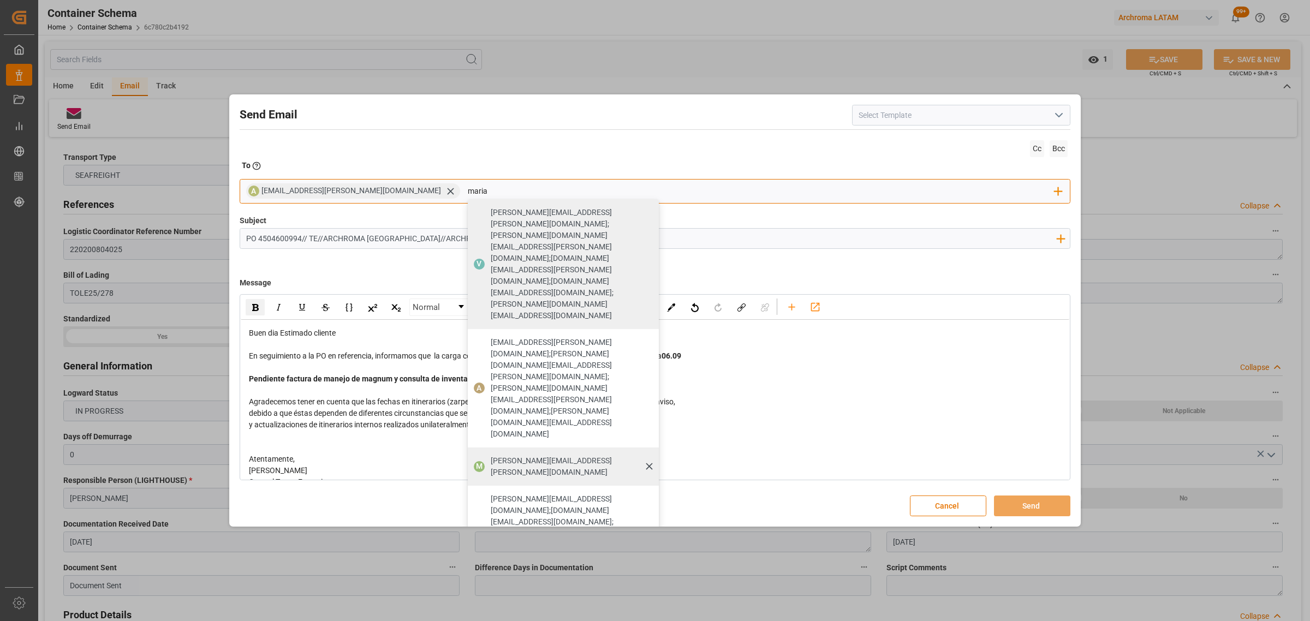
type input "maria"
click at [491, 455] on span "[PERSON_NAME][EMAIL_ADDRESS][PERSON_NAME][DOMAIN_NAME]" at bounding box center [571, 466] width 160 height 23
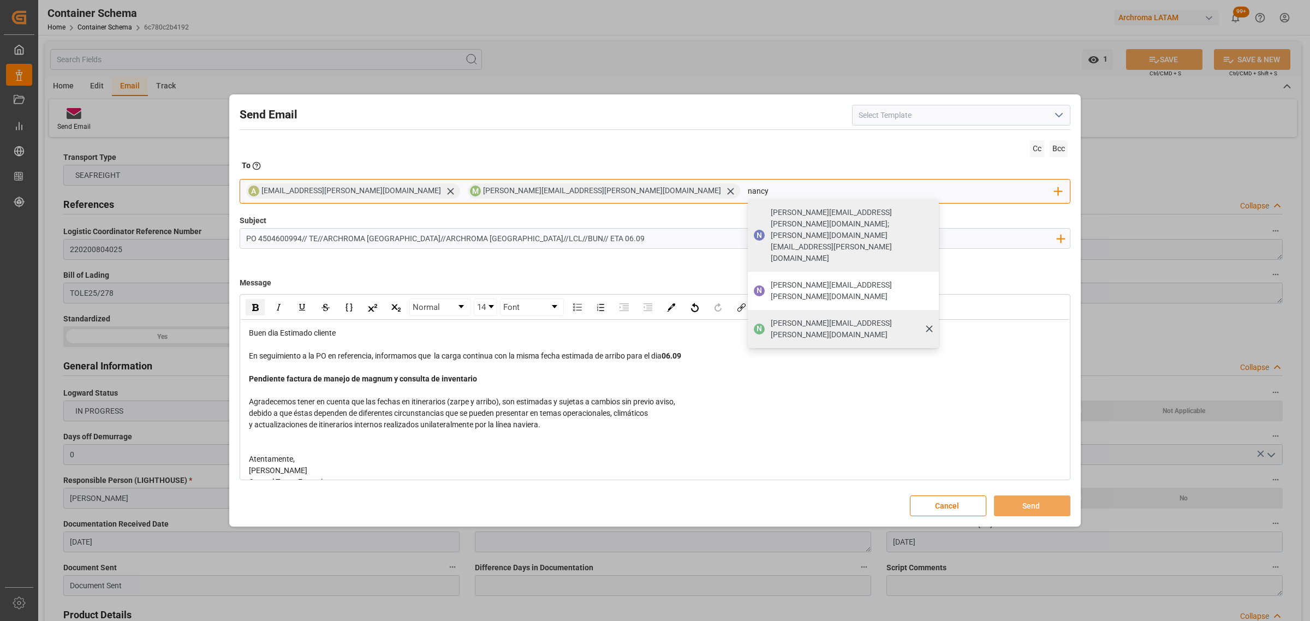
type input "nancy"
click at [771, 318] on span "[PERSON_NAME][EMAIL_ADDRESS][PERSON_NAME][DOMAIN_NAME]" at bounding box center [851, 329] width 160 height 23
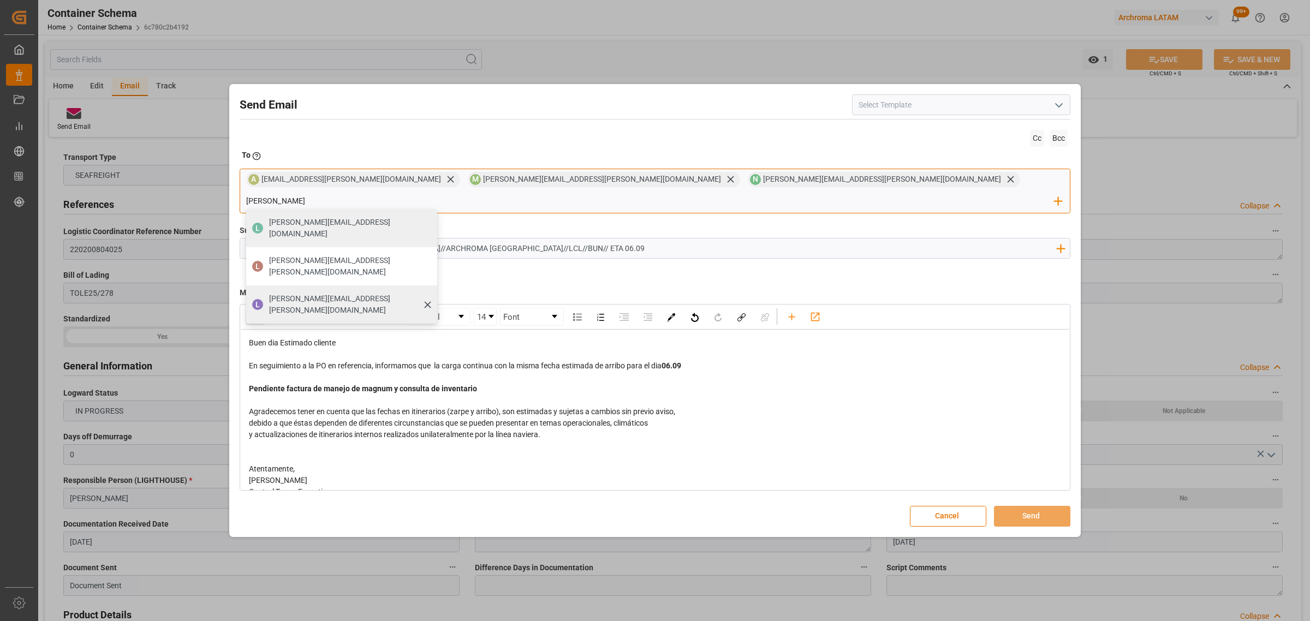
type input "[PERSON_NAME]"
click at [433, 289] on div "[PERSON_NAME][EMAIL_ADDRESS][PERSON_NAME][DOMAIN_NAME]" at bounding box center [349, 304] width 168 height 31
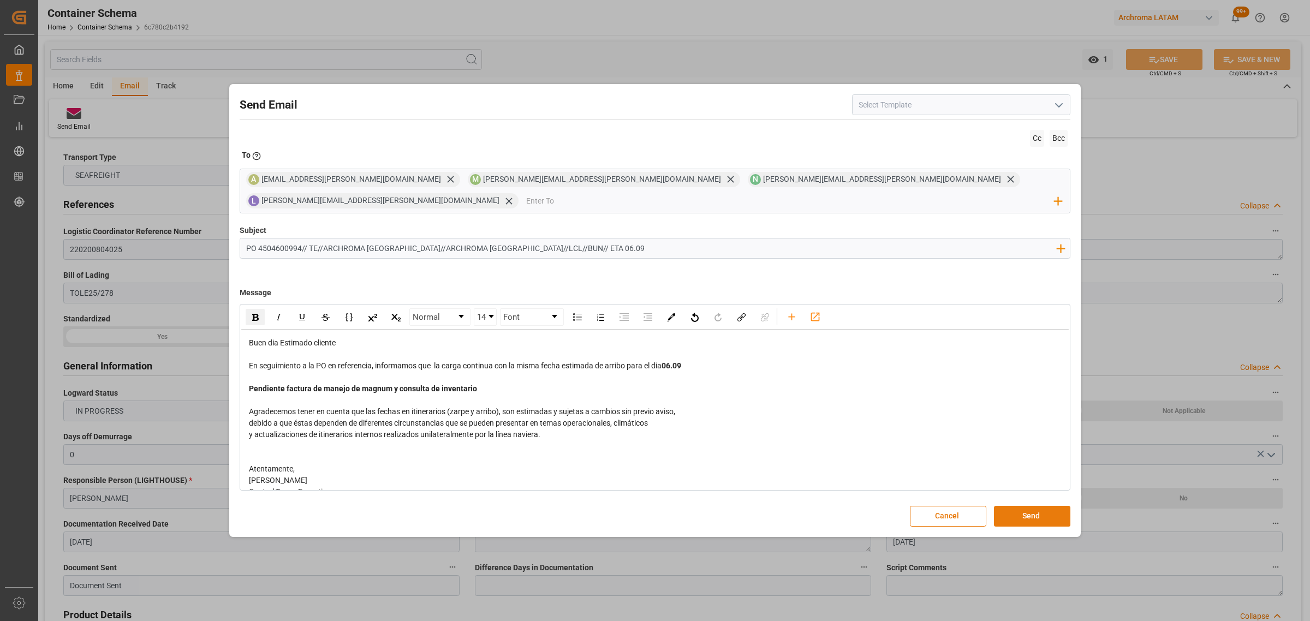
drag, startPoint x: 1027, startPoint y: 501, endPoint x: 955, endPoint y: 445, distance: 91.4
click at [1027, 506] on button "Send" at bounding box center [1032, 516] width 76 height 21
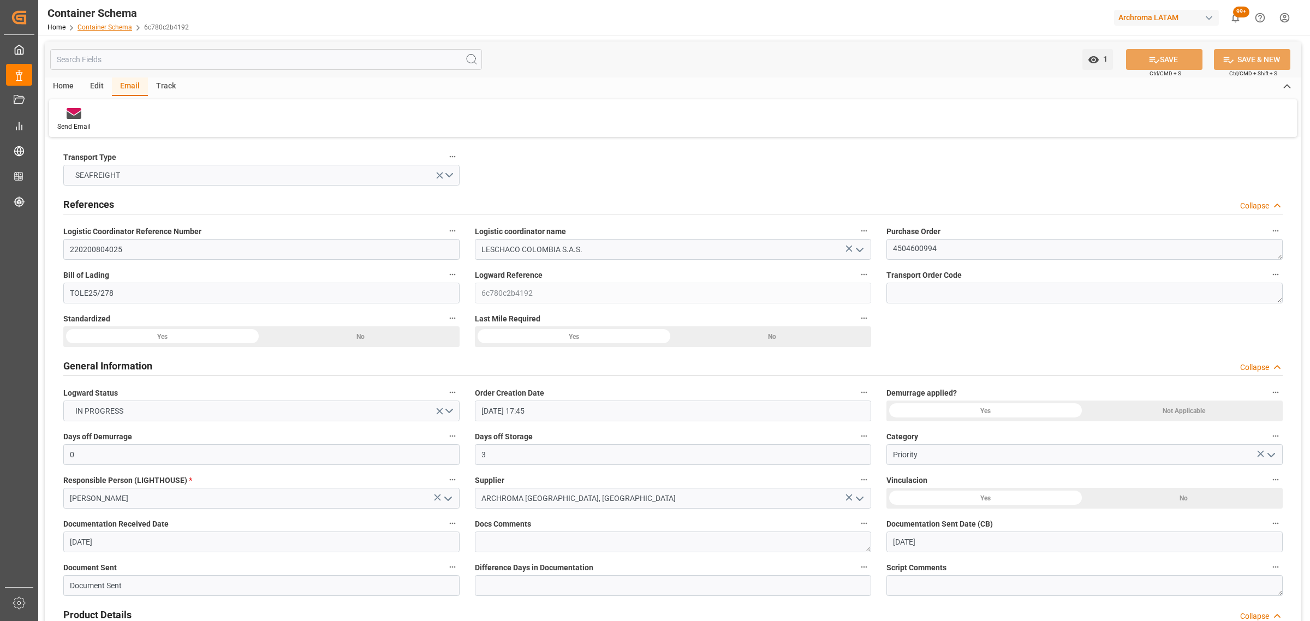
click at [123, 26] on link "Container Schema" at bounding box center [104, 27] width 55 height 8
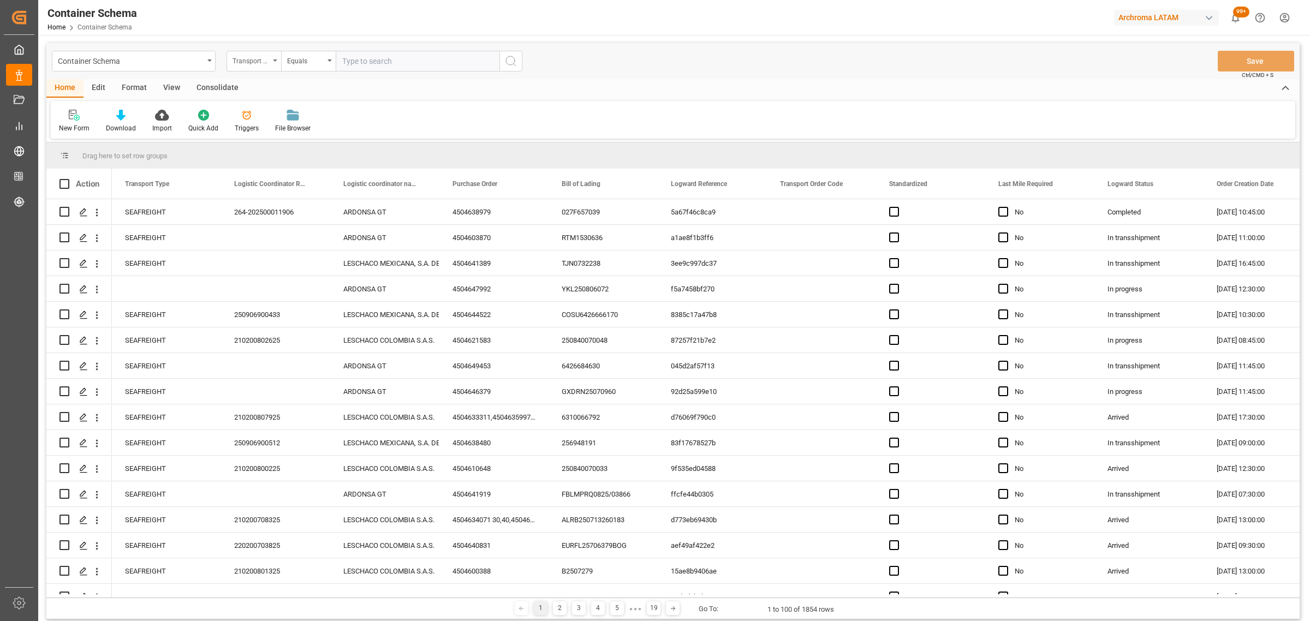
click at [256, 56] on div "Transport Type" at bounding box center [250, 59] width 37 height 13
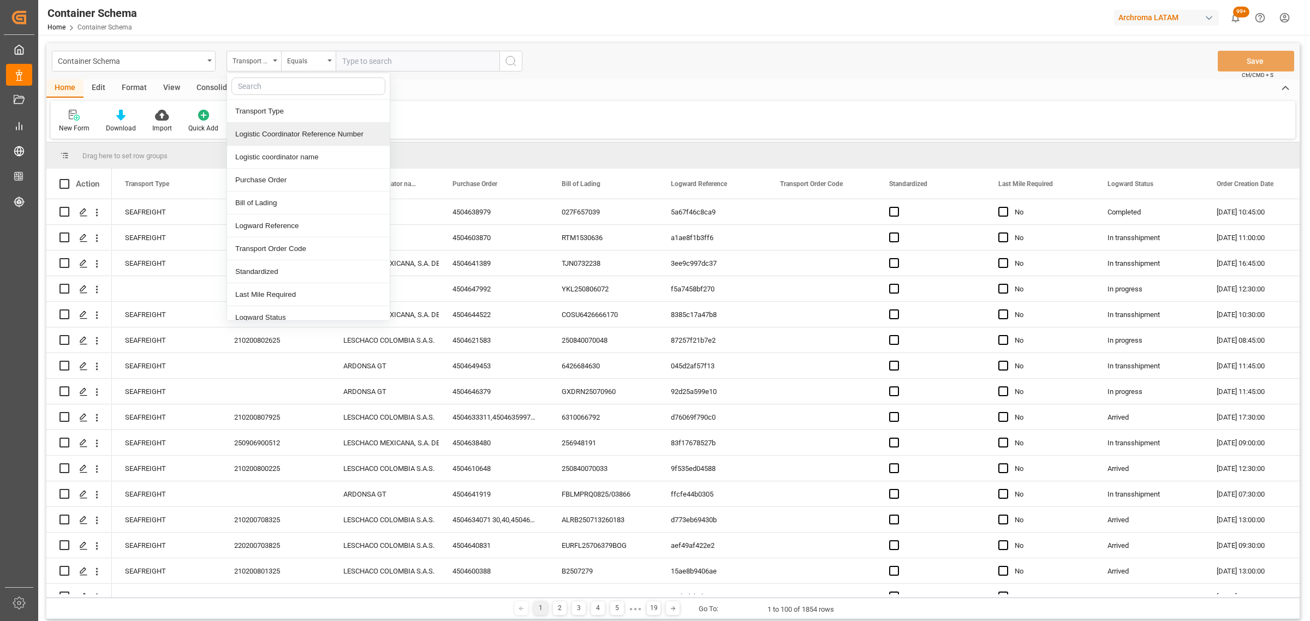
click at [264, 140] on div "Logistic Coordinator Reference Number" at bounding box center [308, 134] width 163 height 23
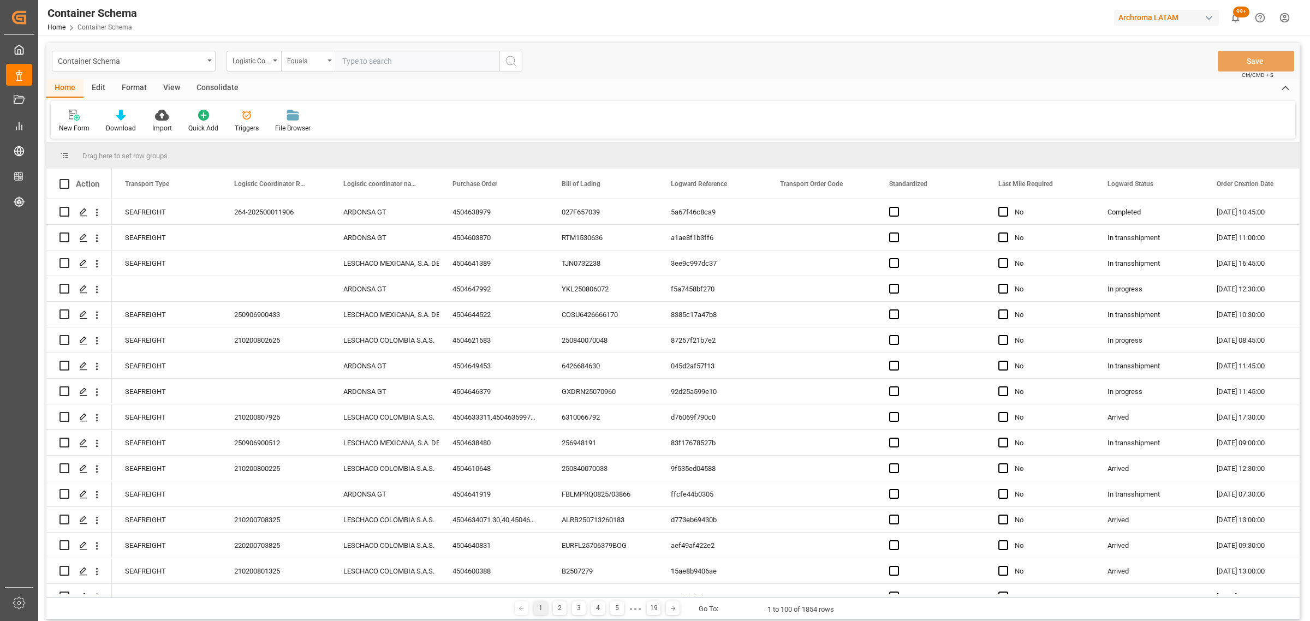
click at [312, 55] on div "Equals" at bounding box center [305, 59] width 37 height 13
click at [326, 128] on div "Fuzzy search" at bounding box center [363, 134] width 163 height 23
click at [397, 63] on input "text" at bounding box center [418, 61] width 164 height 21
paste input "210200608225"
type input "210200608225"
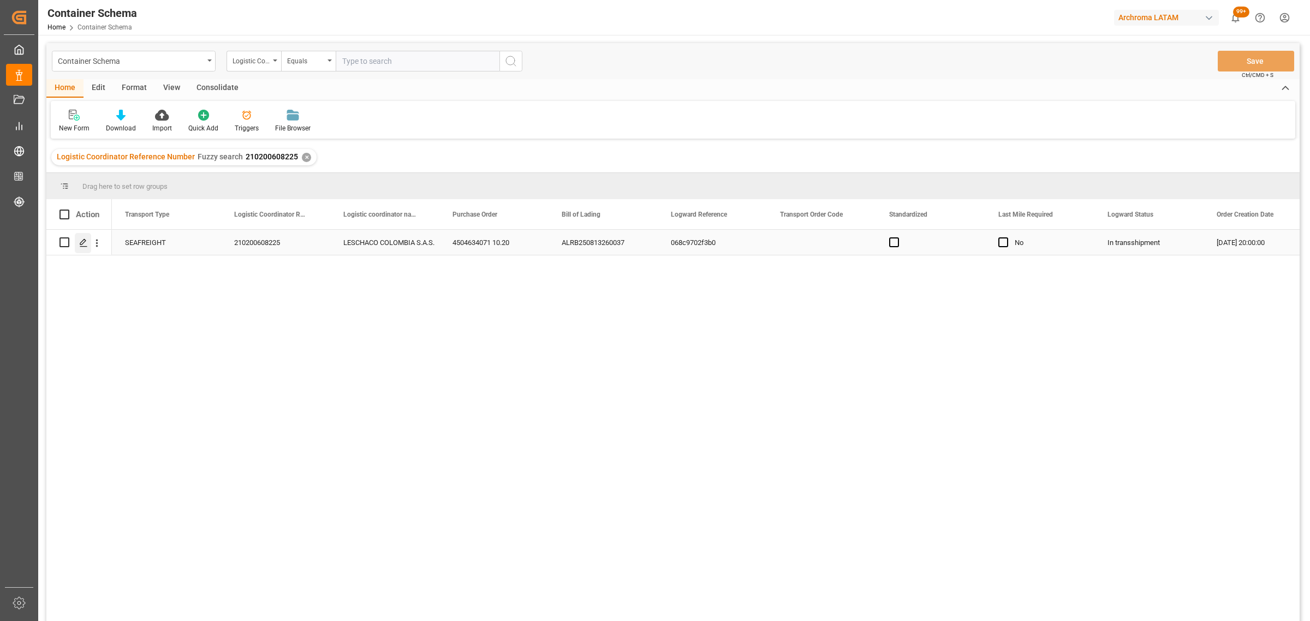
click at [83, 244] on icon "Press SPACE to select this row." at bounding box center [83, 242] width 9 height 9
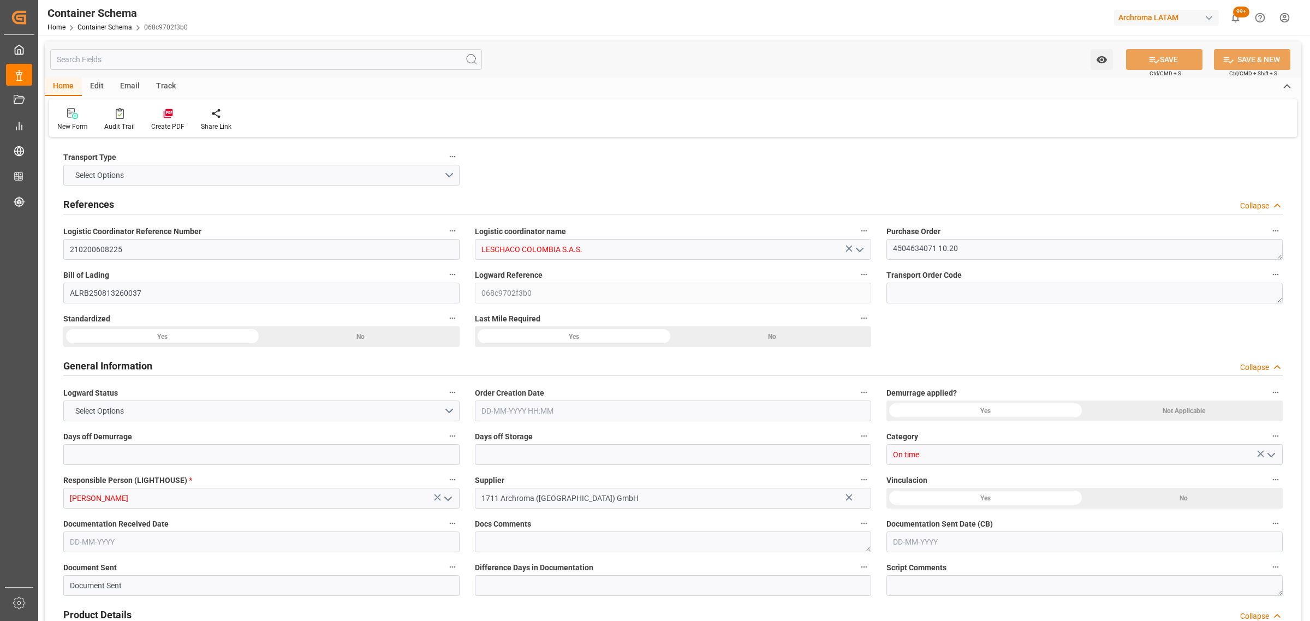
type input "0"
type input "3"
type input "2"
type input "17"
type input "2040"
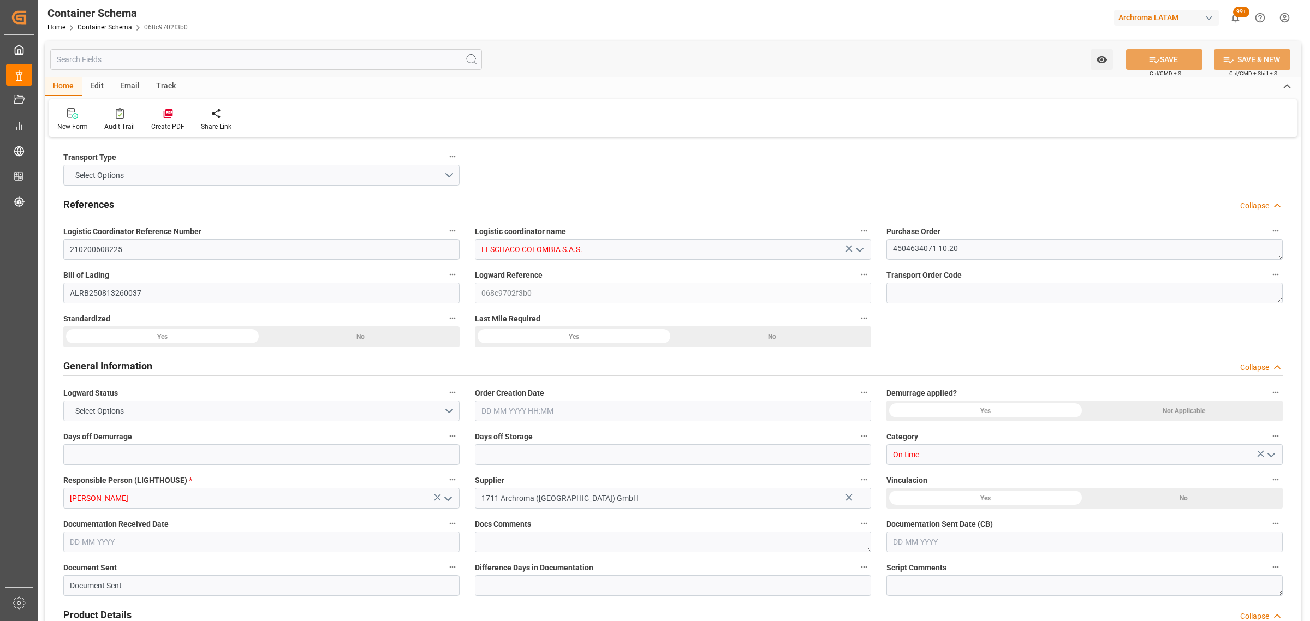
type input "2137.92"
type input "MSC"
type input "Mediterranean Shipping Company"
type input "DEBRV"
type input "COCTG"
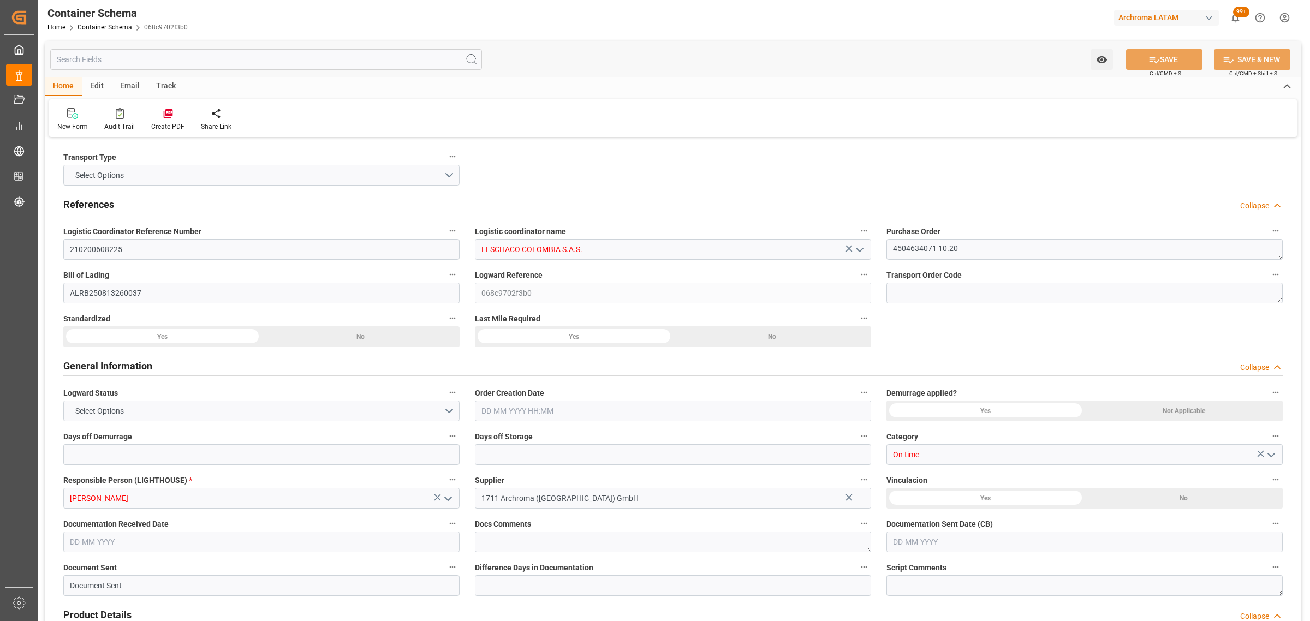
type input "COCTG"
type input "9251705"
type input "9227338"
type input "[DATE] 20:00"
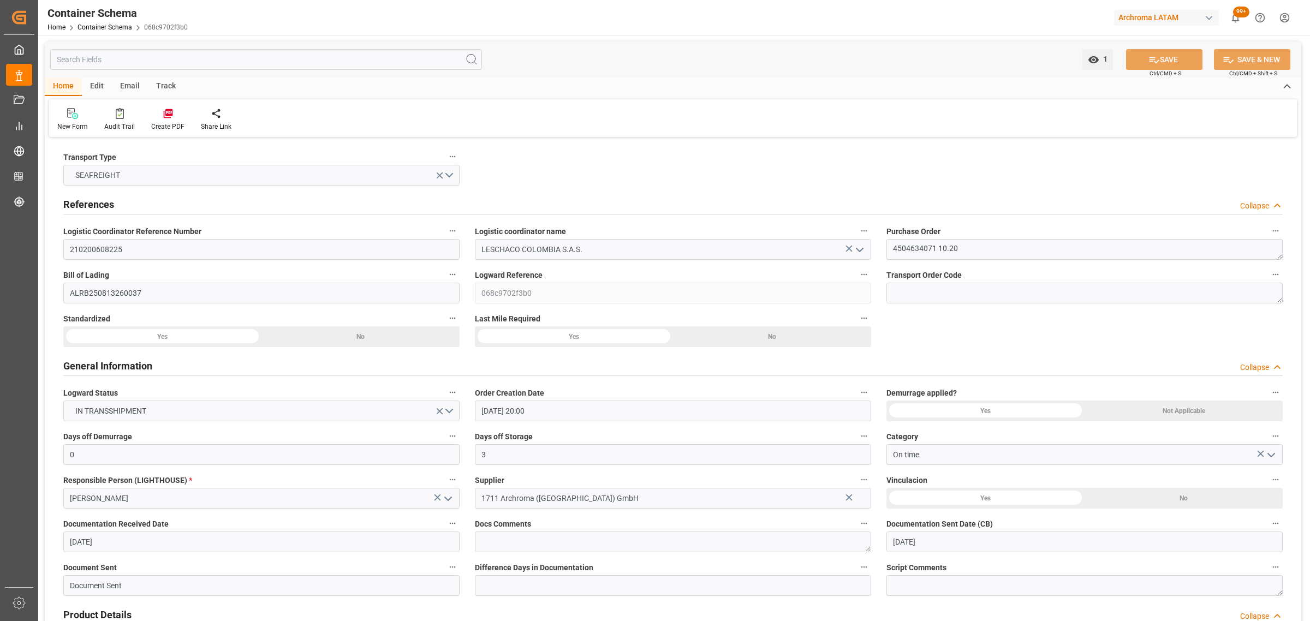
type input "[DATE]"
type input "[DATE] 00:00"
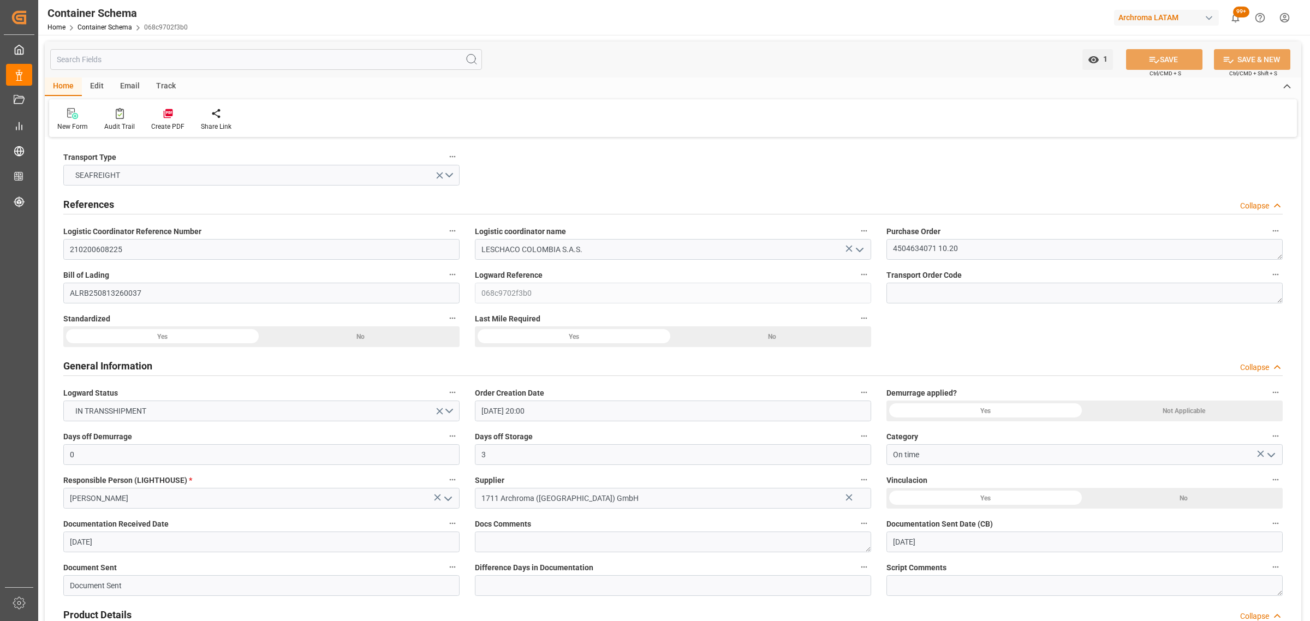
type input "[DATE] 00:00"
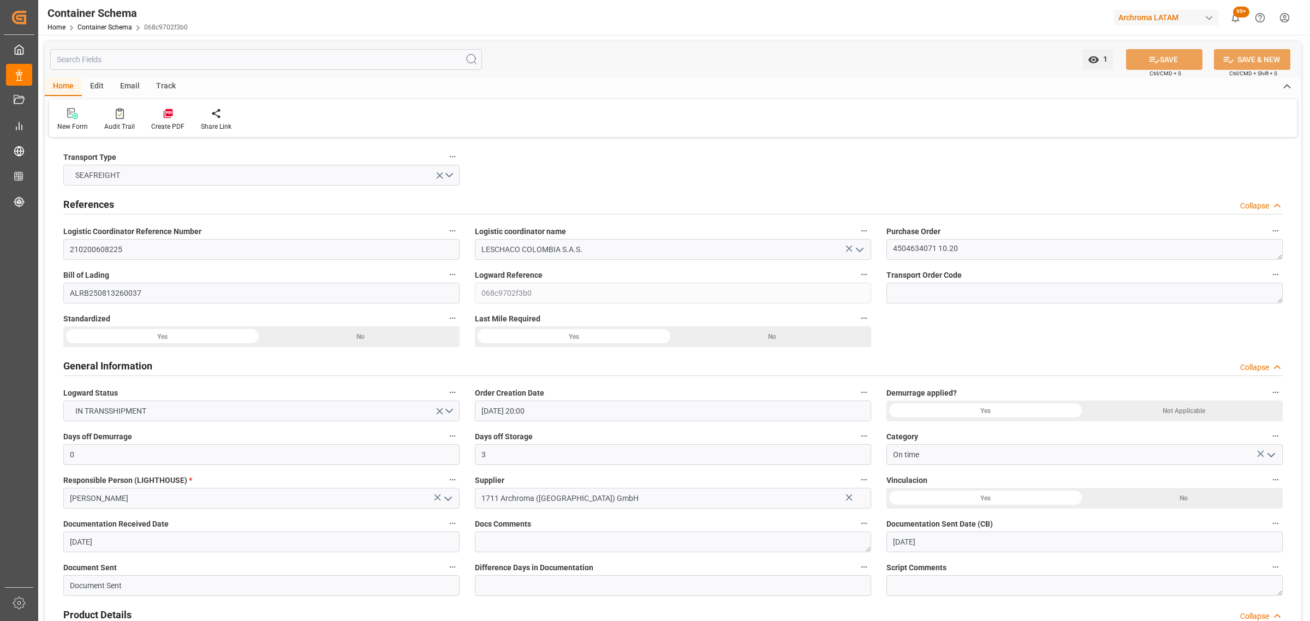
type input "[DATE] 00:00"
click at [170, 86] on div "Track" at bounding box center [166, 86] width 36 height 19
click at [63, 126] on div "Tracking" at bounding box center [70, 127] width 26 height 10
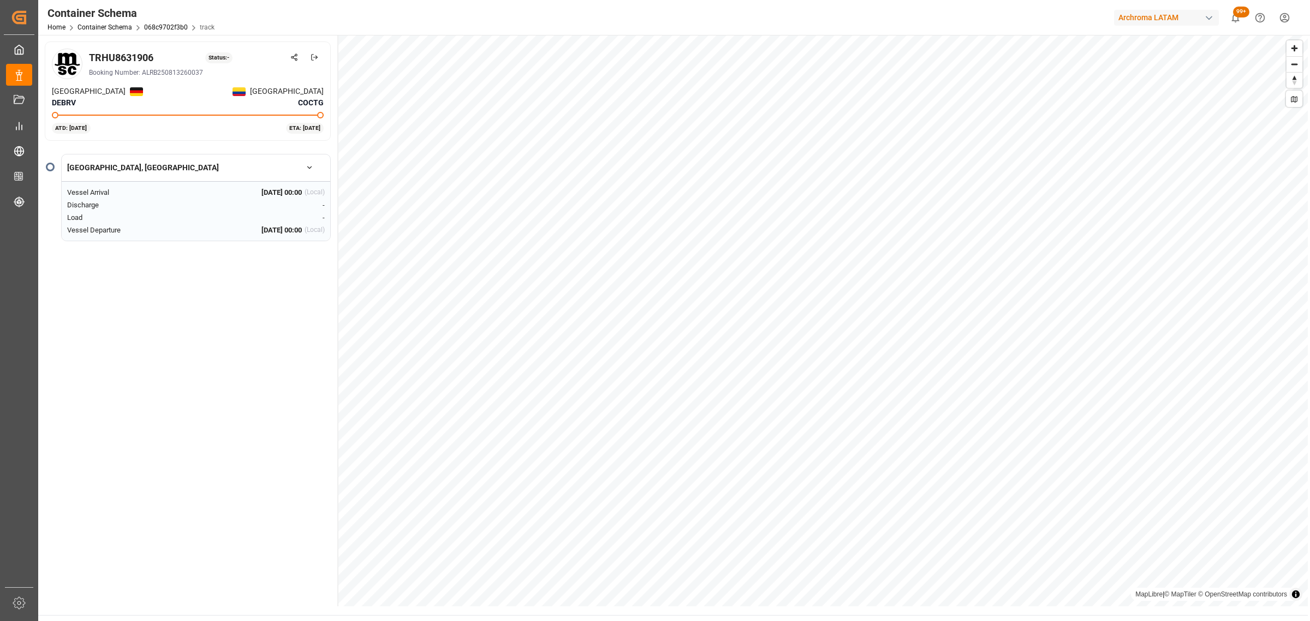
click at [132, 56] on div "TRHU8631906" at bounding box center [121, 57] width 64 height 15
copy div "TRHU8631906"
click at [299, 58] on button at bounding box center [293, 56] width 19 height 19
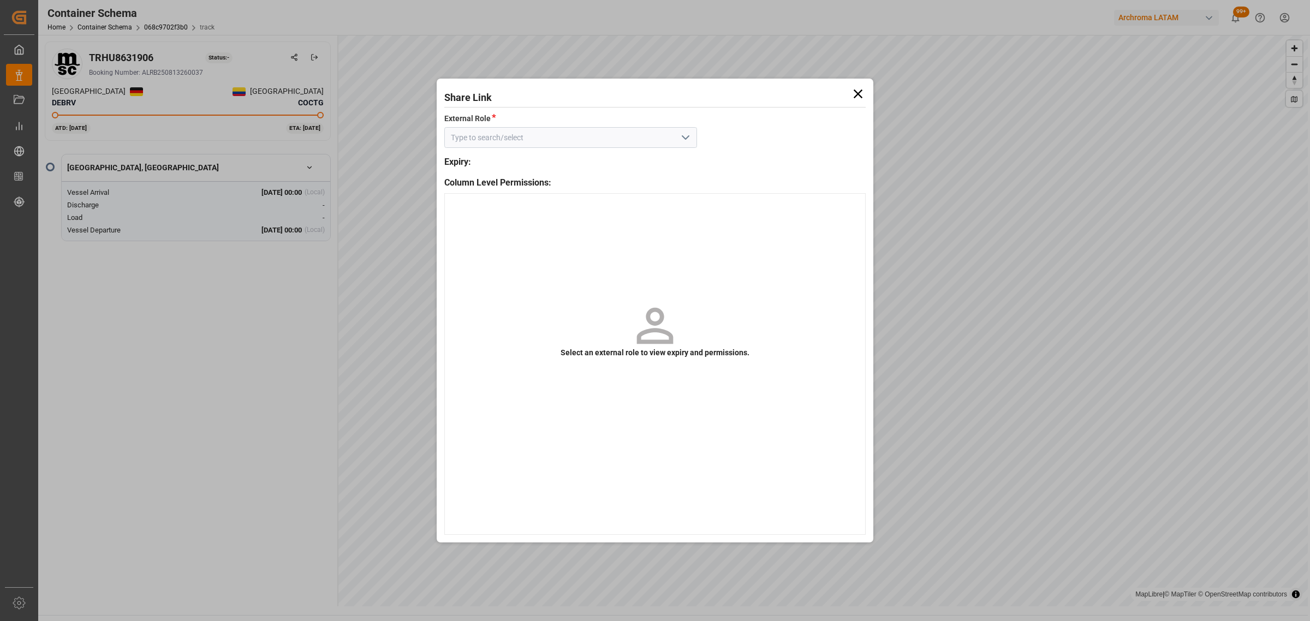
click at [684, 138] on polyline "open menu" at bounding box center [685, 137] width 7 height 3
click at [606, 159] on div "Customer - container" at bounding box center [571, 162] width 252 height 25
type input "Customer - container"
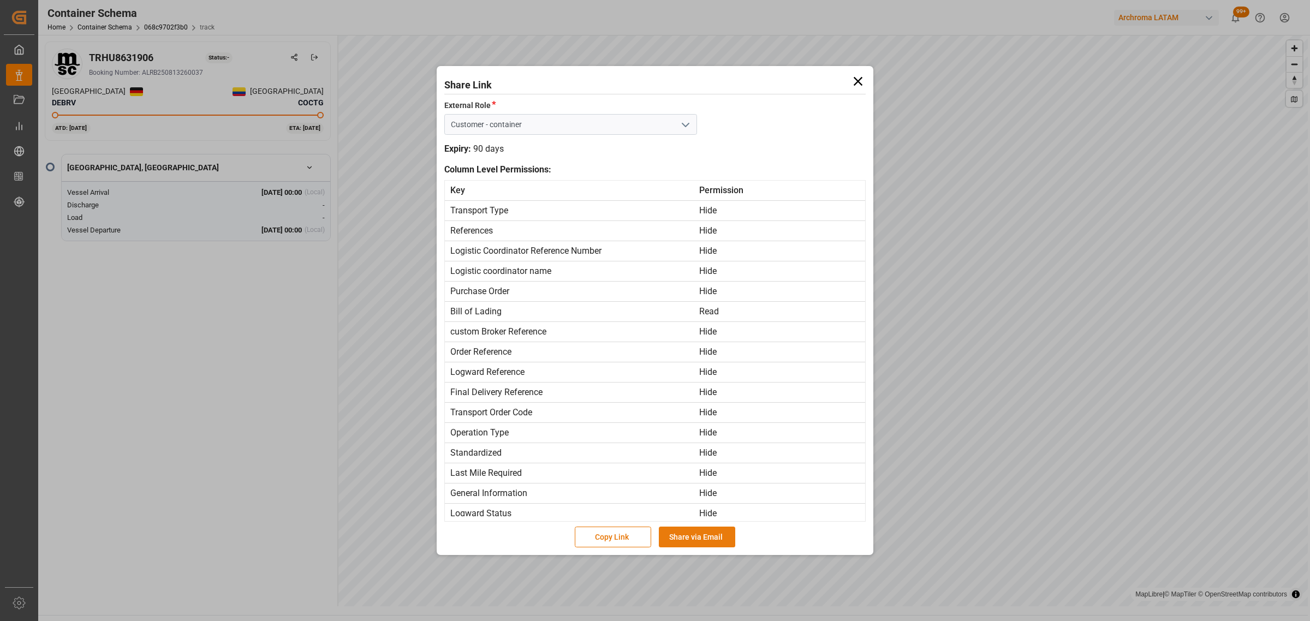
click at [708, 541] on button "Share via Email" at bounding box center [697, 537] width 76 height 21
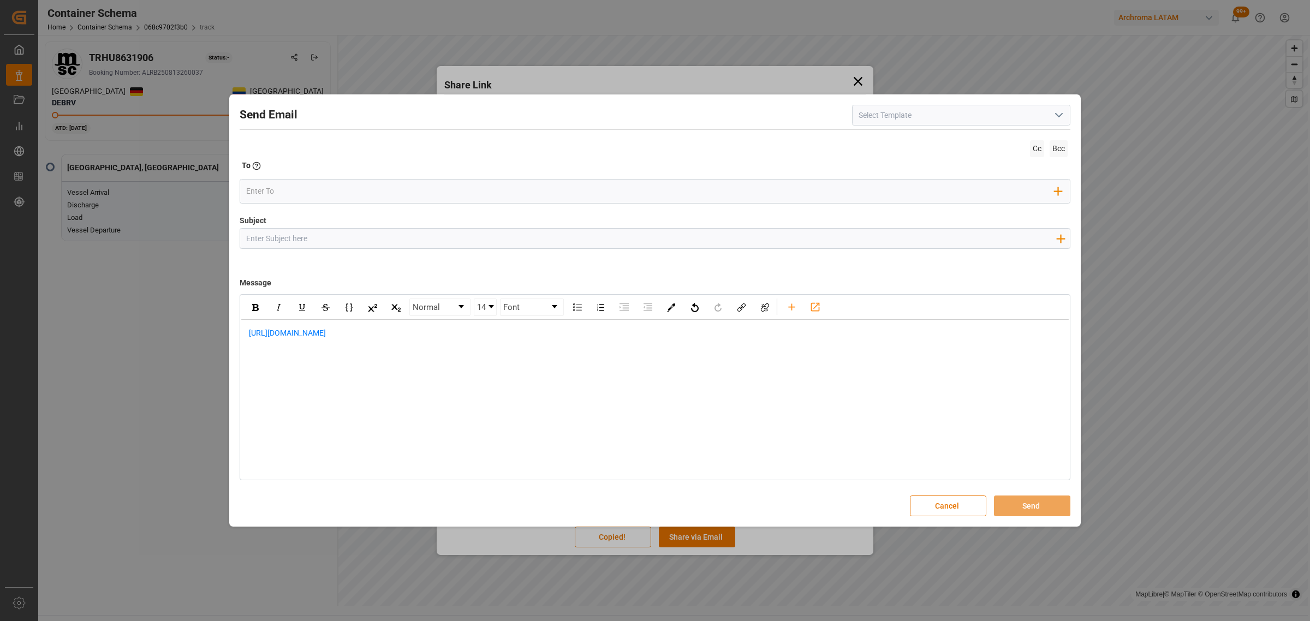
click at [331, 241] on input "Subject" at bounding box center [650, 238] width 821 height 19
click at [309, 195] on input "email" at bounding box center [650, 191] width 809 height 16
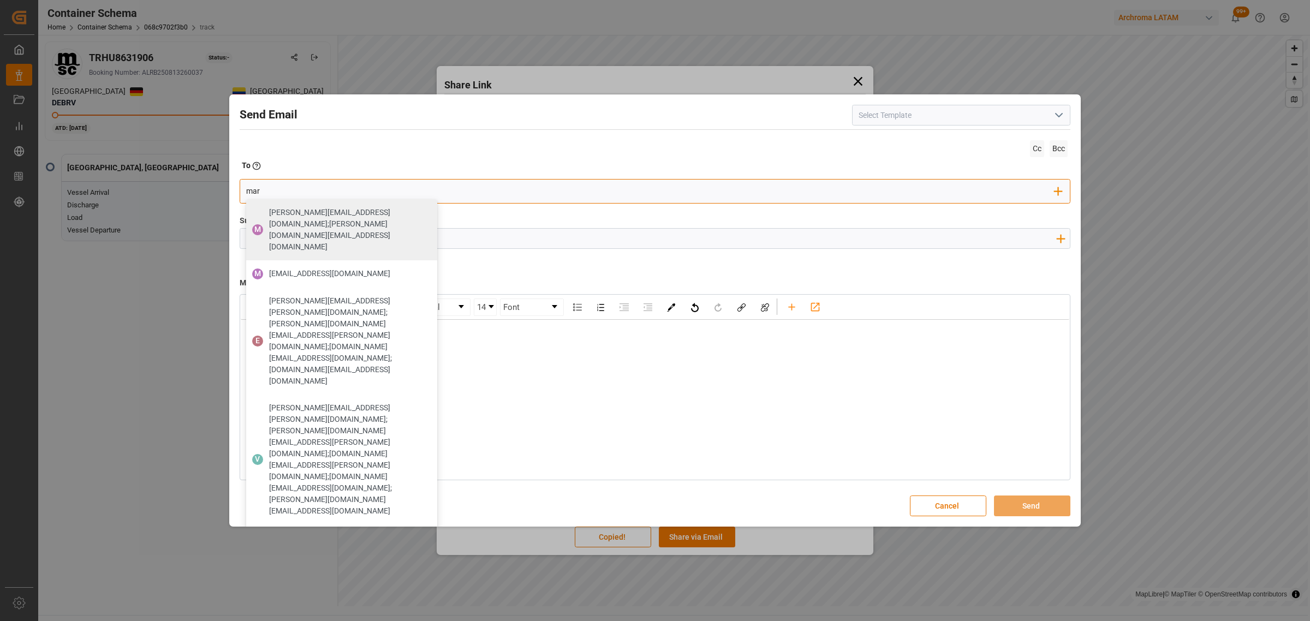
type input "mar"
click at [533, 372] on div "Normal 14 Font [URL][DOMAIN_NAME]" at bounding box center [655, 387] width 831 height 186
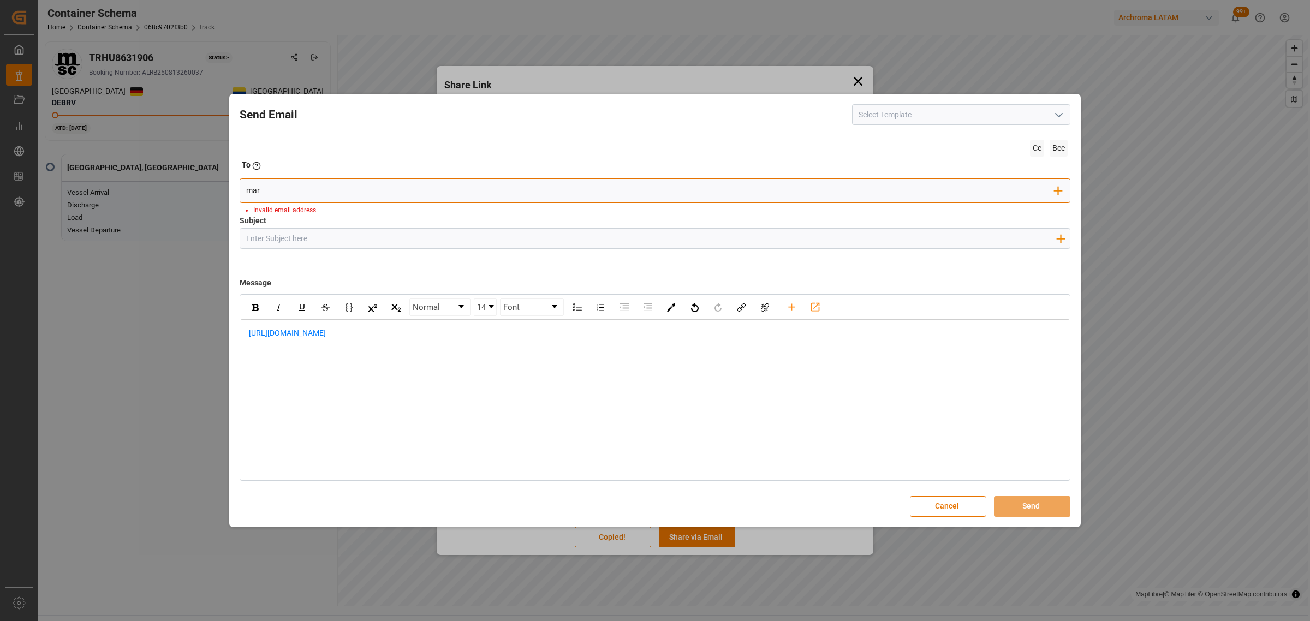
drag, startPoint x: 189, startPoint y: 192, endPoint x: 151, endPoint y: 187, distance: 37.9
click at [151, 190] on div "Send Email Cc Bcc To Enter the TO Email address mar Add Field to To Invalid ema…" at bounding box center [655, 310] width 1310 height 621
click at [304, 231] on input "Subject" at bounding box center [650, 238] width 821 height 19
paste input "PO 4504634071 10,20 //VARIACION ETA//PRIORIDAD//ARCHROMA MANAGEMENT GMBH / ARCH…"
click at [731, 240] on input "PO 4504634071 10,20 //VARIACION ETA//PRIORIDAD//ARCHROMA MANAGEMENT GMBH / ARCH…" at bounding box center [650, 238] width 821 height 19
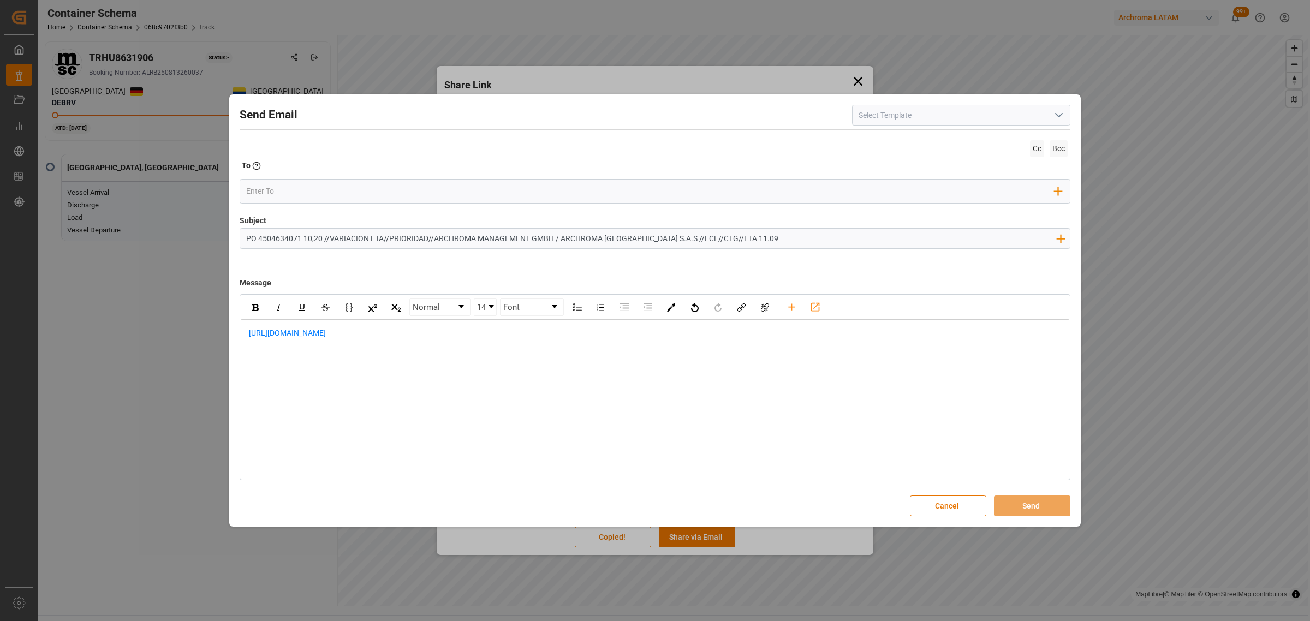
type input "PO 4504634071 10,20 //VARIACION ETA//PRIORIDAD//ARCHROMA MANAGEMENT GMBH / ARCH…"
click at [248, 333] on div "[URL][DOMAIN_NAME]" at bounding box center [654, 338] width 813 height 23
click at [249, 332] on div "rdw-editor" at bounding box center [655, 332] width 813 height 11
paste div "rdw-editor"
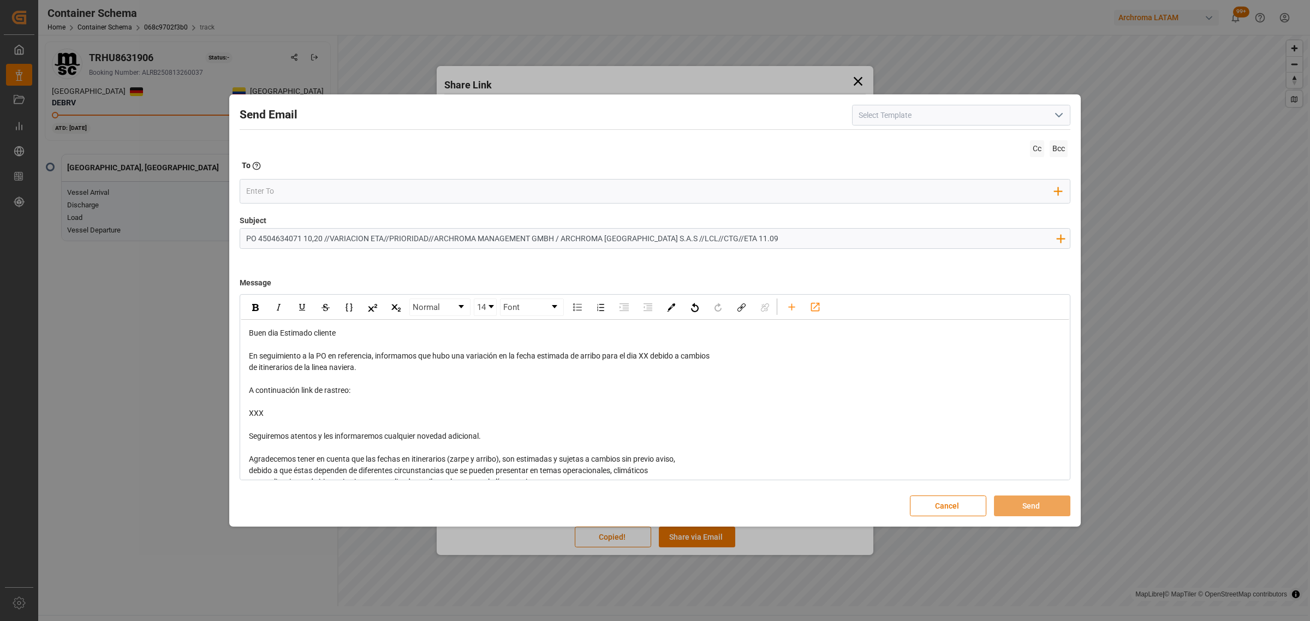
scroll to position [108, 0]
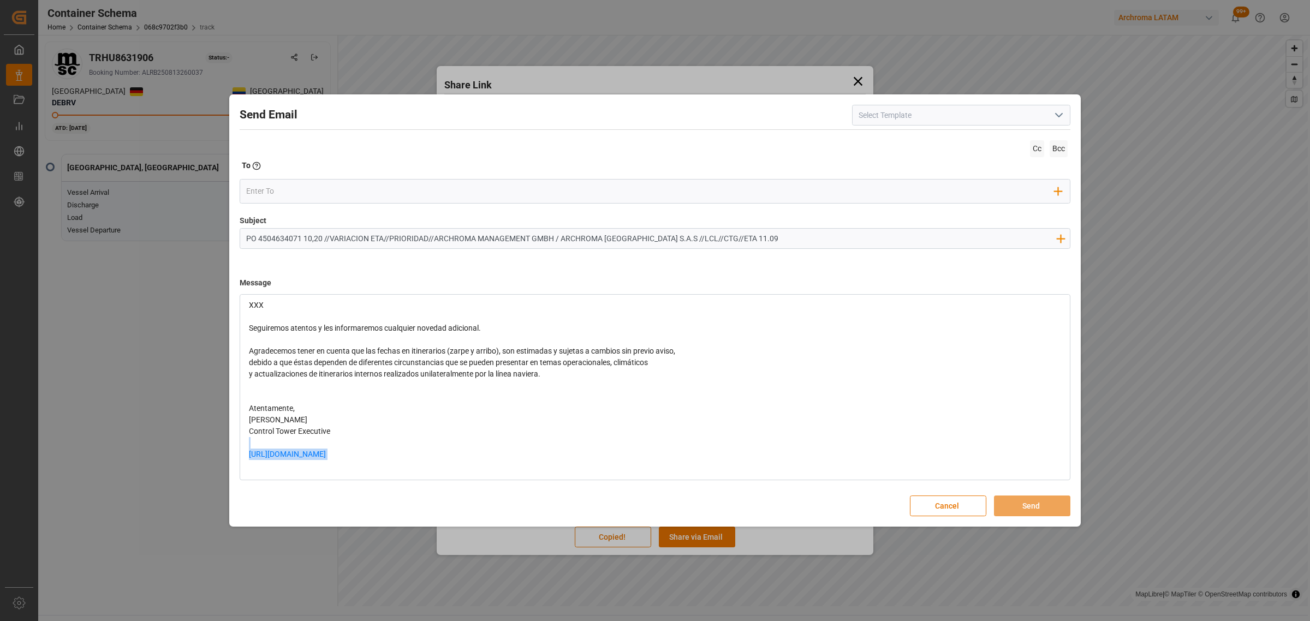
drag, startPoint x: 433, startPoint y: 453, endPoint x: 165, endPoint y: 447, distance: 267.5
click at [165, 447] on div "Send Email Cc Bcc To Enter the TO Email address Add Field to To Subject PO 4504…" at bounding box center [655, 310] width 1310 height 621
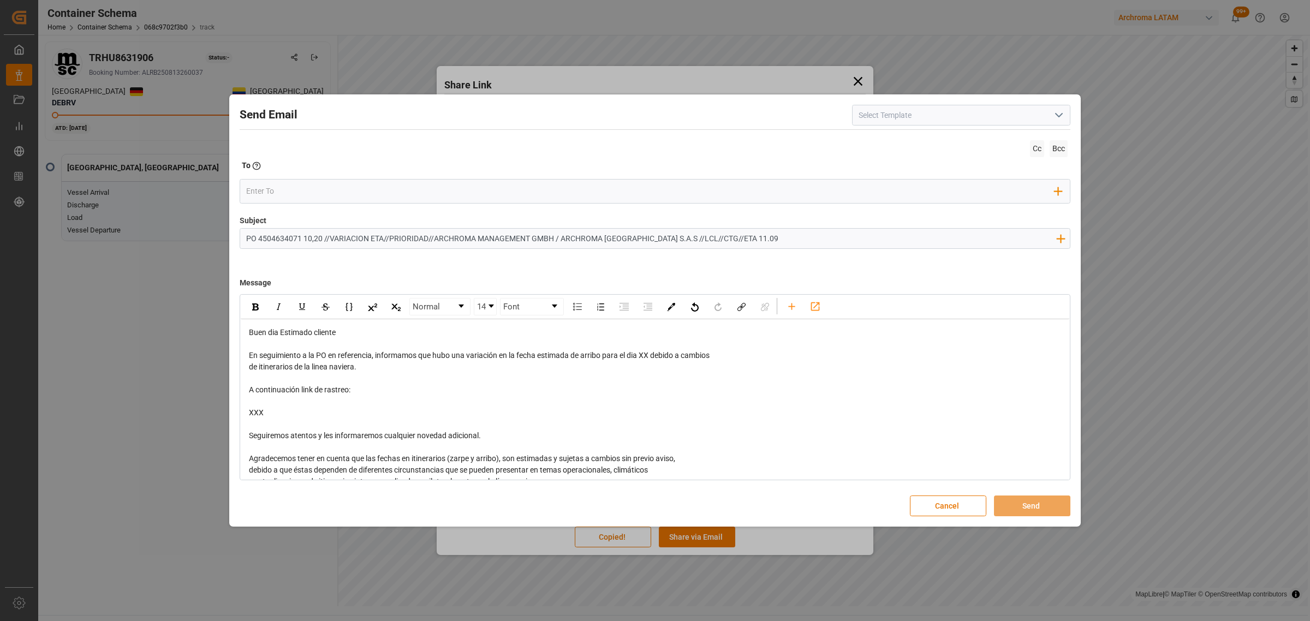
scroll to position [0, 0]
drag, startPoint x: 284, startPoint y: 423, endPoint x: 236, endPoint y: 414, distance: 49.0
click at [236, 414] on div "Send Email Cc Bcc To Enter the TO Email address Add Field to To Subject PO 4504…" at bounding box center [655, 310] width 846 height 427
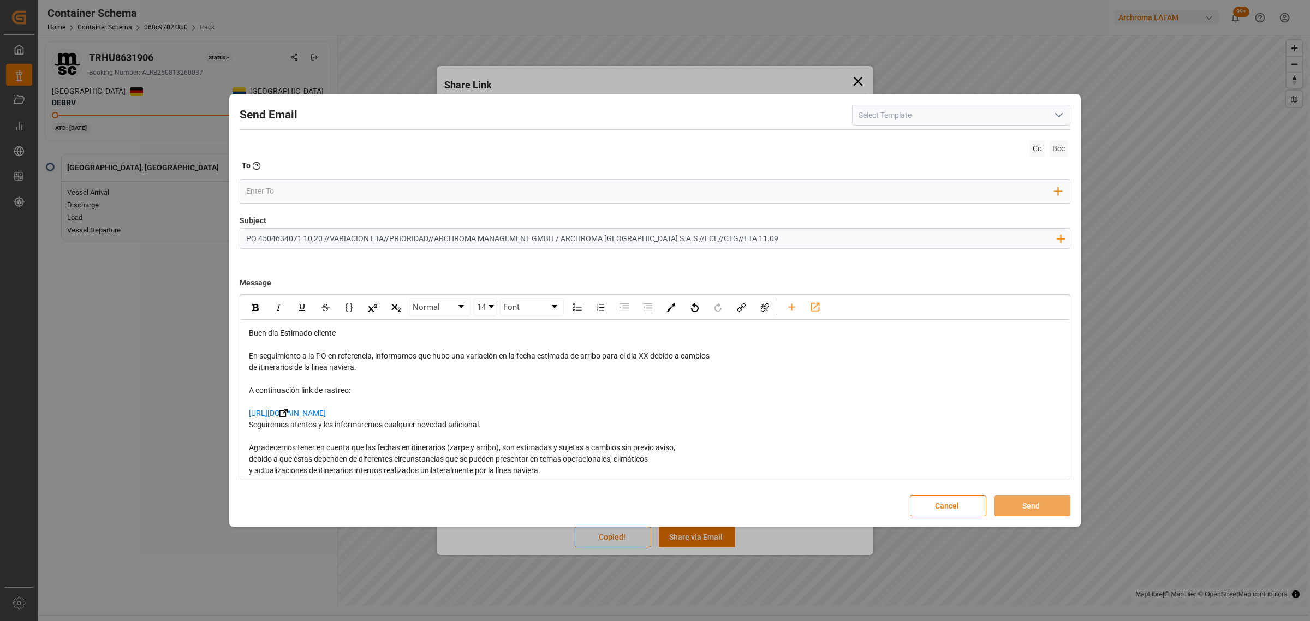
click at [377, 410] on div "[URL][DOMAIN_NAME]" at bounding box center [655, 413] width 813 height 11
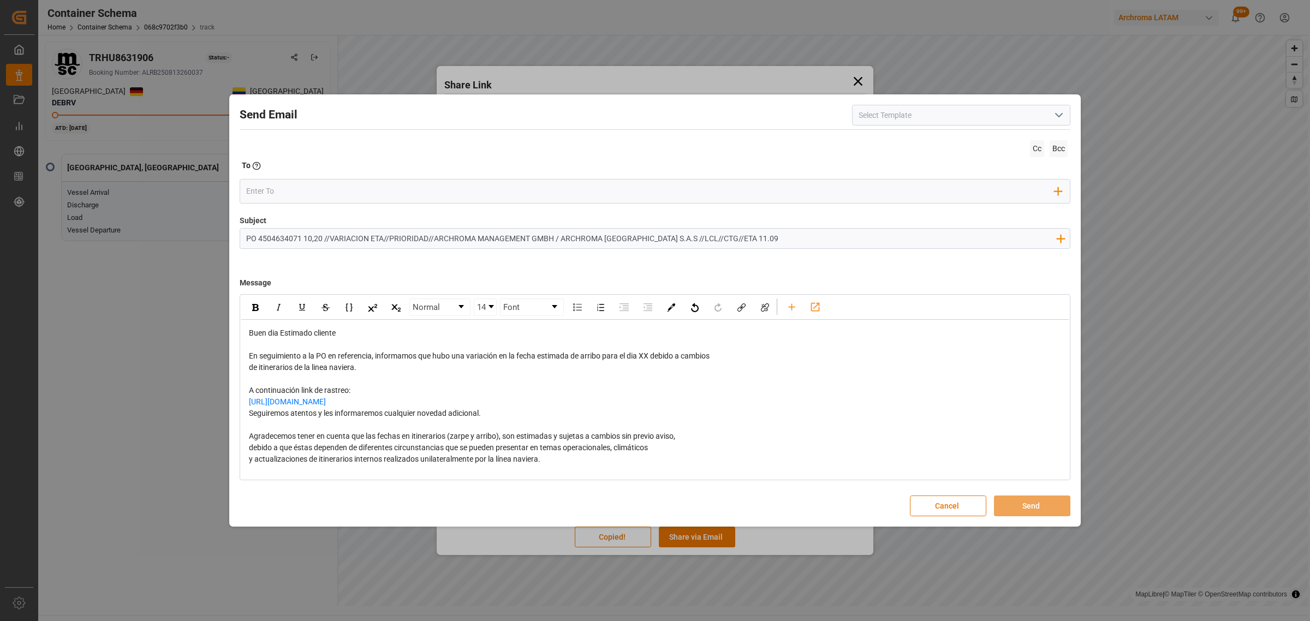
click at [423, 408] on div "[URL][DOMAIN_NAME]" at bounding box center [655, 401] width 813 height 11
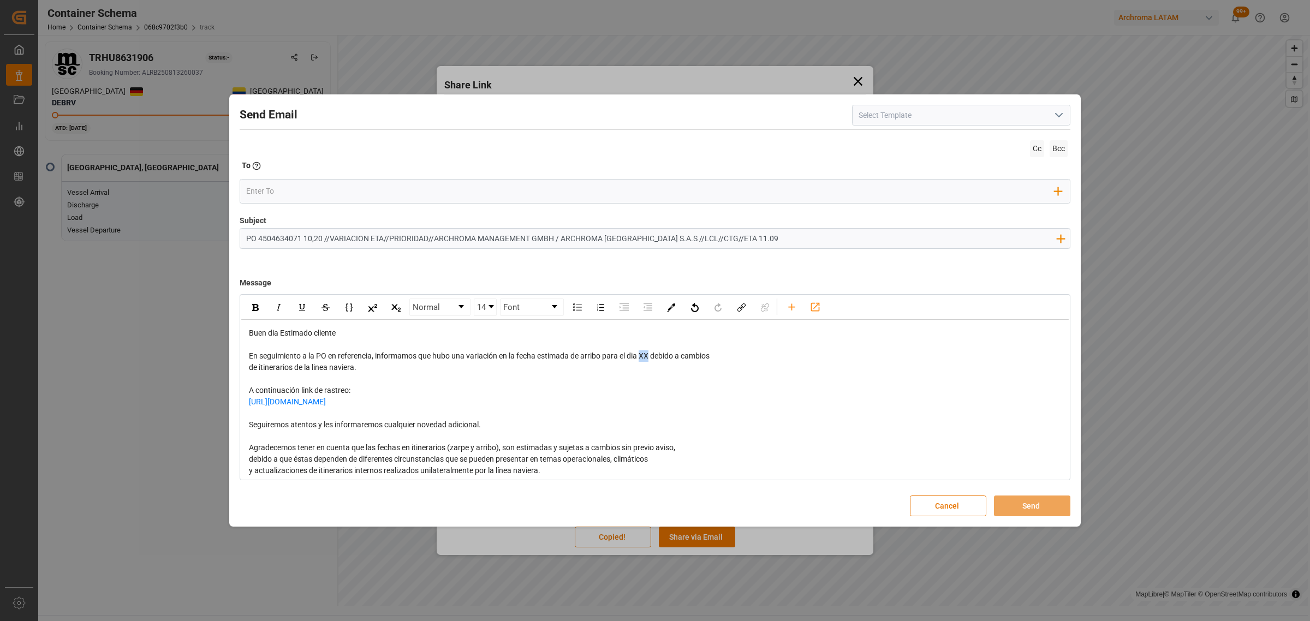
drag, startPoint x: 652, startPoint y: 361, endPoint x: 644, endPoint y: 358, distance: 8.8
click at [644, 358] on div "En seguimiento a la PO en referencia, informamos que hubo una variación en la f…" at bounding box center [655, 355] width 813 height 11
click at [660, 358] on span "En seguimiento a la PO en referencia, informamos que hubo una variación en la f…" at bounding box center [484, 355] width 470 height 9
click at [660, 360] on span "En seguimiento a la PO en referencia, informamos que hubo una variación en la f…" at bounding box center [484, 355] width 470 height 9
drag, startPoint x: 663, startPoint y: 359, endPoint x: 644, endPoint y: 358, distance: 19.1
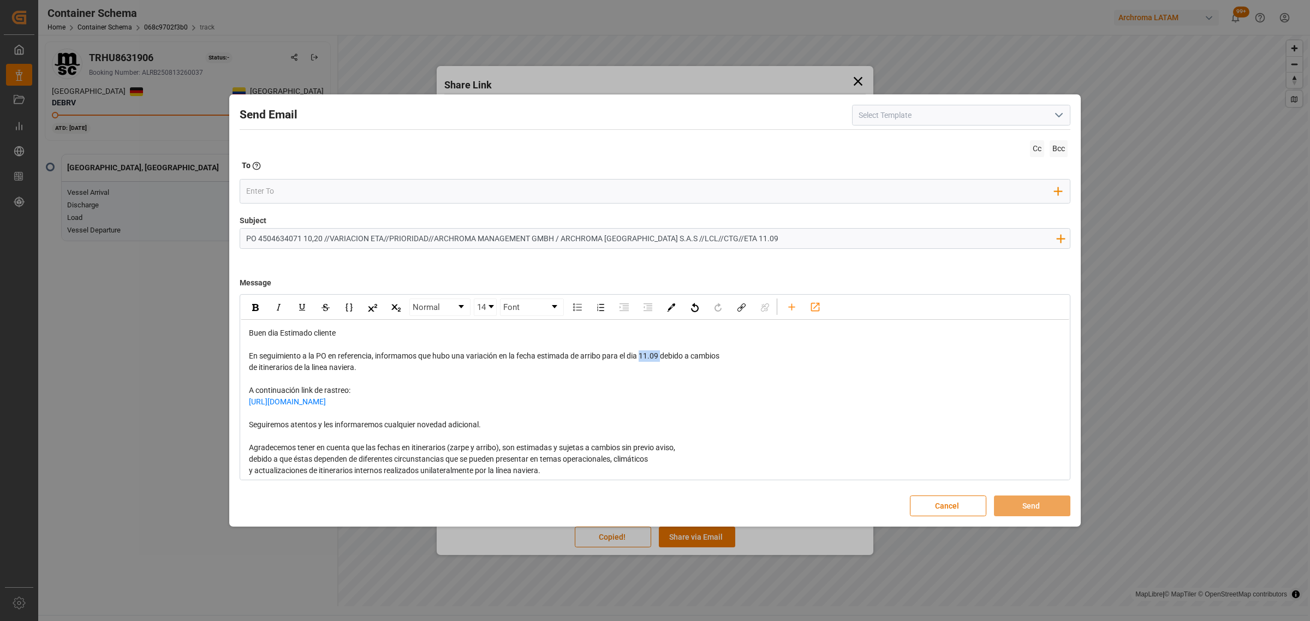
click at [644, 358] on span "En seguimiento a la PO en referencia, informamos que hubo una variación en la f…" at bounding box center [484, 355] width 470 height 9
click at [243, 307] on div "rdw-inline-control" at bounding box center [325, 306] width 164 height 17
click at [253, 307] on img "rdw-inline-control" at bounding box center [255, 307] width 7 height 7
drag, startPoint x: 495, startPoint y: 432, endPoint x: 216, endPoint y: 434, distance: 279.4
click at [216, 434] on div "Send Email Cc Bcc To Enter the TO Email address Add Field to To Subject PO 4504…" at bounding box center [655, 310] width 1310 height 621
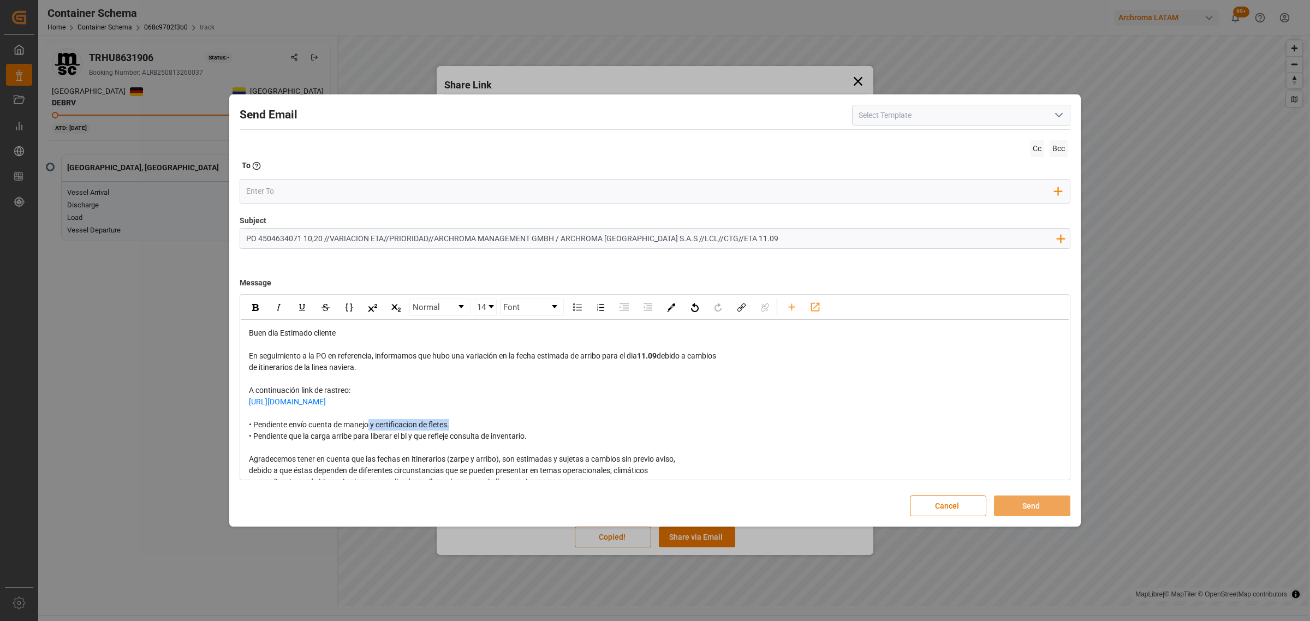
drag, startPoint x: 456, startPoint y: 433, endPoint x: 370, endPoint y: 438, distance: 86.4
click at [370, 438] on div "• Pendiente envío cuenta de manejo y certificacion de fletes. • Pendiente que l…" at bounding box center [655, 430] width 813 height 23
drag, startPoint x: 556, startPoint y: 443, endPoint x: 243, endPoint y: 431, distance: 312.4
click at [243, 431] on div "Buen dia Estimado cliente En seguimiento a la PO en referencia, informamos que …" at bounding box center [655, 448] width 828 height 256
click at [254, 306] on img "rdw-inline-control" at bounding box center [255, 307] width 7 height 7
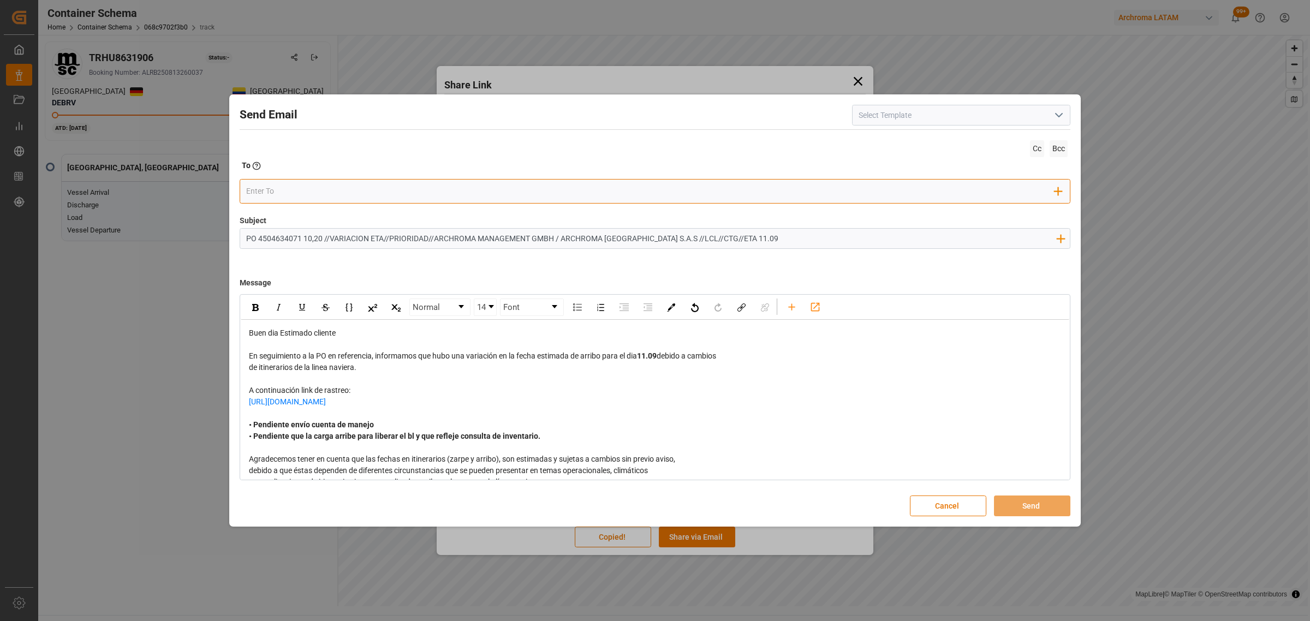
click at [267, 195] on input "email" at bounding box center [650, 191] width 809 height 16
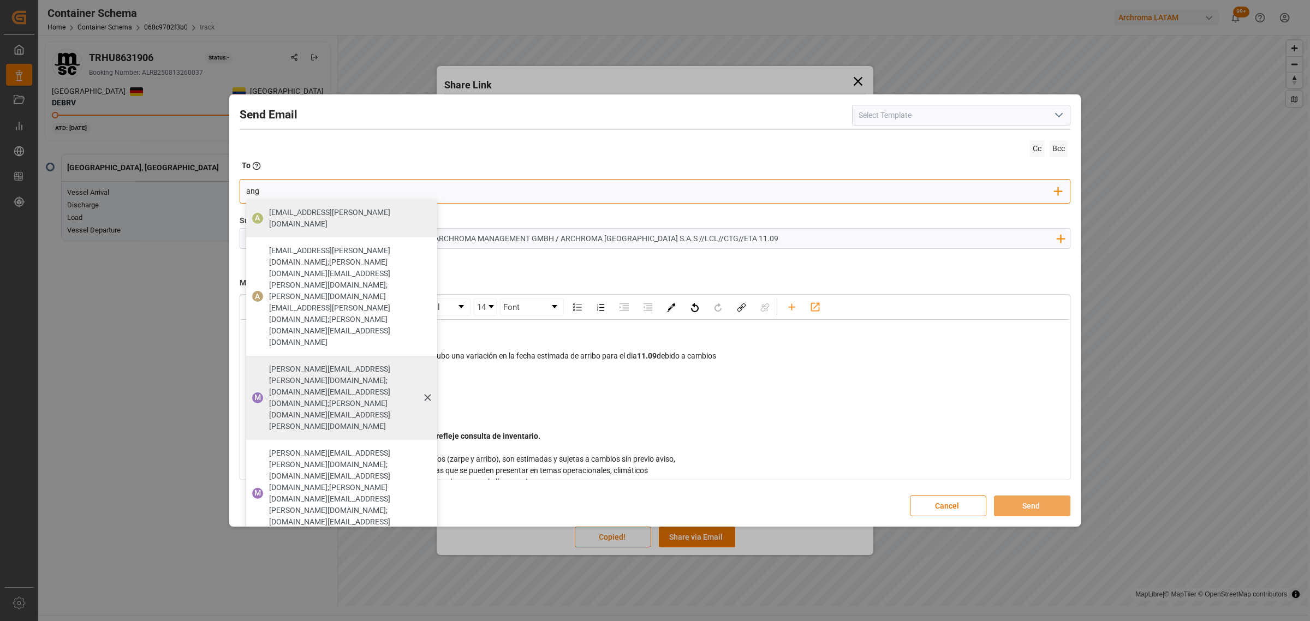
type input "[PERSON_NAME]"
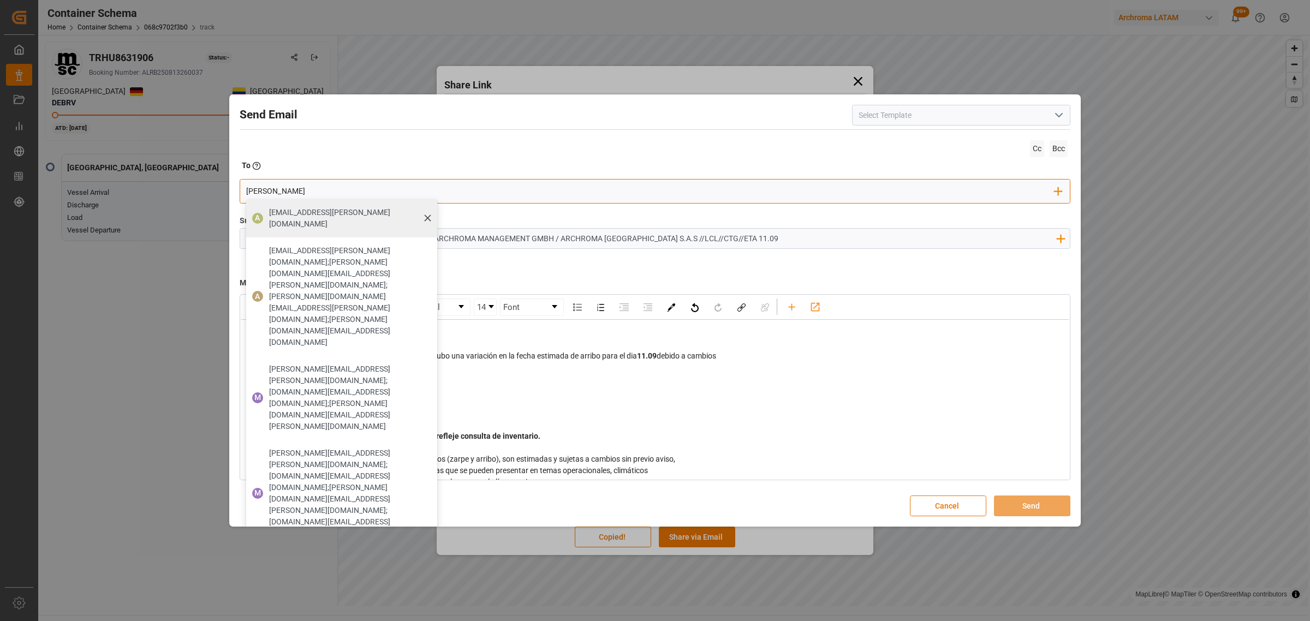
click at [313, 208] on span "[EMAIL_ADDRESS][PERSON_NAME][DOMAIN_NAME]" at bounding box center [349, 218] width 160 height 23
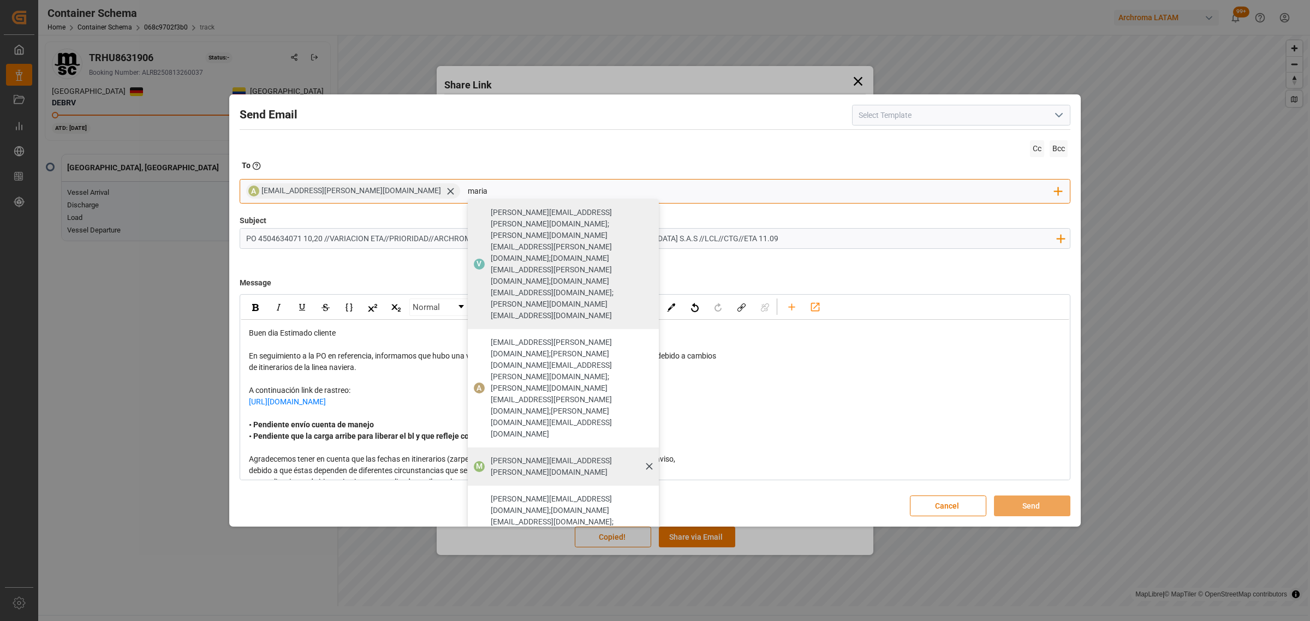
click at [491, 455] on span "[PERSON_NAME][EMAIL_ADDRESS][PERSON_NAME][DOMAIN_NAME]" at bounding box center [571, 466] width 160 height 23
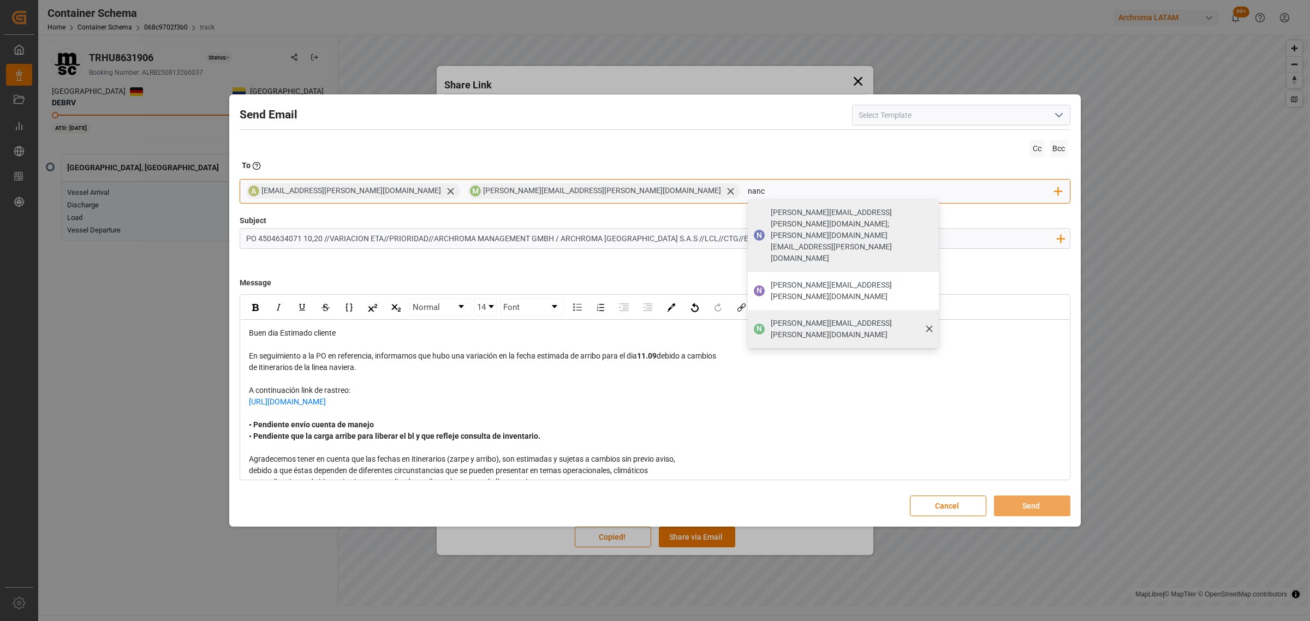
click at [771, 318] on span "[PERSON_NAME][EMAIL_ADDRESS][PERSON_NAME][DOMAIN_NAME]" at bounding box center [851, 329] width 160 height 23
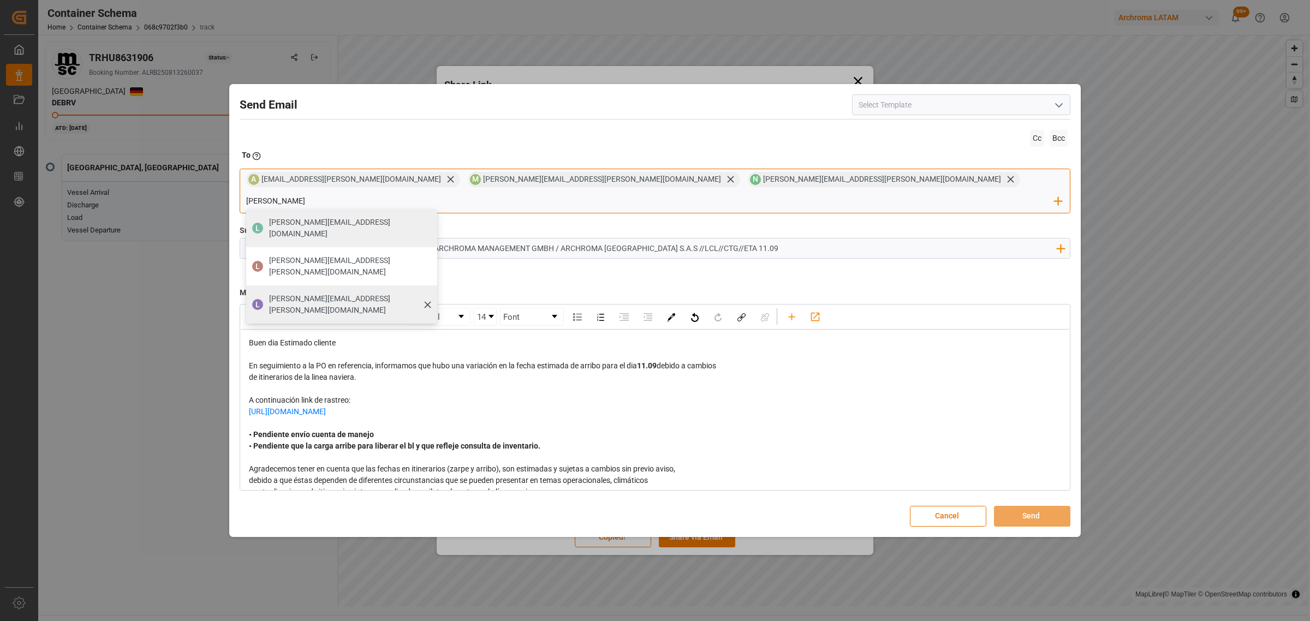
click at [429, 293] on span "[PERSON_NAME][EMAIL_ADDRESS][PERSON_NAME][DOMAIN_NAME]" at bounding box center [349, 304] width 160 height 23
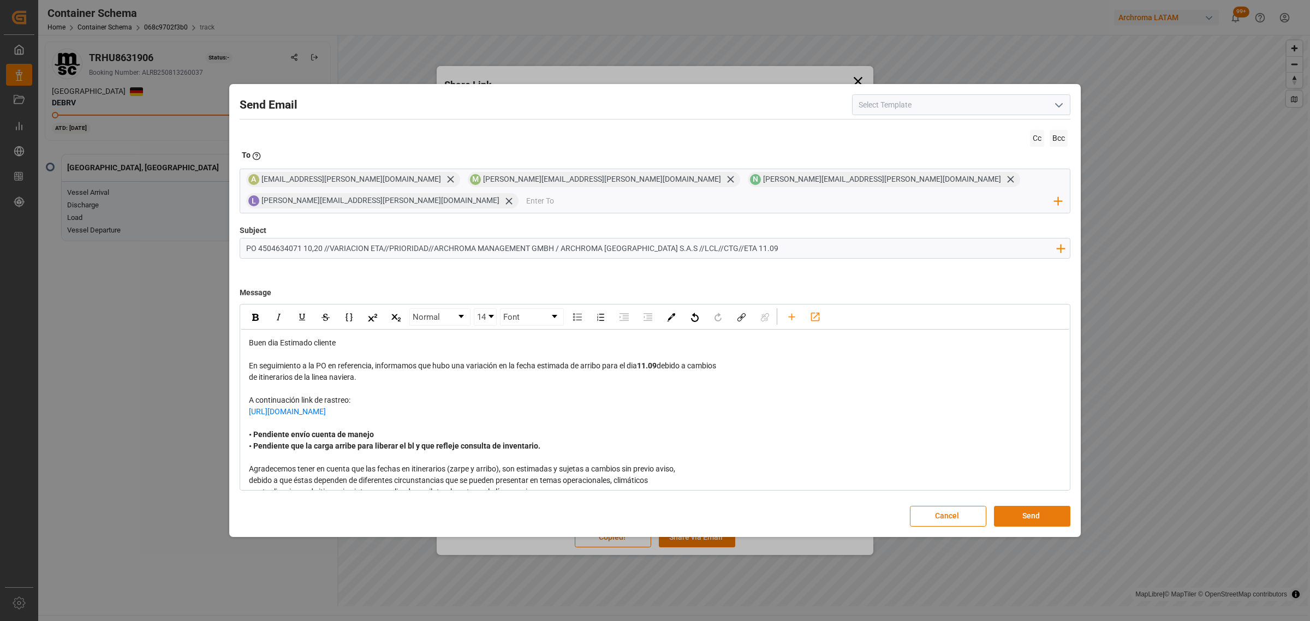
click at [1024, 506] on button "Send" at bounding box center [1032, 516] width 76 height 21
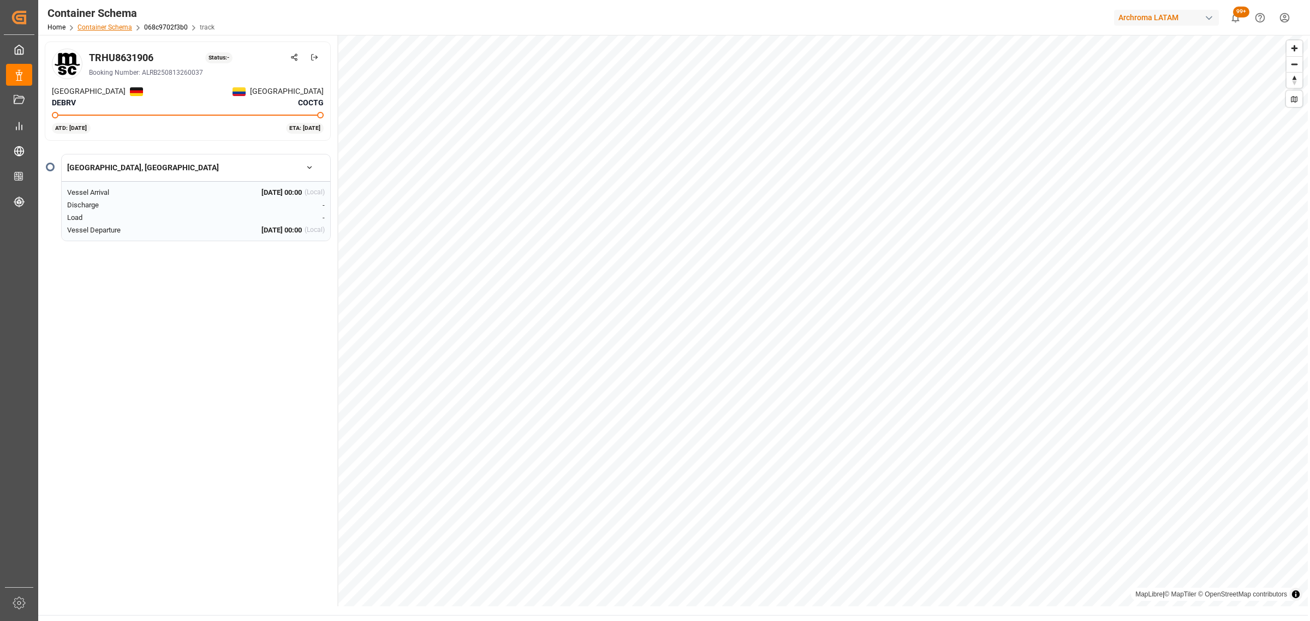
click at [117, 28] on link "Container Schema" at bounding box center [104, 27] width 55 height 8
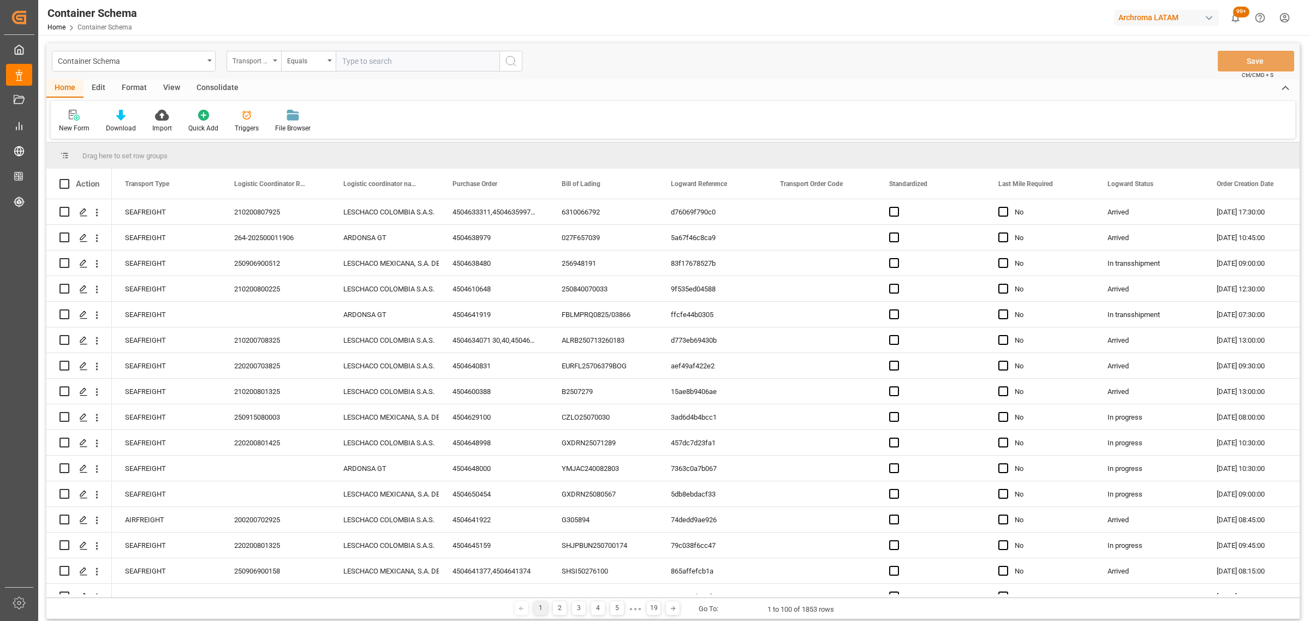
click at [235, 53] on div "Transport Type" at bounding box center [250, 59] width 37 height 13
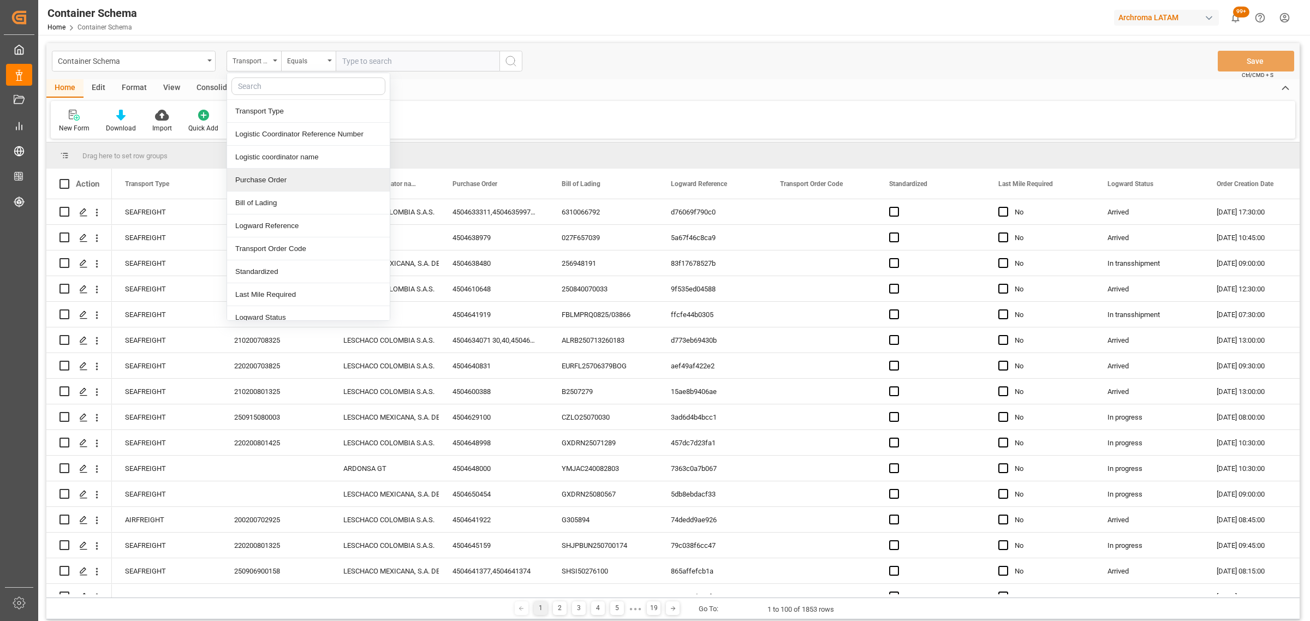
drag, startPoint x: 263, startPoint y: 183, endPoint x: 268, endPoint y: 157, distance: 26.1
click at [263, 180] on div "Purchase Order" at bounding box center [308, 180] width 163 height 23
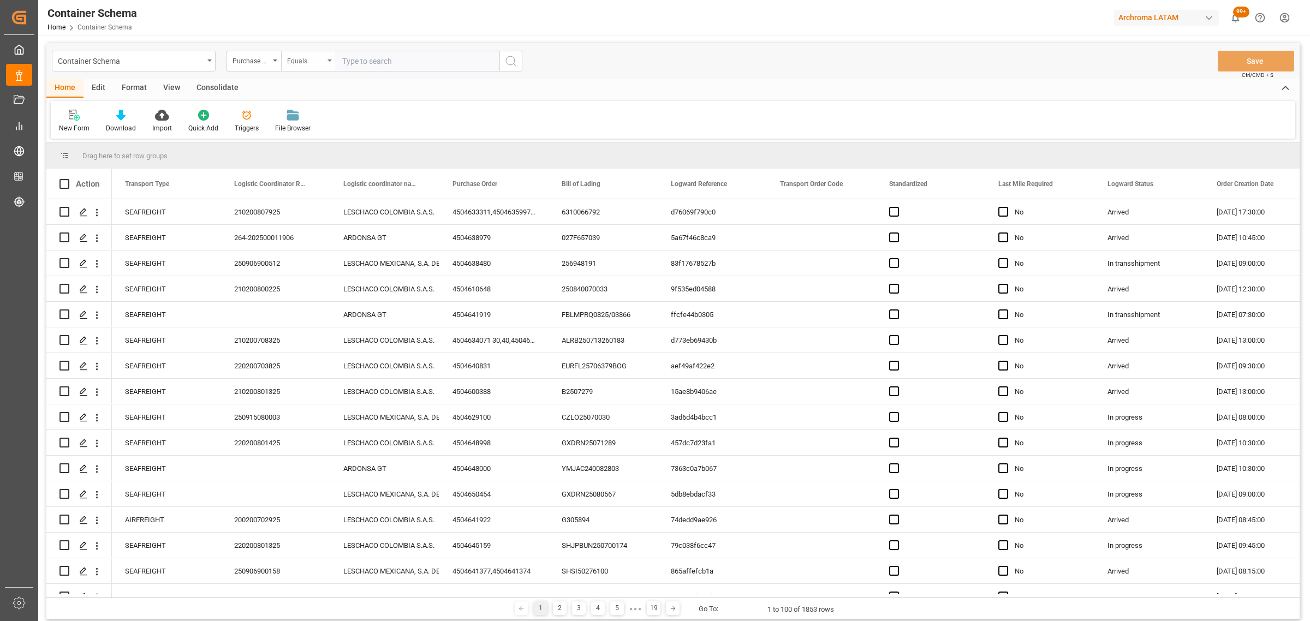
click at [322, 60] on div "Equals" at bounding box center [305, 59] width 37 height 13
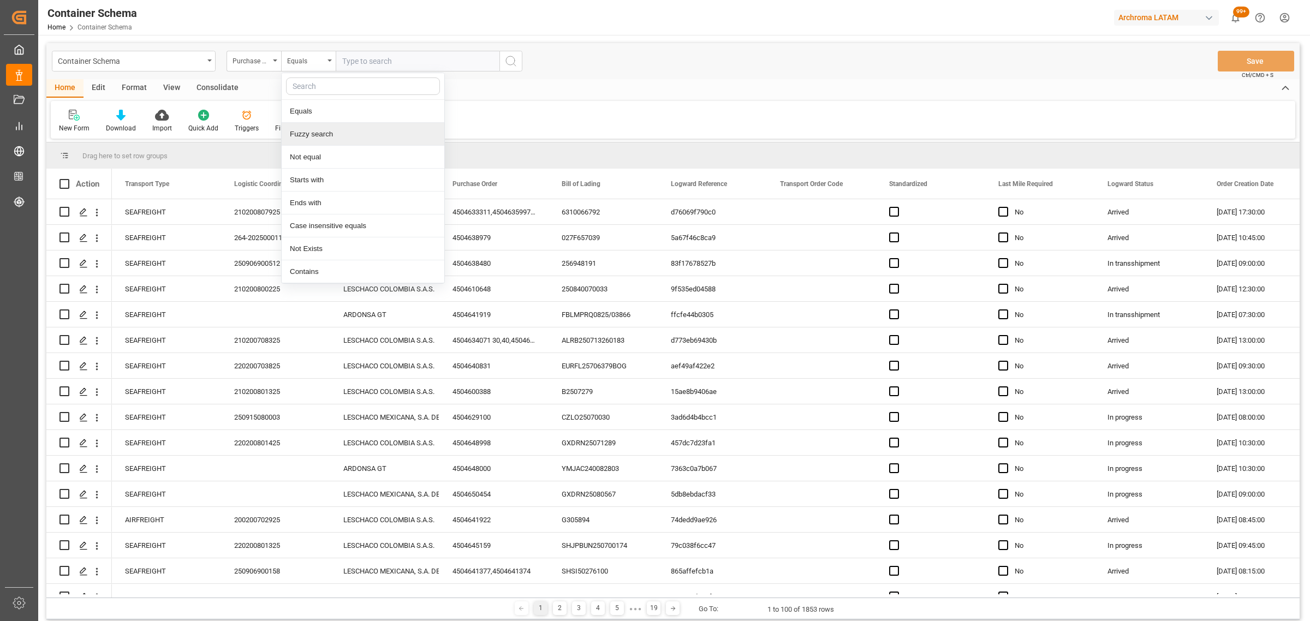
click at [342, 132] on div "Fuzzy search" at bounding box center [363, 134] width 163 height 23
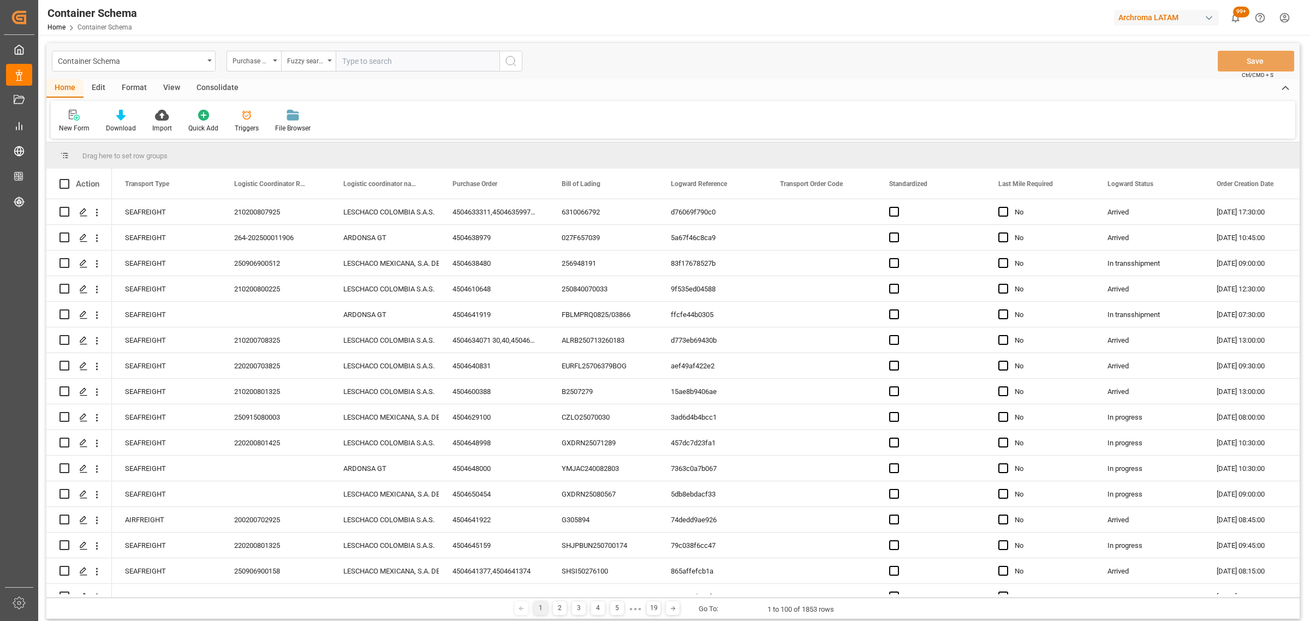
click at [378, 58] on input "text" at bounding box center [418, 61] width 164 height 21
paste input "4504621583"
type input "4504621583"
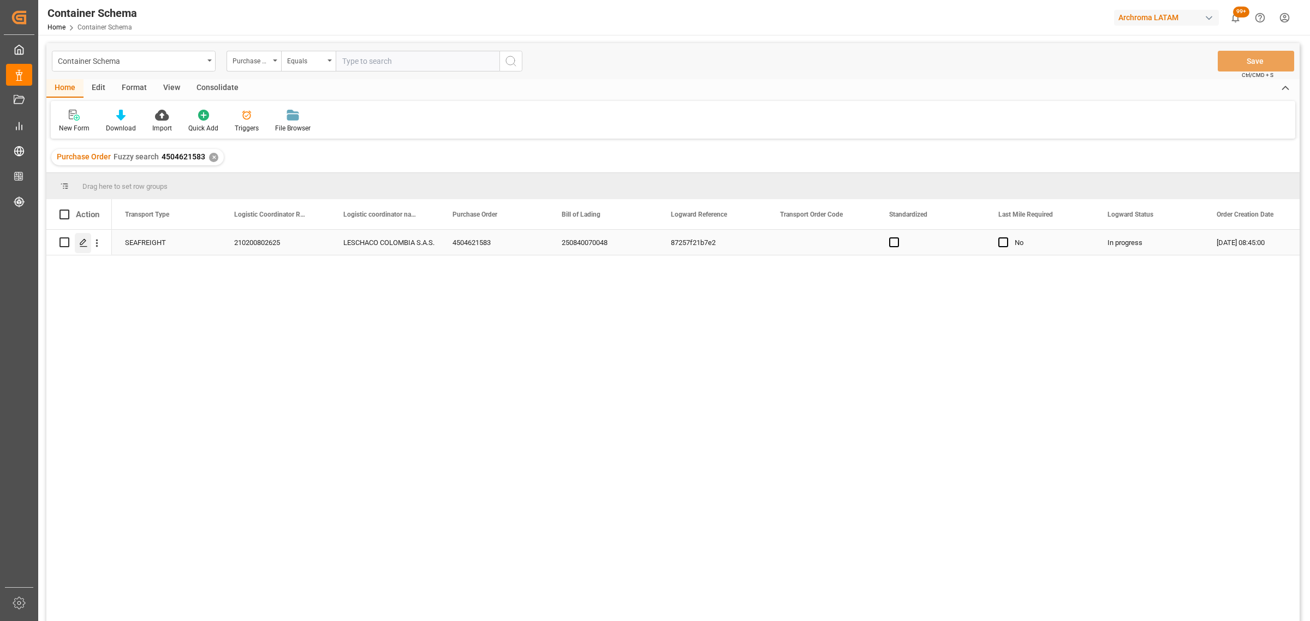
click at [82, 242] on icon "Press SPACE to select this row." at bounding box center [83, 242] width 9 height 9
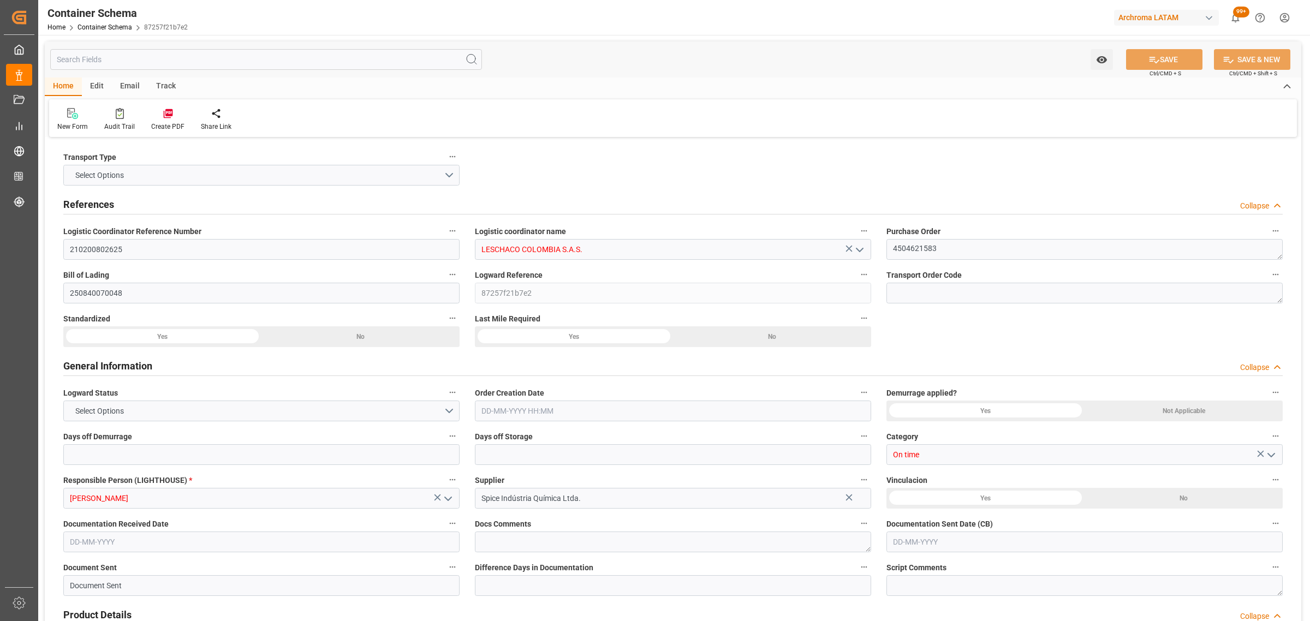
type input "0"
type input "3"
type input "1"
type input "23"
type input "5290"
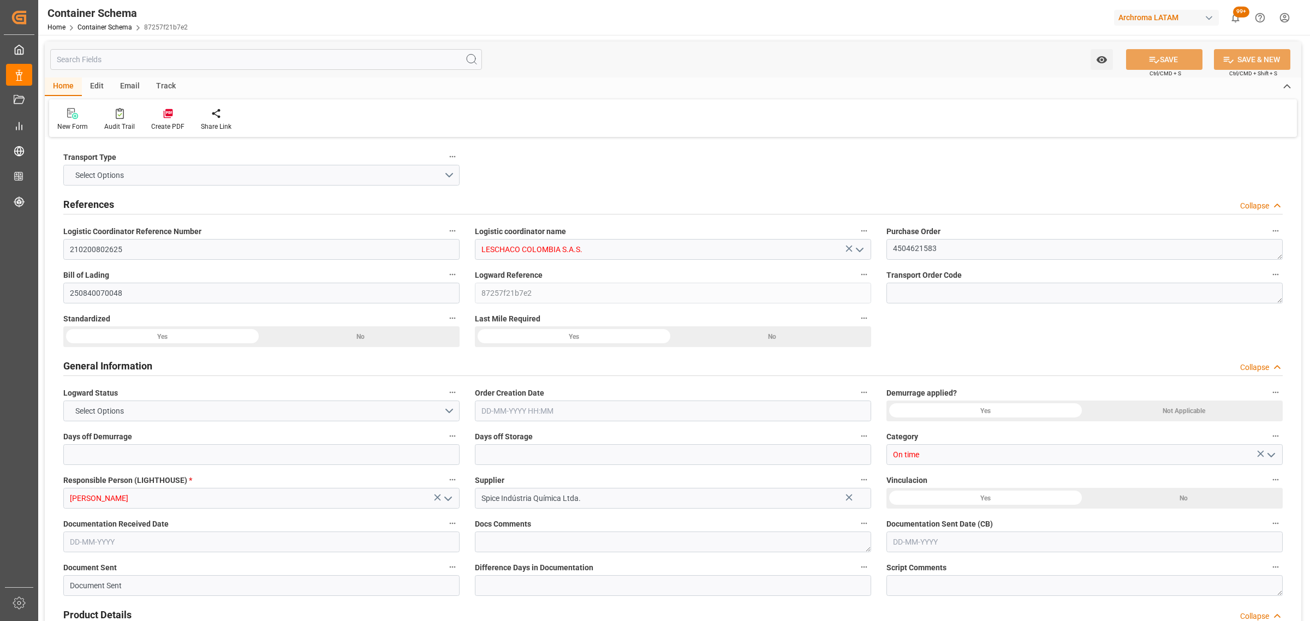
type input "5637.6"
type input "BRSSZ"
type input "COCTG"
type input "9407160"
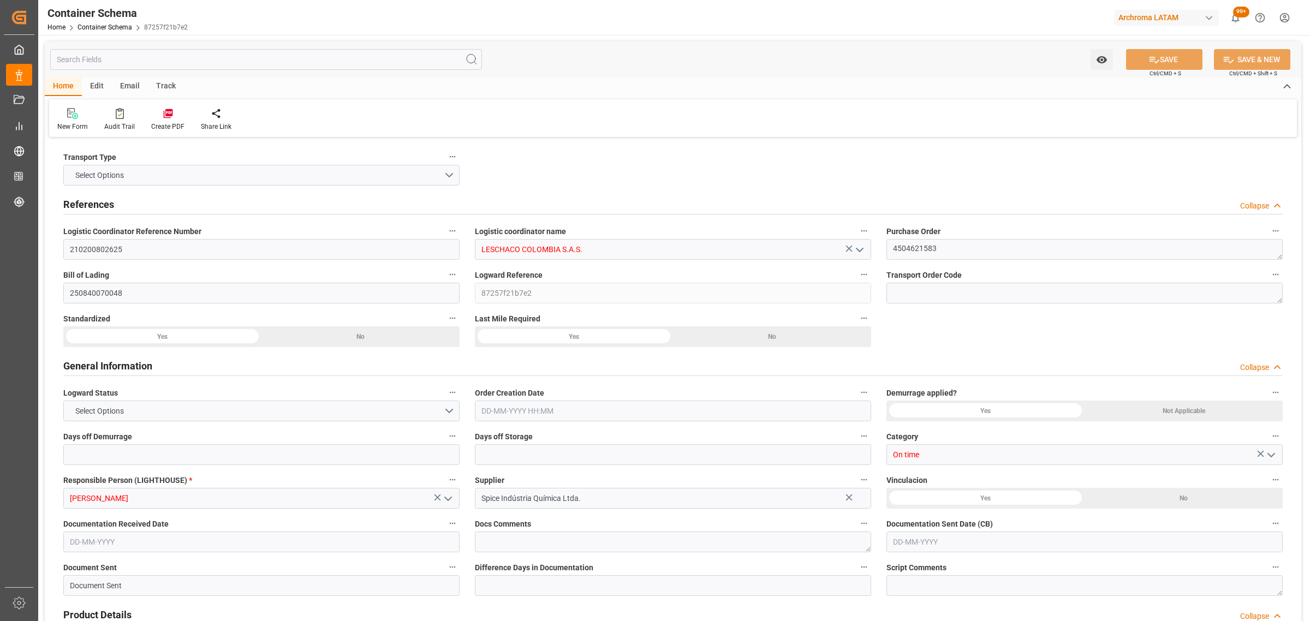
type input "9407160"
type input "13-08-2025 08:45"
type input "[DATE]"
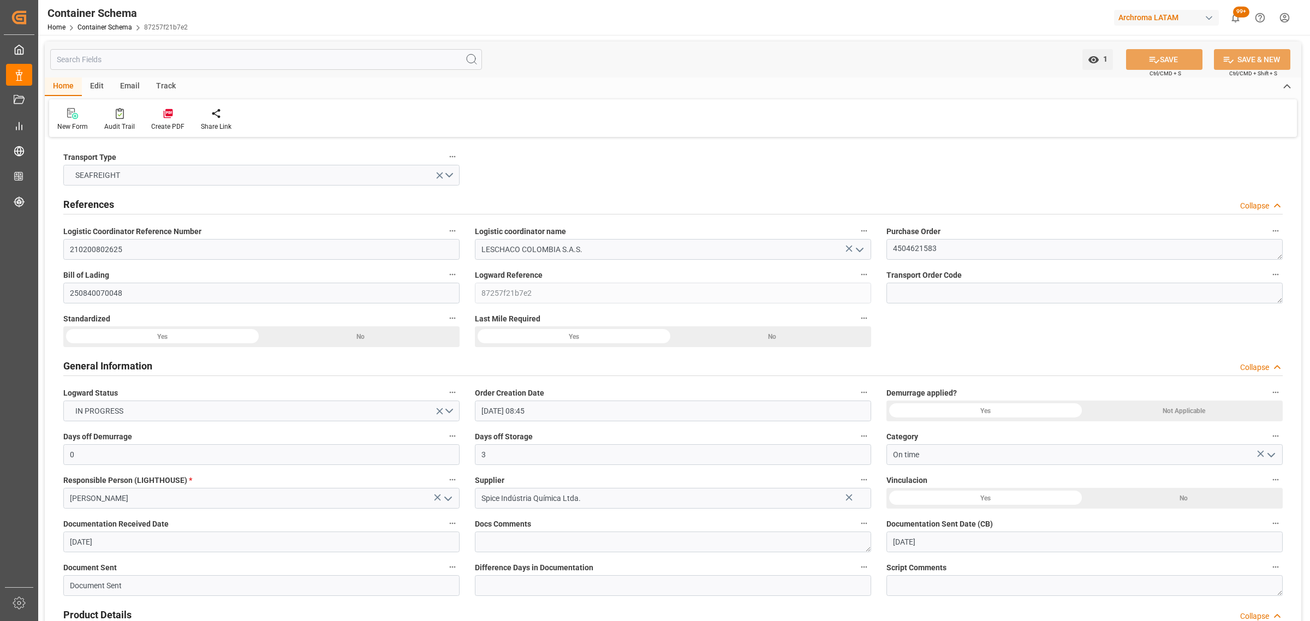
type input "27-08-2025 08:30"
type input "[DATE] 00:00"
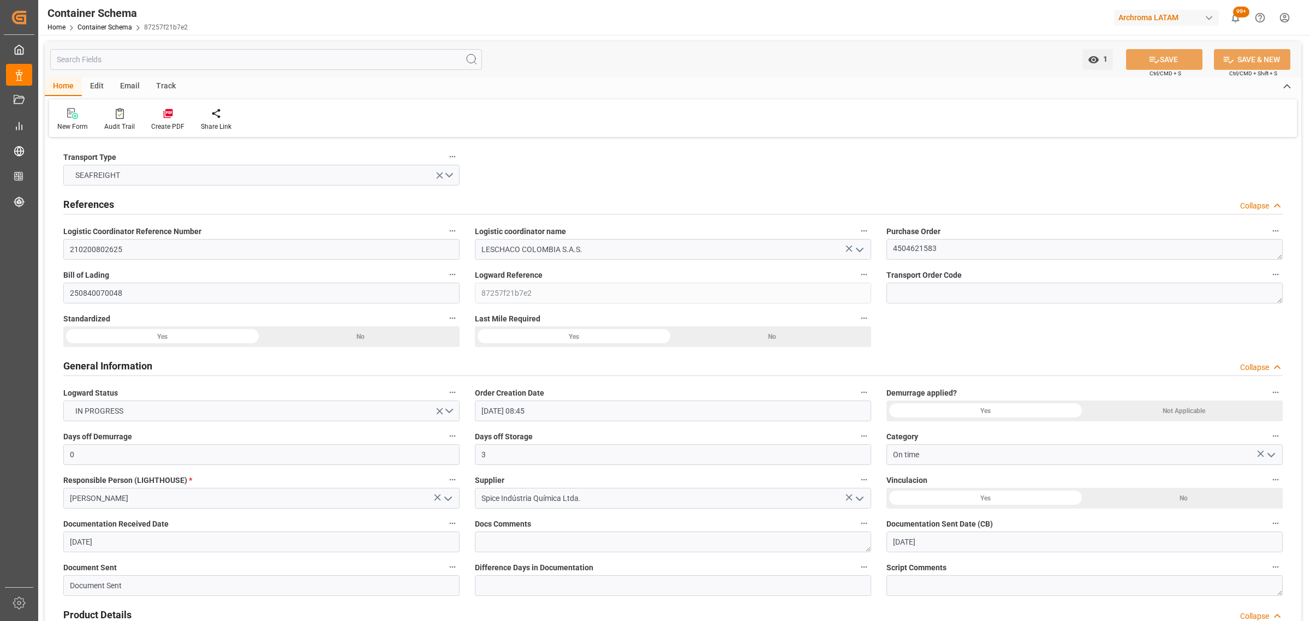
click at [165, 86] on div "Track" at bounding box center [166, 86] width 36 height 19
click at [65, 117] on icon at bounding box center [69, 116] width 11 height 8
type input "0"
type input "3"
type input "1"
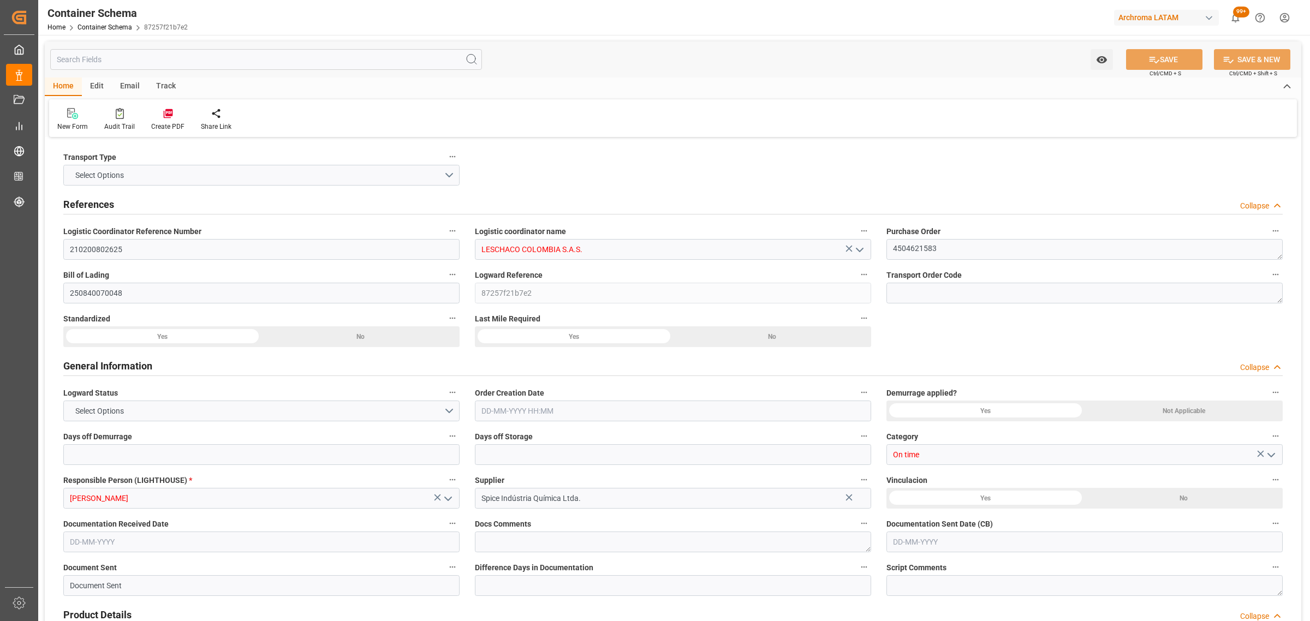
type input "23"
type input "5290"
type input "5637.6"
type input "BRSSZ"
type input "COCTG"
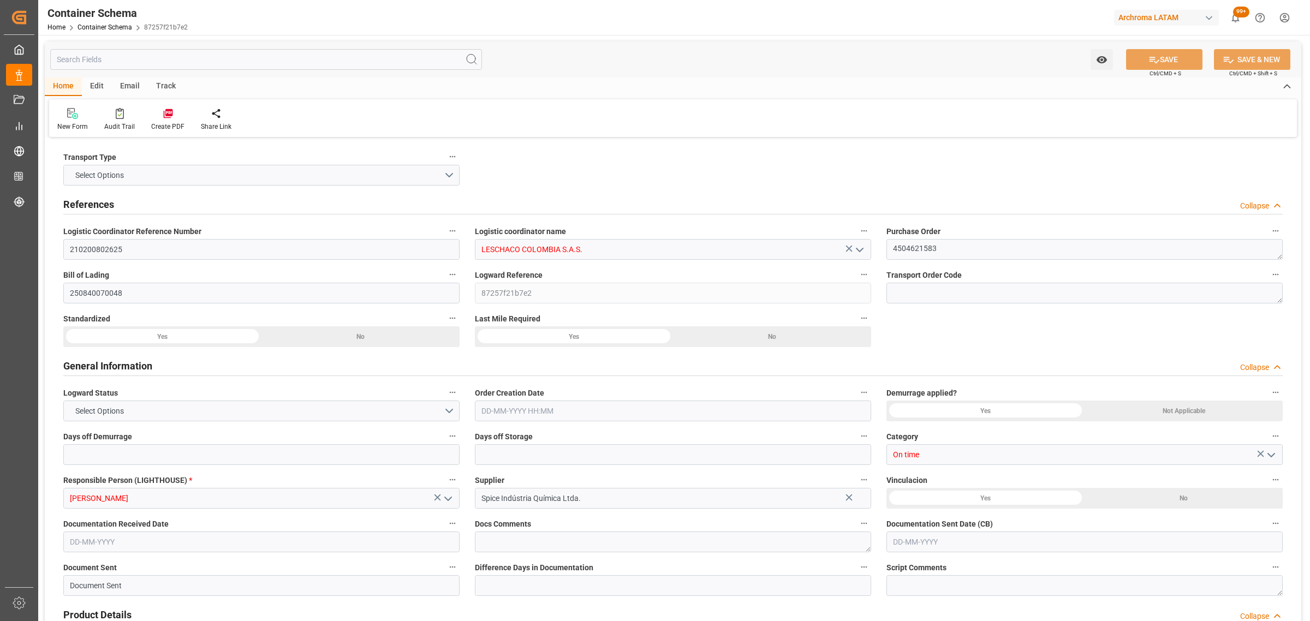
type input "COCTG"
type input "9407160"
type input "13-08-2025 08:45"
type input "[DATE]"
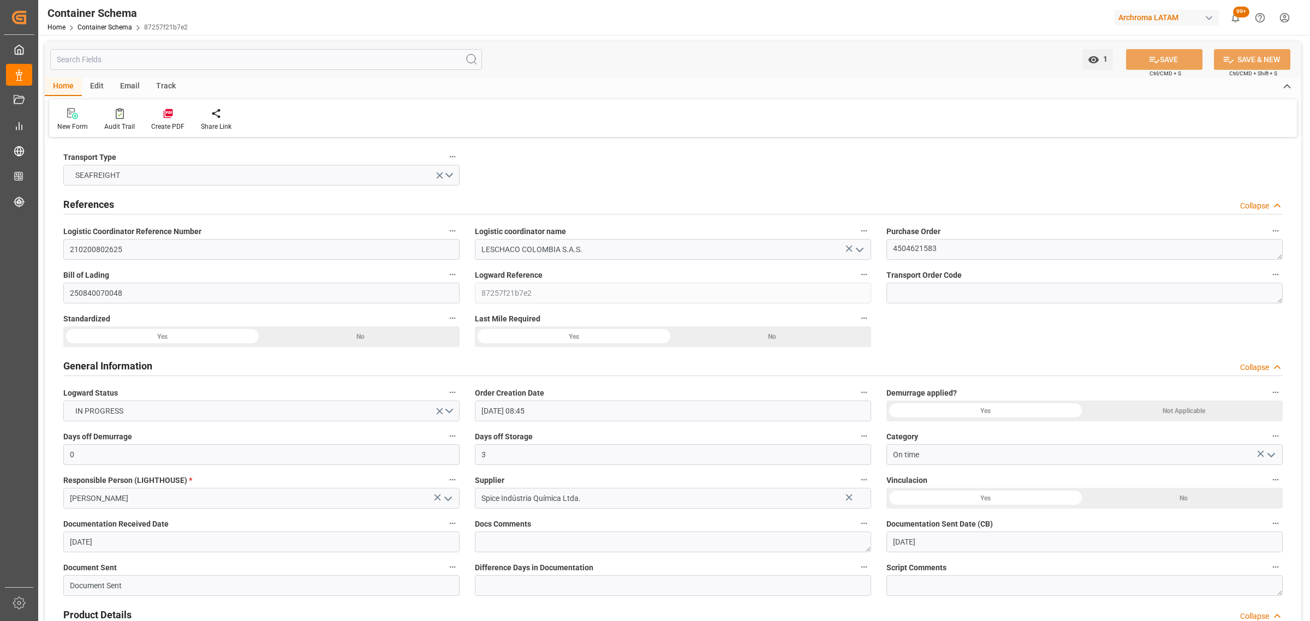
type input "[DATE]"
type input "27-08-2025 08:30"
type input "[DATE] 00:00"
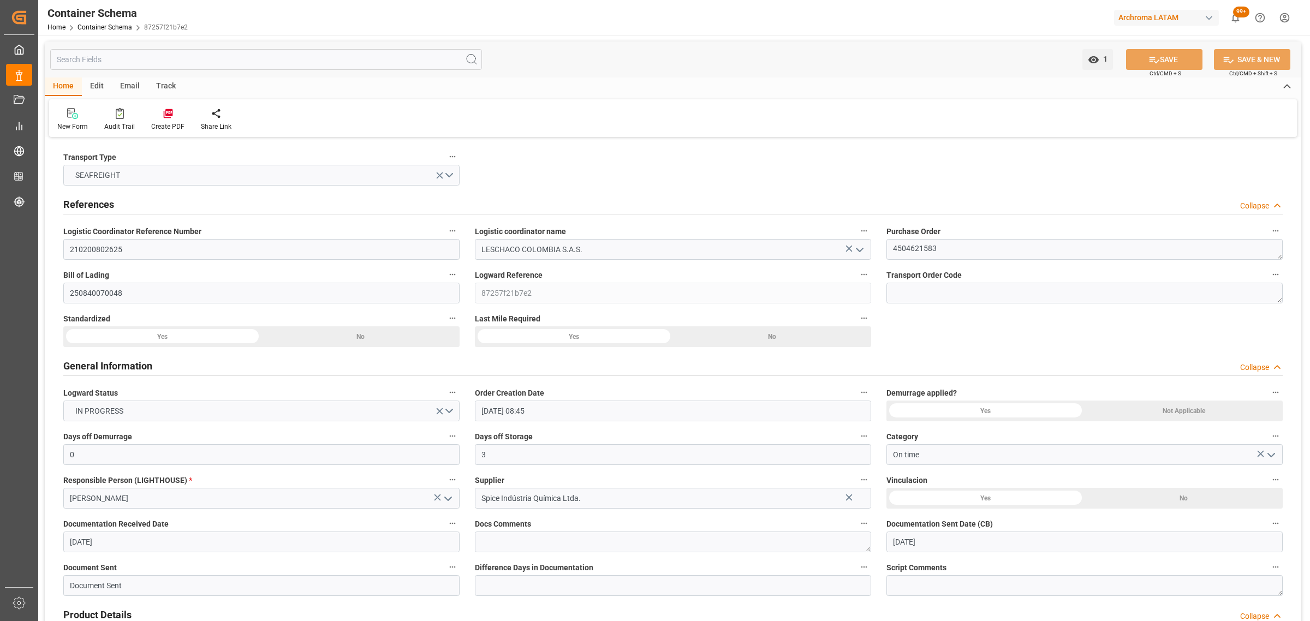
type input "[DATE] 00:00"
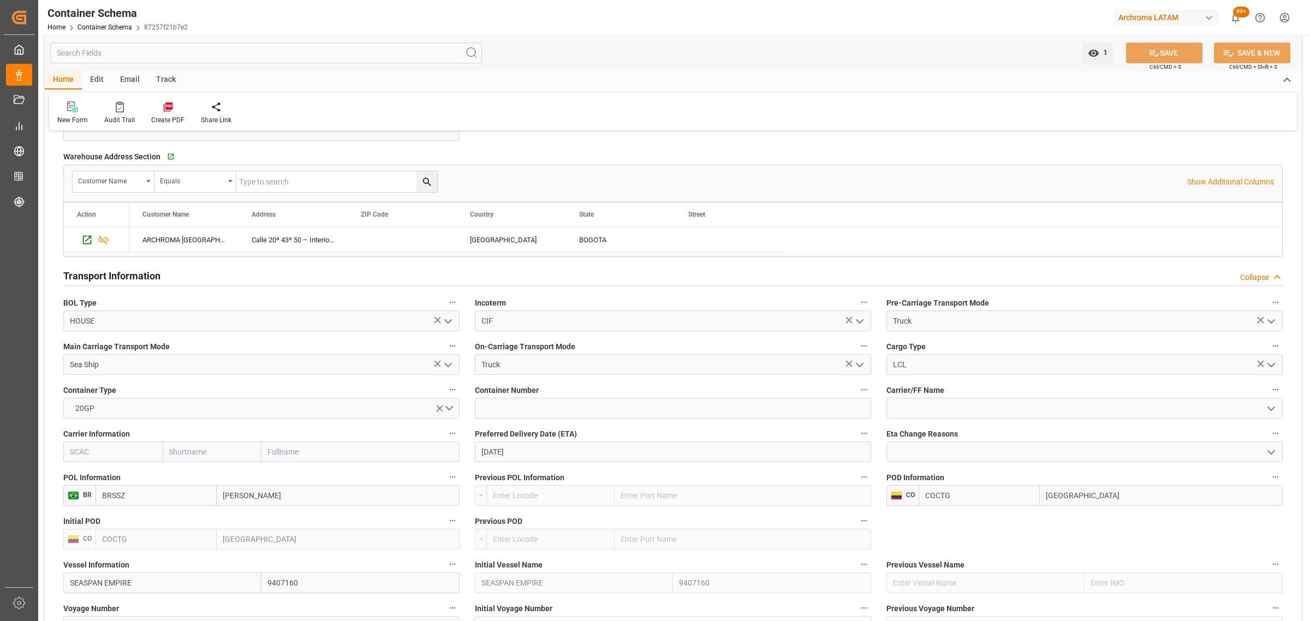
scroll to position [887, 0]
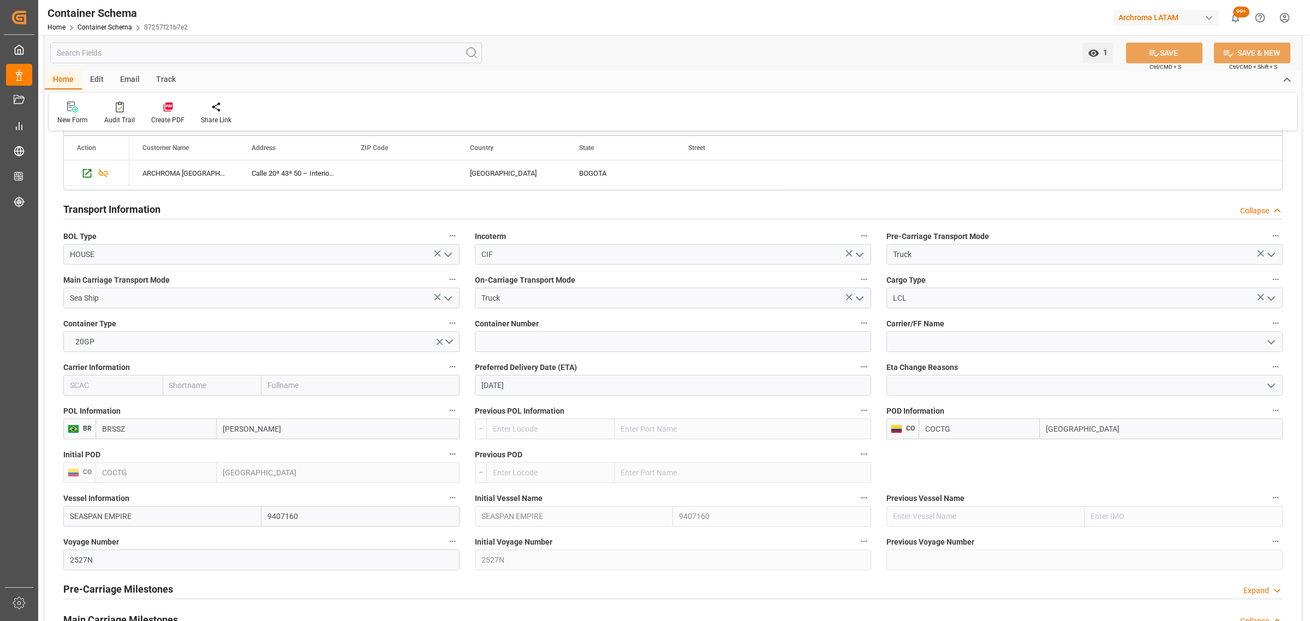
click at [1265, 345] on icon "open menu" at bounding box center [1270, 342] width 13 height 13
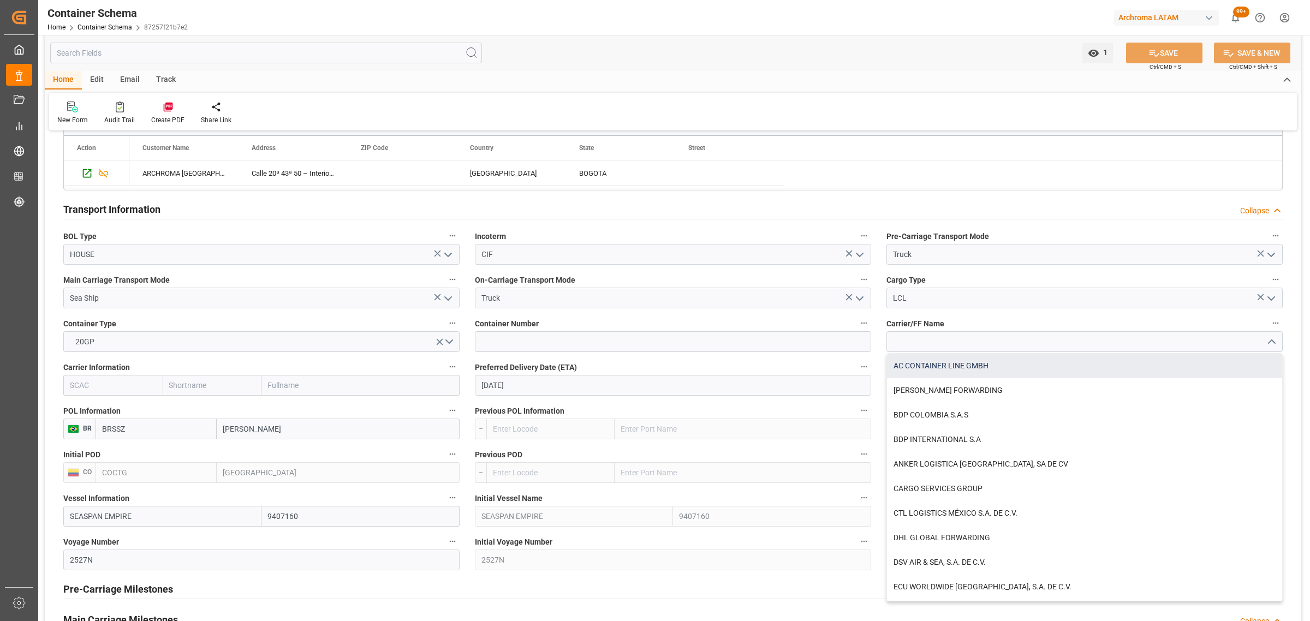
click at [1021, 368] on div "AC CONTAINER LINE GMBH" at bounding box center [1084, 366] width 395 height 25
type input "AC CONTAINER LINE GMBH"
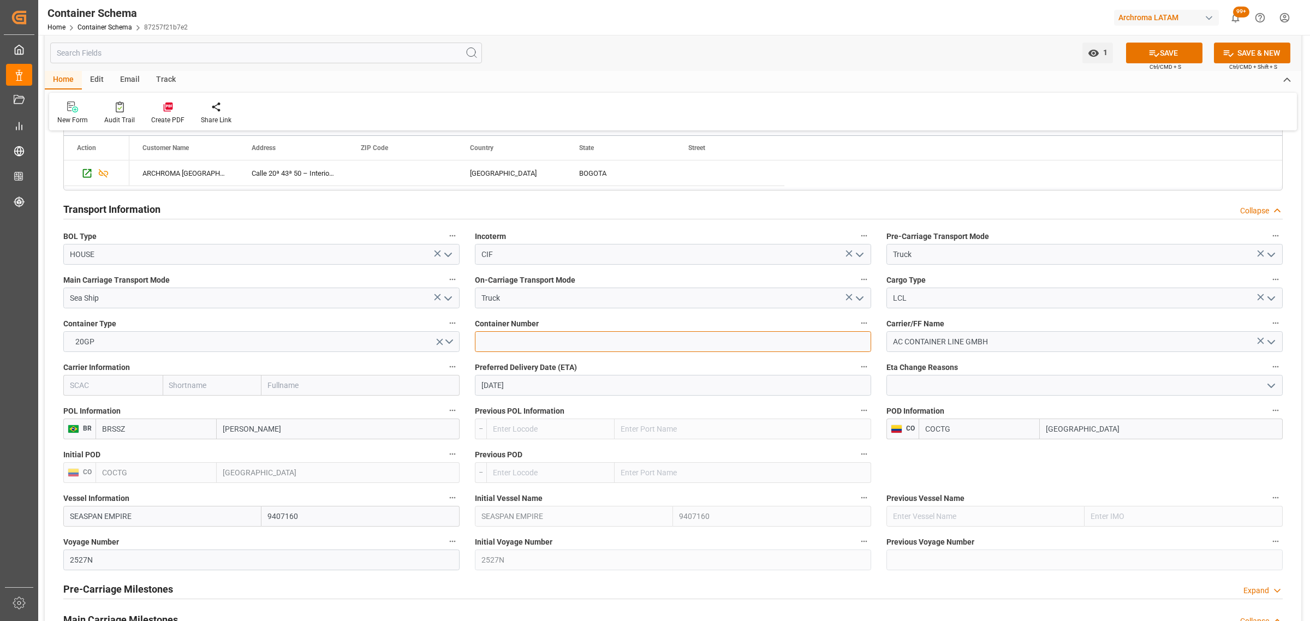
click at [685, 344] on input at bounding box center [673, 341] width 396 height 21
paste input "GCXU5508785"
type input "GCXU5508785"
click at [211, 380] on input "text" at bounding box center [212, 385] width 99 height 21
type input "n"
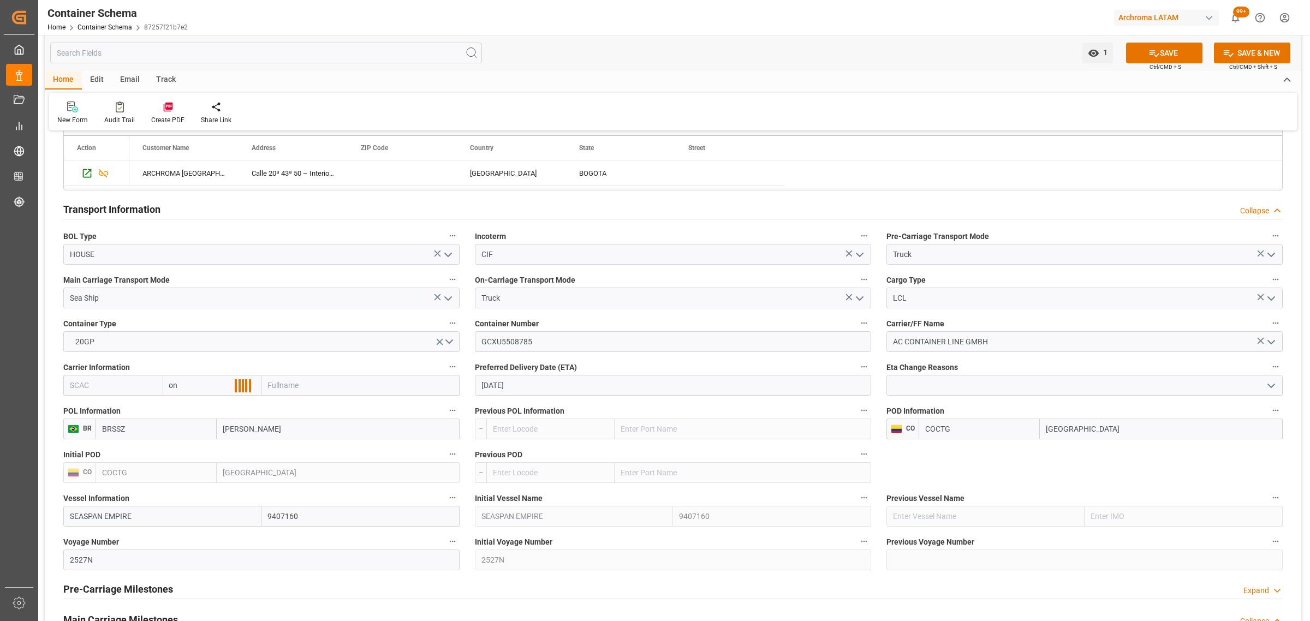
type input "one"
click at [187, 408] on div "ONE" at bounding box center [182, 409] width 39 height 25
type input "ONEY"
type input "ONE"
type input "Ocean Network Express"
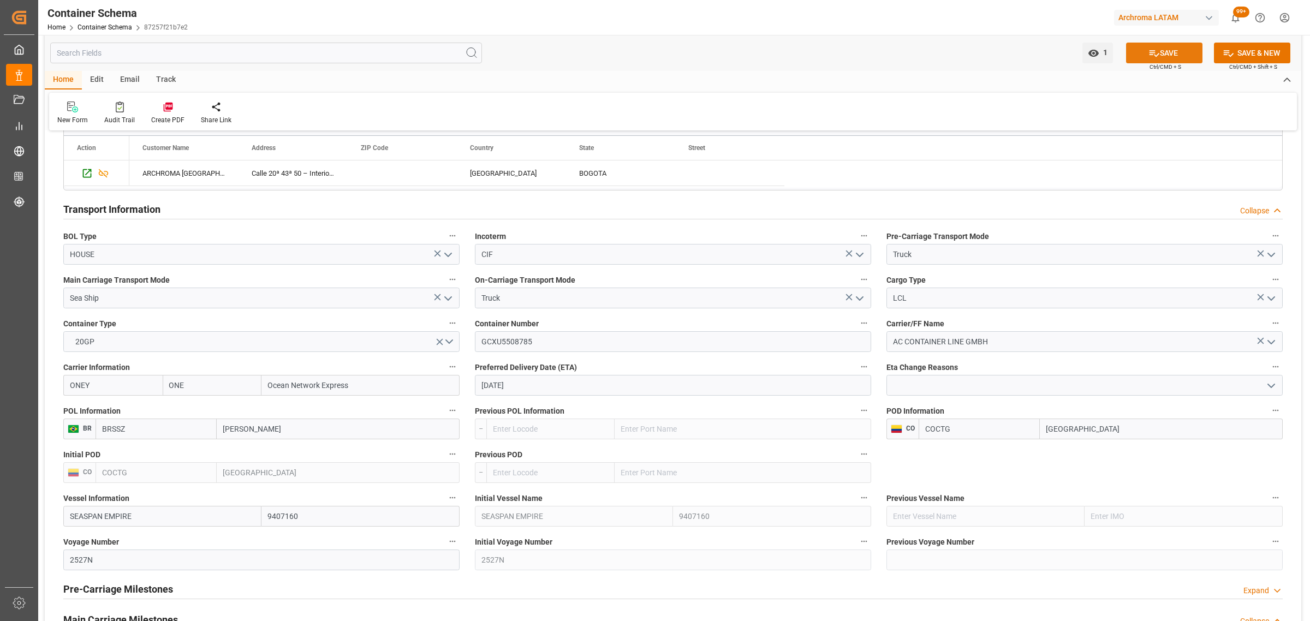
type input "ONE"
click at [1156, 50] on icon at bounding box center [1153, 52] width 11 height 11
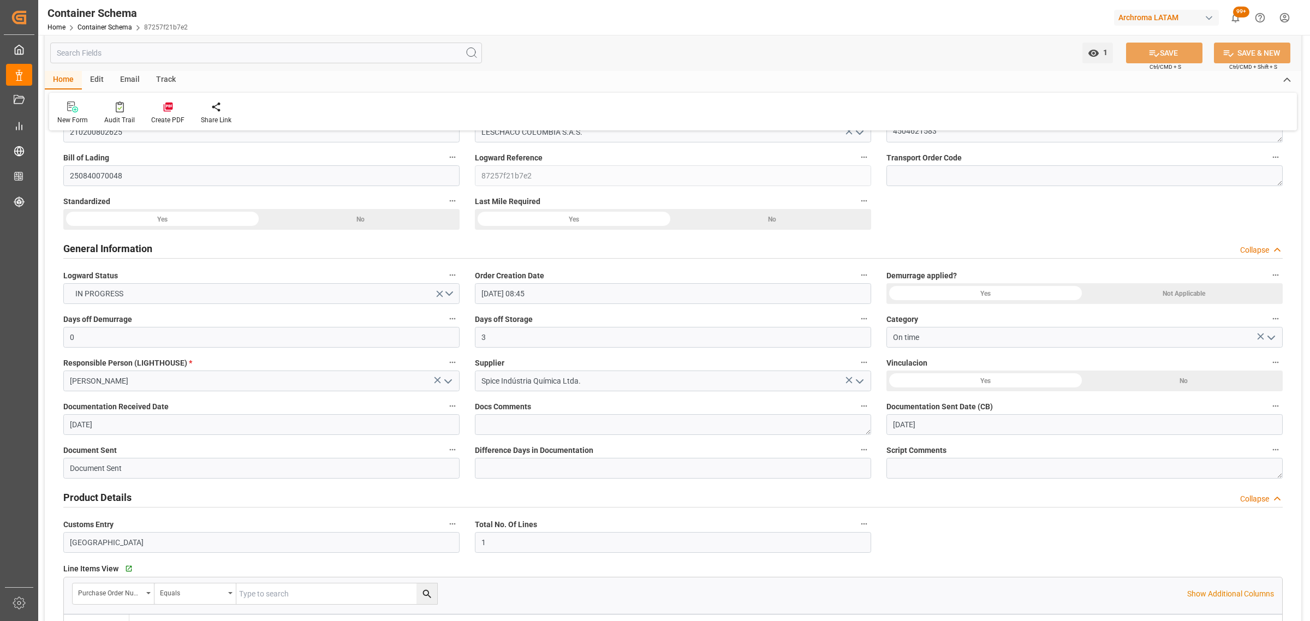
scroll to position [0, 0]
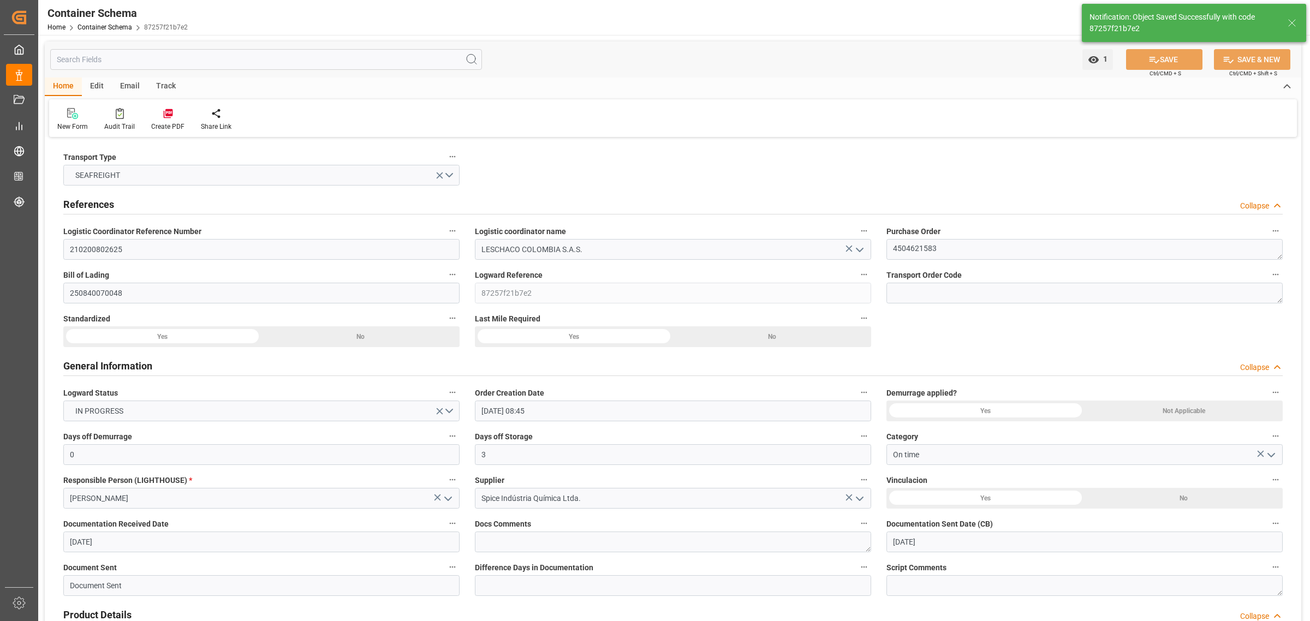
click at [127, 86] on div "Email" at bounding box center [130, 86] width 36 height 19
click at [74, 118] on icon at bounding box center [74, 115] width 15 height 8
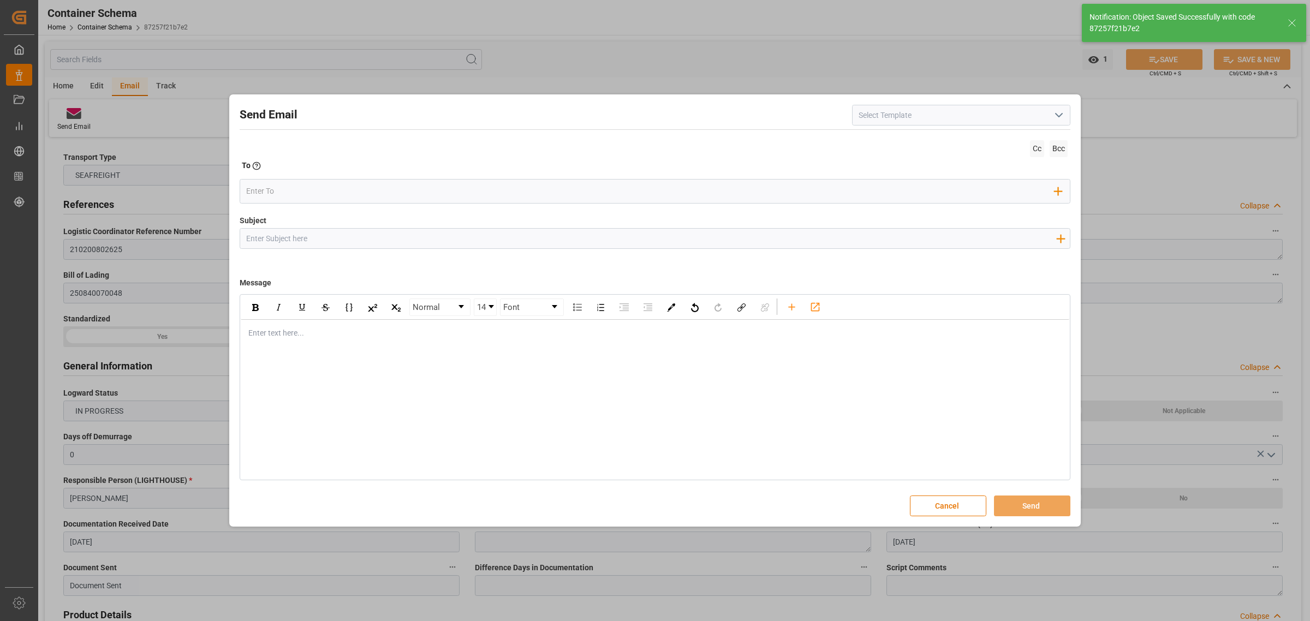
drag, startPoint x: 335, startPoint y: 242, endPoint x: 325, endPoint y: 229, distance: 15.9
click at [335, 242] on input "Subject" at bounding box center [650, 238] width 821 height 19
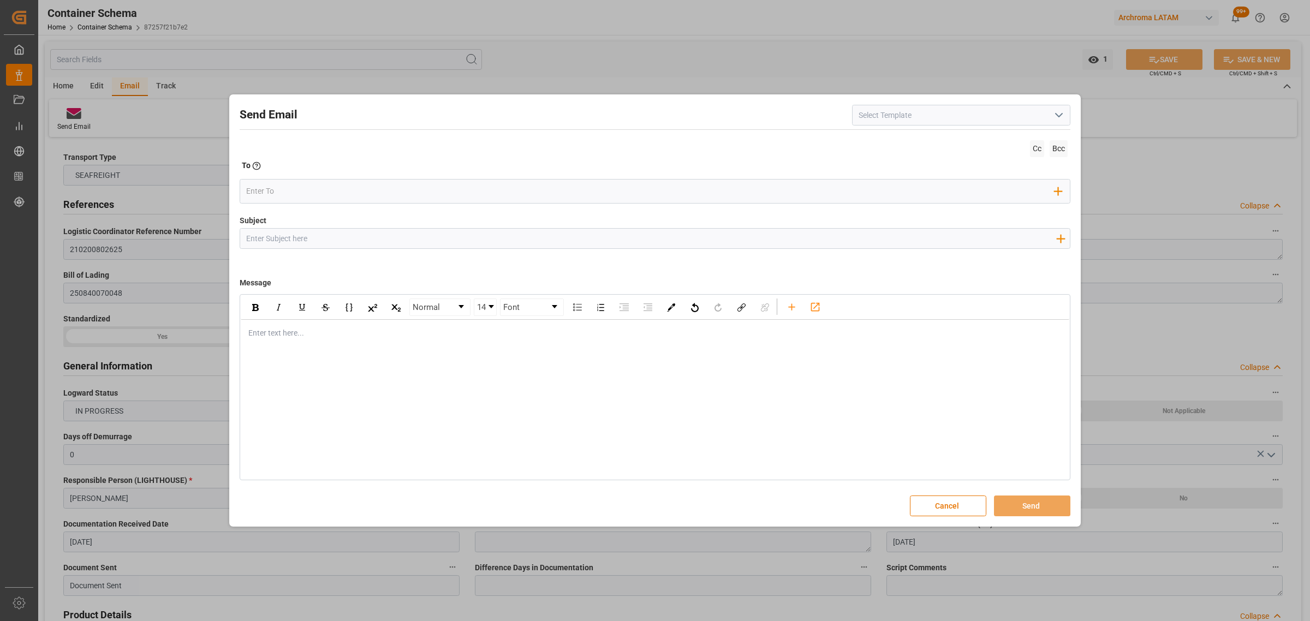
paste input "PO 4504621583 //TE//CONFIRMACION DE ZARPE//SPICE INDUSTRIA QUIMICA LTDA / ARCHR…"
click at [710, 238] on input "PO 4504621583 //TE//CONFIRMACION DE ZARPE//SPICE INDUSTRIA QUIMICA LTDA / ARCHR…" at bounding box center [650, 238] width 821 height 19
drag, startPoint x: 418, startPoint y: 240, endPoint x: 321, endPoint y: 238, distance: 97.1
click at [321, 238] on input "PO 4504621583 //TE//CONFIRMACION DE ZARPE//SPICE INDUSTRIA QUIMICA LTDA / ARCHR…" at bounding box center [650, 238] width 821 height 19
type input "PO 4504621583 //TE//LOGWARD STATUS/SPICE INDUSTRIA QUIMICA LTDA / ARCHROMA COLO…"
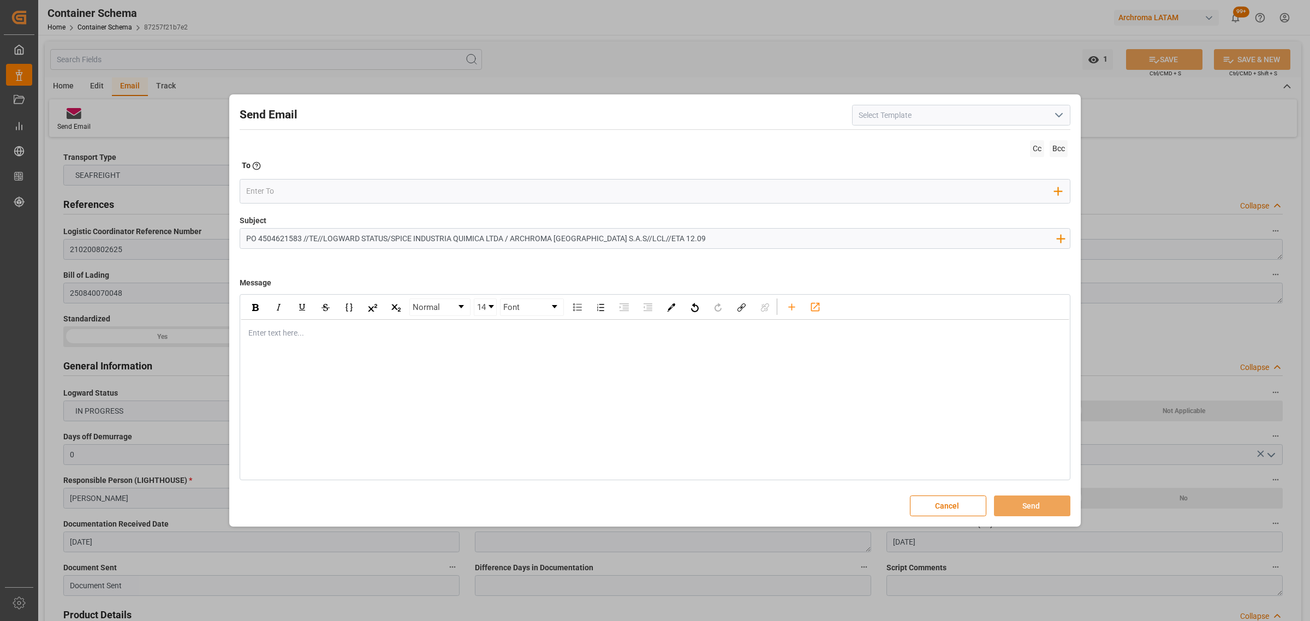
click at [276, 339] on div "rdw-editor" at bounding box center [655, 332] width 813 height 11
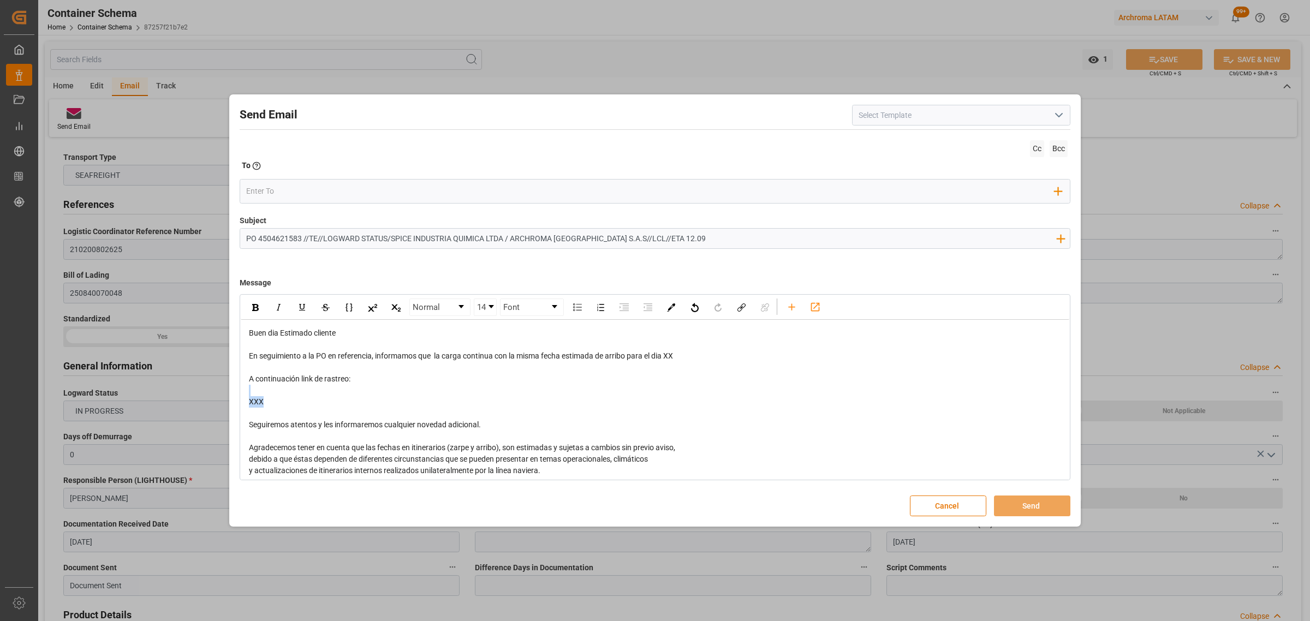
drag, startPoint x: 338, startPoint y: 410, endPoint x: 216, endPoint y: 386, distance: 124.6
click at [216, 386] on div "Send Email Cc Bcc To Enter the TO Email address Add Field to To Subject PO 4504…" at bounding box center [655, 310] width 1310 height 621
click at [218, 383] on div "Send Email Cc Bcc To Enter the TO Email address Add Field to To Subject PO 4504…" at bounding box center [655, 310] width 1310 height 621
click at [301, 399] on div "XXX" at bounding box center [655, 401] width 813 height 11
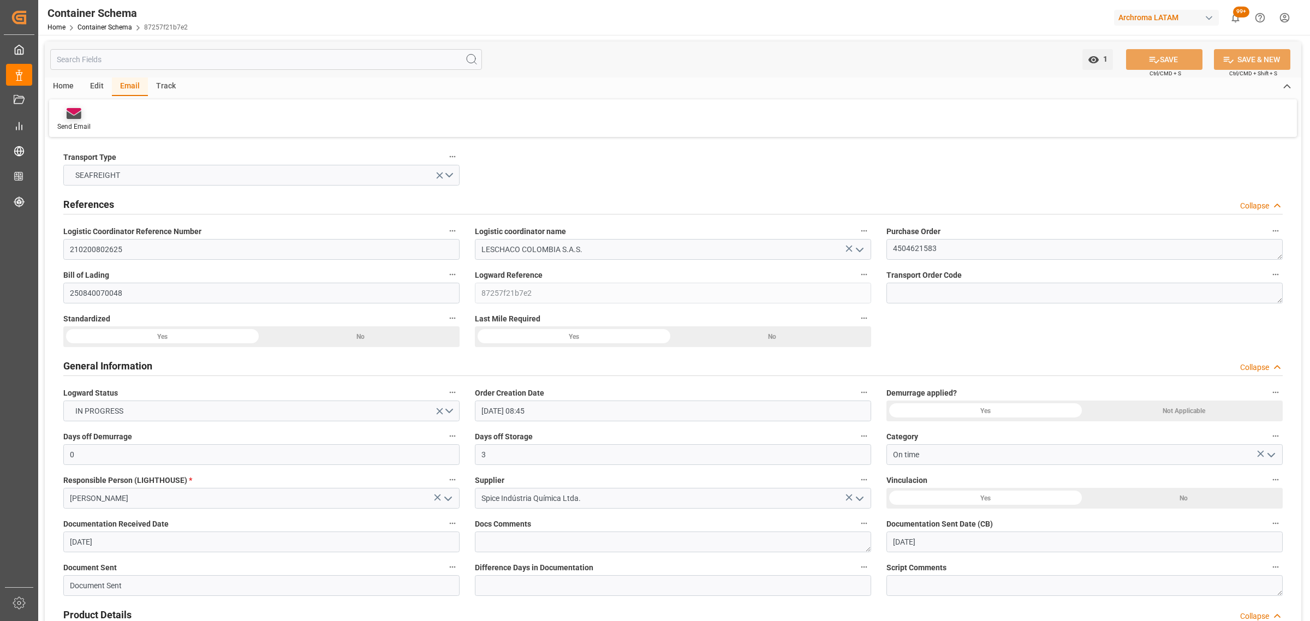
click at [71, 116] on icon at bounding box center [74, 115] width 15 height 8
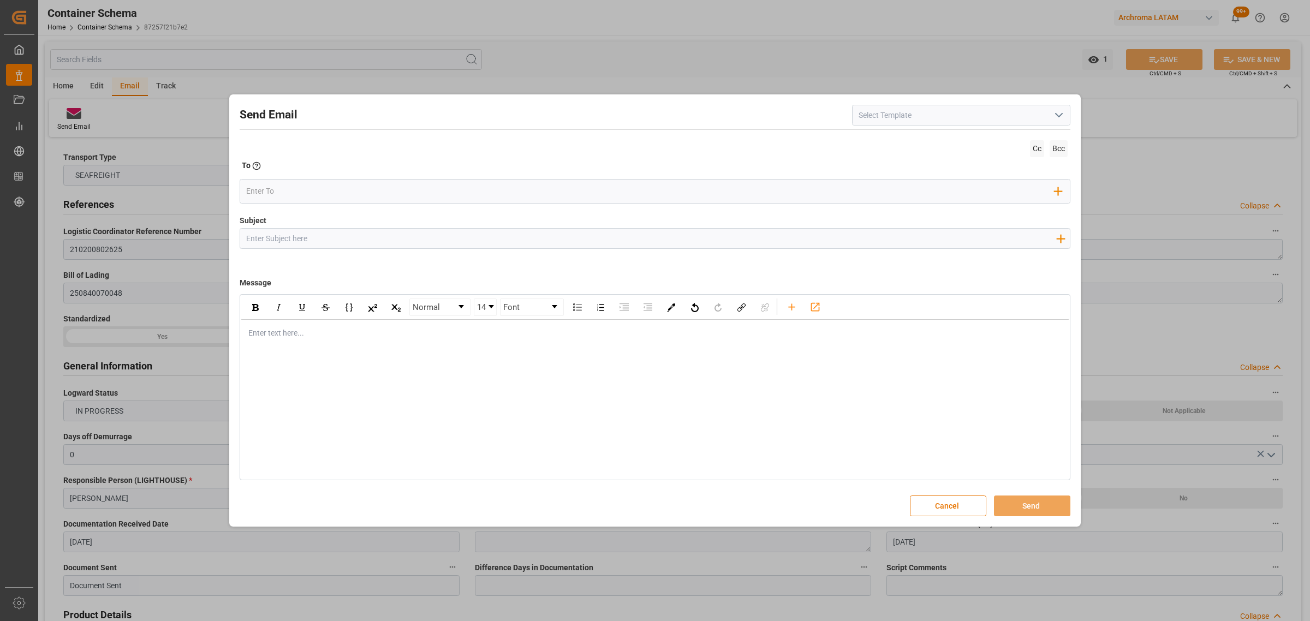
click at [335, 232] on input "Subject" at bounding box center [650, 238] width 821 height 19
click at [271, 338] on div "rdw-editor" at bounding box center [655, 332] width 813 height 11
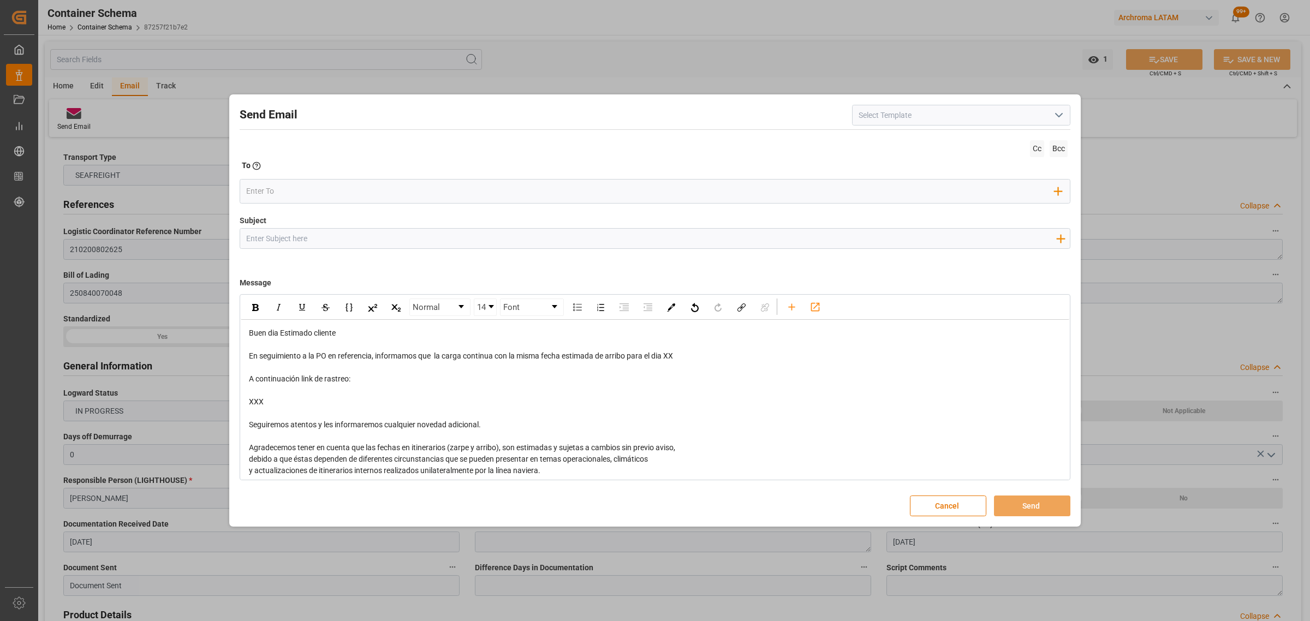
click at [350, 236] on input "Subject" at bounding box center [650, 238] width 821 height 19
paste input "PO 4504621583 //TE//CONFIRMACION DE ZARPE//SPICE INDUSTRIA QUIMICA LTDA / ARCHR…"
drag, startPoint x: 415, startPoint y: 238, endPoint x: 325, endPoint y: 241, distance: 90.1
click at [325, 241] on input "PO 4504621583 //TE//CONFIRMACION DE ZARPE//SPICE INDUSTRIA QUIMICA LTDA / ARCHR…" at bounding box center [650, 238] width 821 height 19
click at [393, 239] on input "PO 4504621583 //TE//LOGWARD STATUS//SPICE INDUSTRIA QUIMICA LTDA / ARCHROMA COL…" at bounding box center [650, 238] width 821 height 19
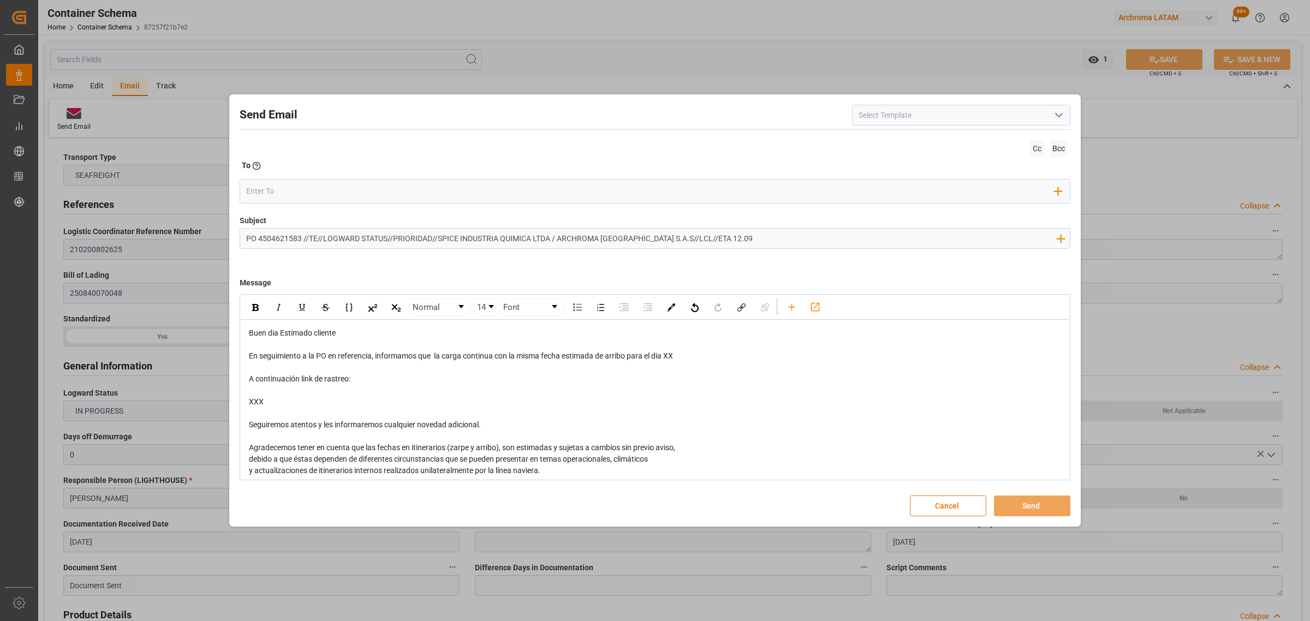
type input "PO 4504621583 //TE//LOGWARD STATUS//PRIORIDAD//SPICE INDUSTRIA QUIMICA LTDA / A…"
drag, startPoint x: 684, startPoint y: 355, endPoint x: 669, endPoint y: 355, distance: 14.7
click at [669, 355] on div "En seguimiento a la PO en referencia, informamos que la carga continua con la m…" at bounding box center [655, 355] width 813 height 11
drag, startPoint x: 311, startPoint y: 397, endPoint x: 243, endPoint y: 379, distance: 70.5
click at [243, 379] on div "Buen dia Estimado cliente En seguimiento a la PO en referencia, informamos que …" at bounding box center [655, 431] width 828 height 222
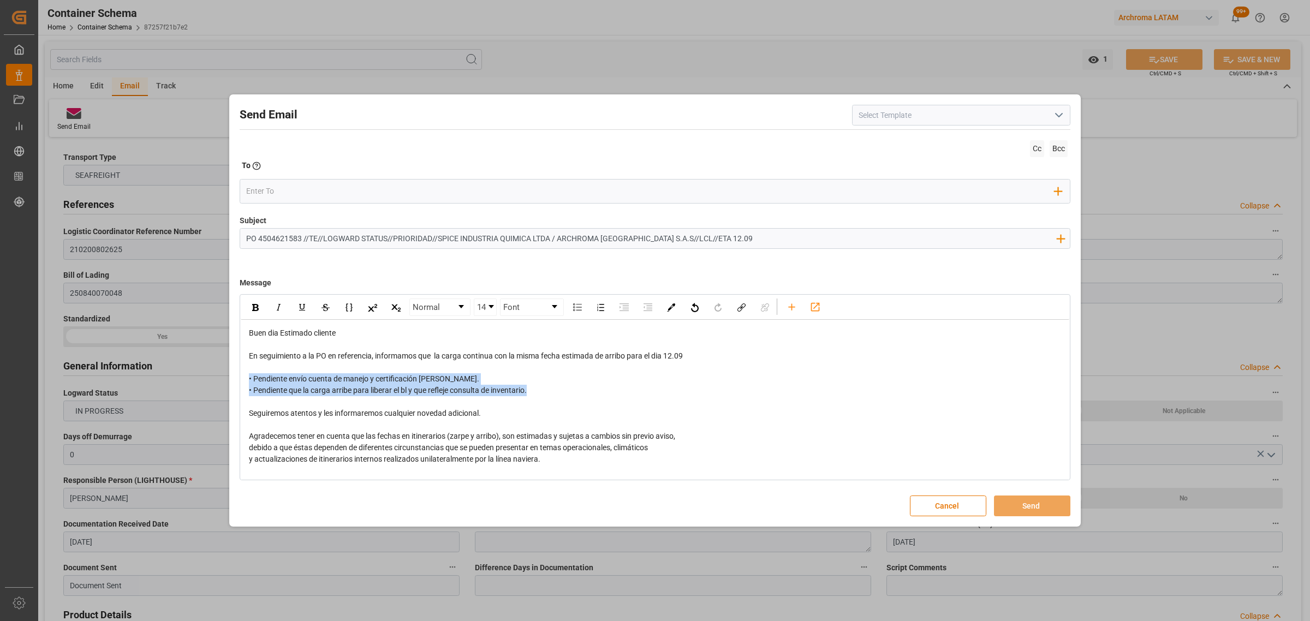
drag, startPoint x: 495, startPoint y: 392, endPoint x: 249, endPoint y: 380, distance: 246.9
click at [249, 380] on div "Buen dia Estimado cliente En seguimiento a la PO en referencia, informamos que …" at bounding box center [655, 424] width 813 height 195
click at [258, 309] on img "rdw-inline-control" at bounding box center [255, 307] width 7 height 7
click at [295, 183] on input "email" at bounding box center [650, 191] width 809 height 16
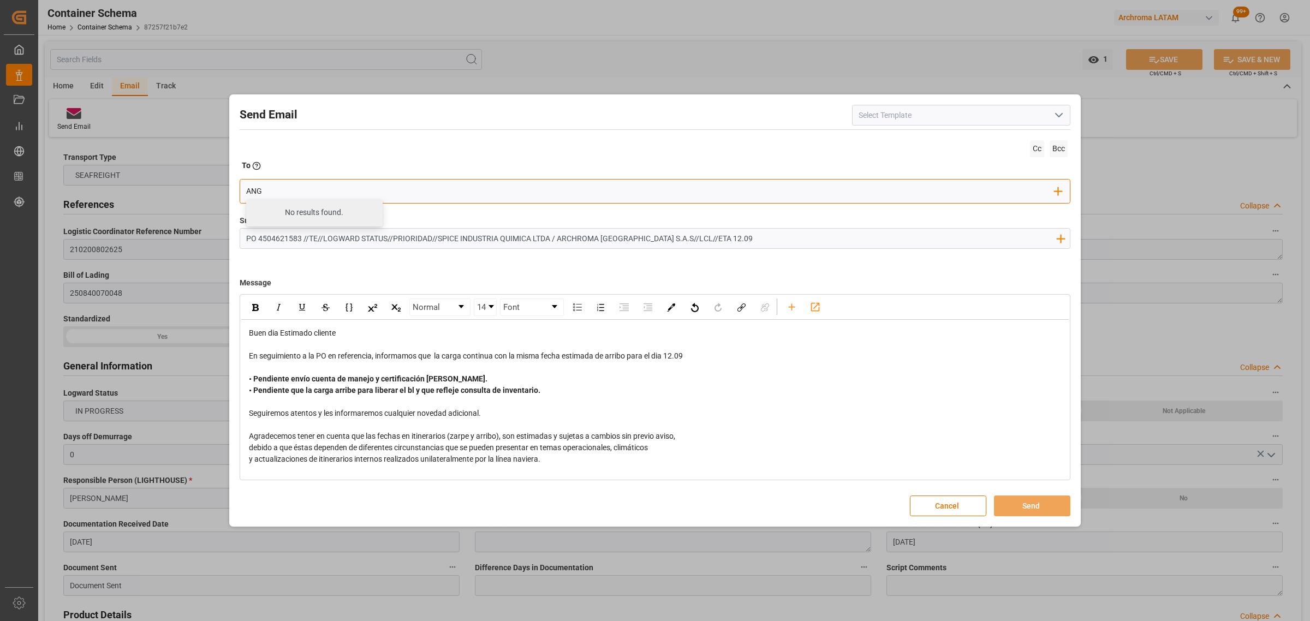
type input "[PERSON_NAME]"
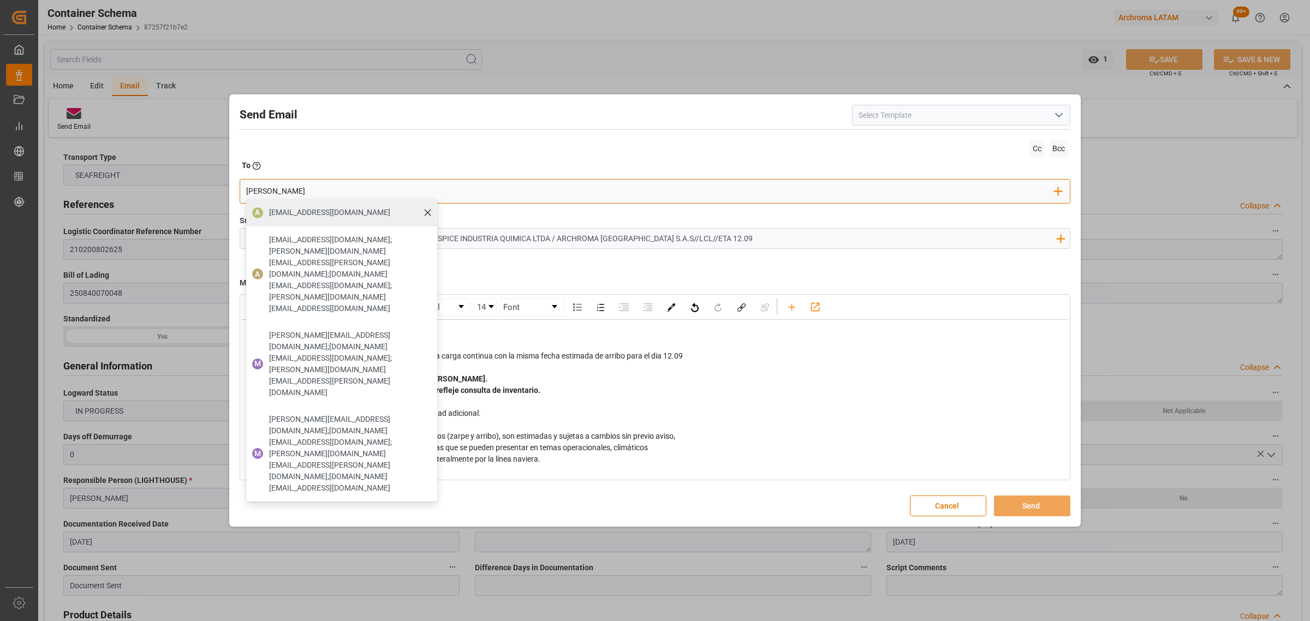
click at [295, 217] on span "[EMAIL_ADDRESS][PERSON_NAME][DOMAIN_NAME]" at bounding box center [329, 212] width 121 height 11
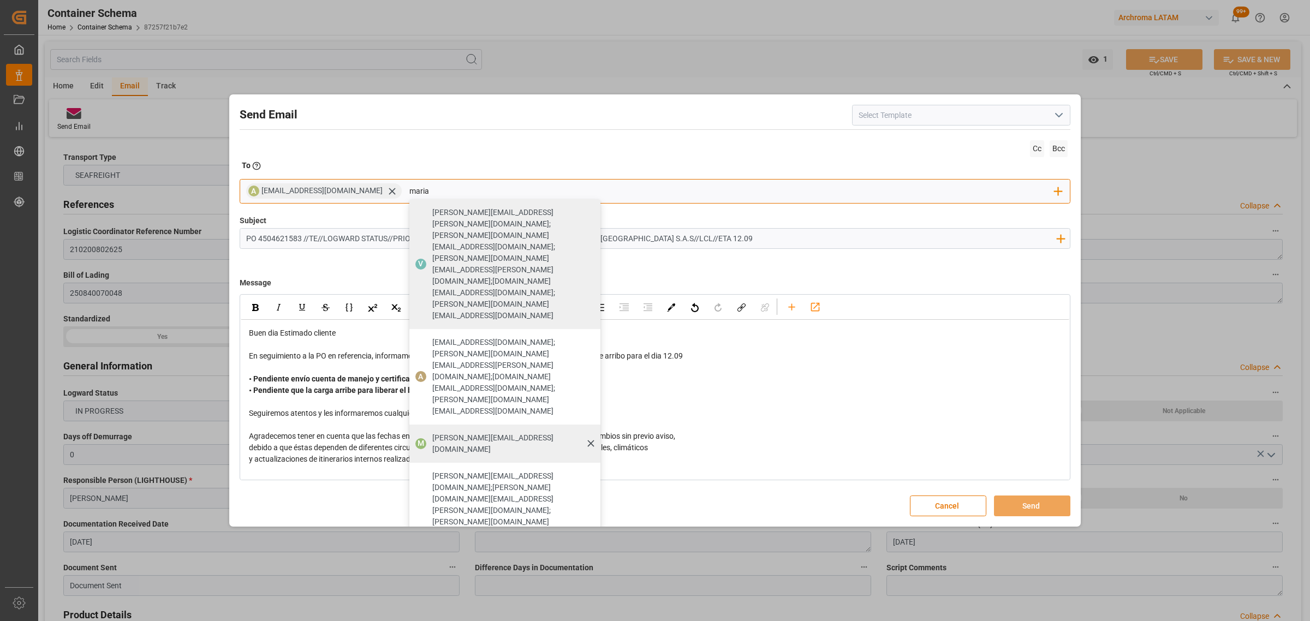
type input "maria"
click at [483, 428] on div "[PERSON_NAME][EMAIL_ADDRESS][PERSON_NAME][DOMAIN_NAME]" at bounding box center [512, 443] width 168 height 31
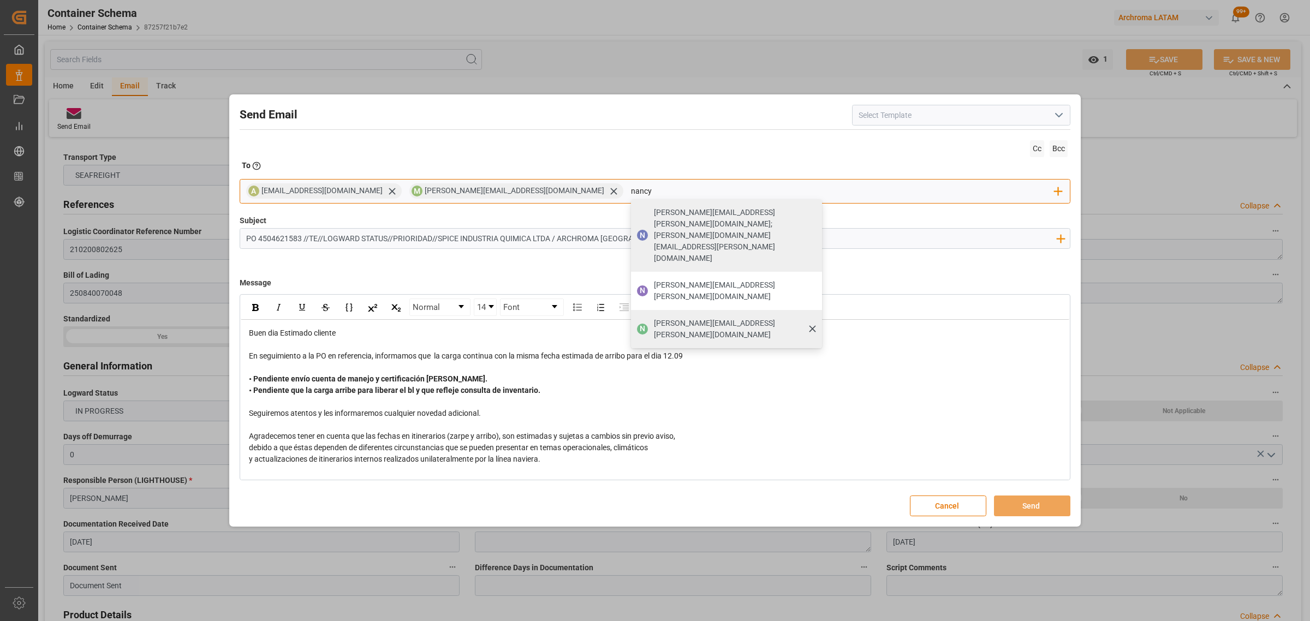
type input "nancy"
click at [654, 318] on span "[PERSON_NAME][EMAIL_ADDRESS][PERSON_NAME][DOMAIN_NAME]" at bounding box center [734, 329] width 160 height 23
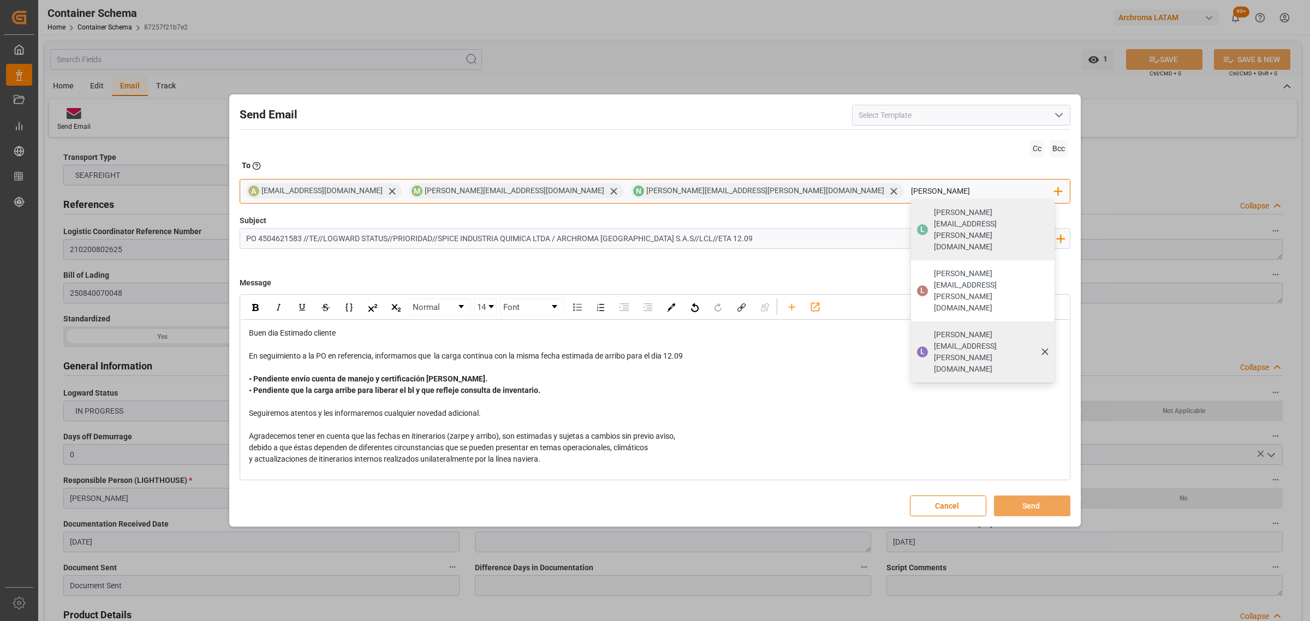
type input "[PERSON_NAME]"
click at [930, 325] on div "[PERSON_NAME][EMAIL_ADDRESS][PERSON_NAME][DOMAIN_NAME]" at bounding box center [990, 351] width 121 height 53
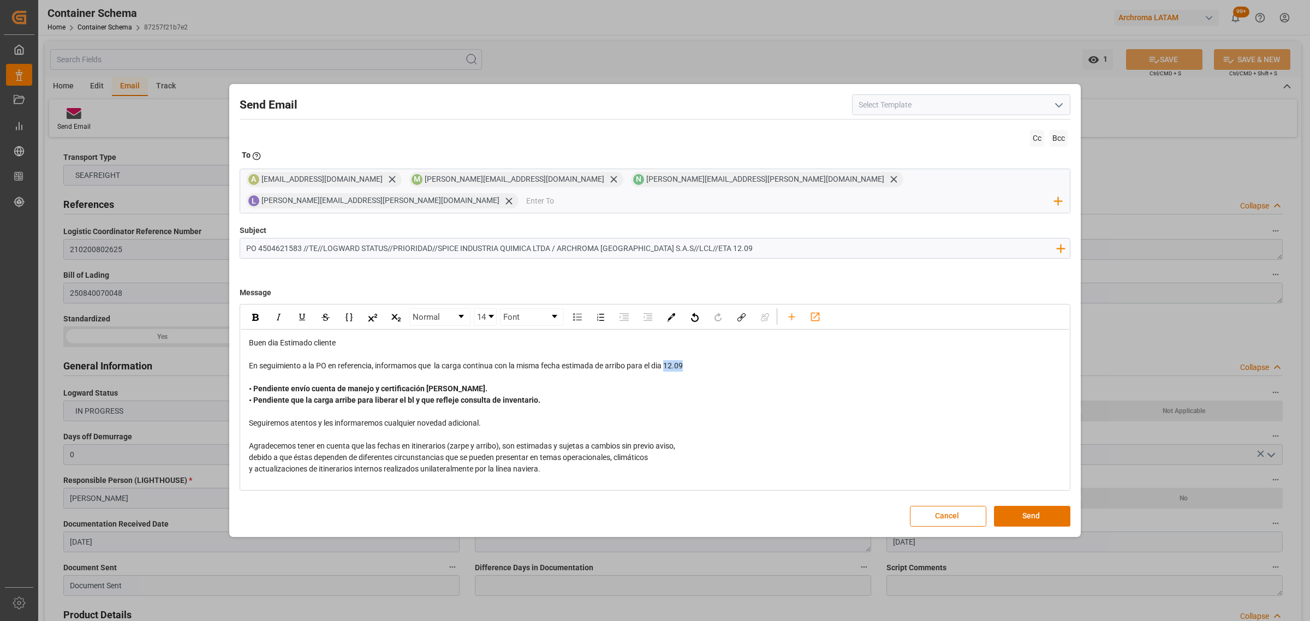
drag, startPoint x: 713, startPoint y: 361, endPoint x: 669, endPoint y: 359, distance: 43.7
click at [669, 360] on div "En seguimiento a la PO en referencia, informamos que la carga continua con la m…" at bounding box center [655, 365] width 813 height 11
click at [254, 314] on img "rdw-inline-control" at bounding box center [255, 317] width 7 height 7
click at [620, 406] on div "rdw-editor" at bounding box center [655, 411] width 813 height 11
click at [1056, 506] on button "Send" at bounding box center [1032, 516] width 76 height 21
